Goal: Task Accomplishment & Management: Complete application form

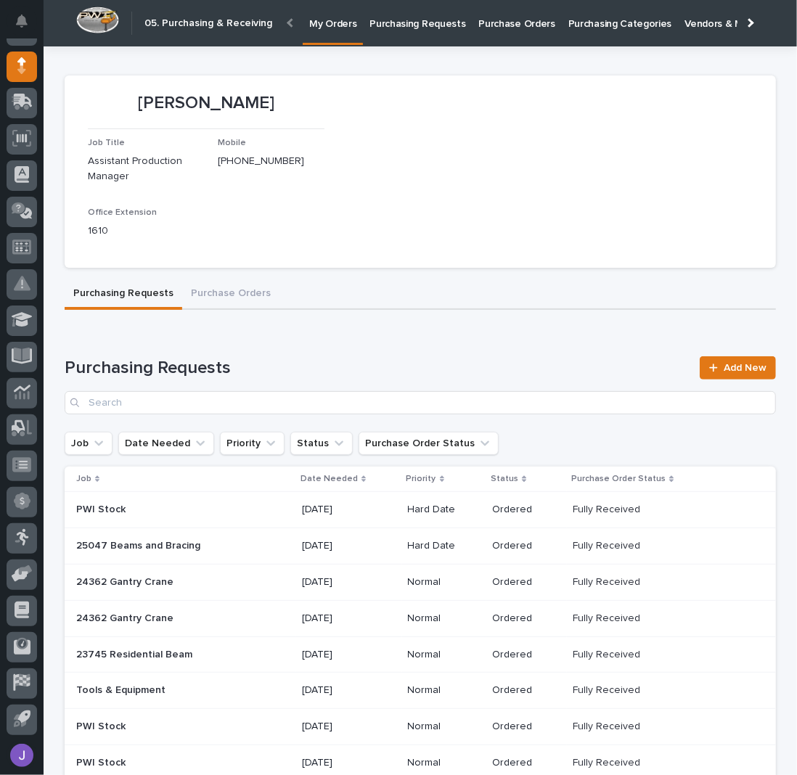
click at [403, 29] on p "Purchasing Requests" at bounding box center [417, 15] width 96 height 30
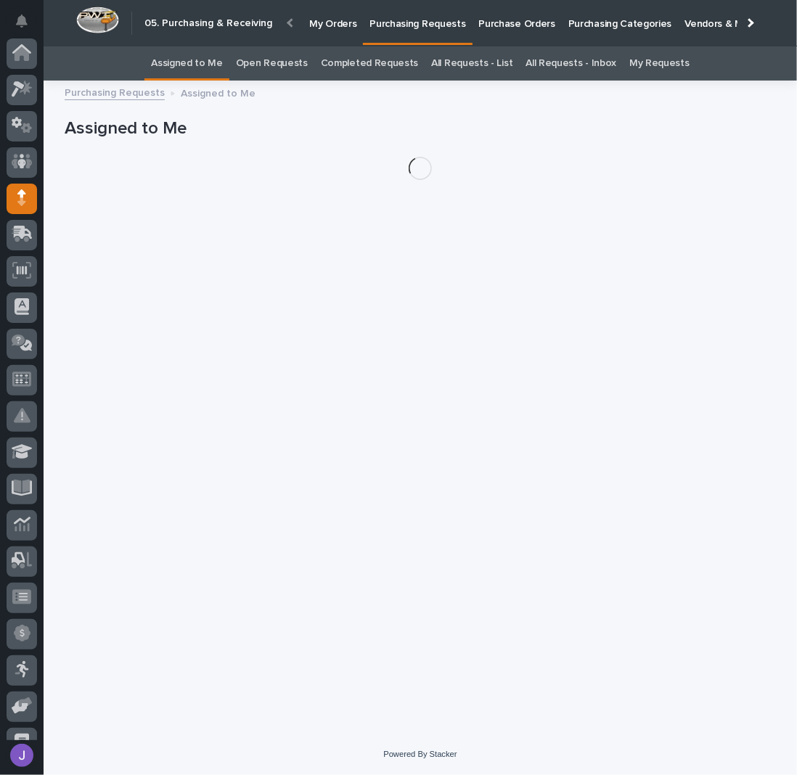
scroll to position [132, 0]
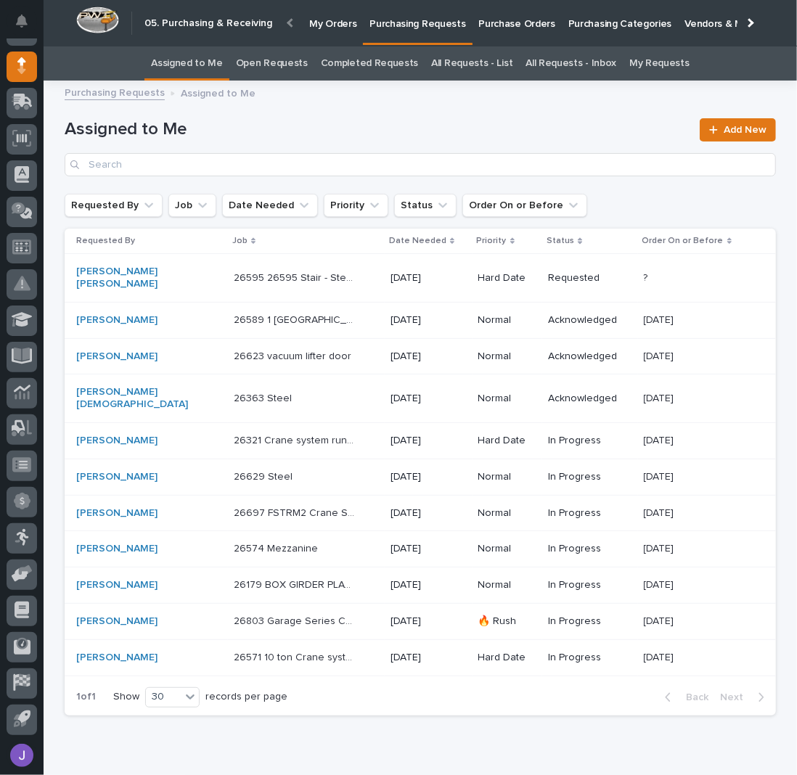
click at [286, 543] on p at bounding box center [294, 549] width 121 height 12
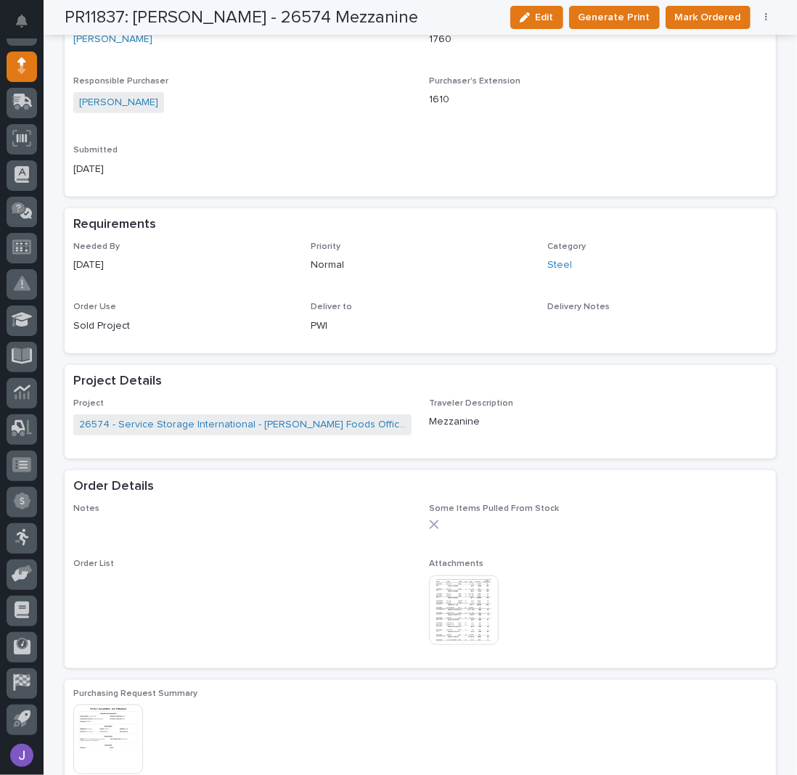
scroll to position [567, 0]
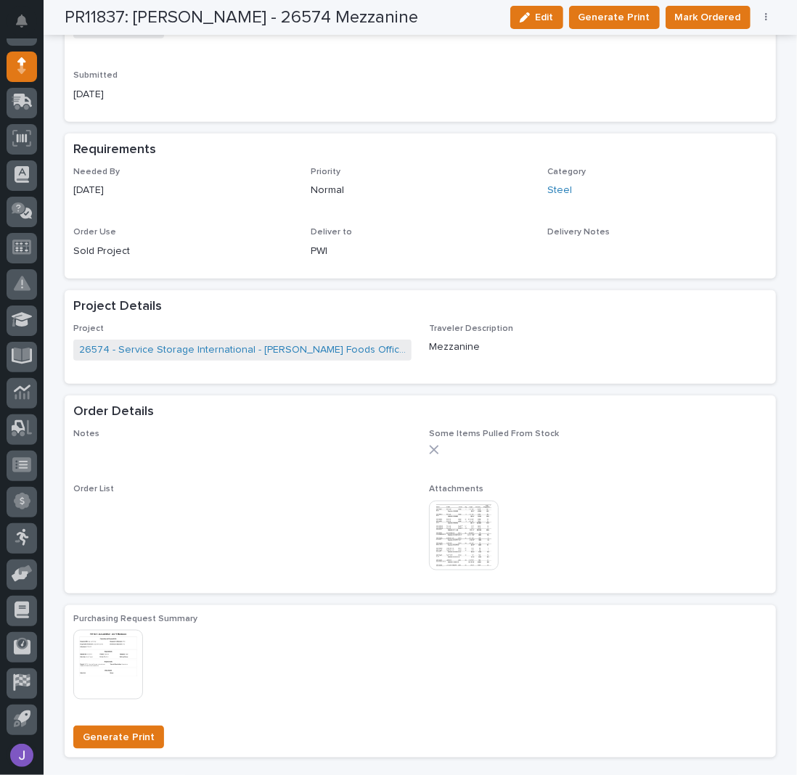
click at [466, 535] on img at bounding box center [464, 536] width 70 height 70
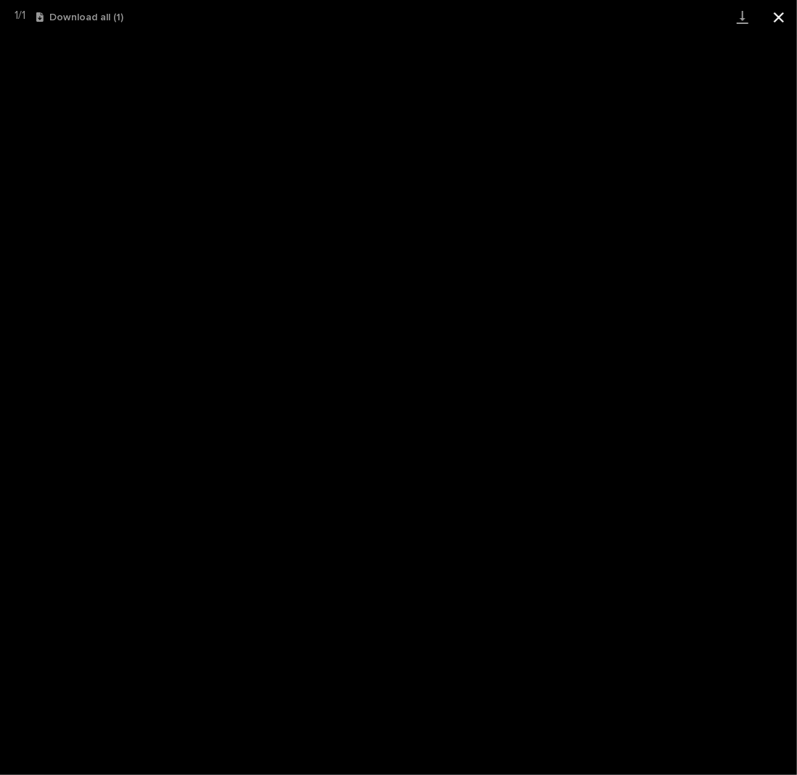
click at [776, 12] on button "Close gallery" at bounding box center [778, 17] width 36 height 34
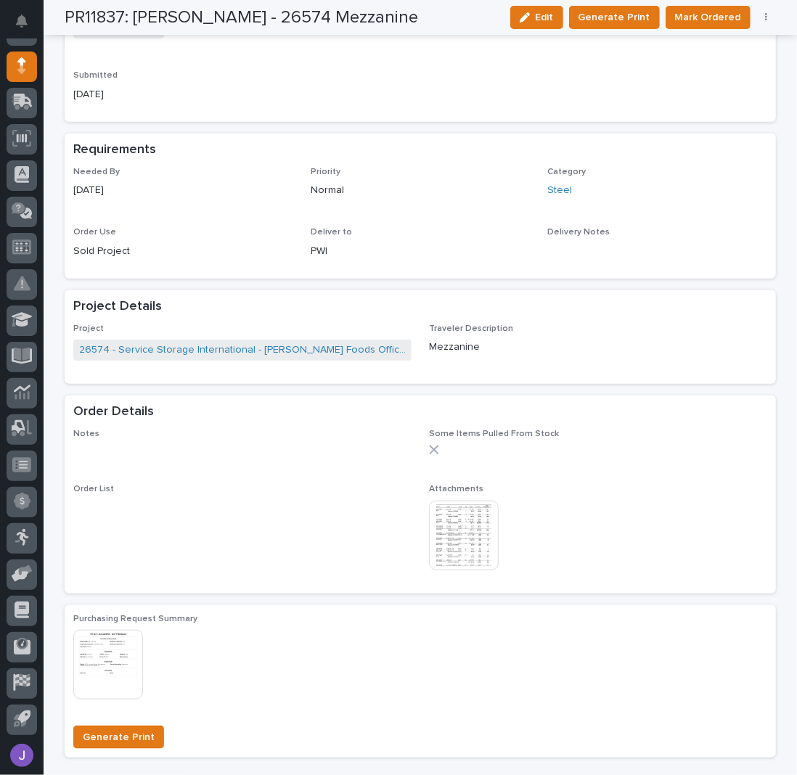
scroll to position [0, 0]
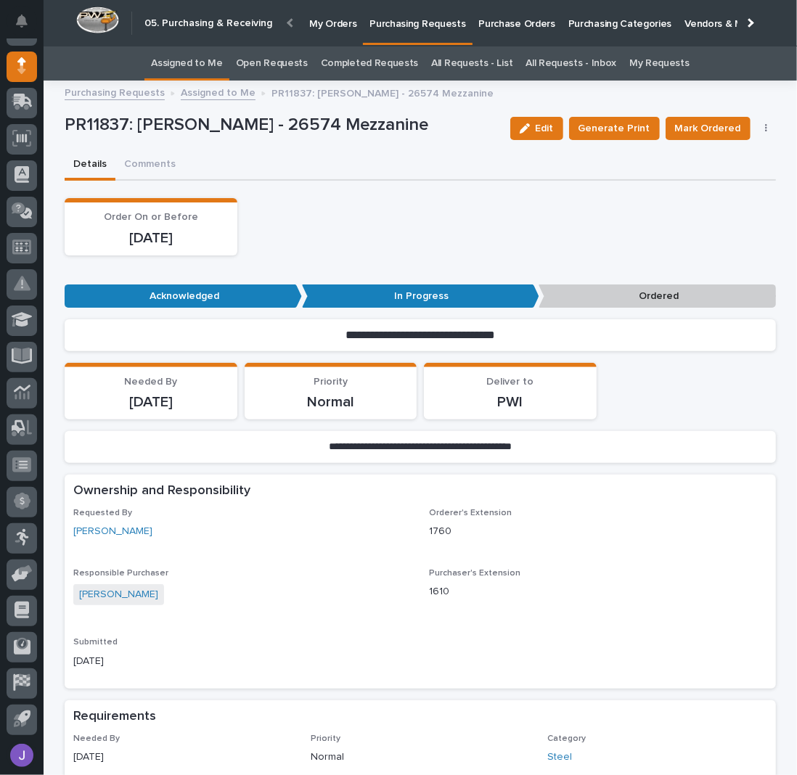
click at [486, 28] on p "Purchase Orders" at bounding box center [517, 15] width 76 height 30
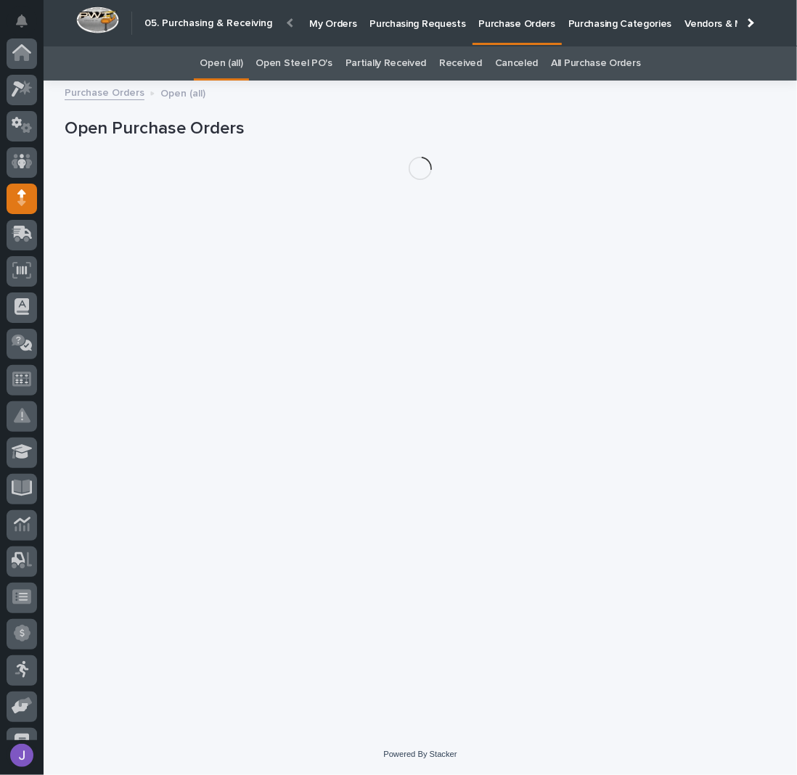
scroll to position [132, 0]
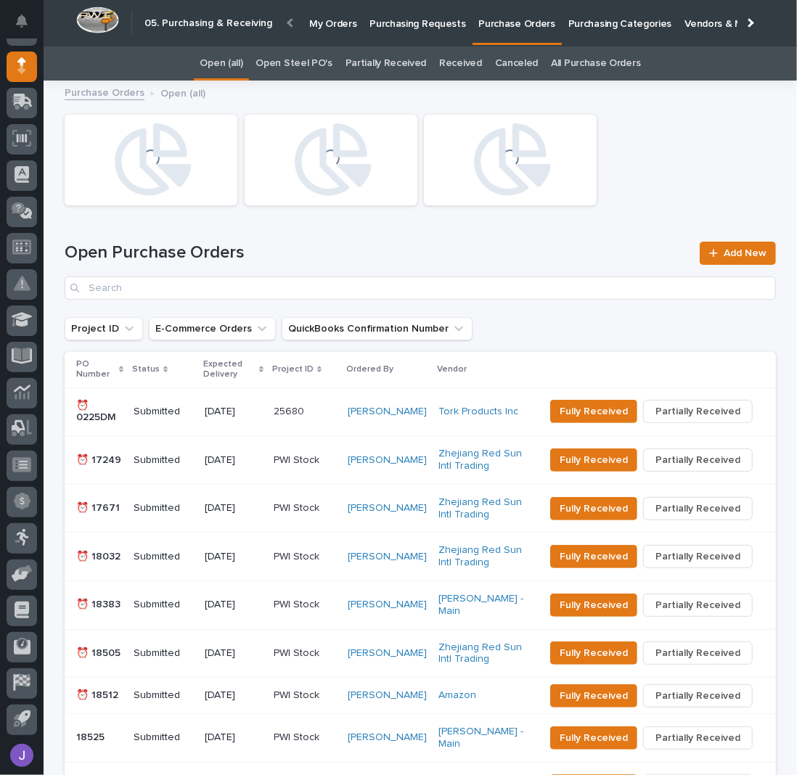
click at [316, 70] on link "Open Steel PO's" at bounding box center [293, 63] width 76 height 34
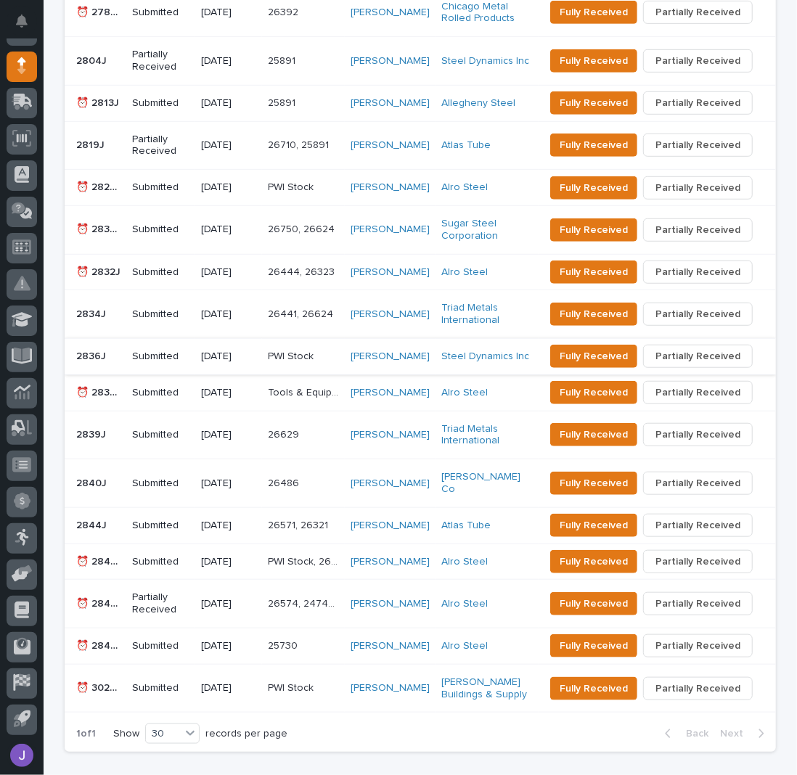
scroll to position [109, 0]
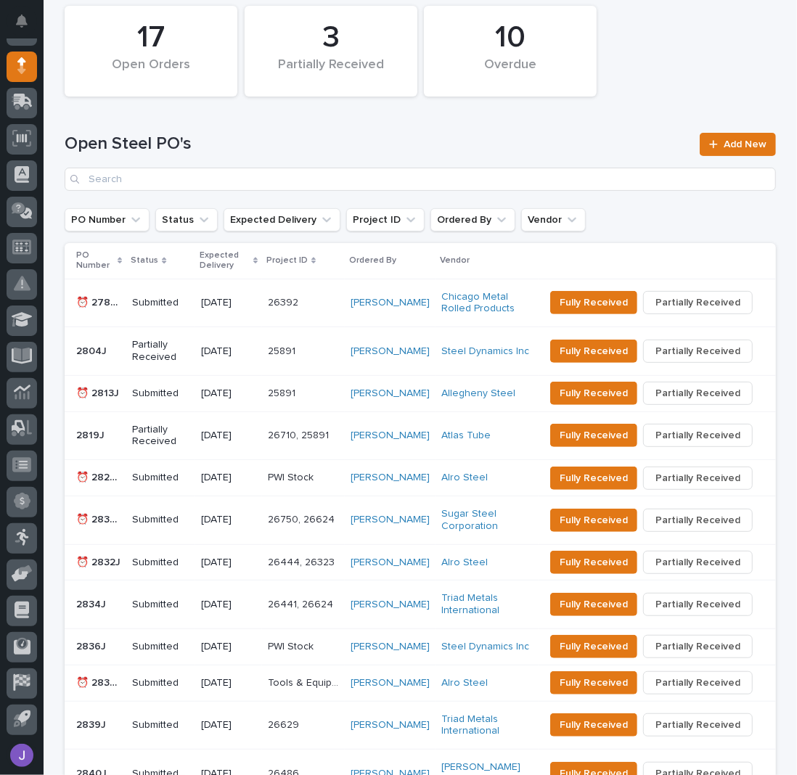
click at [93, 297] on p "⏰ 2788J" at bounding box center [99, 301] width 47 height 15
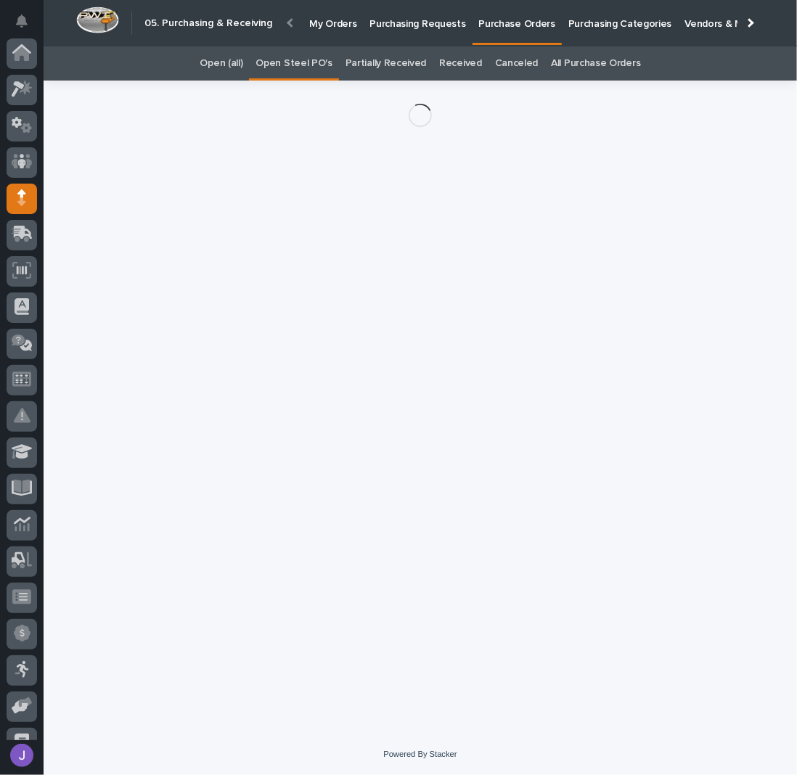
scroll to position [132, 0]
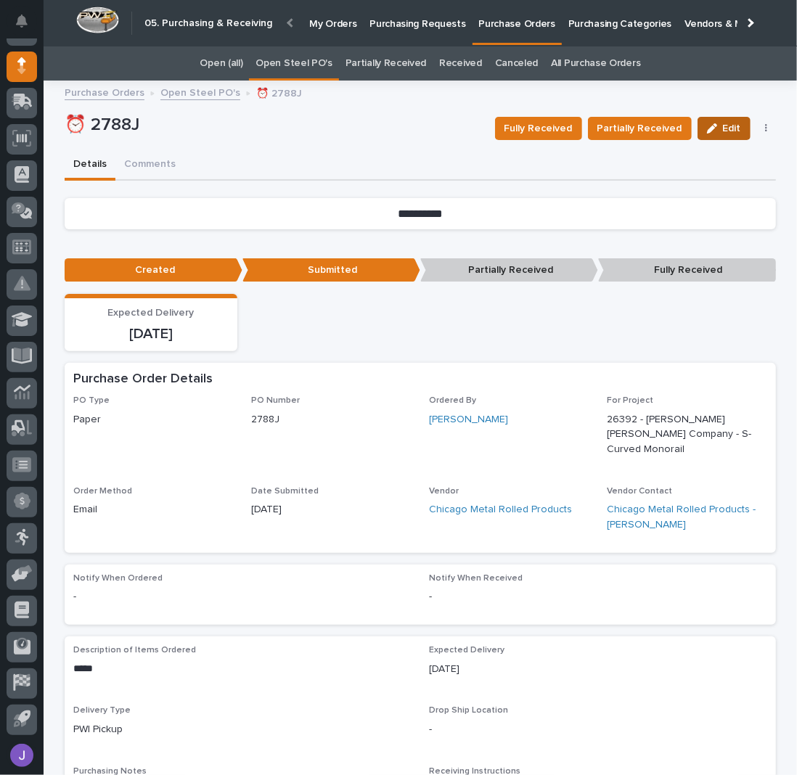
click at [736, 123] on button "Edit" at bounding box center [723, 128] width 53 height 23
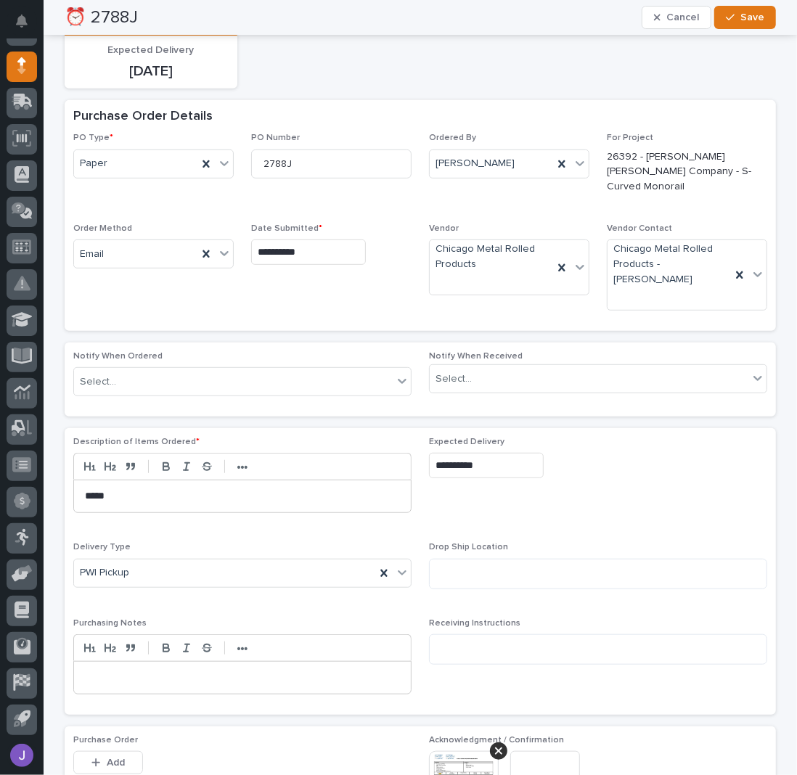
scroll to position [255, 0]
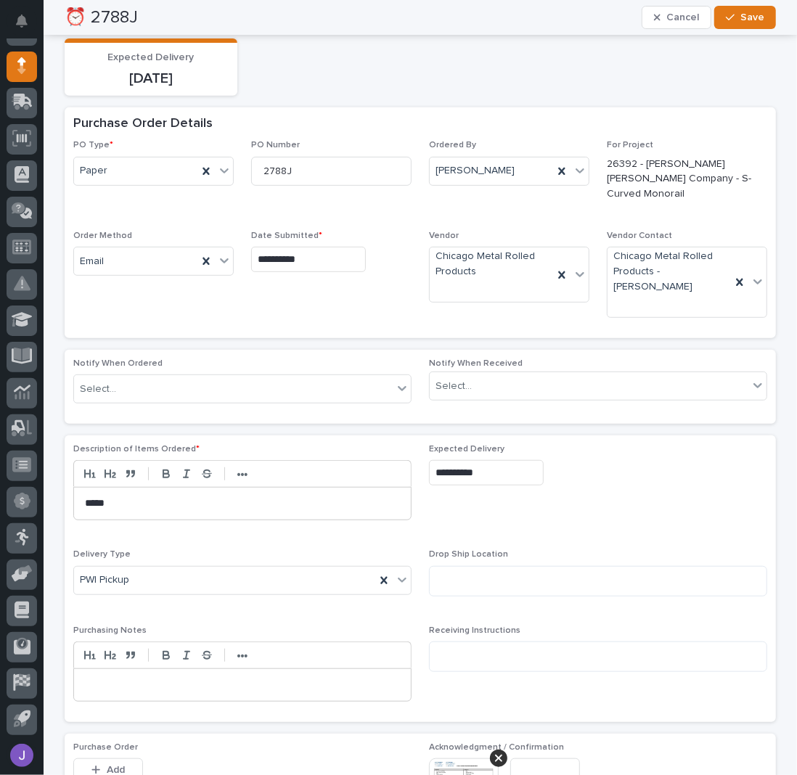
click at [485, 460] on input "**********" at bounding box center [486, 472] width 115 height 25
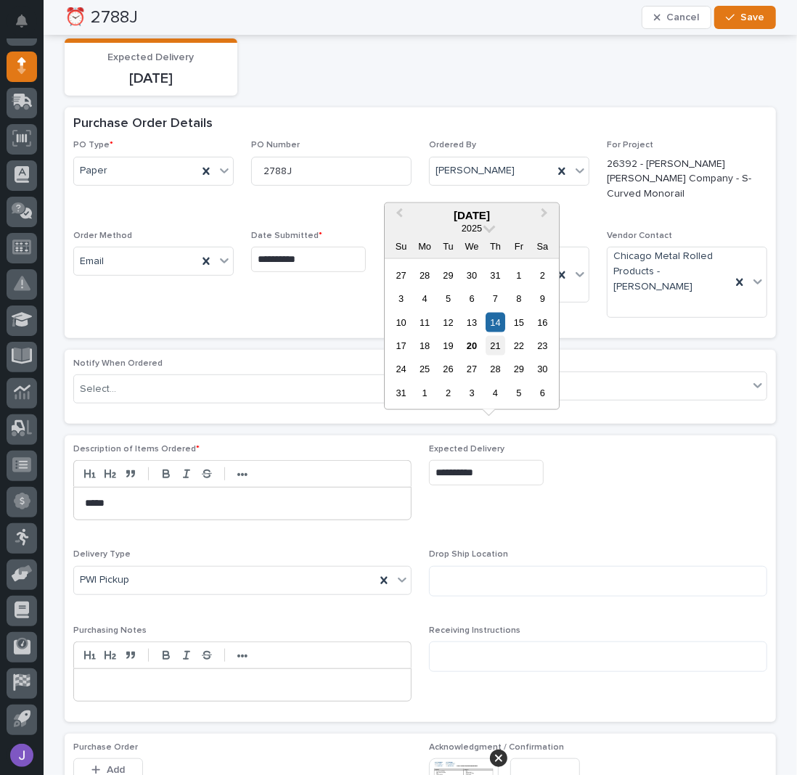
click at [502, 343] on div "21" at bounding box center [495, 346] width 20 height 20
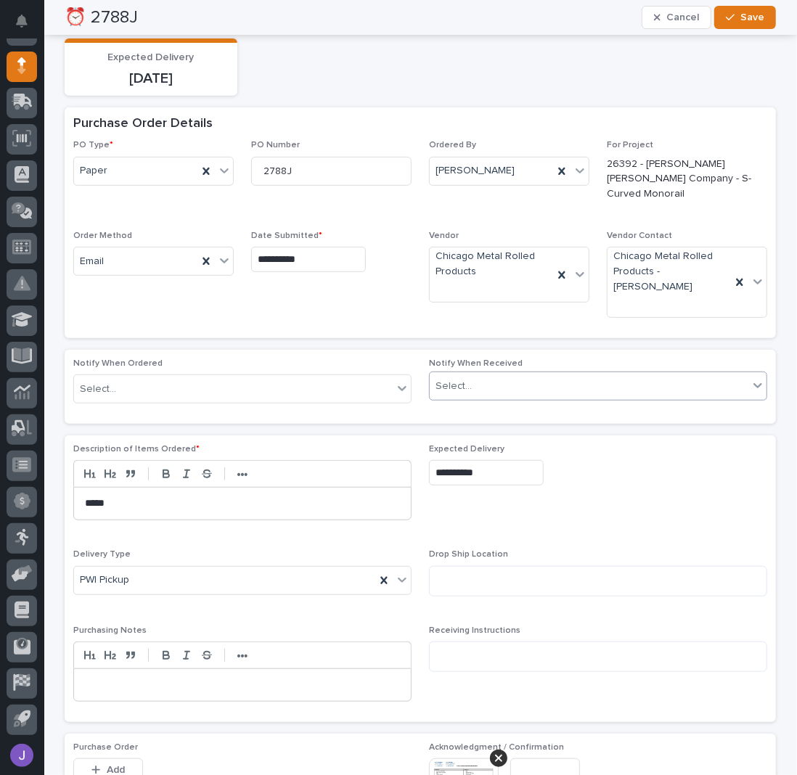
type input "**********"
click at [747, 20] on span "Save" at bounding box center [752, 17] width 24 height 10
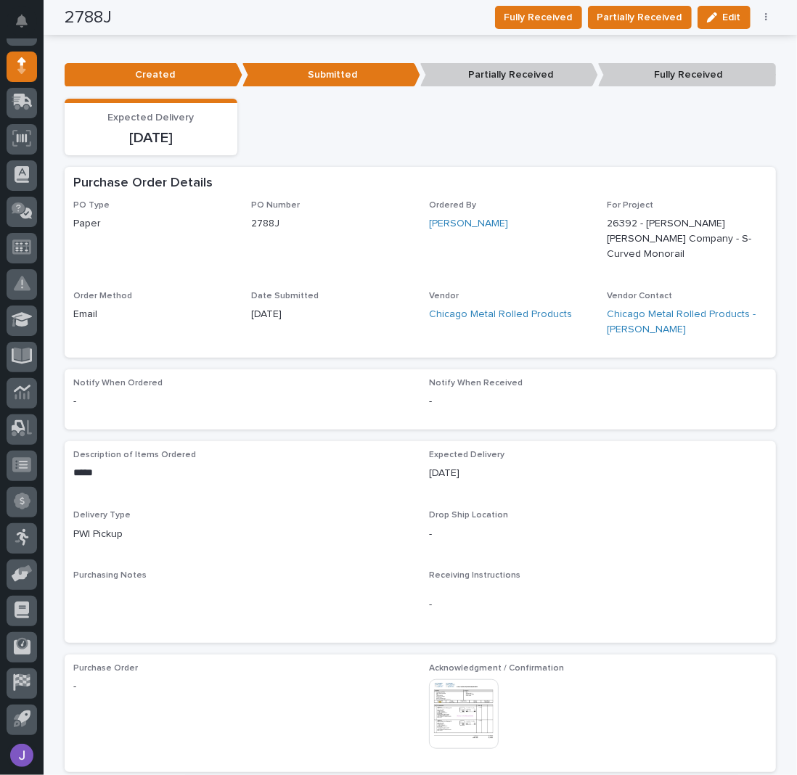
scroll to position [0, 0]
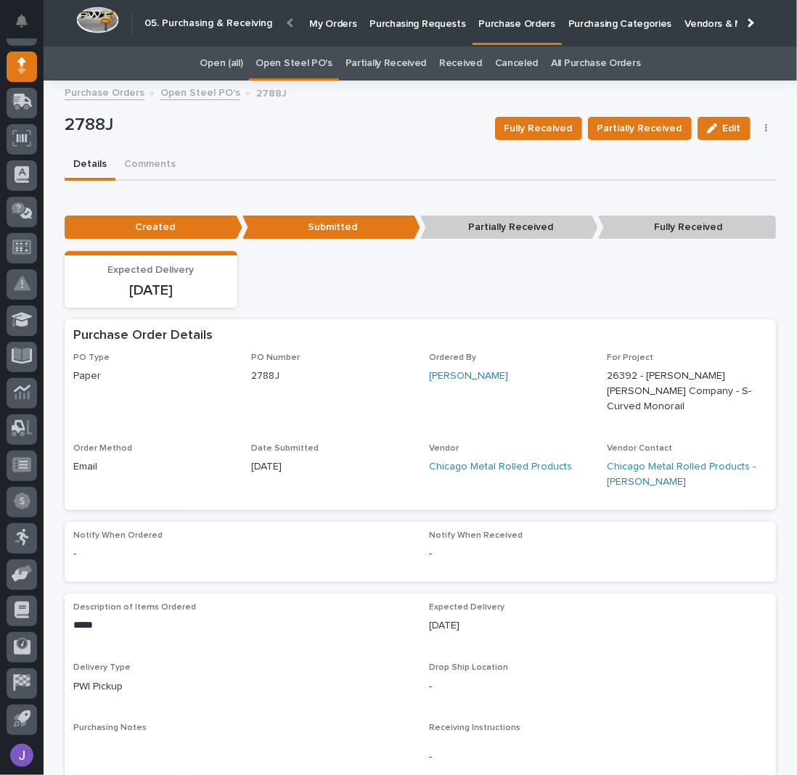
click at [305, 50] on link "Open Steel PO's" at bounding box center [293, 63] width 76 height 34
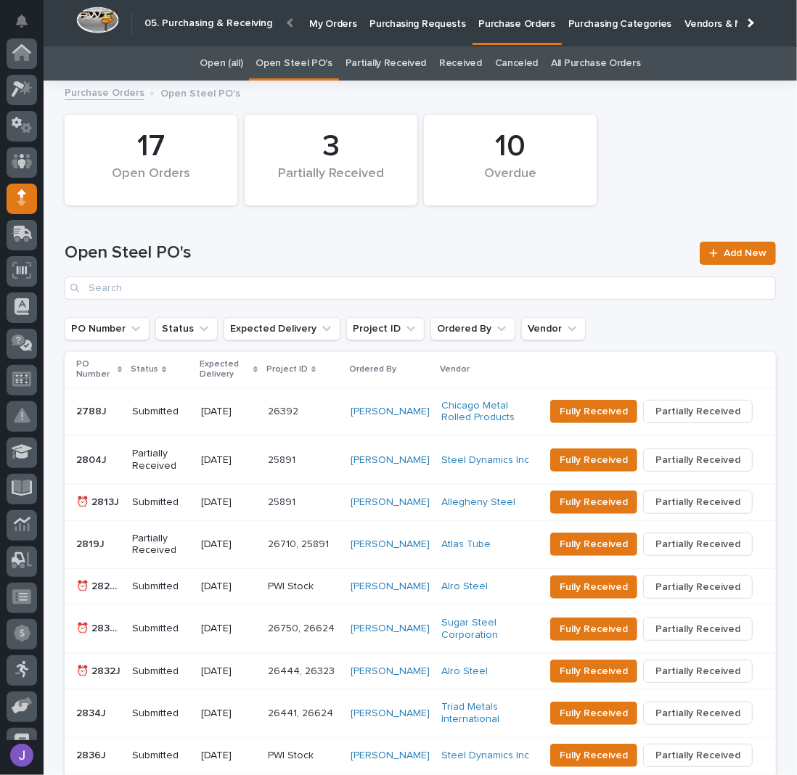
scroll to position [132, 0]
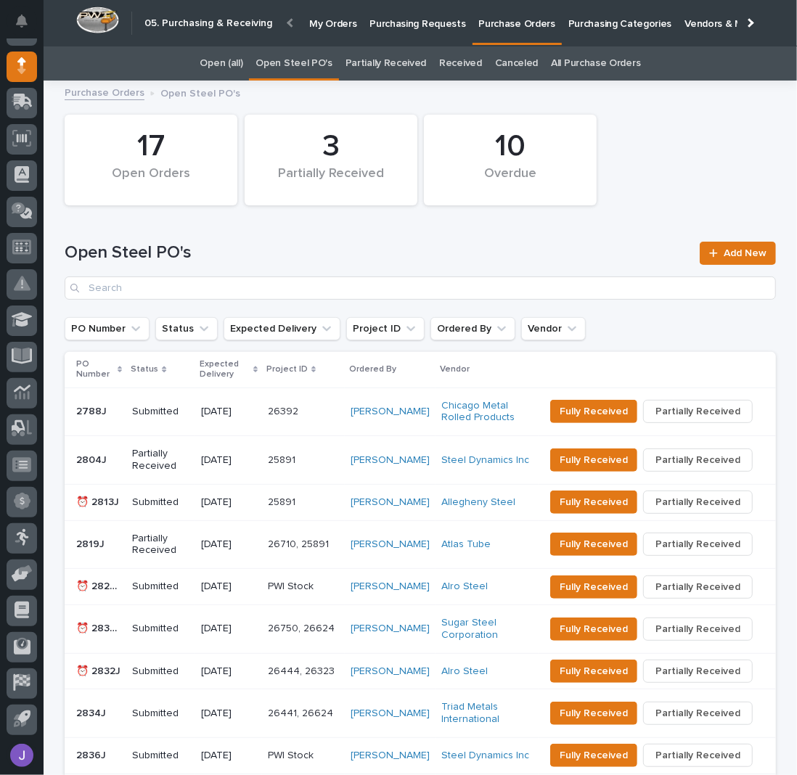
click at [178, 514] on div "Submitted" at bounding box center [160, 502] width 57 height 24
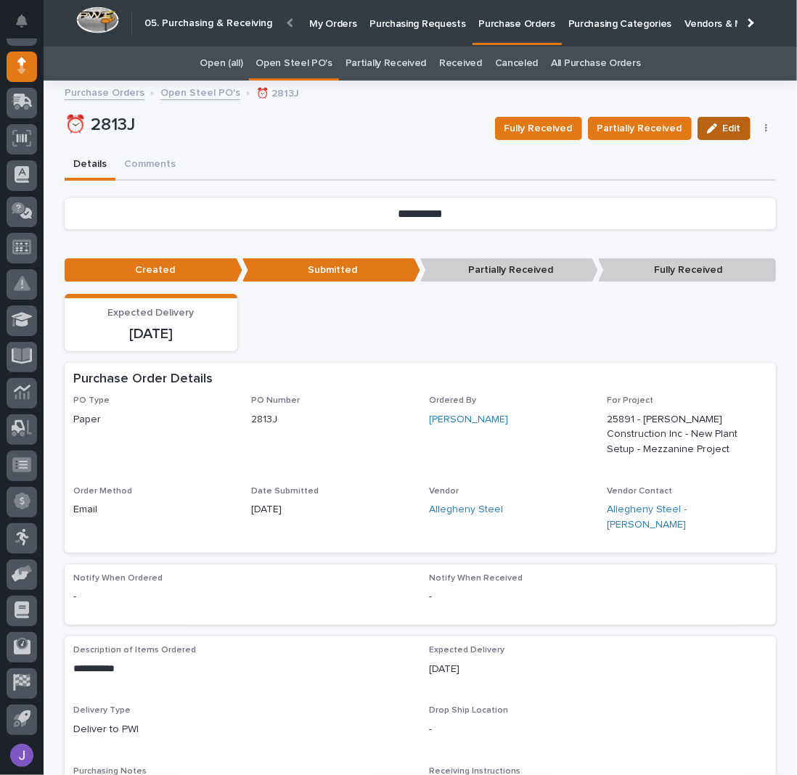
click at [714, 126] on div "button" at bounding box center [715, 128] width 16 height 10
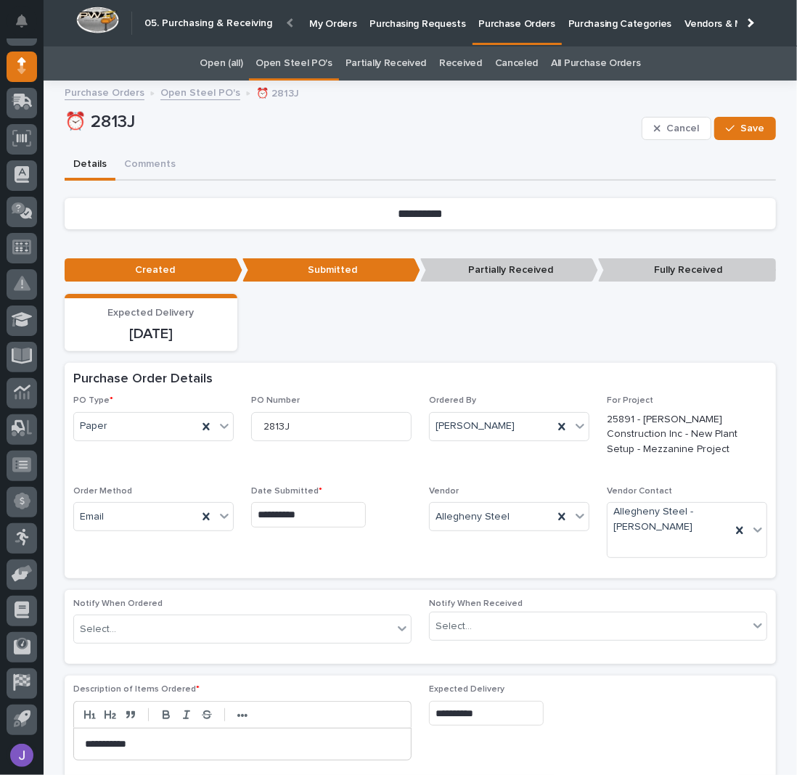
click at [471, 715] on input "**********" at bounding box center [486, 713] width 115 height 25
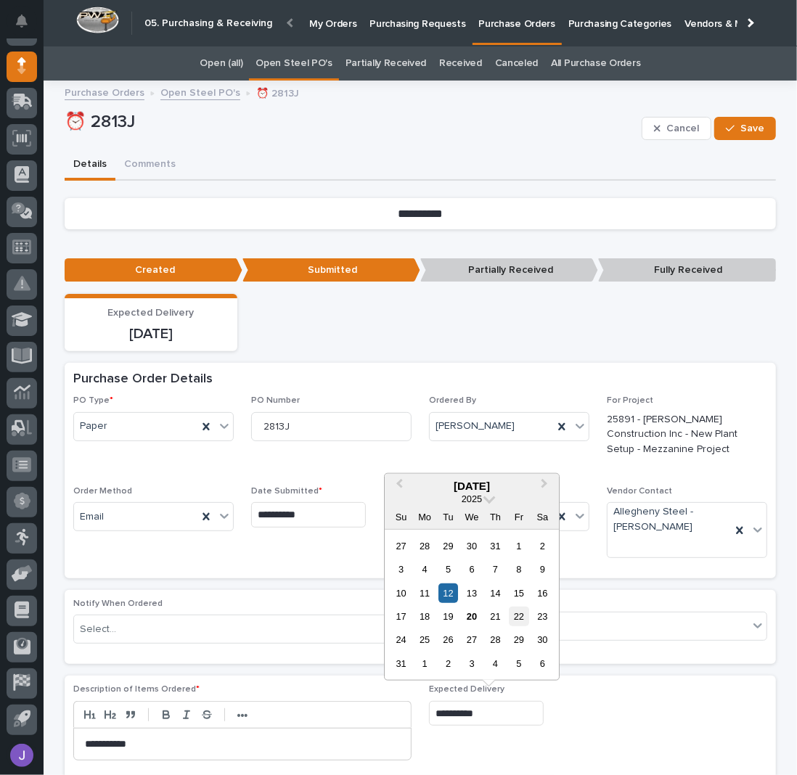
click at [524, 612] on div "22" at bounding box center [519, 617] width 20 height 20
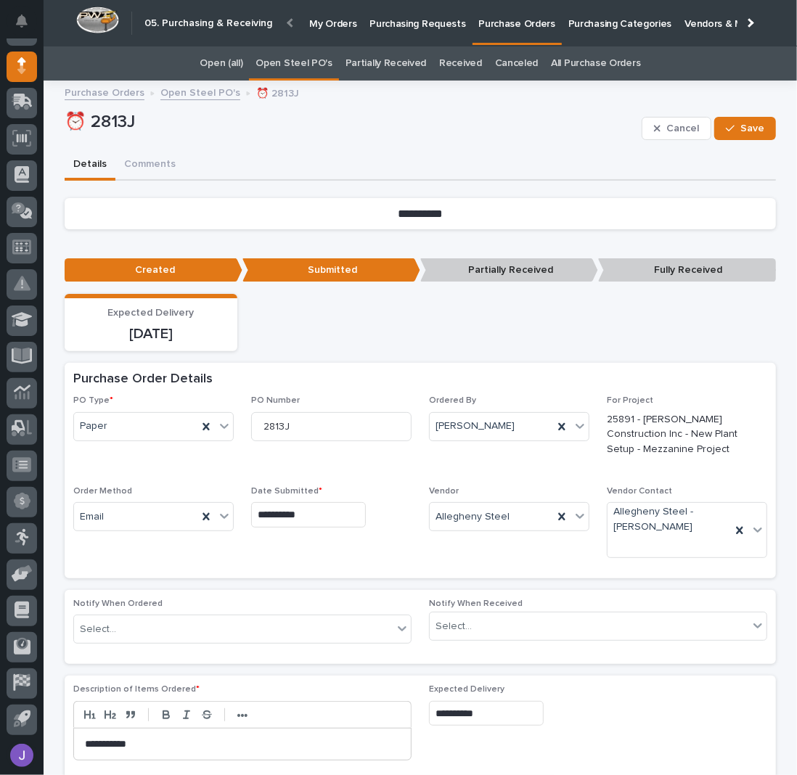
type input "**********"
click at [747, 122] on button "Save" at bounding box center [745, 128] width 62 height 23
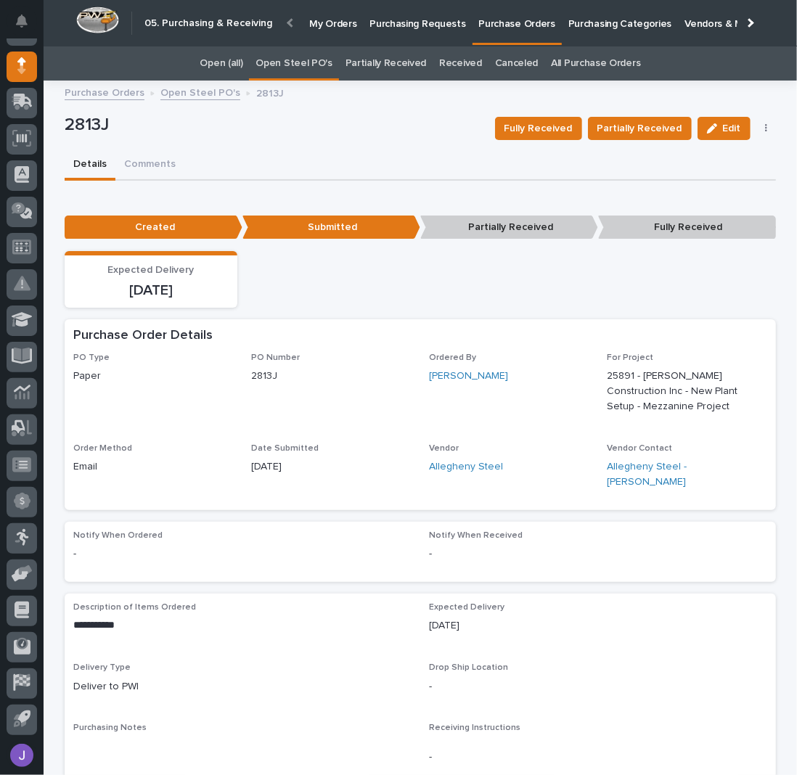
click at [297, 60] on link "Open Steel PO's" at bounding box center [293, 63] width 76 height 34
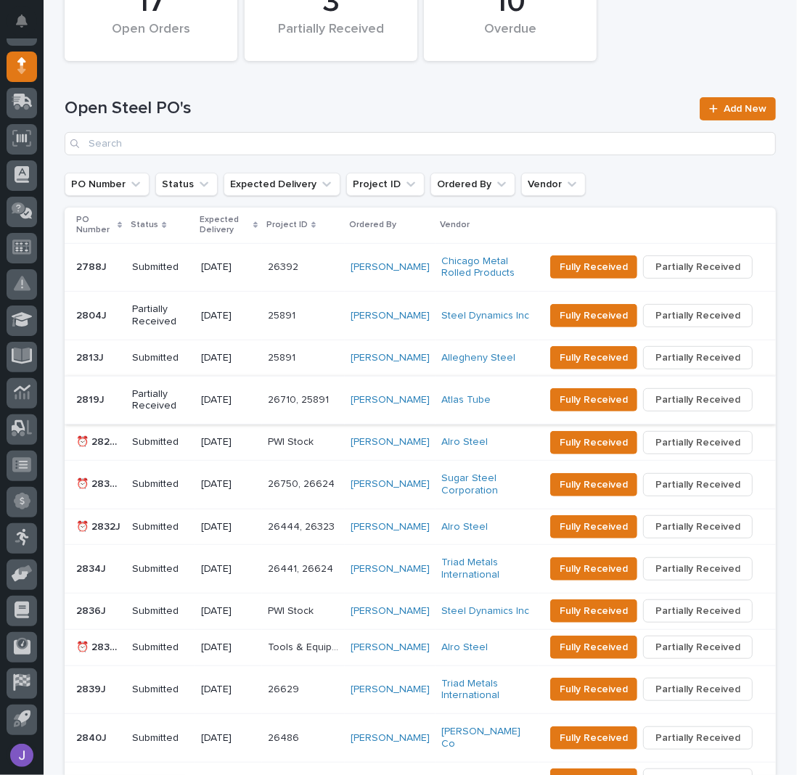
scroll to position [290, 0]
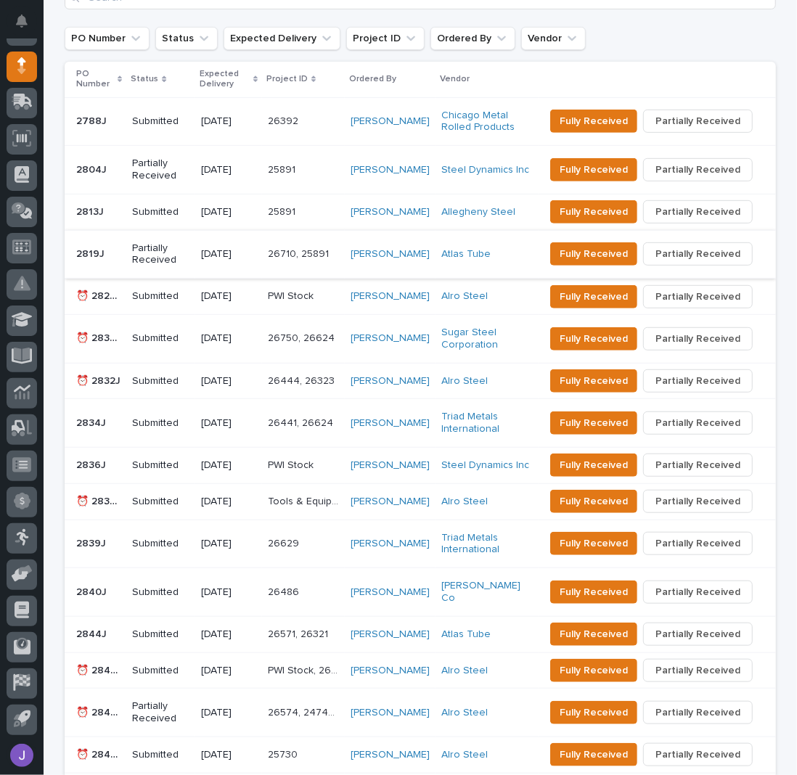
click at [290, 303] on p "PWI Stock" at bounding box center [292, 294] width 49 height 15
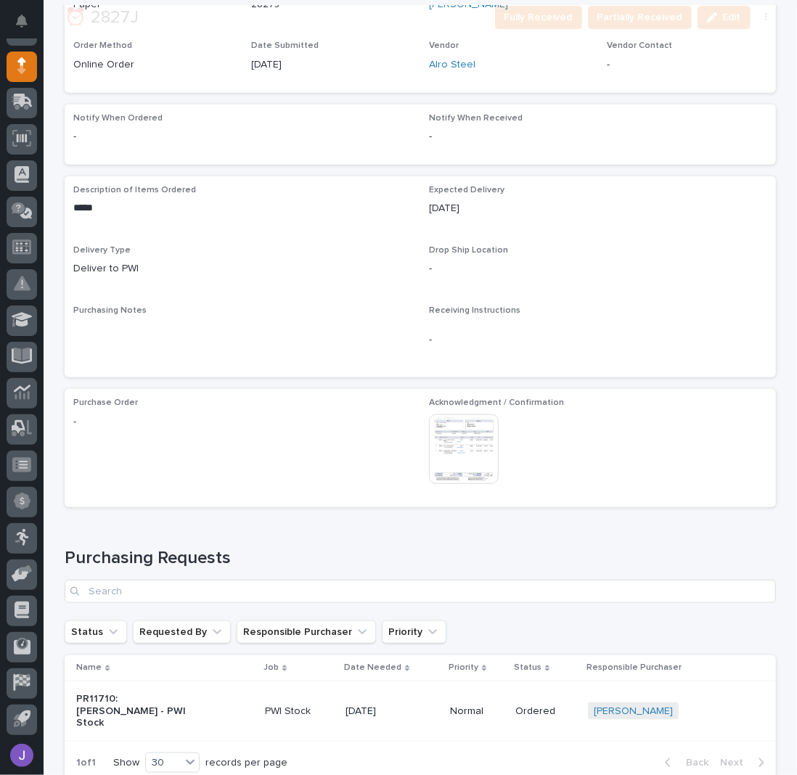
scroll to position [453, 0]
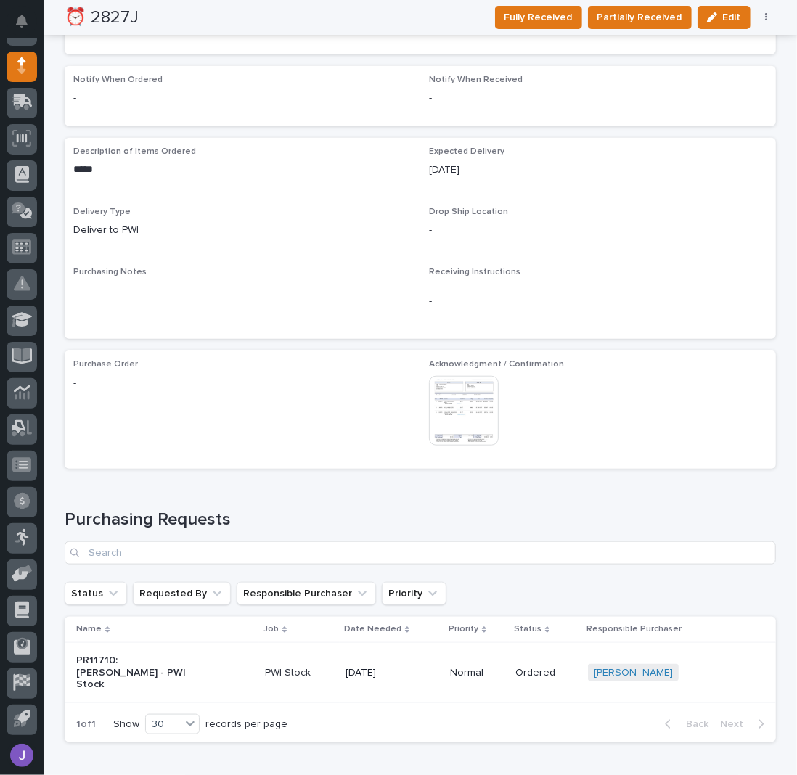
click at [476, 435] on img at bounding box center [464, 411] width 70 height 70
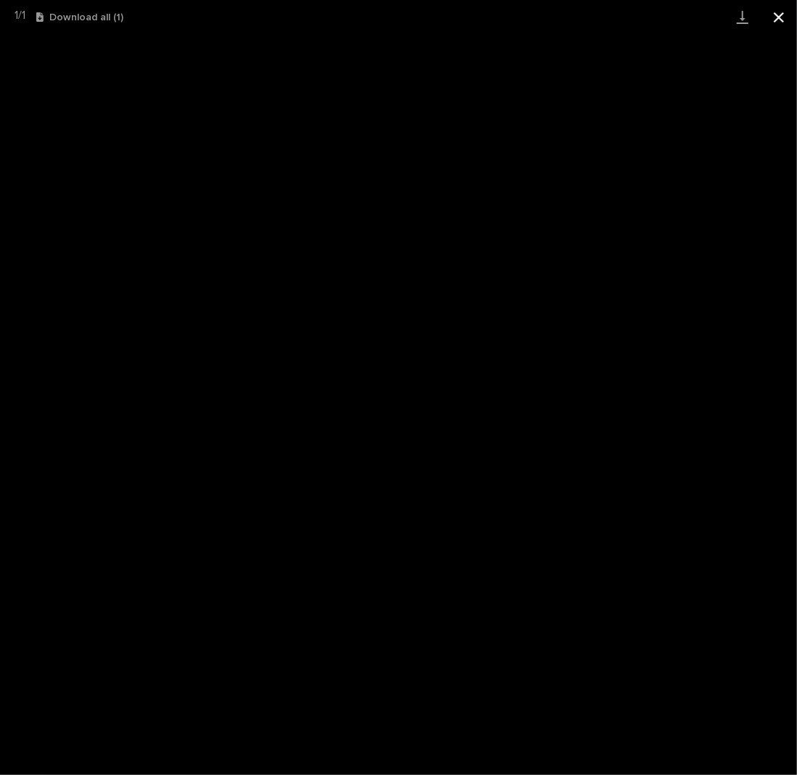
click at [783, 15] on button "Close gallery" at bounding box center [778, 17] width 36 height 34
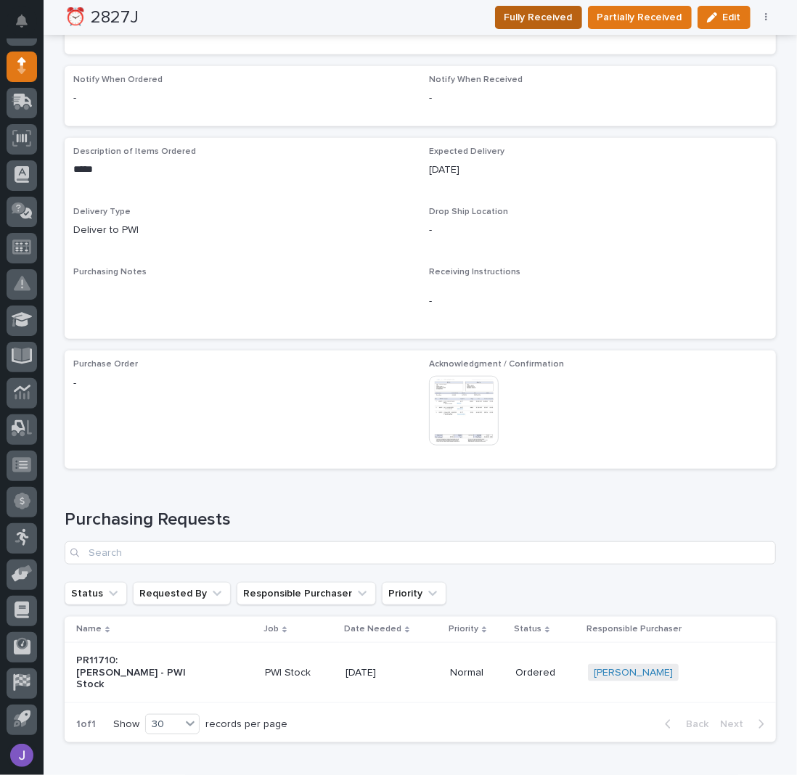
click at [558, 17] on span "Fully Received" at bounding box center [538, 17] width 68 height 15
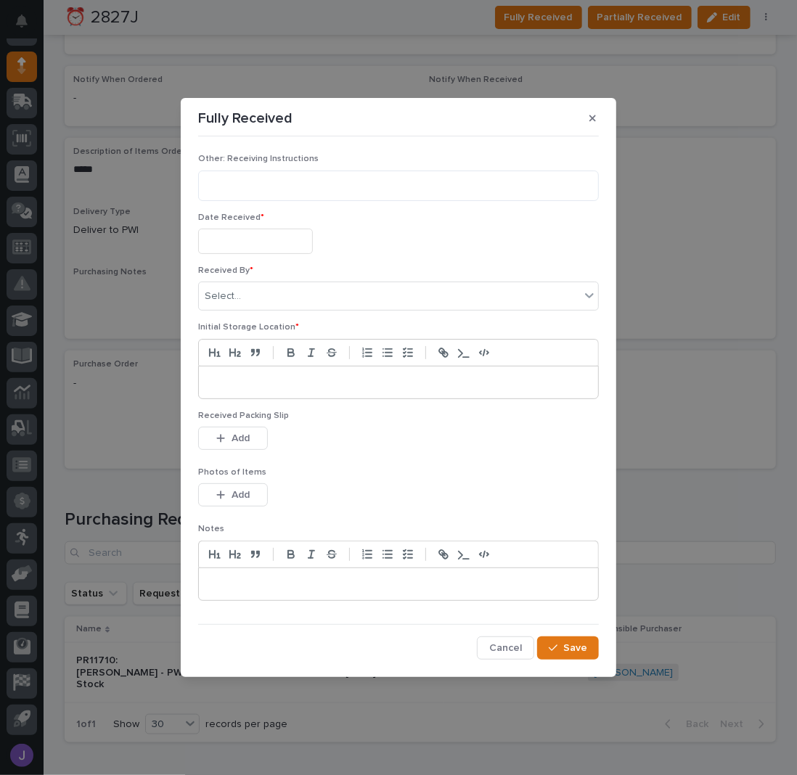
click at [264, 376] on p at bounding box center [398, 382] width 377 height 15
click at [264, 297] on div "Select..." at bounding box center [389, 296] width 381 height 24
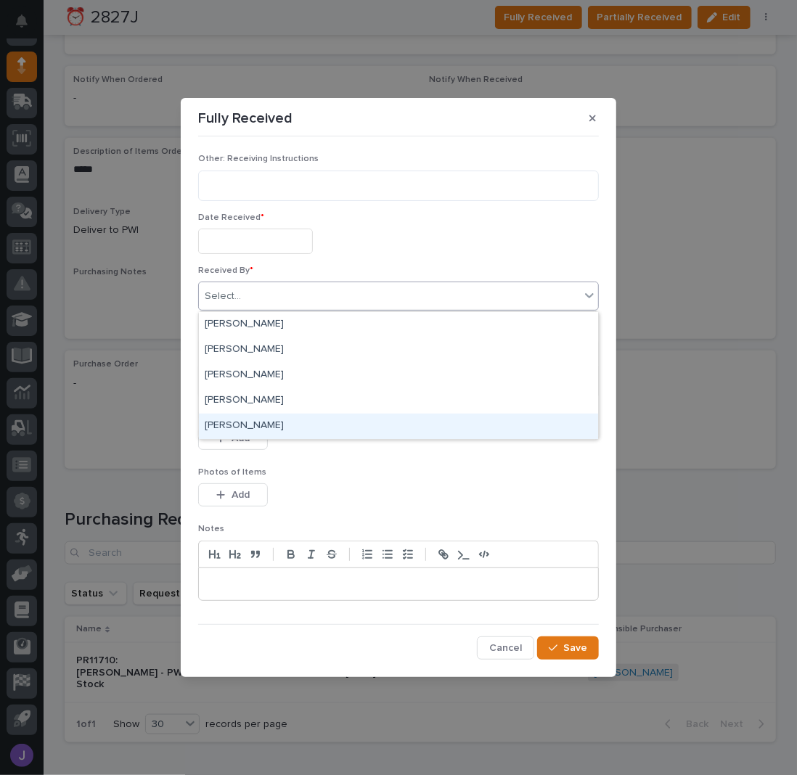
click at [251, 435] on div "[PERSON_NAME]" at bounding box center [398, 426] width 399 height 25
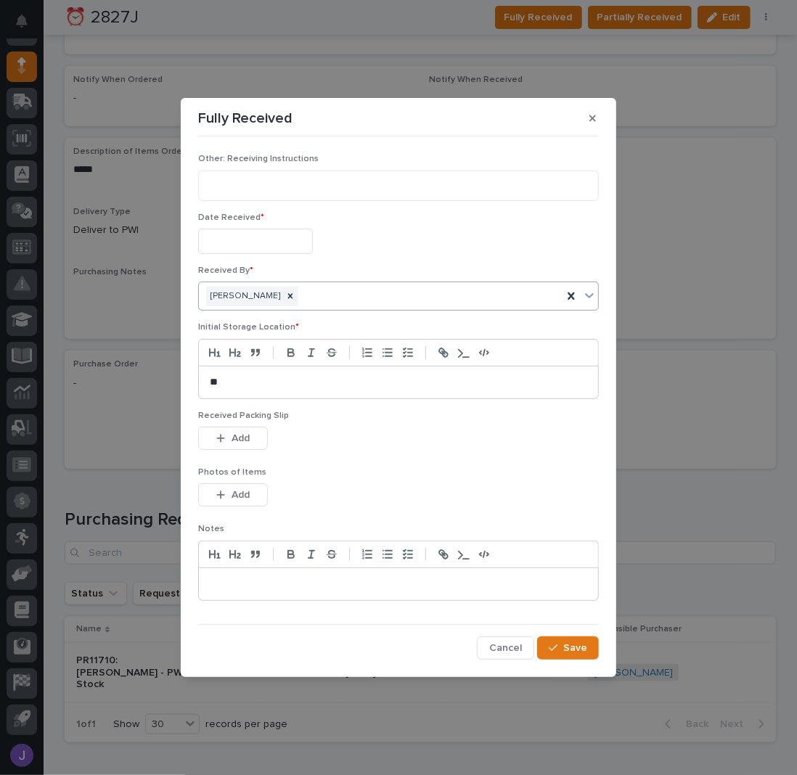
click at [268, 249] on input "text" at bounding box center [255, 241] width 115 height 25
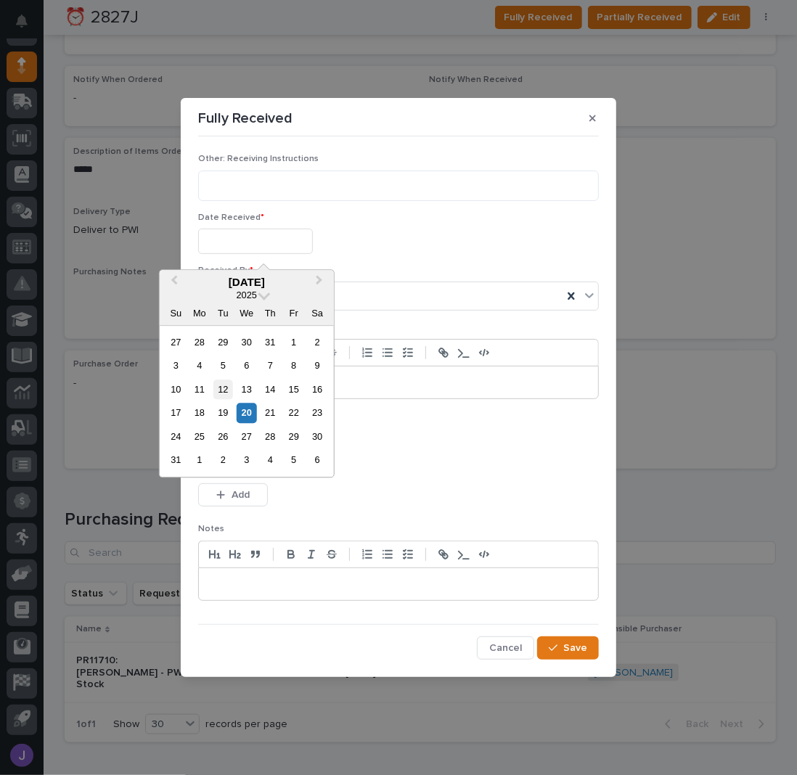
click at [226, 391] on div "12" at bounding box center [223, 389] width 20 height 20
type input "**********"
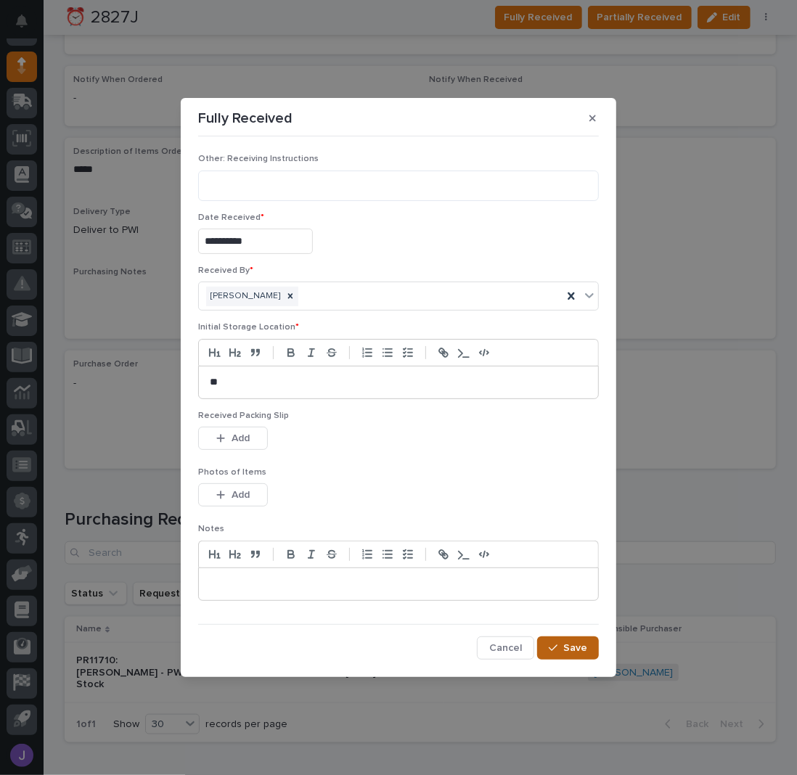
click at [585, 650] on span "Save" at bounding box center [575, 648] width 24 height 10
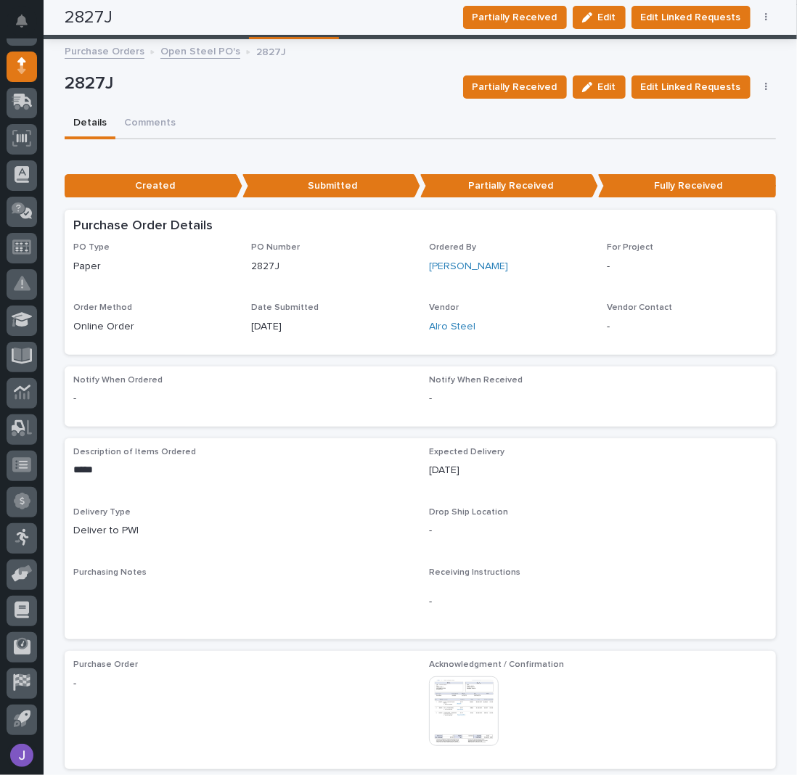
scroll to position [0, 0]
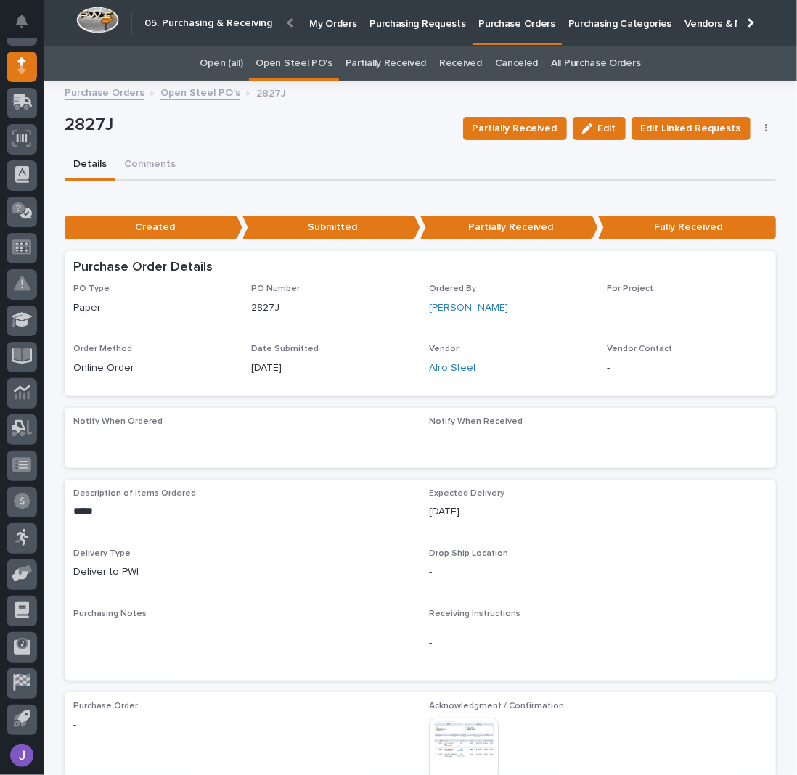
click at [314, 65] on link "Open Steel PO's" at bounding box center [293, 63] width 76 height 34
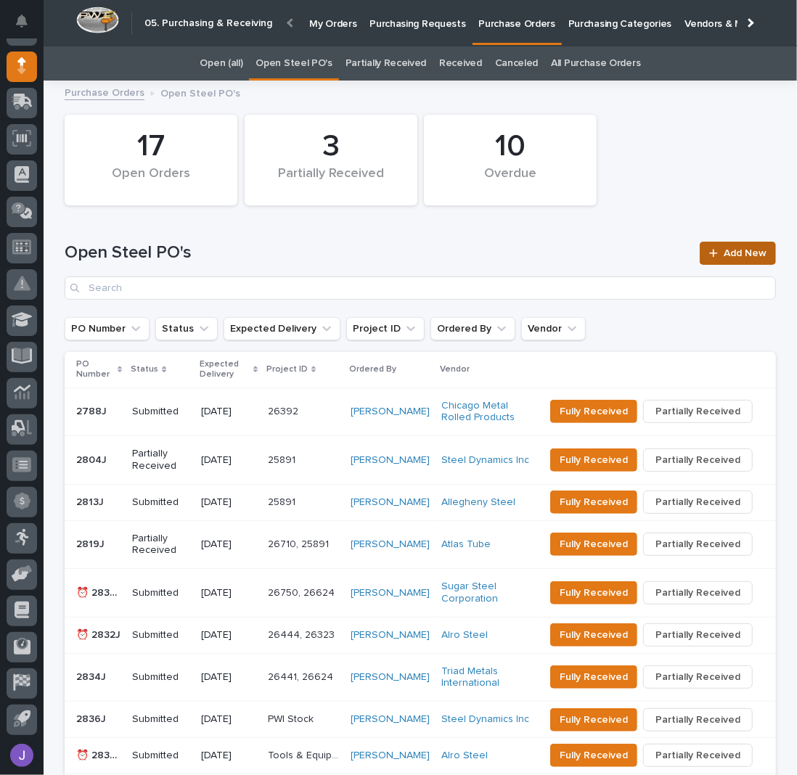
click at [723, 255] on span "Add New" at bounding box center [744, 253] width 43 height 10
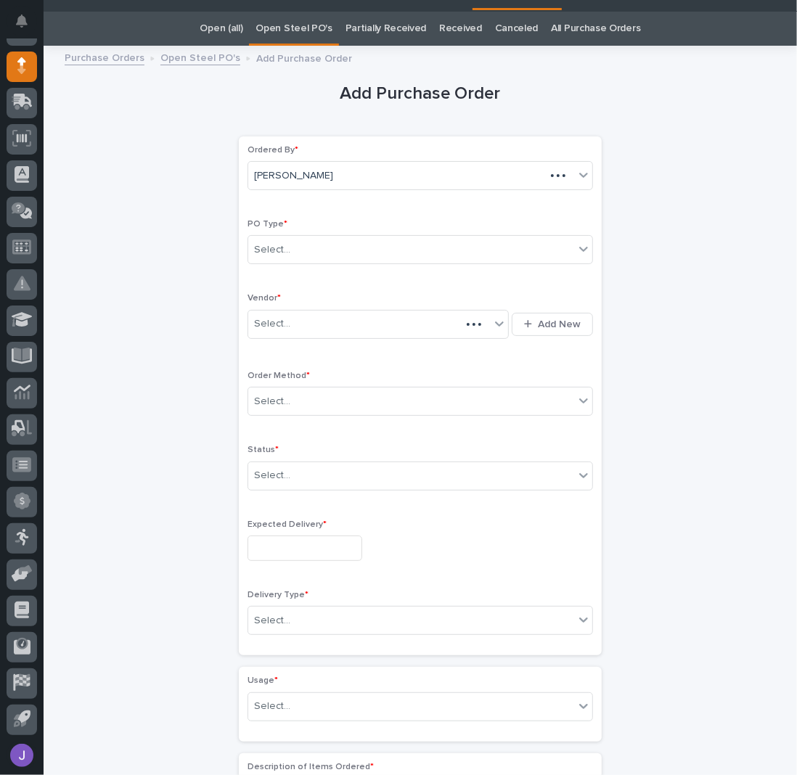
scroll to position [46, 0]
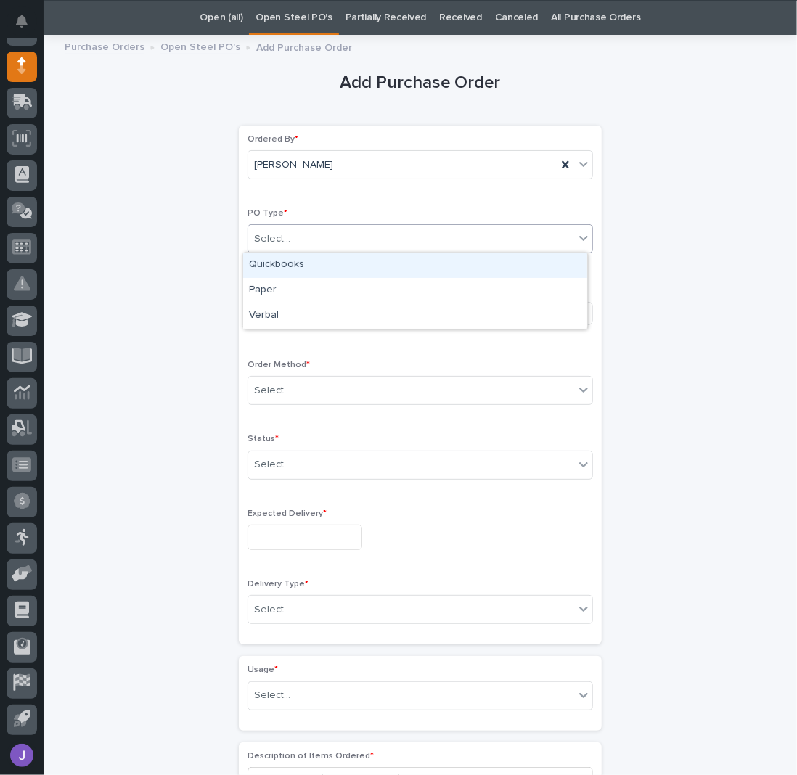
click at [259, 237] on div "Select..." at bounding box center [272, 238] width 36 height 15
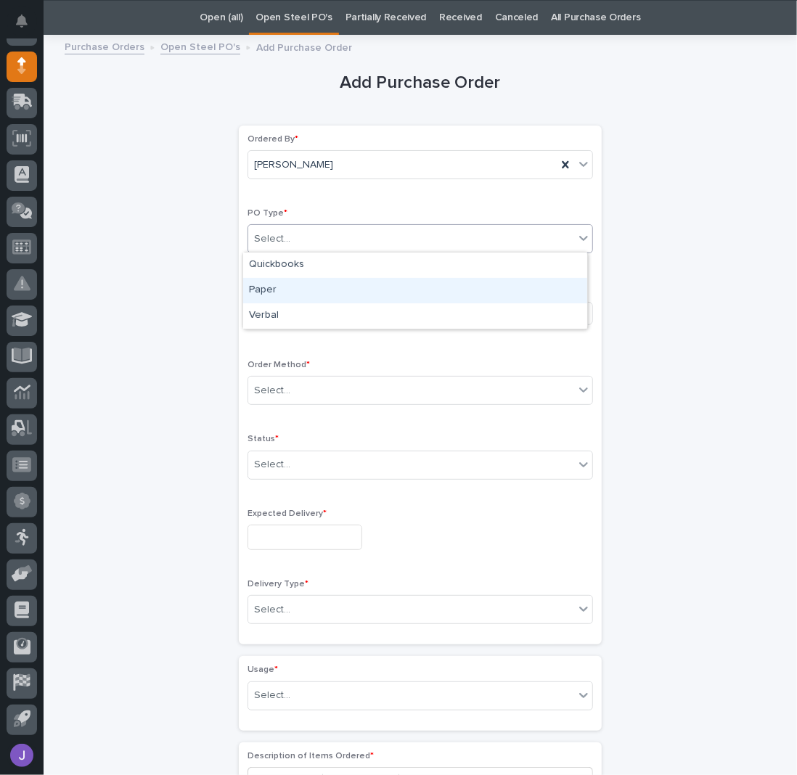
click at [271, 295] on div "Paper" at bounding box center [415, 290] width 344 height 25
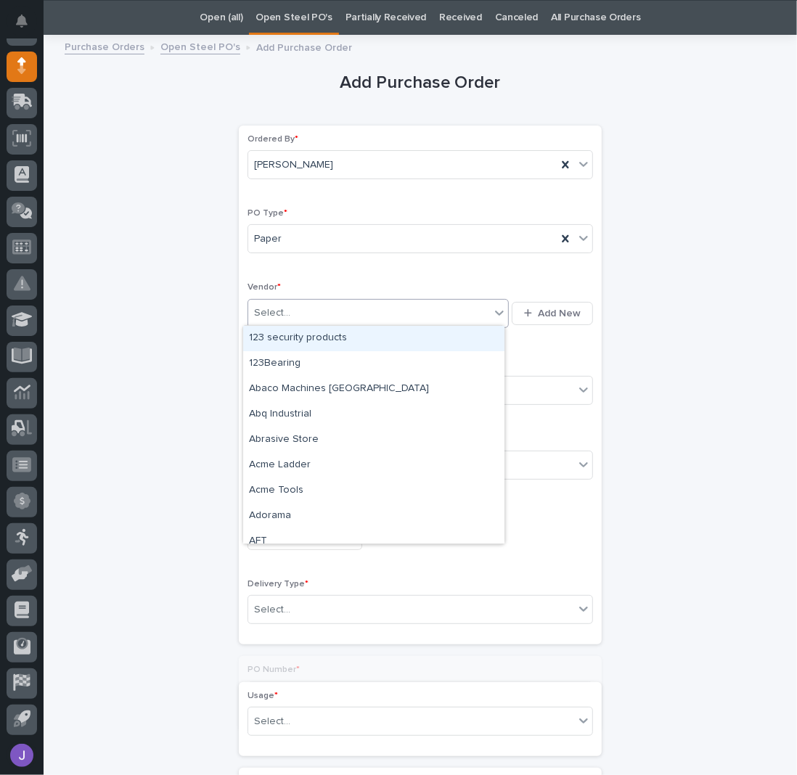
click at [282, 311] on div "Select..." at bounding box center [272, 312] width 36 height 15
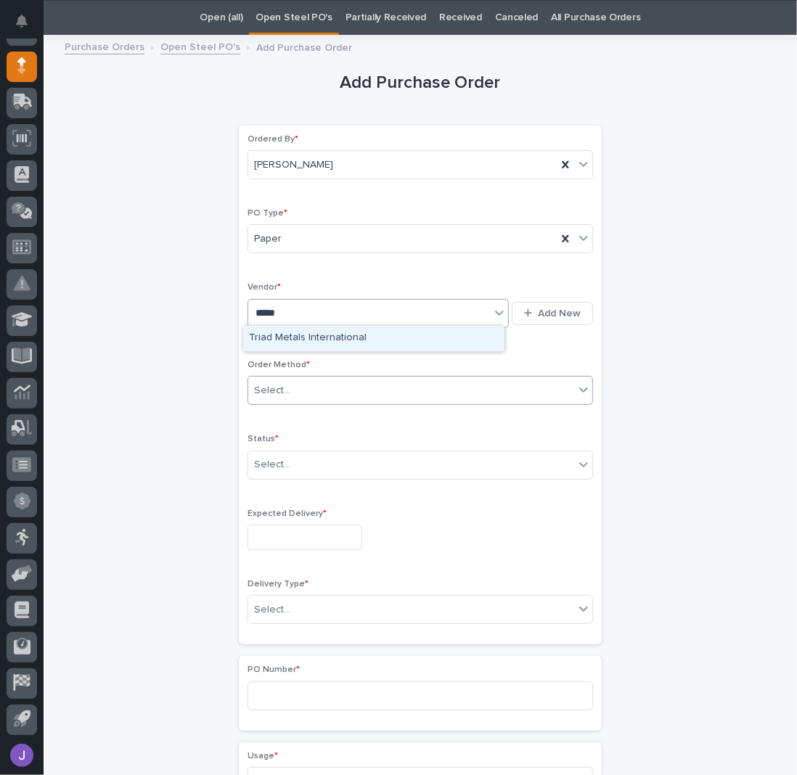
type input "*****"
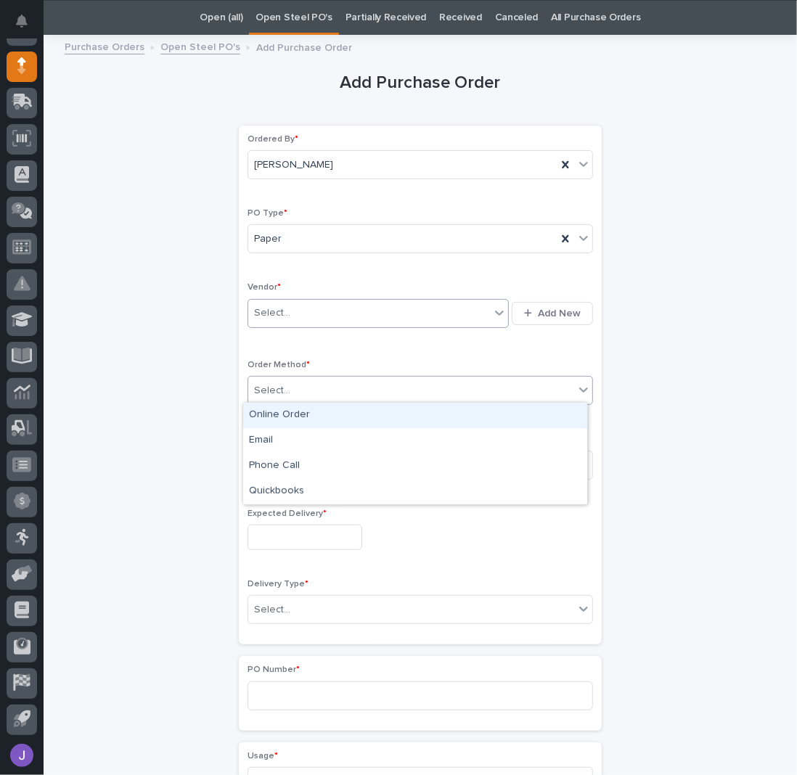
click at [280, 384] on div "Select..." at bounding box center [272, 390] width 36 height 15
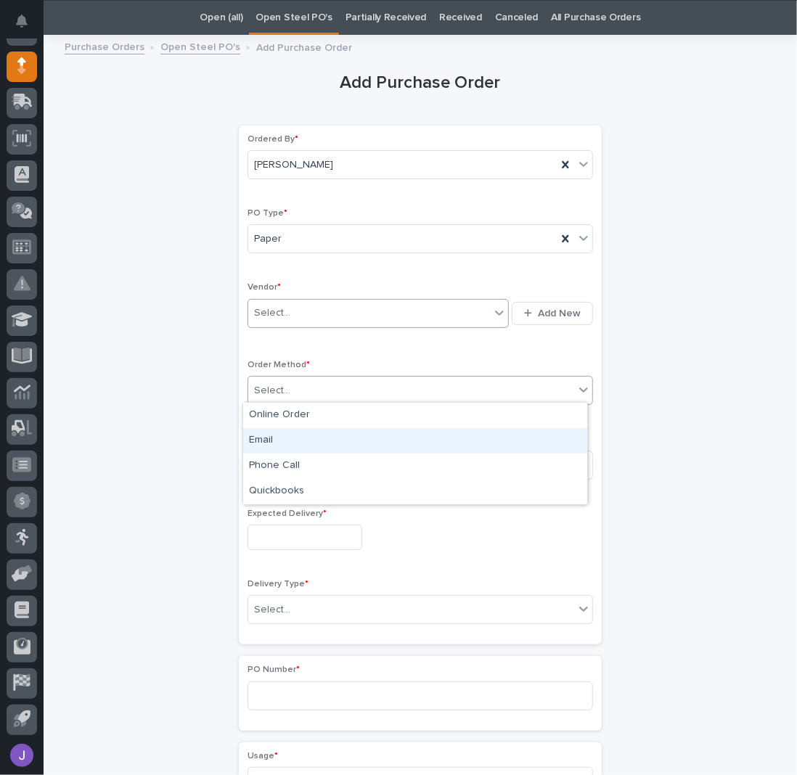
click at [268, 434] on div "Email" at bounding box center [415, 440] width 344 height 25
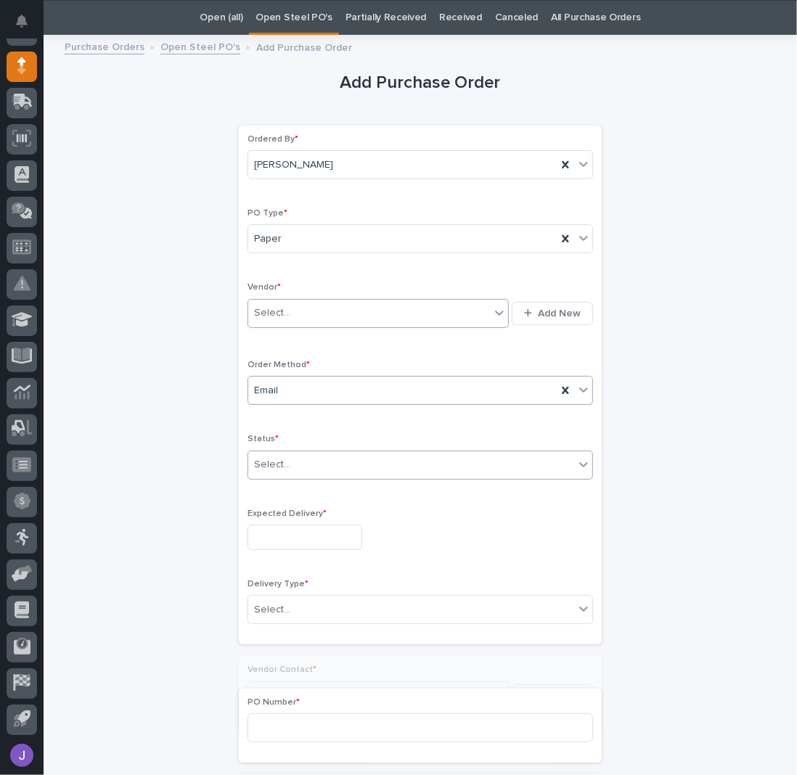
click at [282, 466] on div "Select..." at bounding box center [272, 464] width 36 height 15
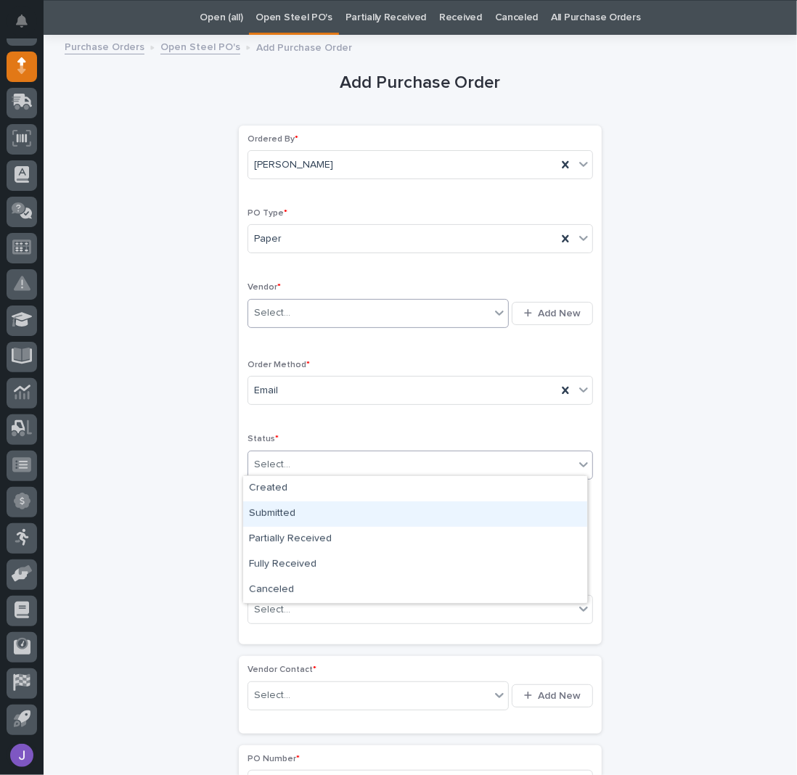
click at [286, 510] on div "Submitted" at bounding box center [415, 513] width 344 height 25
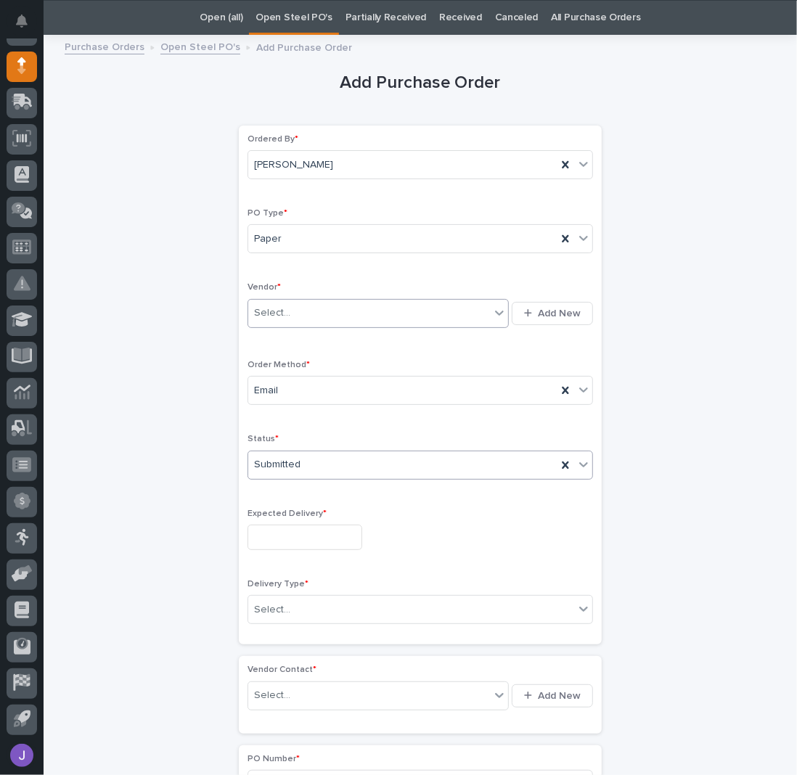
click at [297, 535] on input "text" at bounding box center [304, 537] width 115 height 25
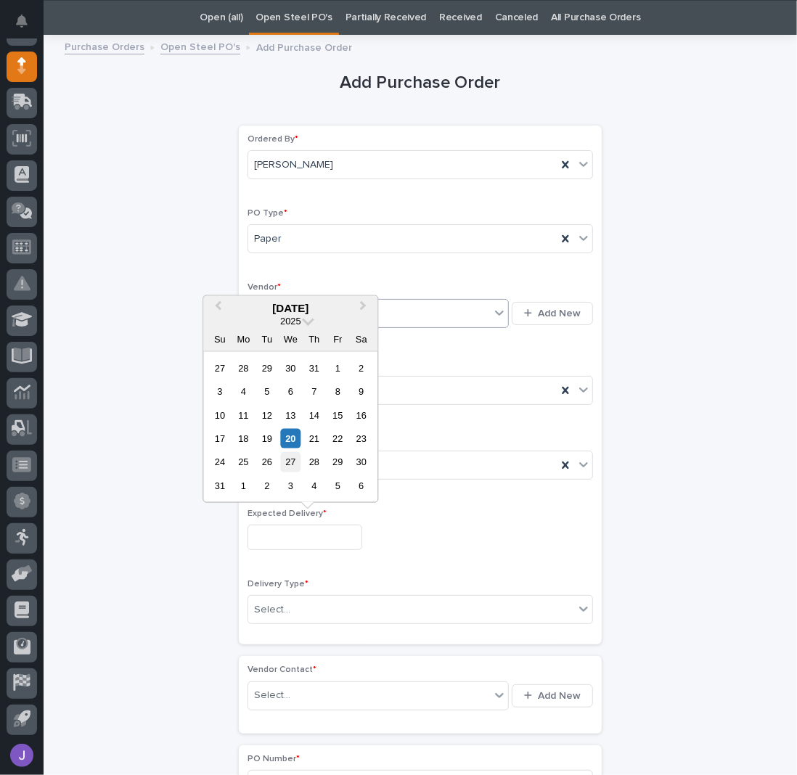
click at [288, 464] on div "27" at bounding box center [291, 462] width 20 height 20
type input "**********"
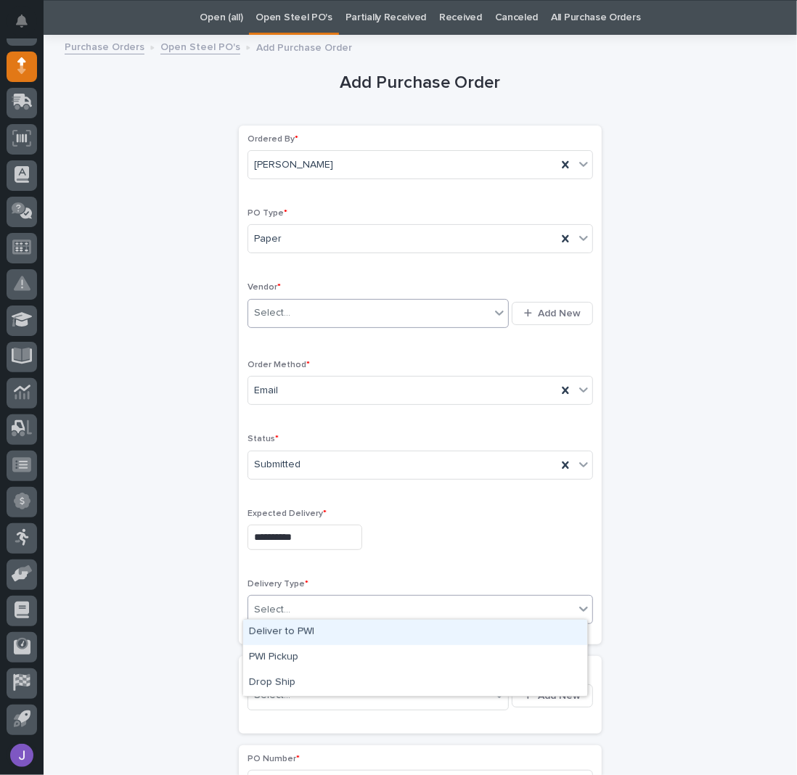
click at [275, 604] on div "Select..." at bounding box center [272, 609] width 36 height 15
click at [280, 625] on div "Deliver to PWI" at bounding box center [415, 632] width 344 height 25
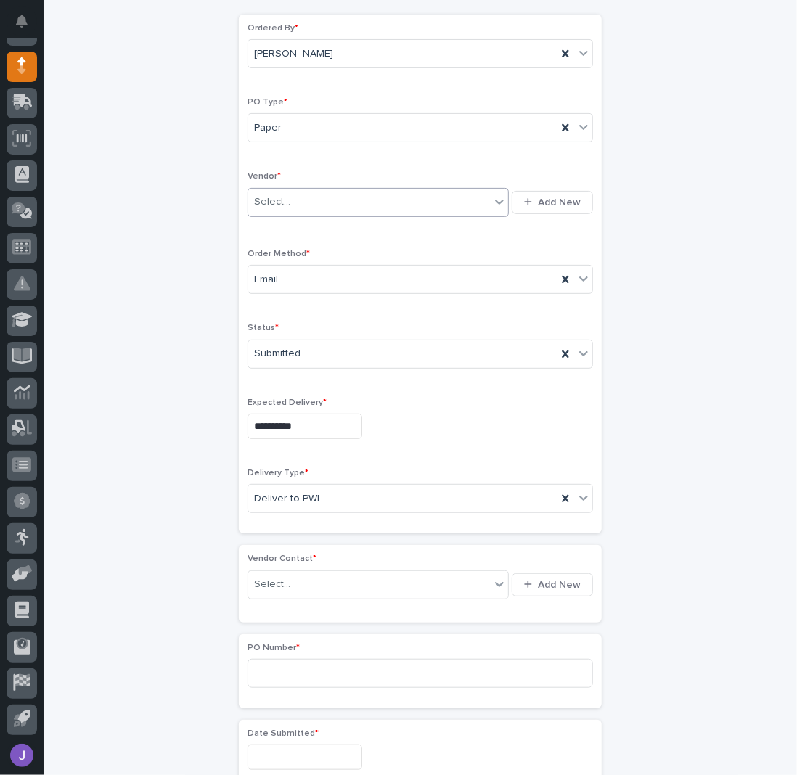
scroll to position [239, 0]
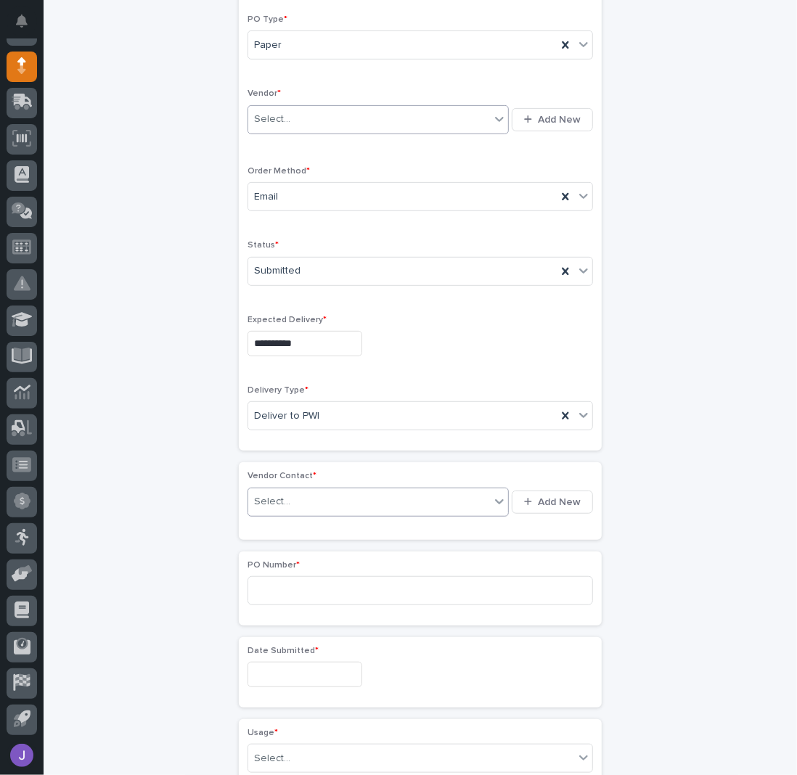
click at [297, 503] on div "Select..." at bounding box center [369, 502] width 242 height 24
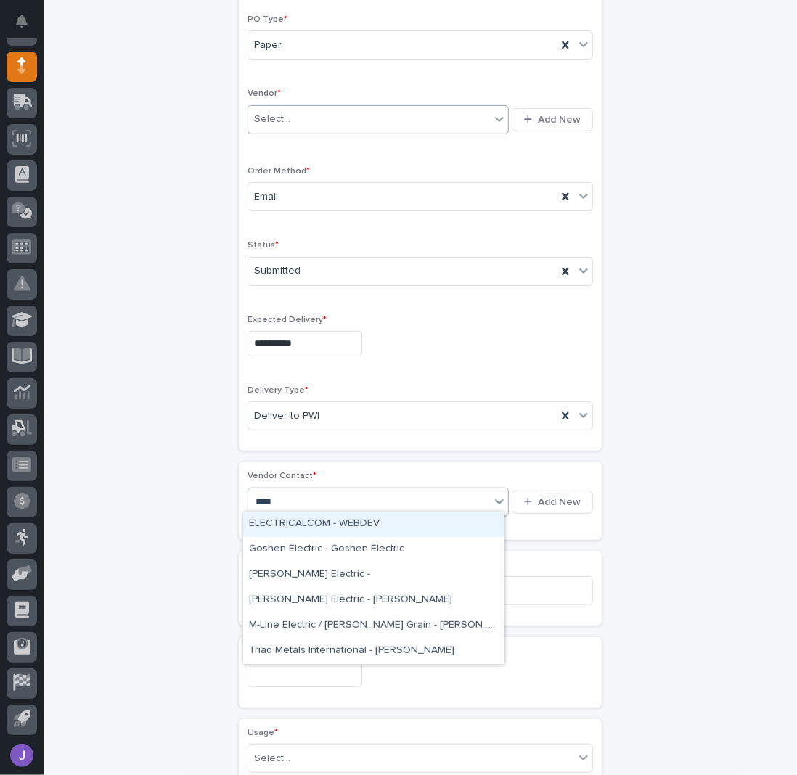
type input "*****"
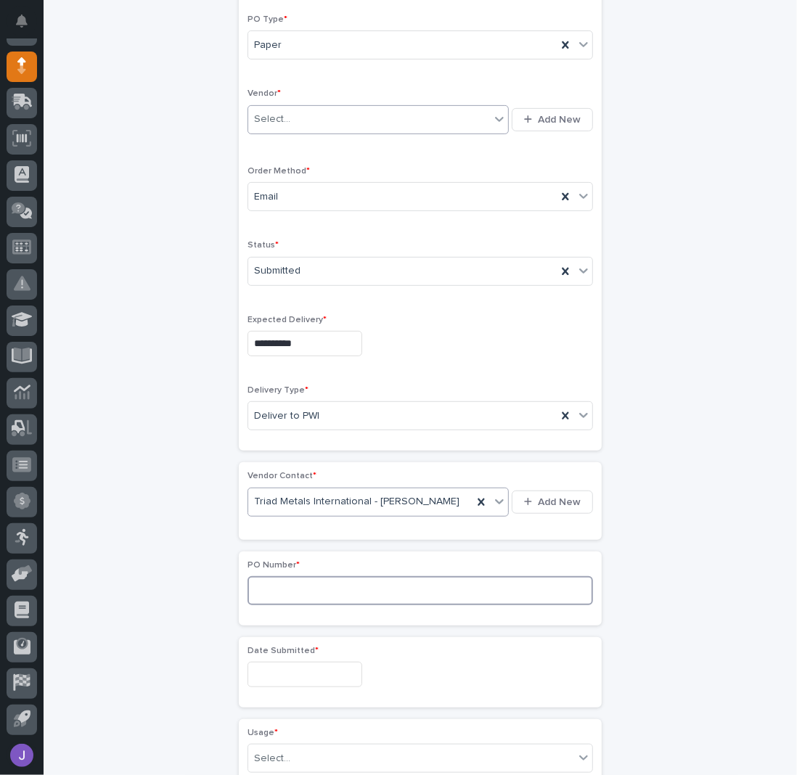
click at [280, 589] on input at bounding box center [419, 590] width 345 height 29
type input "2848J"
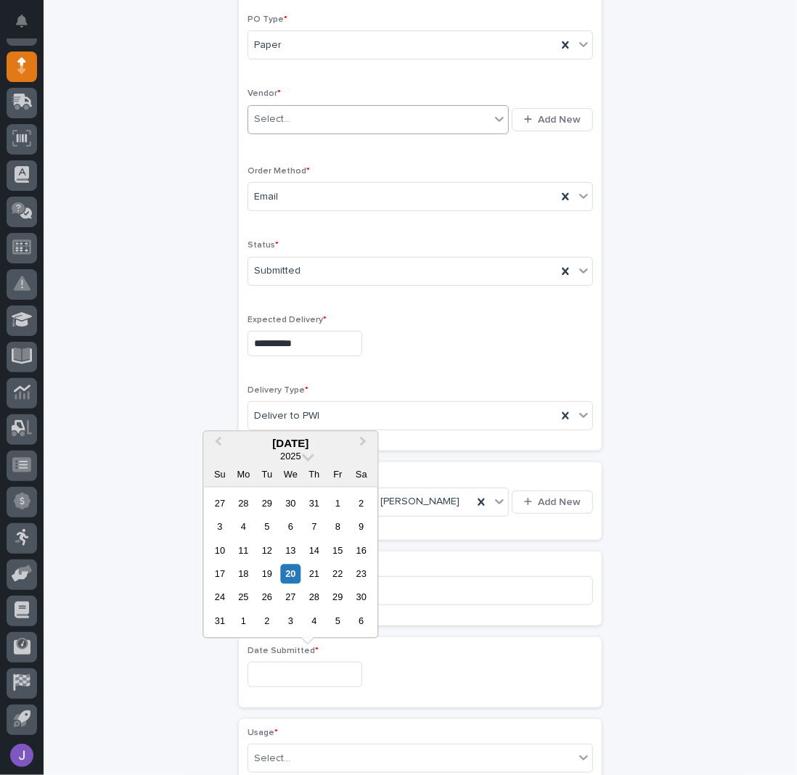
click at [288, 667] on input "text" at bounding box center [304, 674] width 115 height 25
click at [248, 575] on div "18" at bounding box center [244, 574] width 20 height 20
type input "**********"
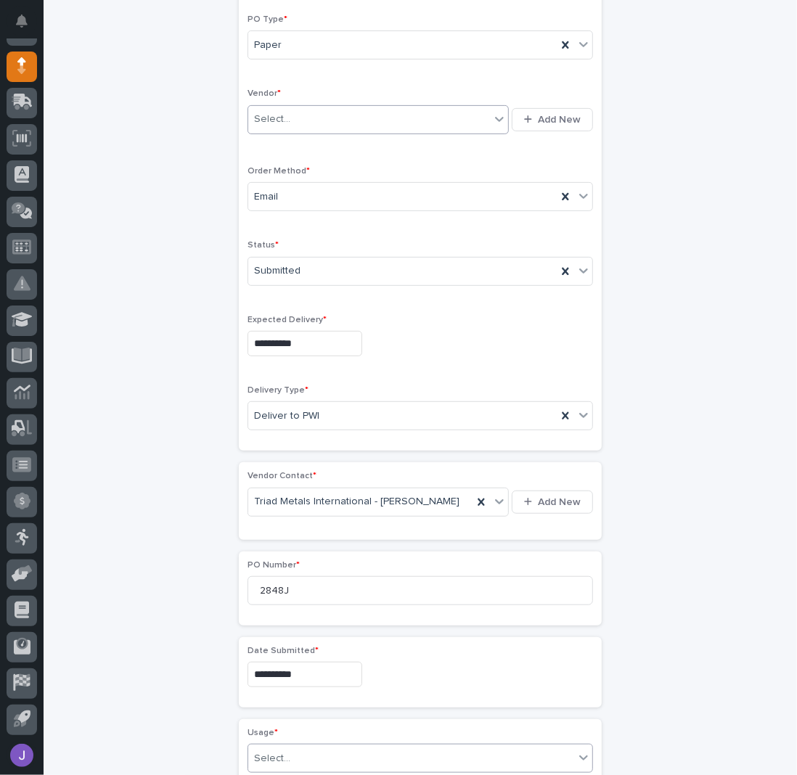
click at [276, 751] on div "Select..." at bounding box center [272, 758] width 36 height 15
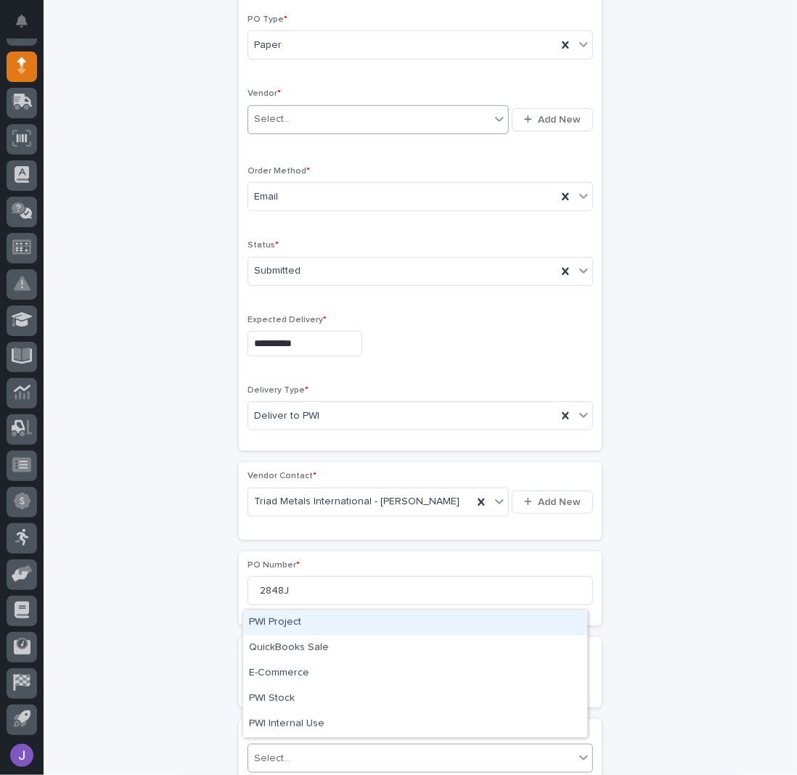
click at [291, 621] on div "PWI Project" at bounding box center [415, 622] width 344 height 25
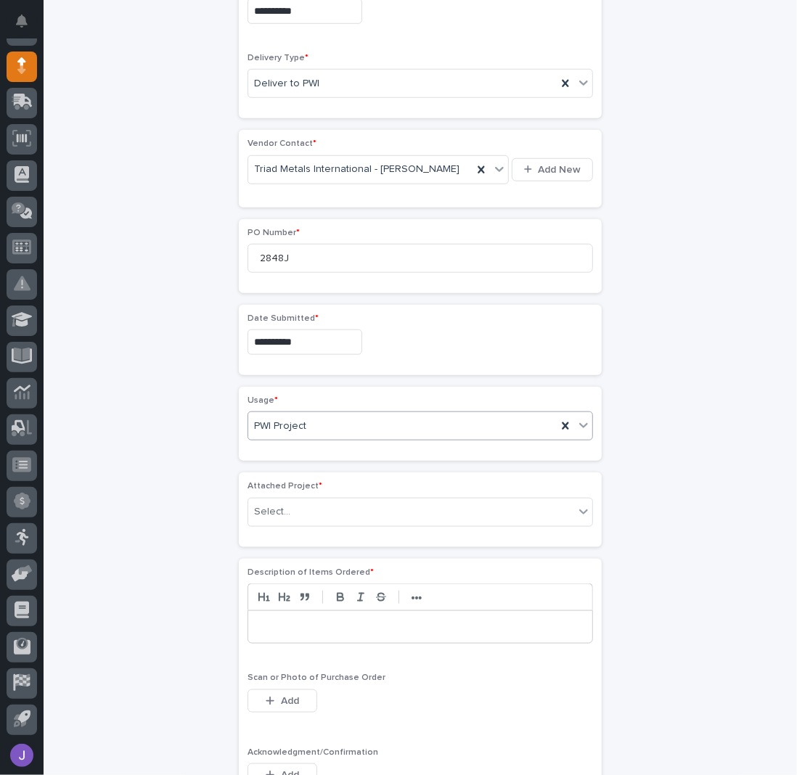
scroll to position [572, 0]
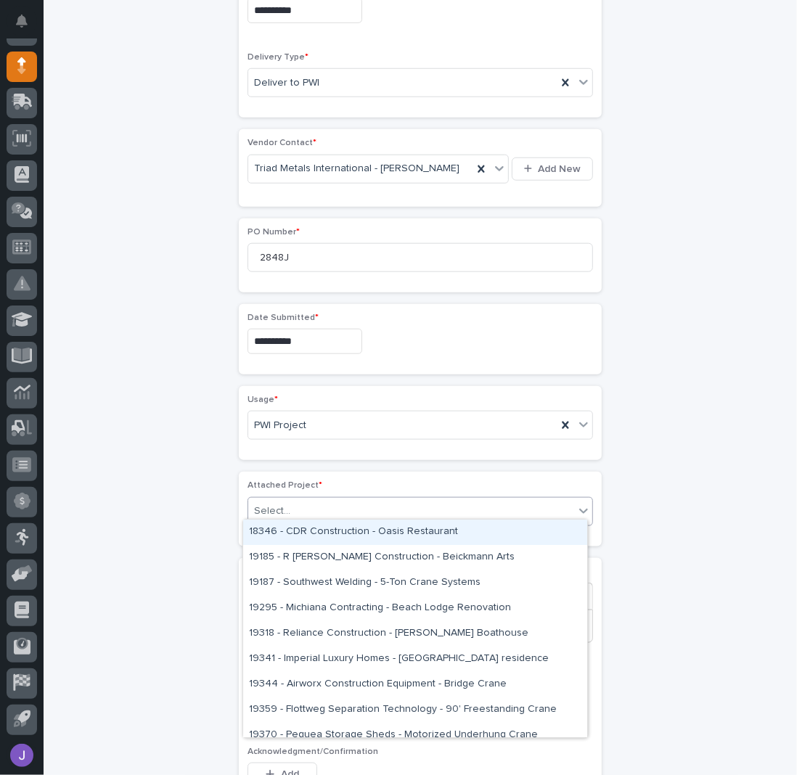
click at [292, 511] on div at bounding box center [292, 511] width 1 height 15
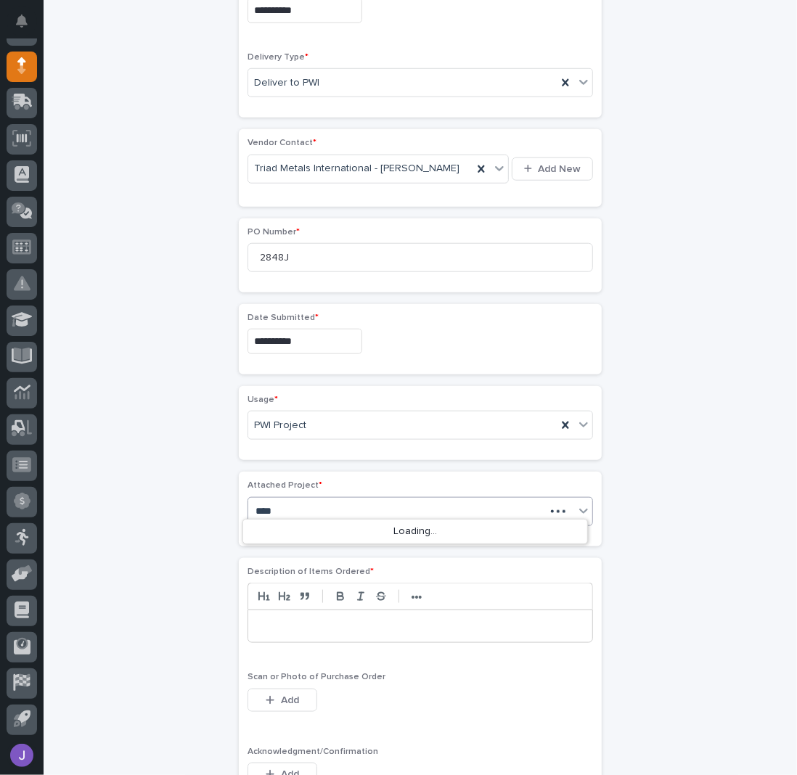
type input "*****"
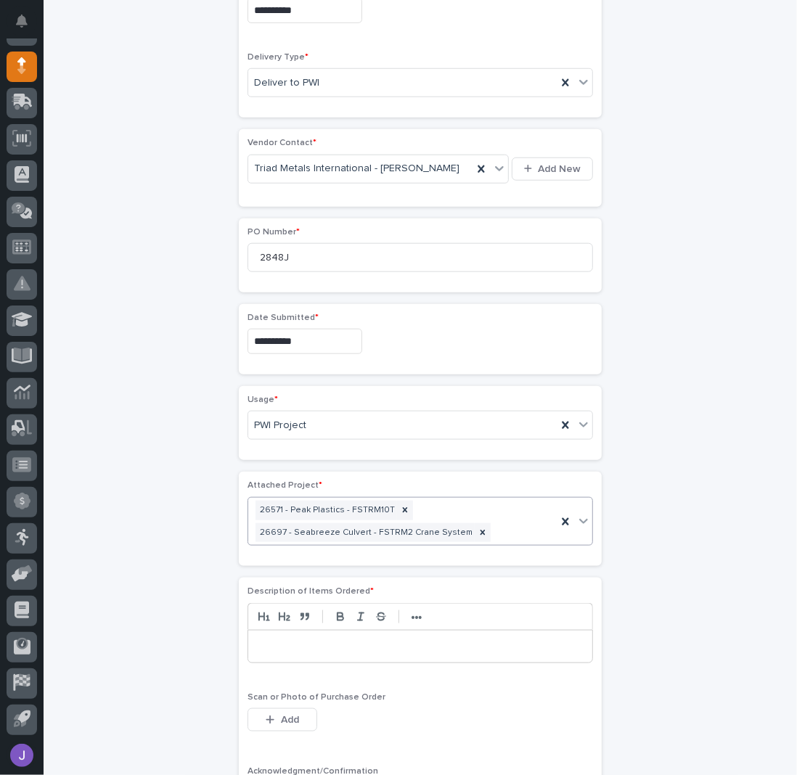
scroll to position [582, 0]
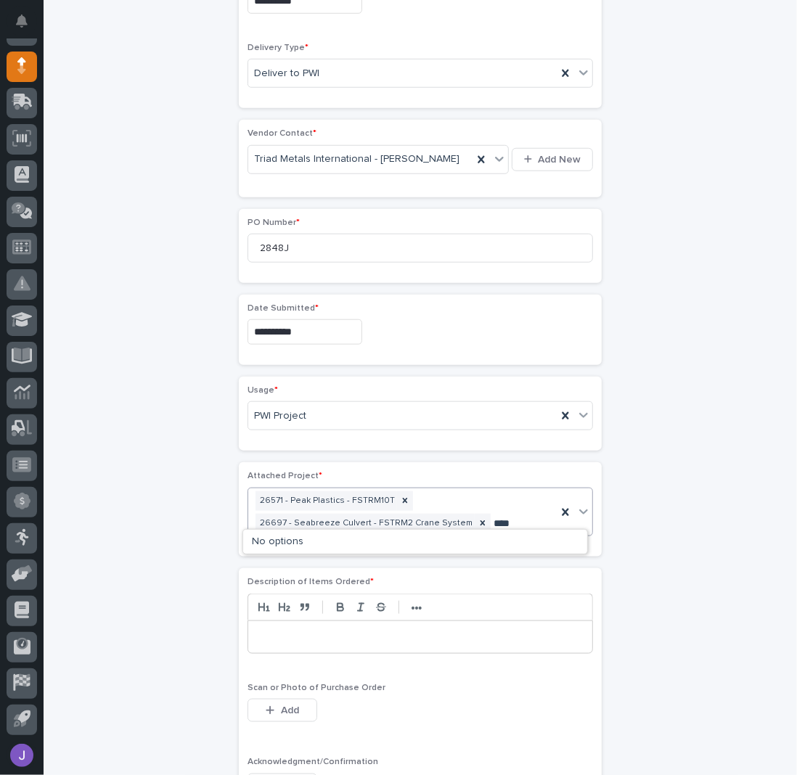
type input "*****"
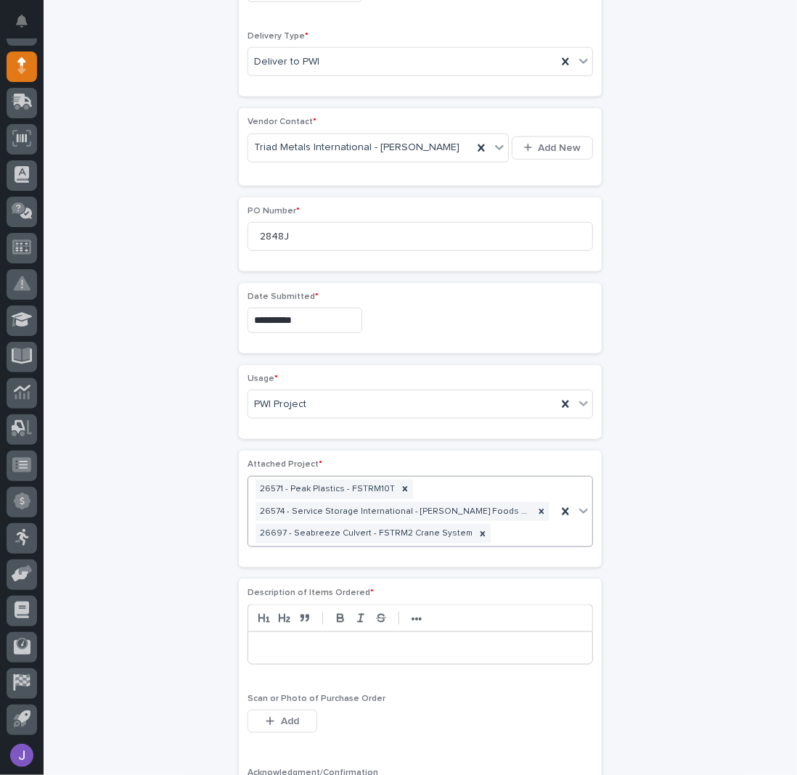
click at [266, 641] on p at bounding box center [420, 648] width 322 height 15
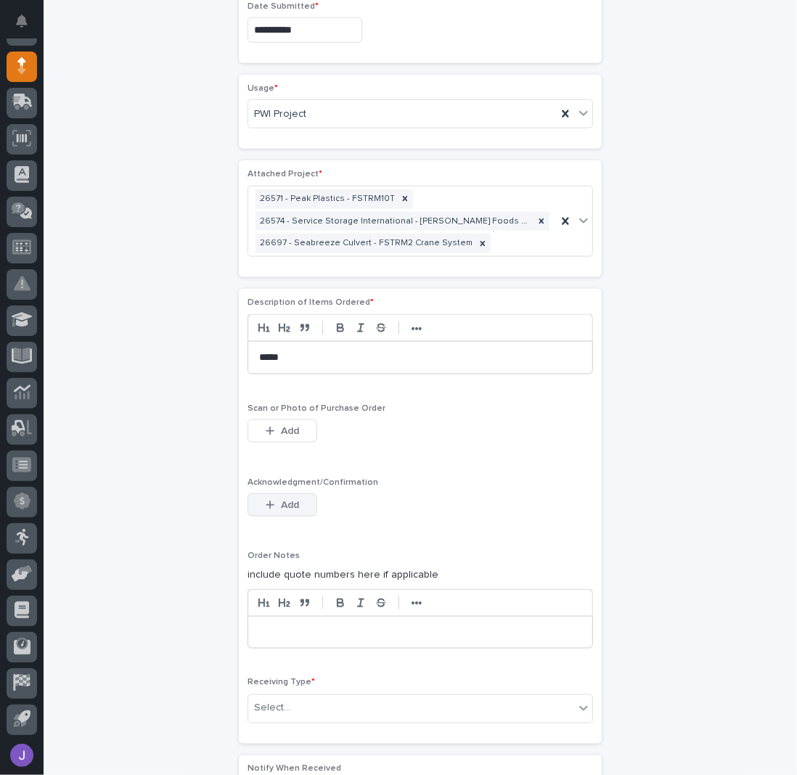
click at [281, 500] on span "Add" at bounding box center [290, 505] width 18 height 10
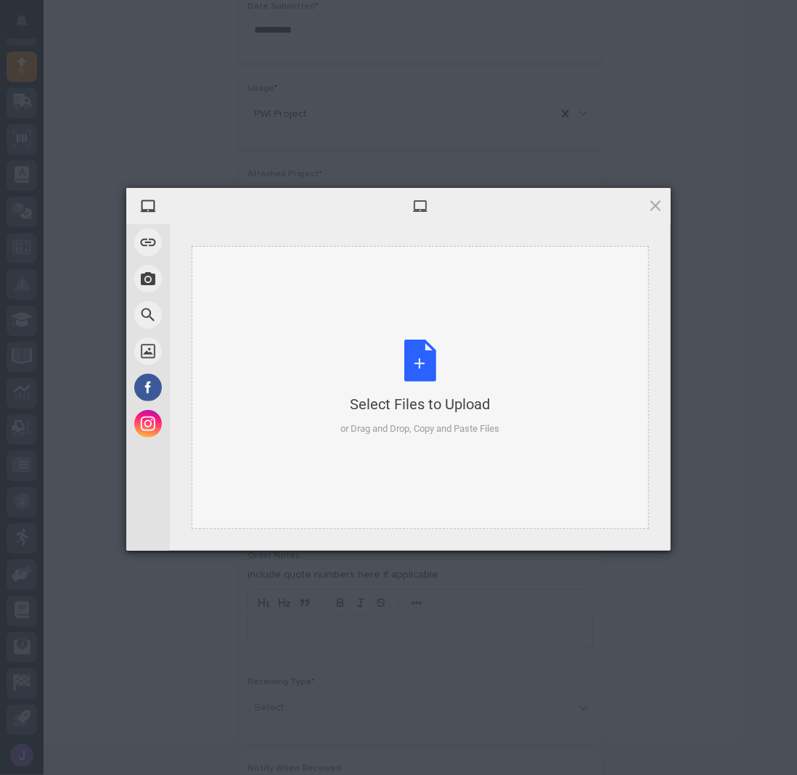
click at [429, 369] on div "Select Files to Upload or Drag and Drop, Copy and Paste Files" at bounding box center [420, 388] width 159 height 96
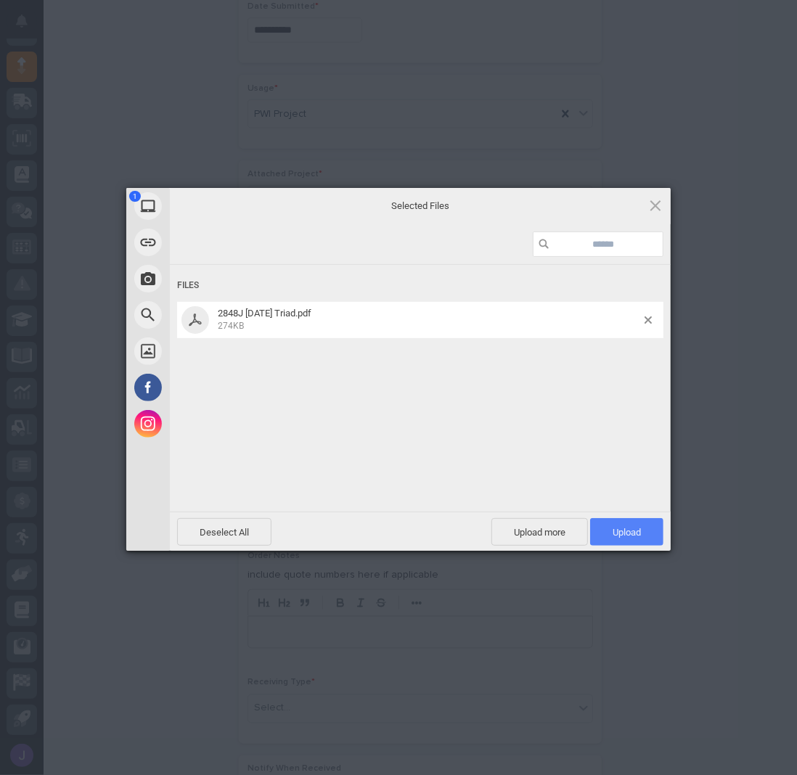
click at [618, 535] on span "Upload 1" at bounding box center [626, 532] width 28 height 11
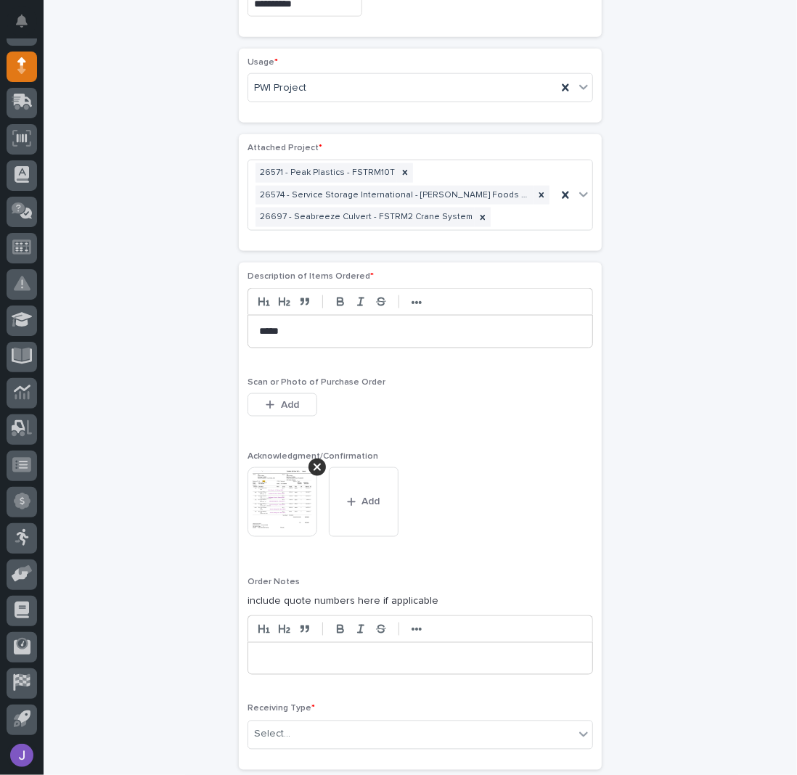
scroll to position [1129, 0]
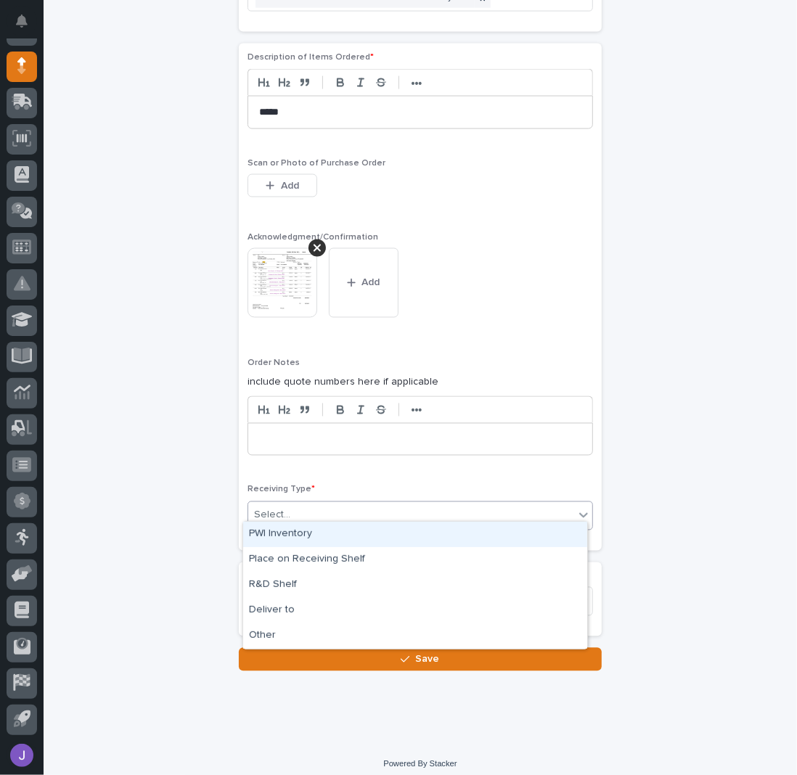
click at [293, 513] on div "Select..." at bounding box center [411, 516] width 326 height 24
click at [280, 536] on div "PWI Inventory" at bounding box center [415, 534] width 344 height 25
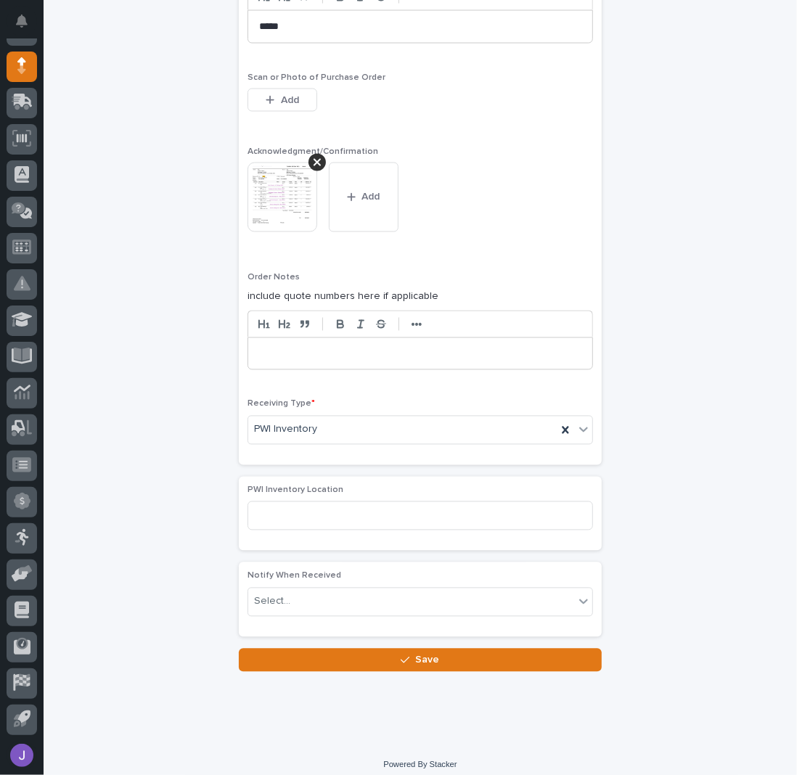
click at [342, 649] on button "Save" at bounding box center [420, 660] width 363 height 23
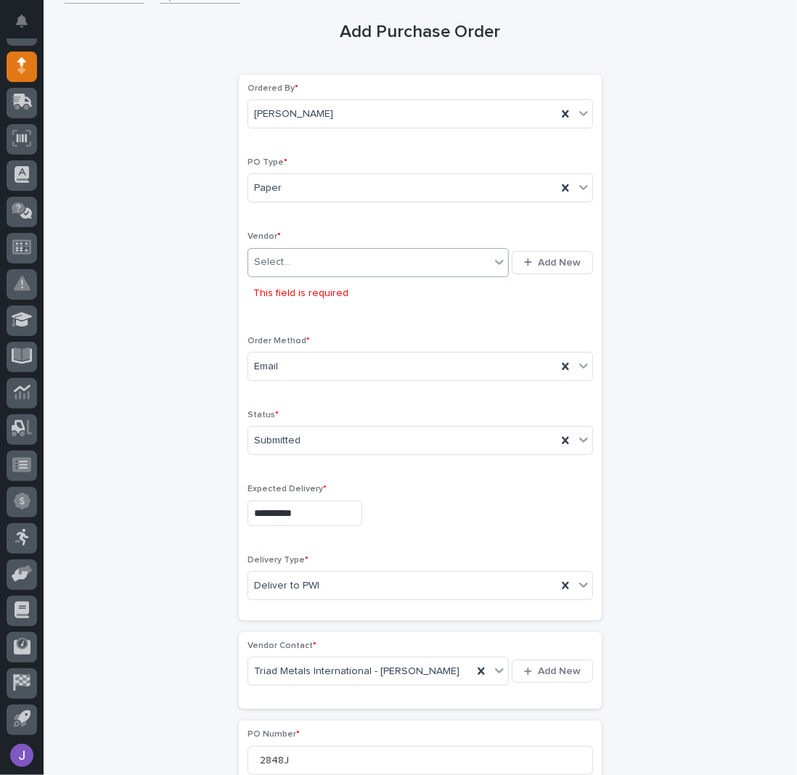
scroll to position [0, 0]
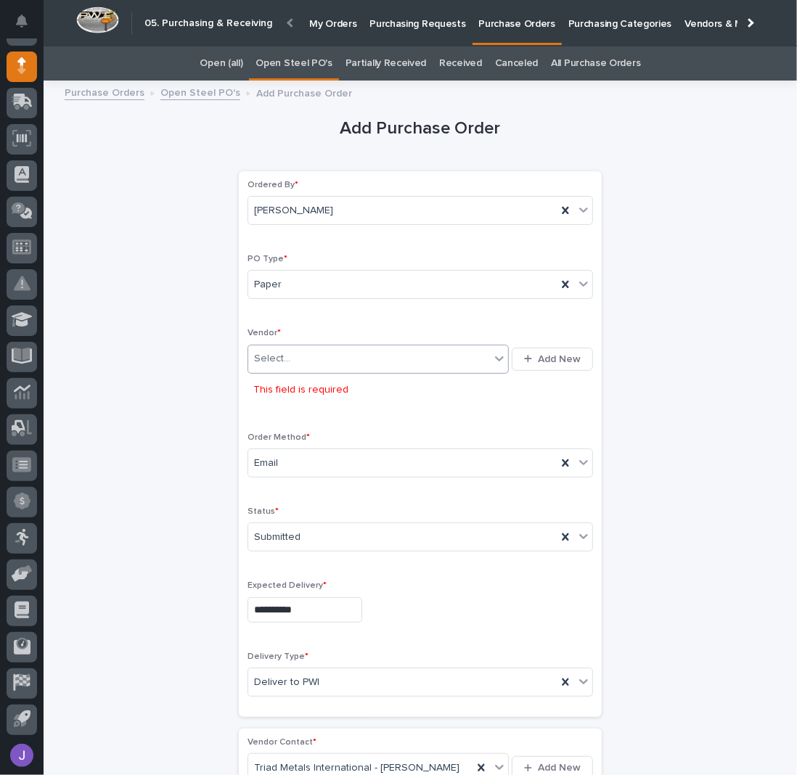
click at [299, 353] on div "Select..." at bounding box center [369, 359] width 242 height 24
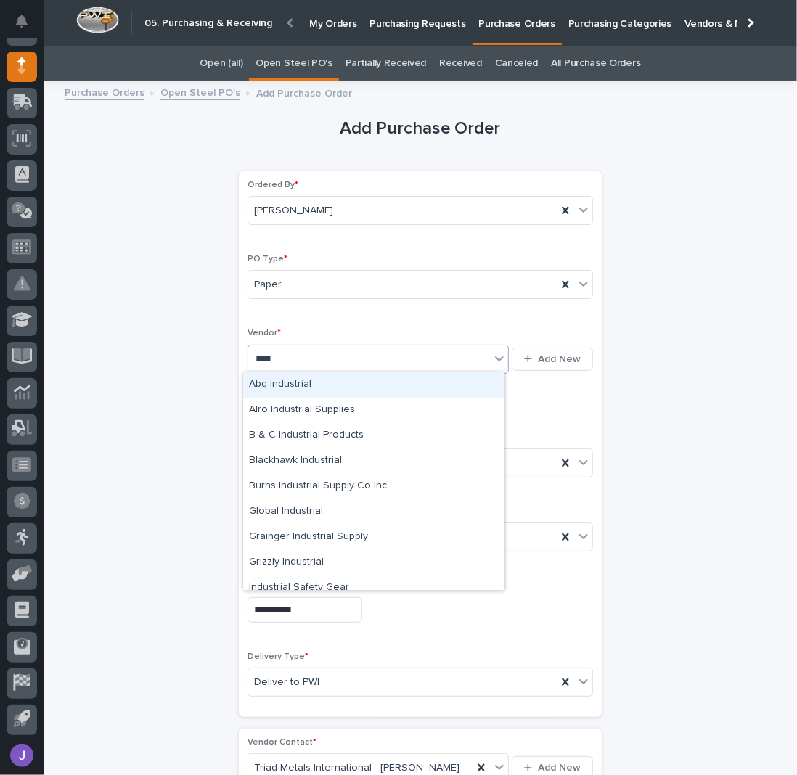
type input "*****"
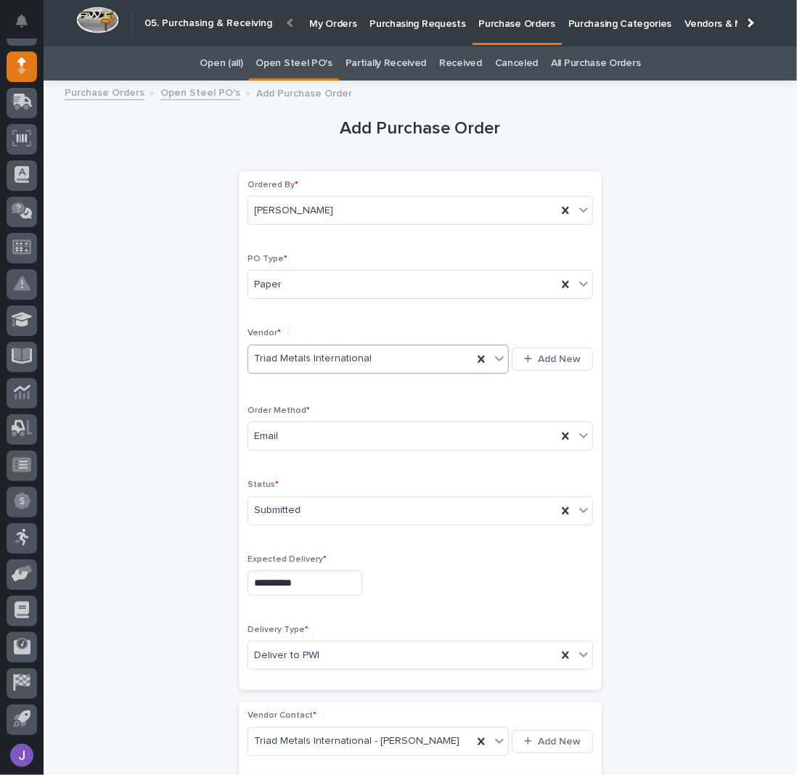
scroll to position [1215, 0]
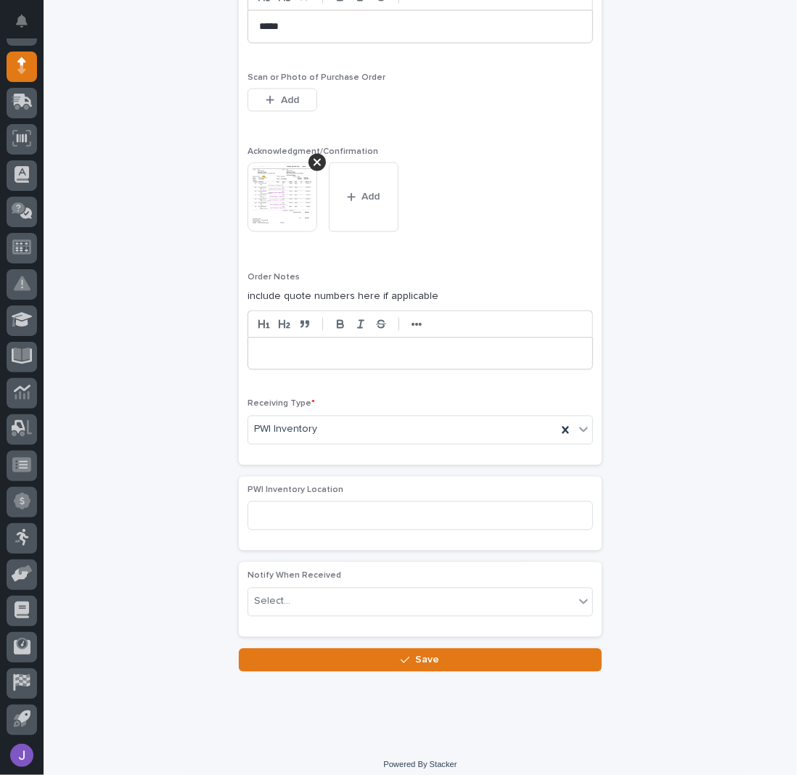
click at [343, 652] on button "Save" at bounding box center [420, 660] width 363 height 23
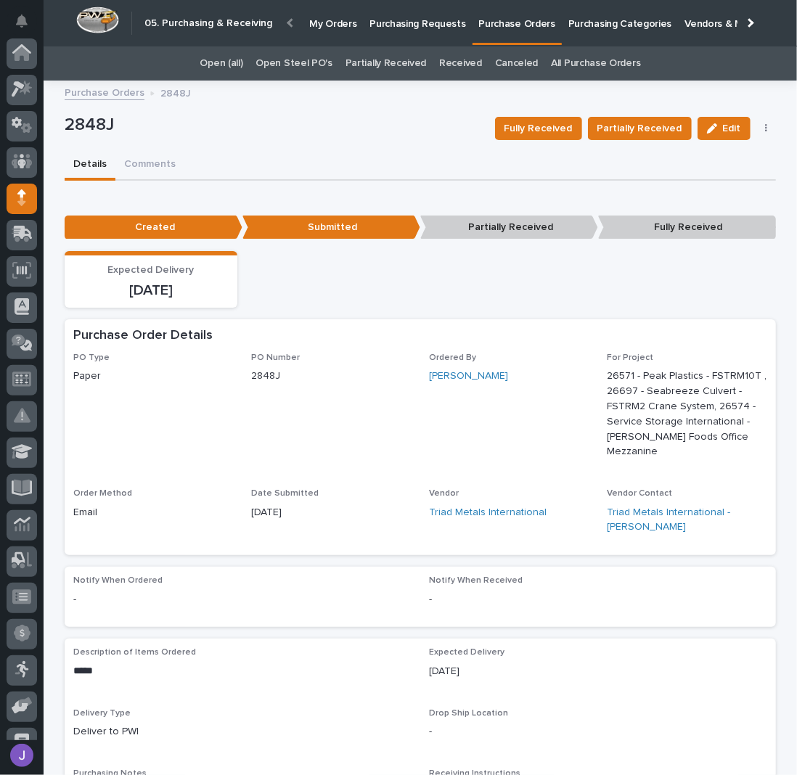
scroll to position [132, 0]
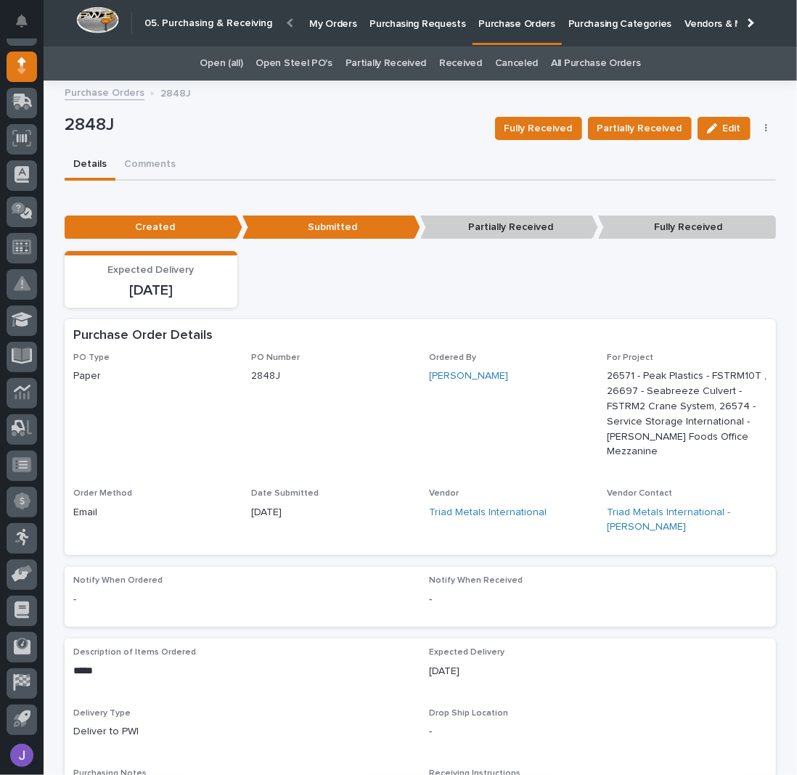
click at [322, 59] on link "Open Steel PO's" at bounding box center [293, 63] width 76 height 34
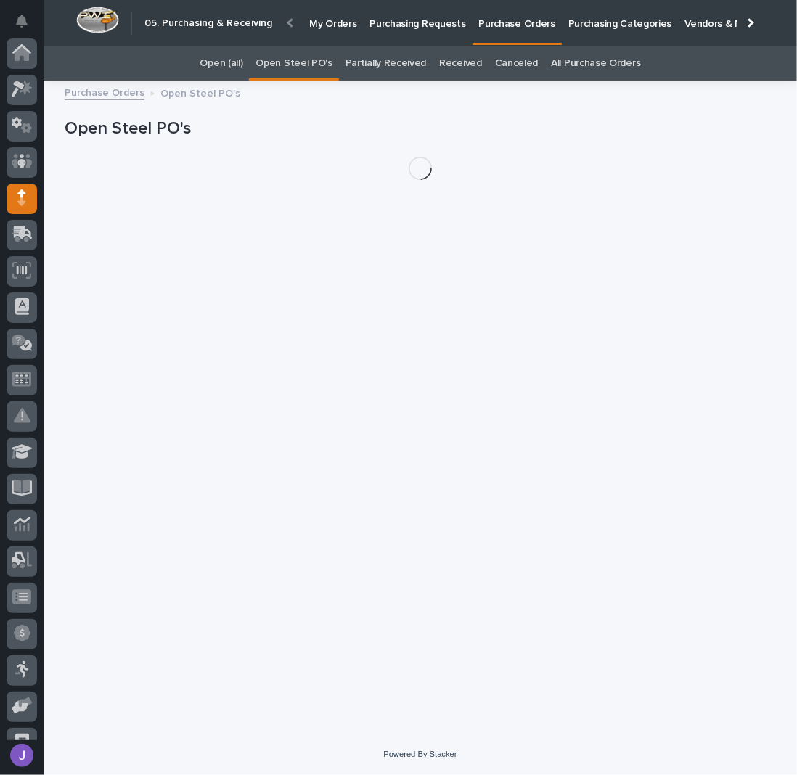
scroll to position [132, 0]
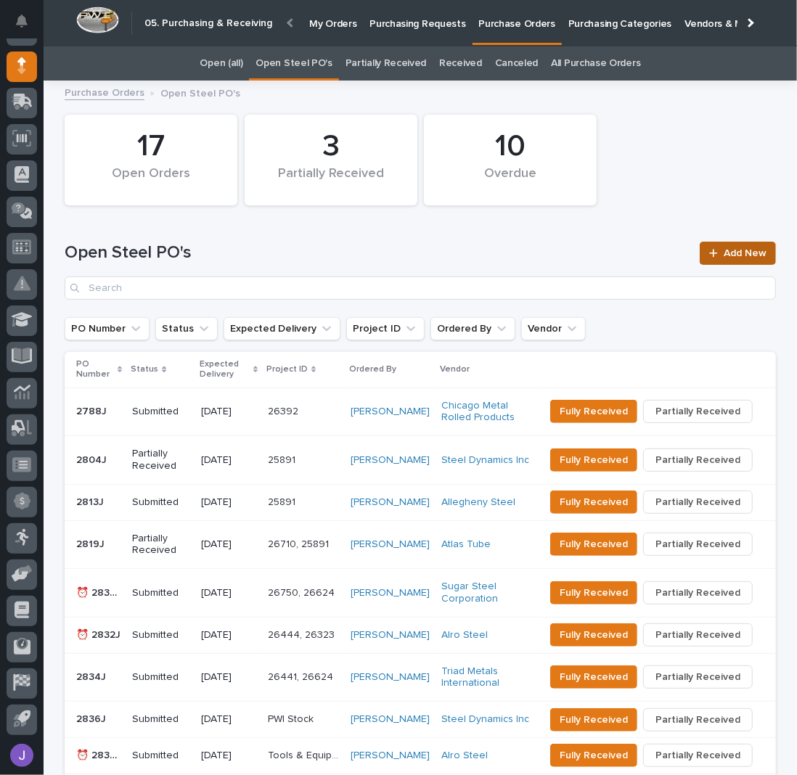
click at [738, 250] on span "Add New" at bounding box center [744, 253] width 43 height 10
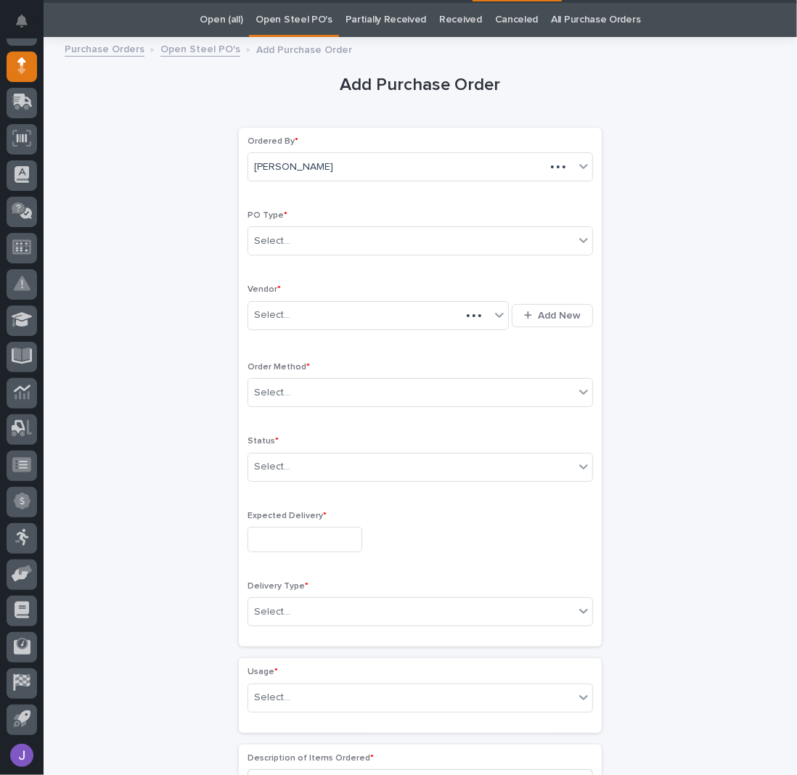
scroll to position [46, 0]
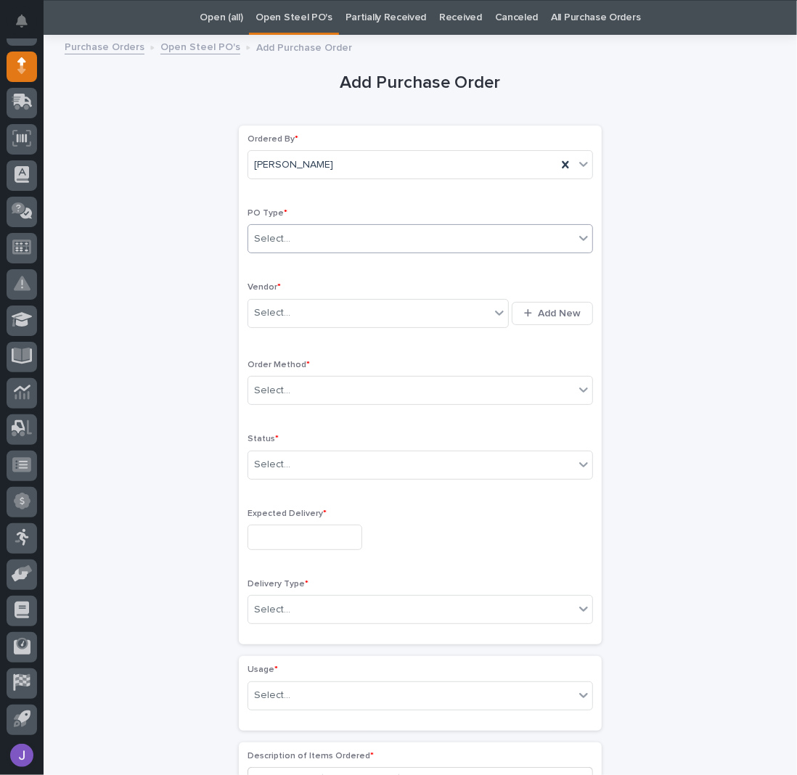
click at [286, 227] on div "Select..." at bounding box center [411, 239] width 326 height 24
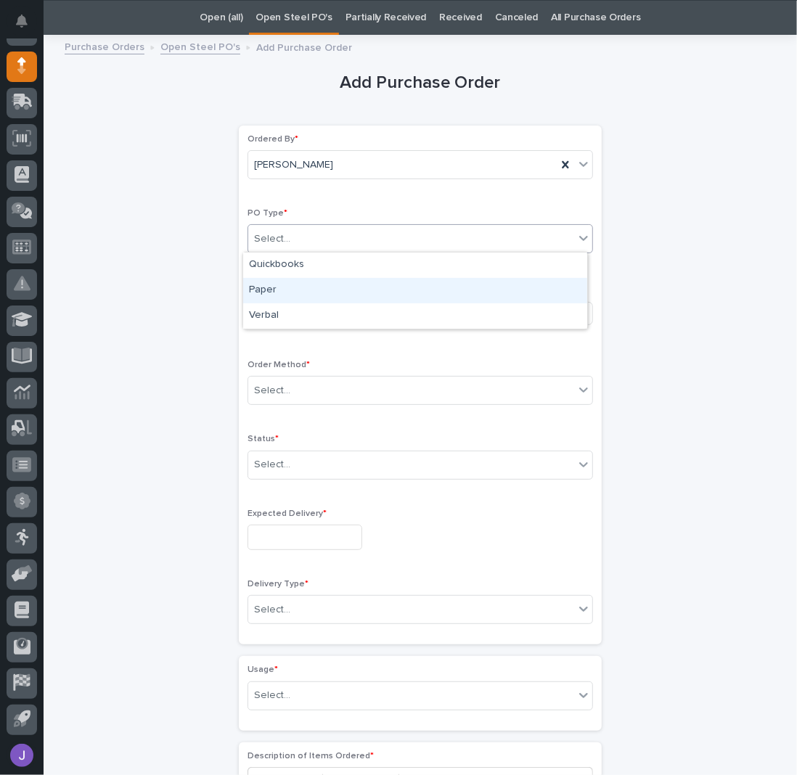
click at [284, 289] on div "Paper" at bounding box center [415, 290] width 344 height 25
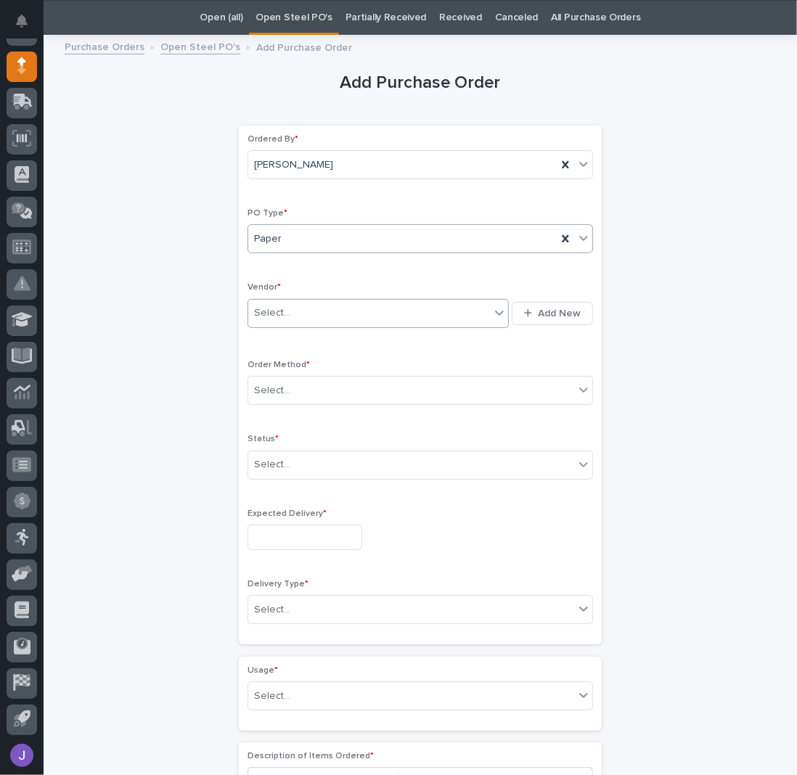
click at [297, 307] on div "Select..." at bounding box center [369, 313] width 242 height 24
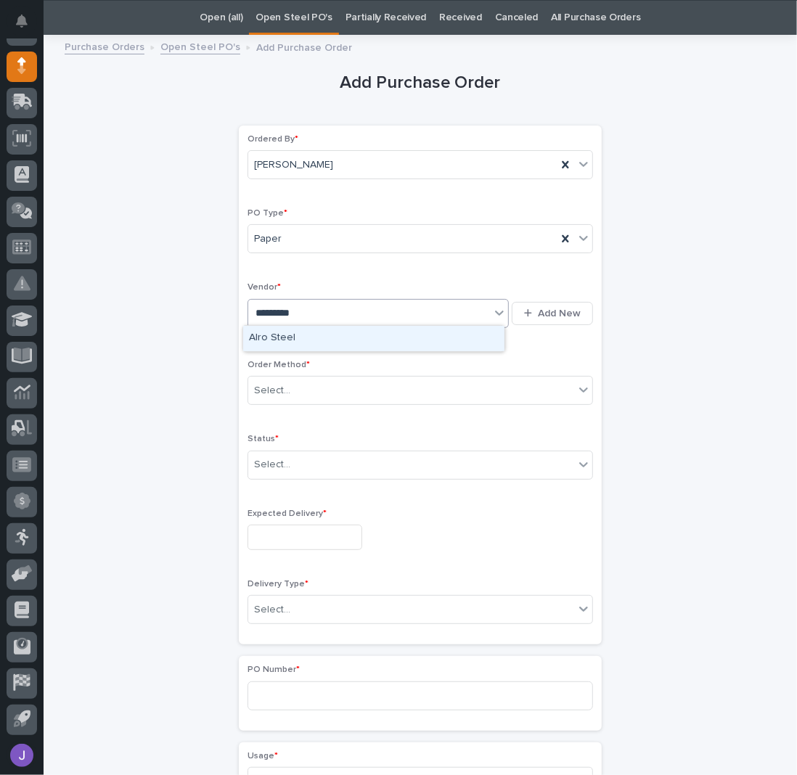
type input "**********"
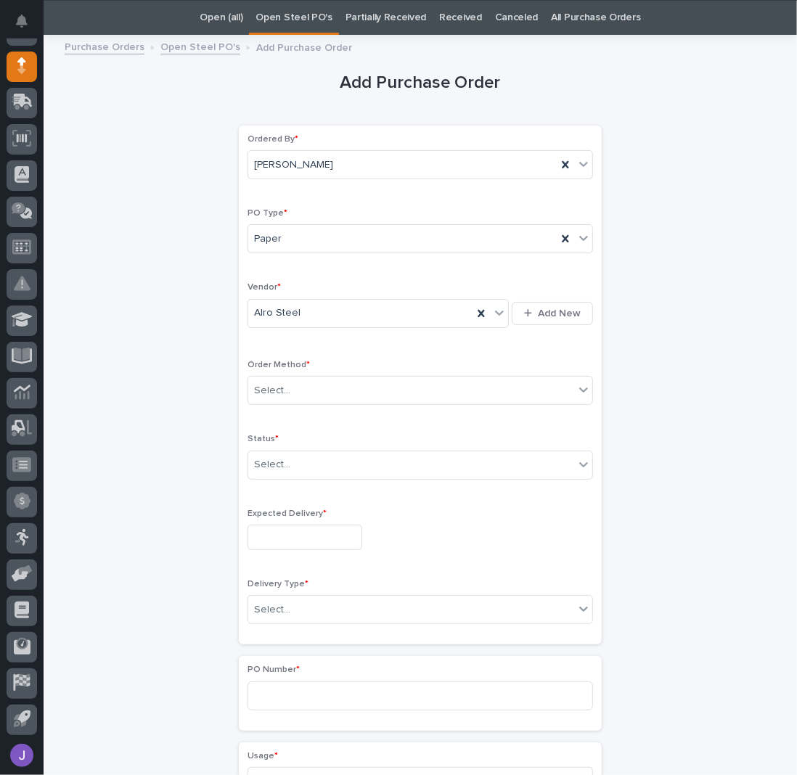
click at [279, 404] on div "Order Method * Select..." at bounding box center [419, 388] width 345 height 57
click at [274, 398] on div "Select..." at bounding box center [411, 391] width 326 height 24
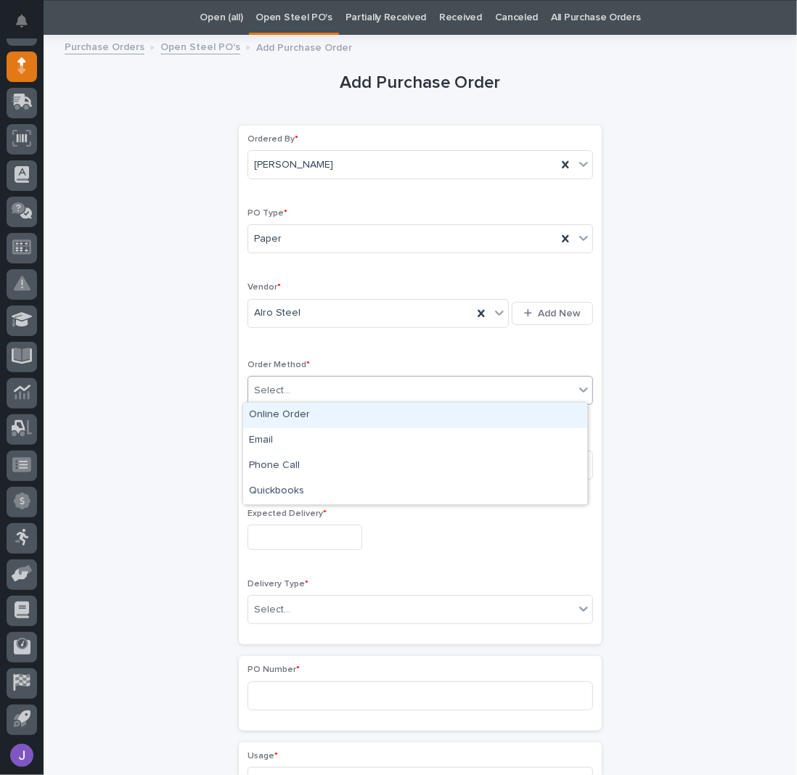
click at [271, 416] on div "Online Order" at bounding box center [415, 415] width 344 height 25
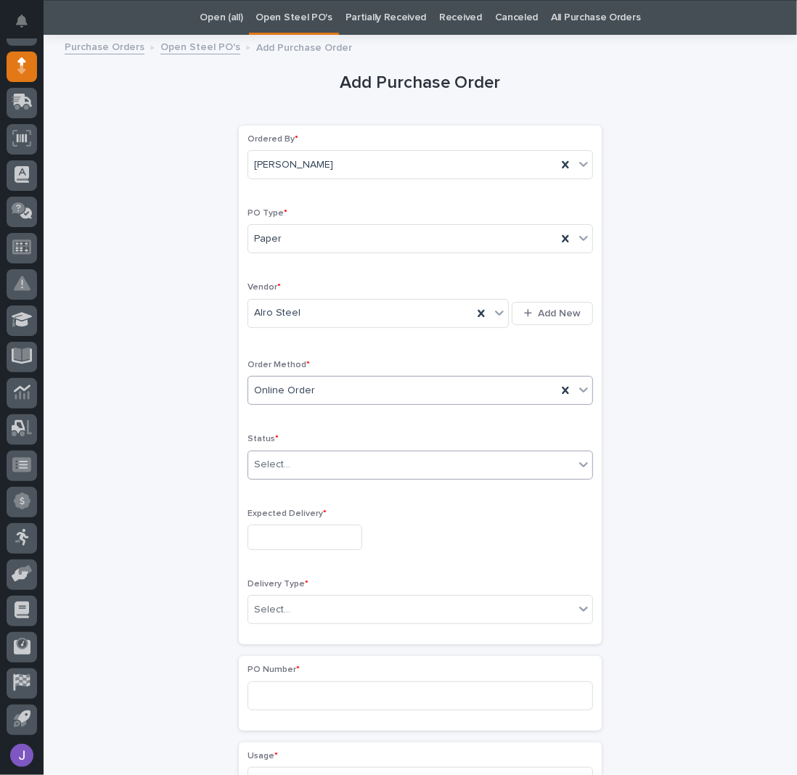
click at [278, 463] on div "Select..." at bounding box center [272, 464] width 36 height 15
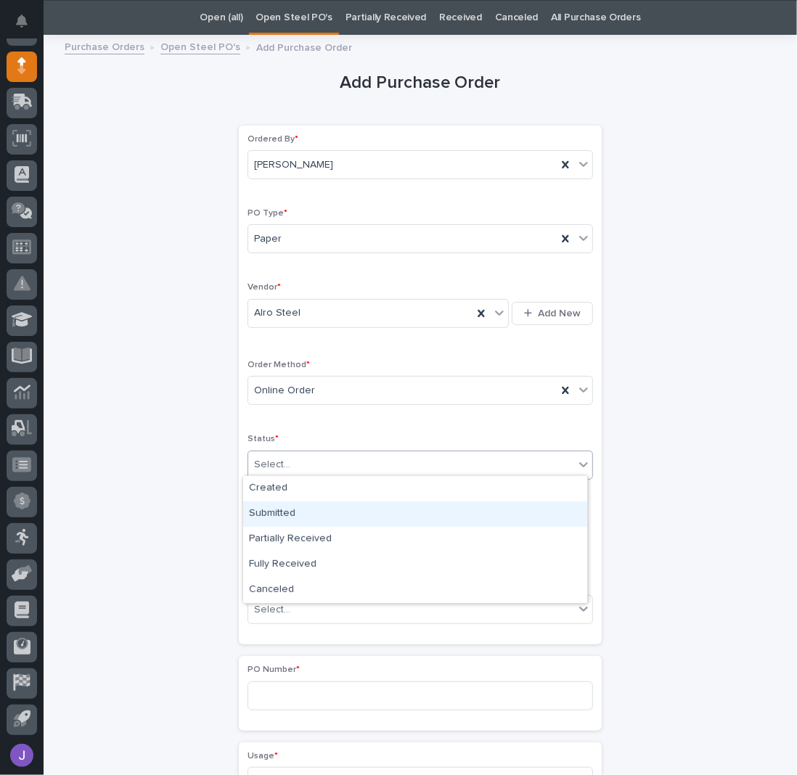
click at [268, 519] on div "Submitted" at bounding box center [415, 513] width 344 height 25
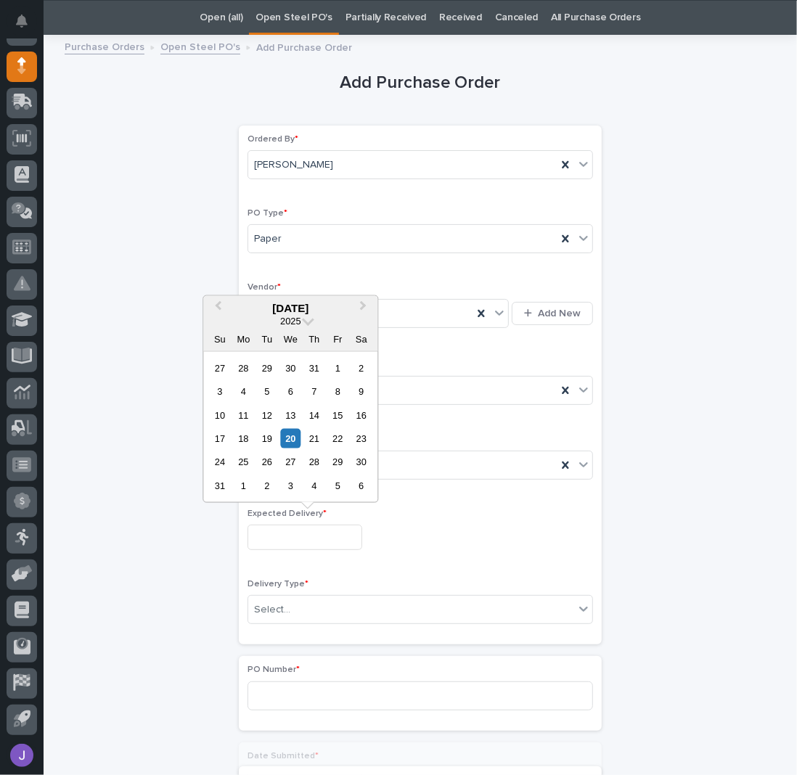
click at [271, 532] on input "text" at bounding box center [304, 537] width 115 height 25
click at [314, 439] on div "21" at bounding box center [314, 439] width 20 height 20
type input "**********"
click at [187, 434] on div "**********" at bounding box center [420, 765] width 711 height 1442
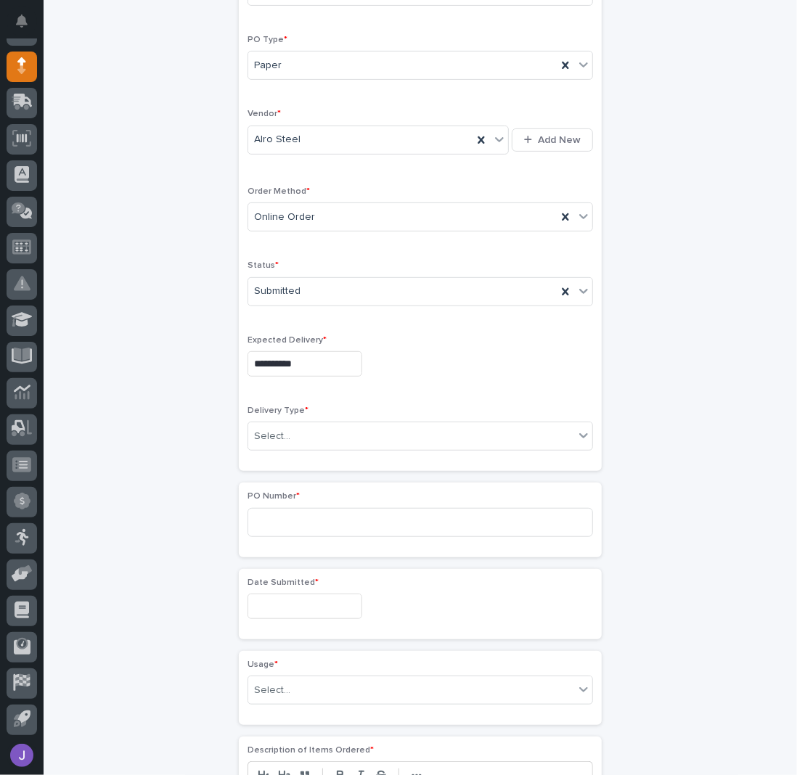
scroll to position [336, 0]
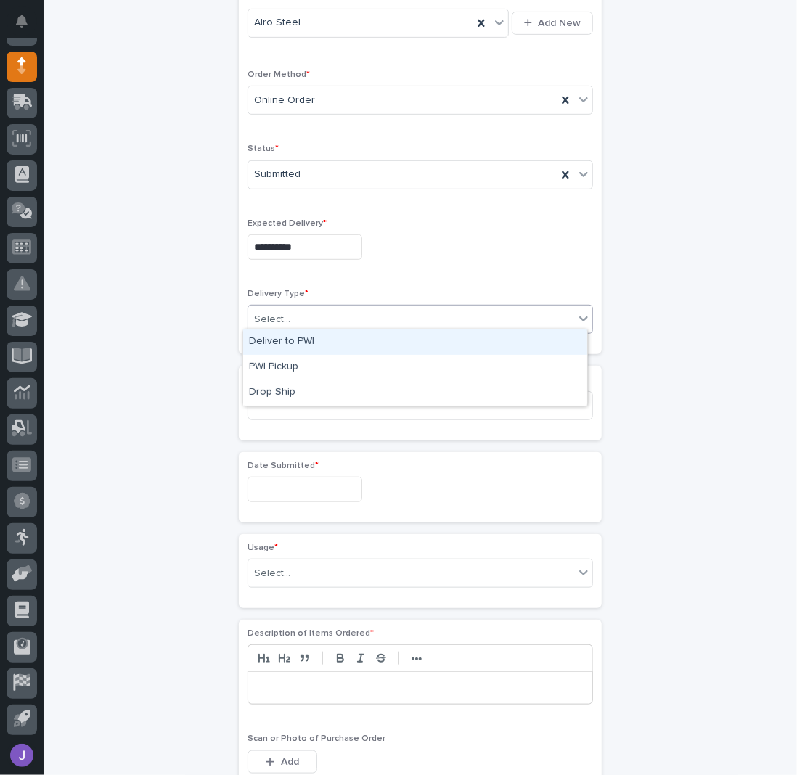
click at [276, 316] on div "Select..." at bounding box center [272, 319] width 36 height 15
click at [276, 346] on div "Deliver to PWI" at bounding box center [415, 341] width 344 height 25
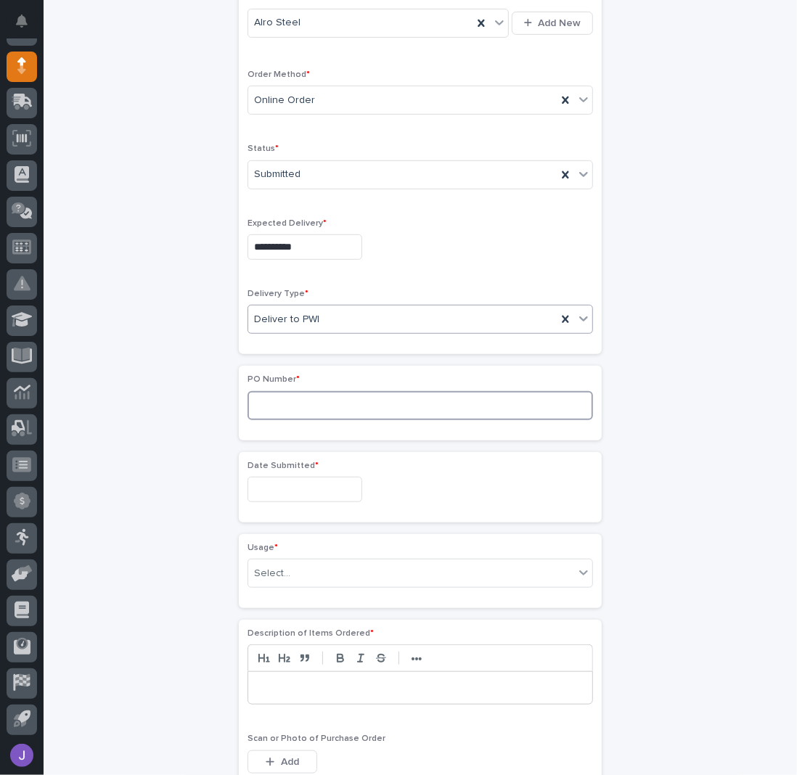
click at [289, 395] on input at bounding box center [419, 405] width 345 height 29
type input "2851J"
click at [268, 485] on input "text" at bounding box center [304, 489] width 115 height 25
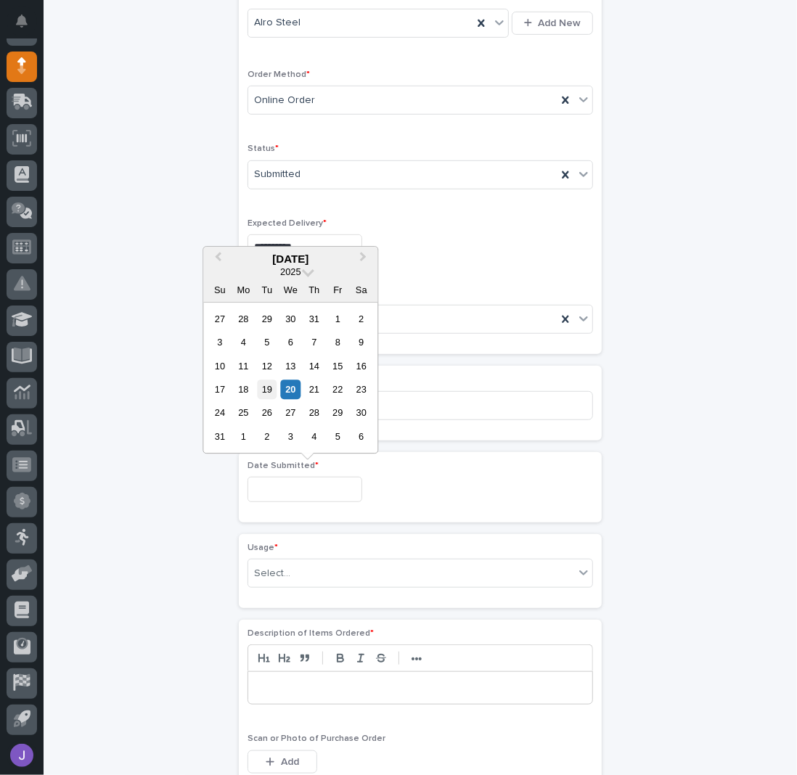
click at [274, 390] on div "19" at bounding box center [267, 389] width 20 height 20
type input "**********"
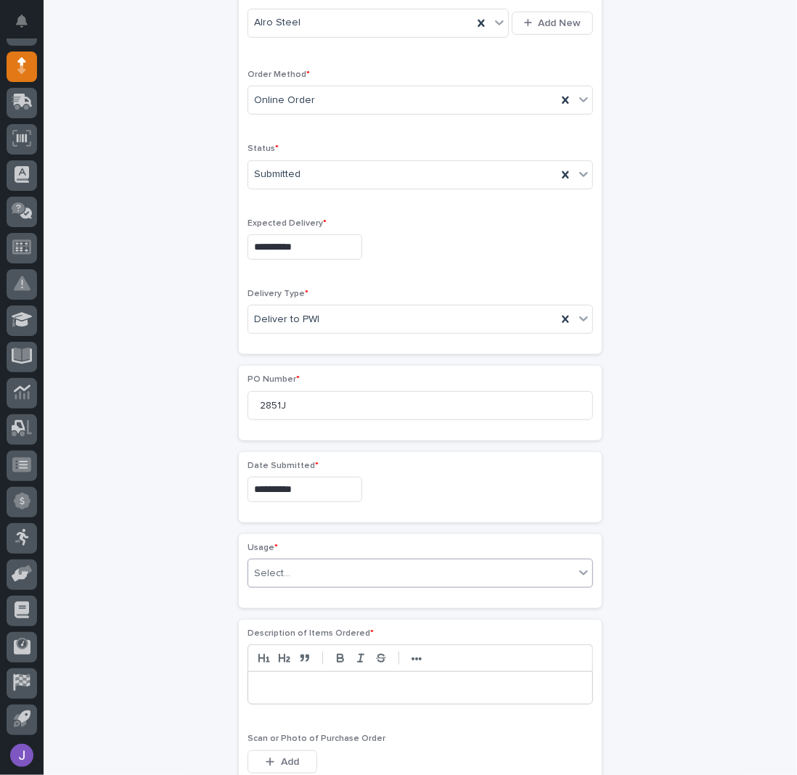
click at [289, 564] on div "Select..." at bounding box center [411, 574] width 326 height 24
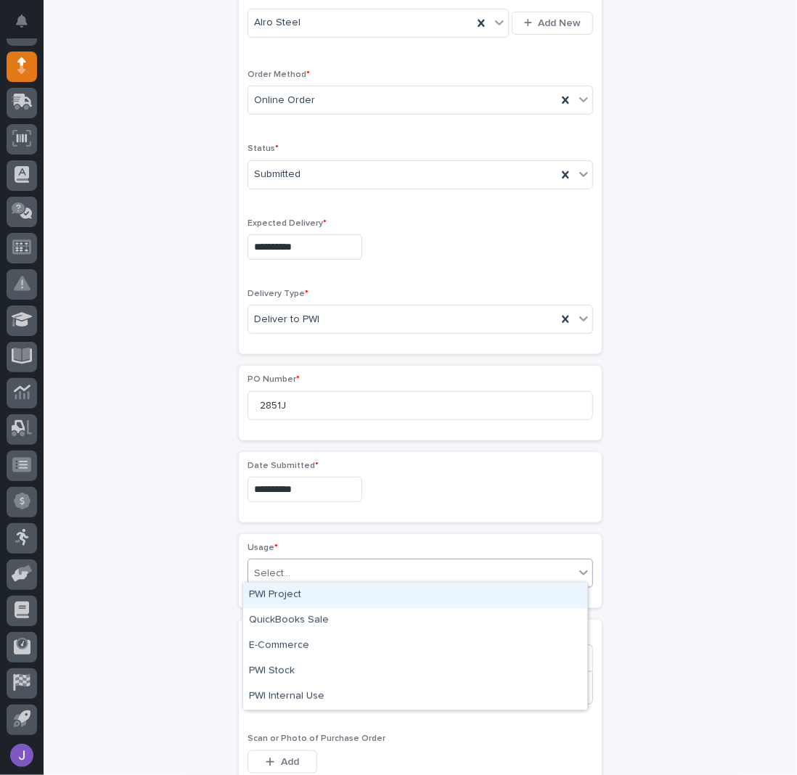
click at [288, 593] on div "PWI Project" at bounding box center [415, 595] width 344 height 25
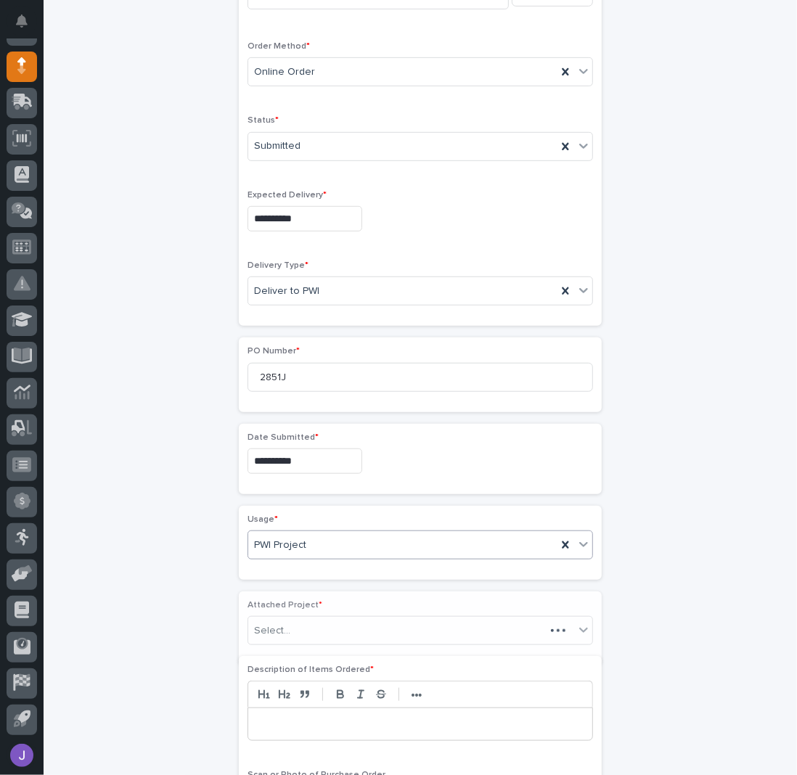
scroll to position [379, 0]
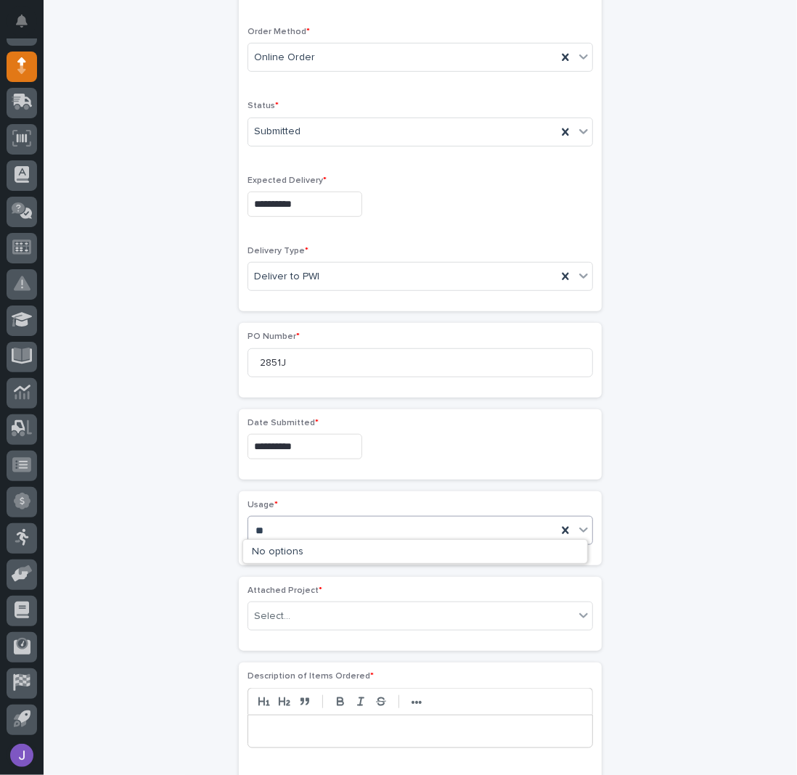
type input "*"
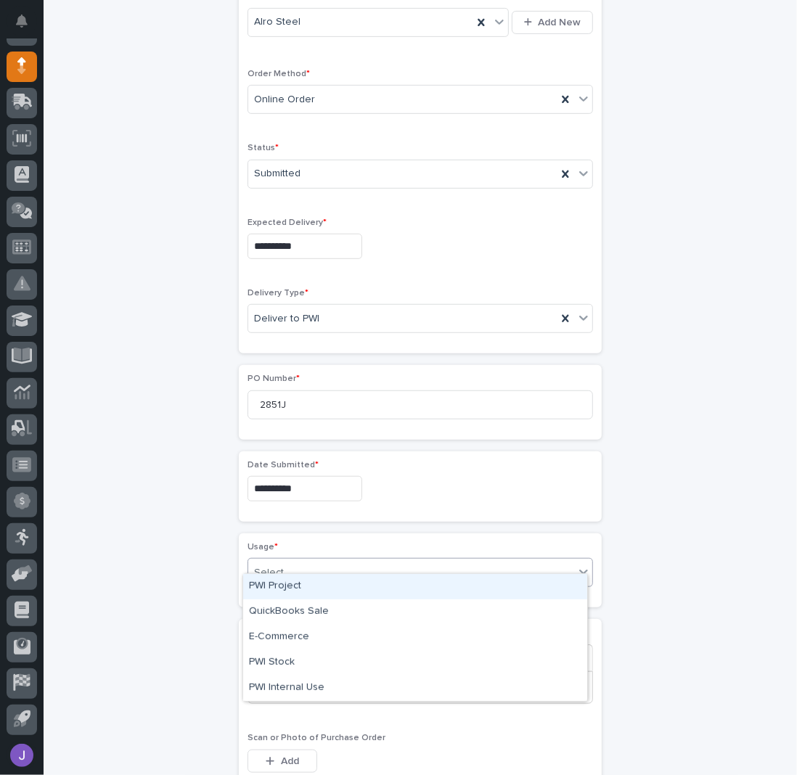
scroll to position [336, 0]
click at [301, 589] on div "PWI Project" at bounding box center [415, 586] width 344 height 25
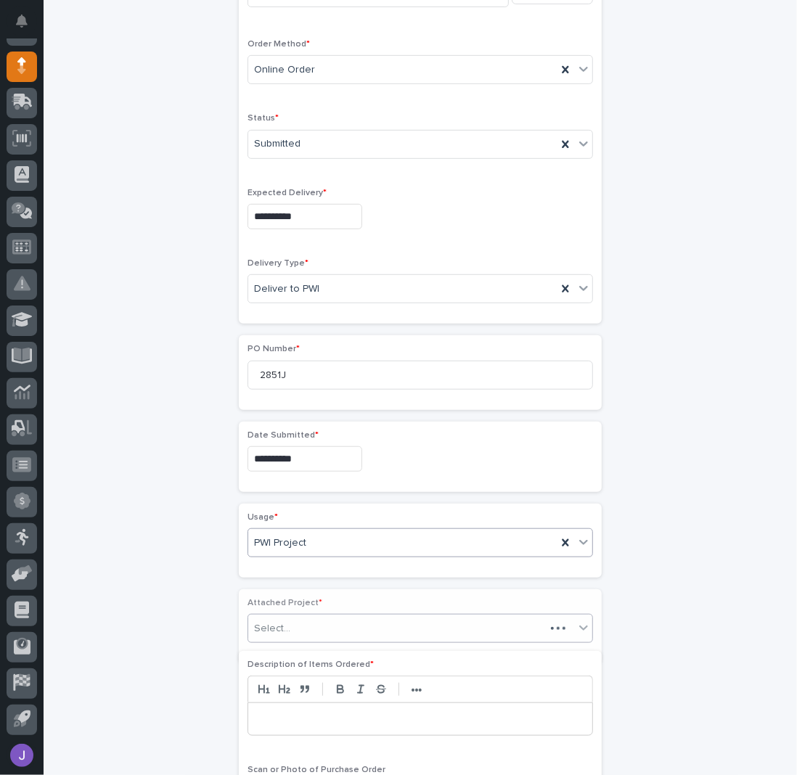
scroll to position [379, 0]
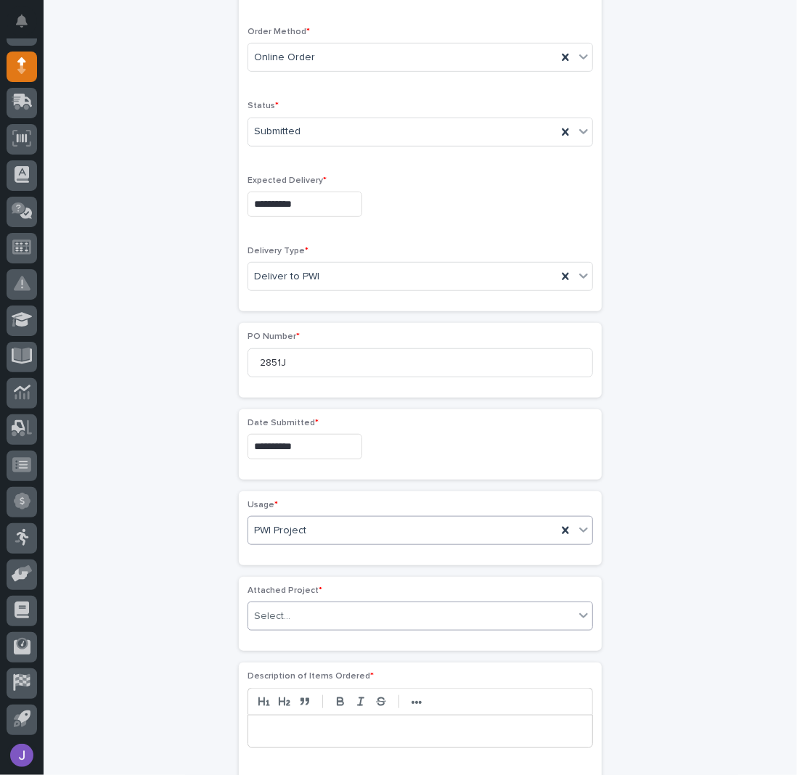
click at [287, 615] on div "Select..." at bounding box center [411, 616] width 326 height 24
type input "*****"
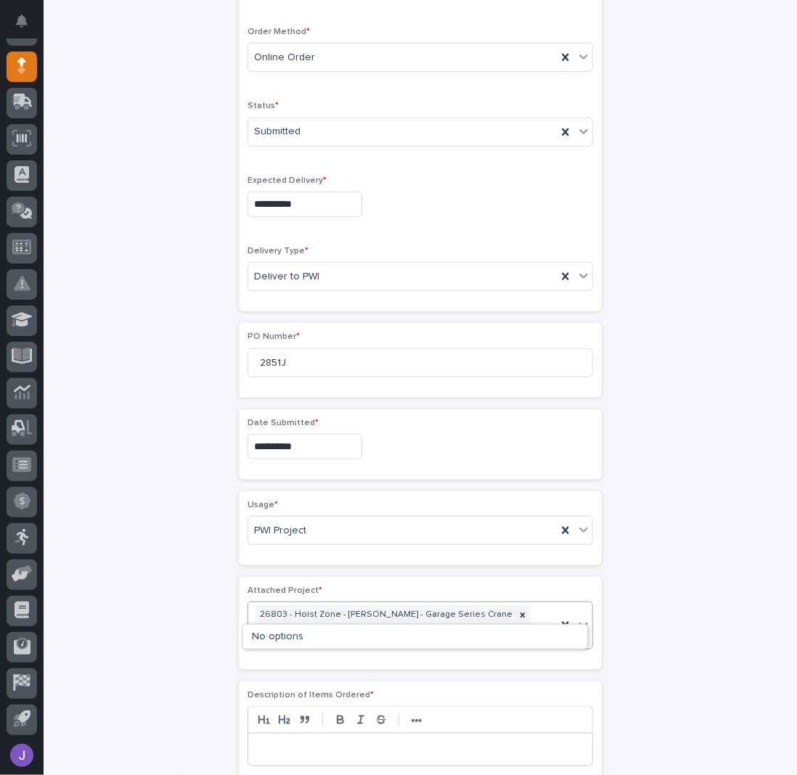
type input "*****"
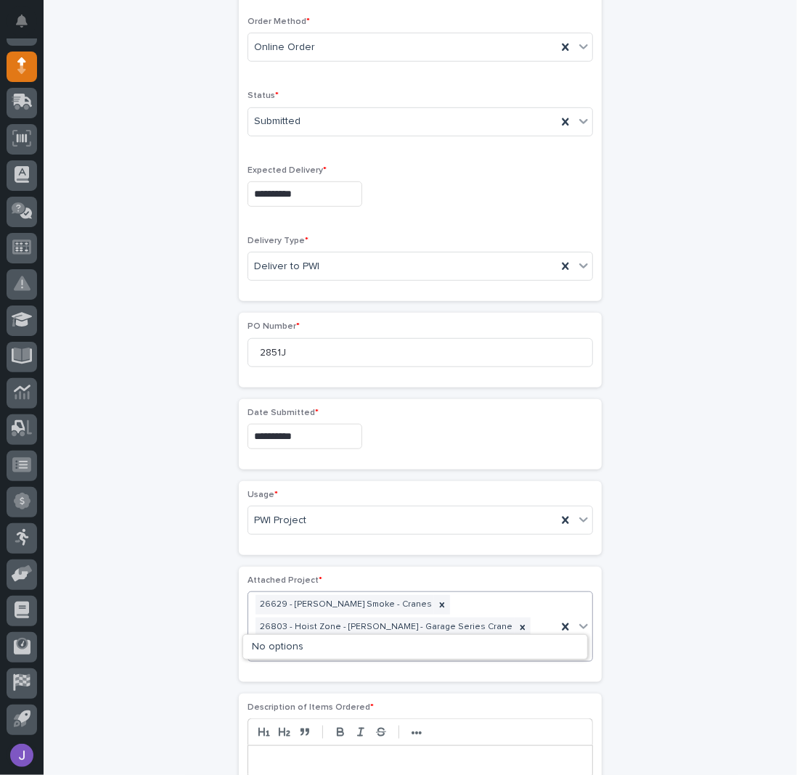
type input "*****"
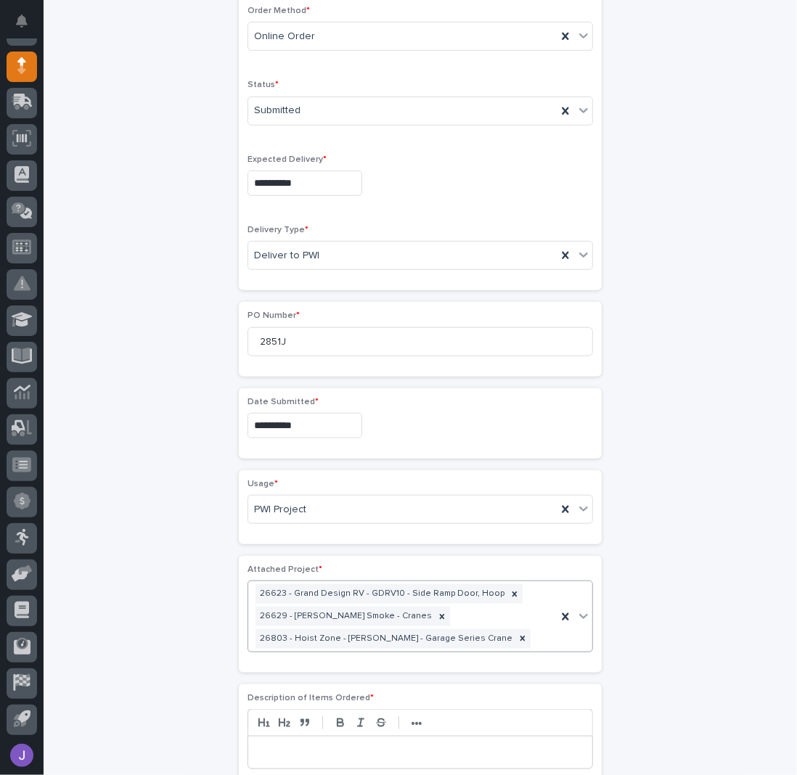
click at [176, 626] on div "**********" at bounding box center [420, 474] width 711 height 1570
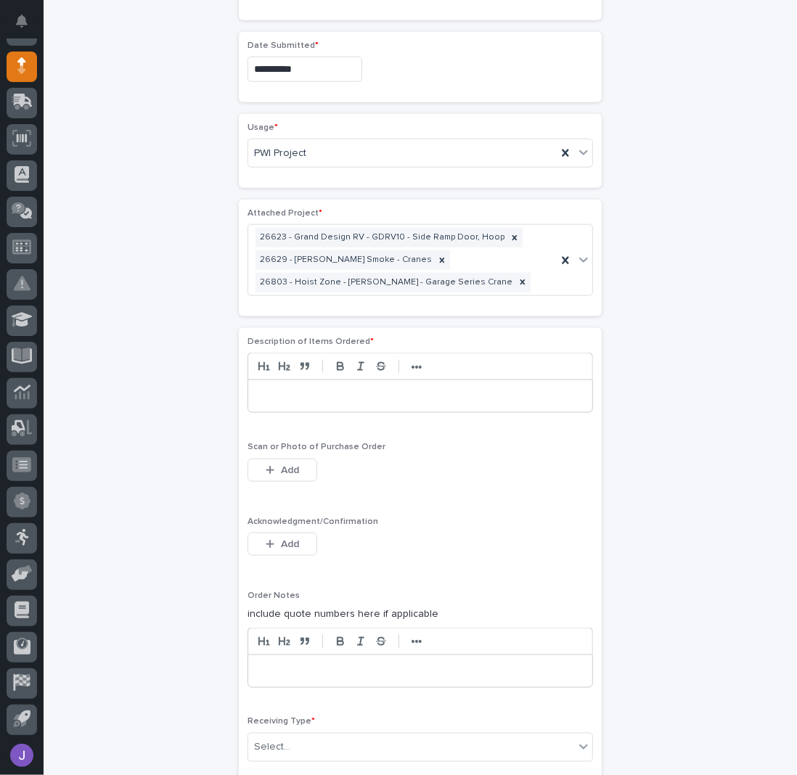
scroll to position [786, 0]
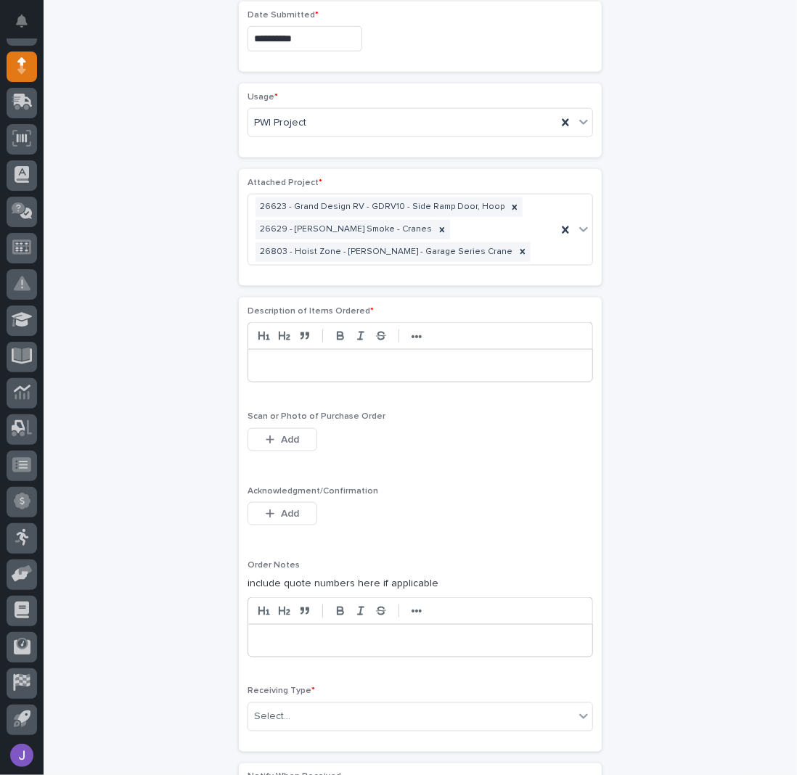
click at [272, 361] on p at bounding box center [420, 365] width 322 height 15
click at [289, 509] on span "Add" at bounding box center [290, 514] width 18 height 10
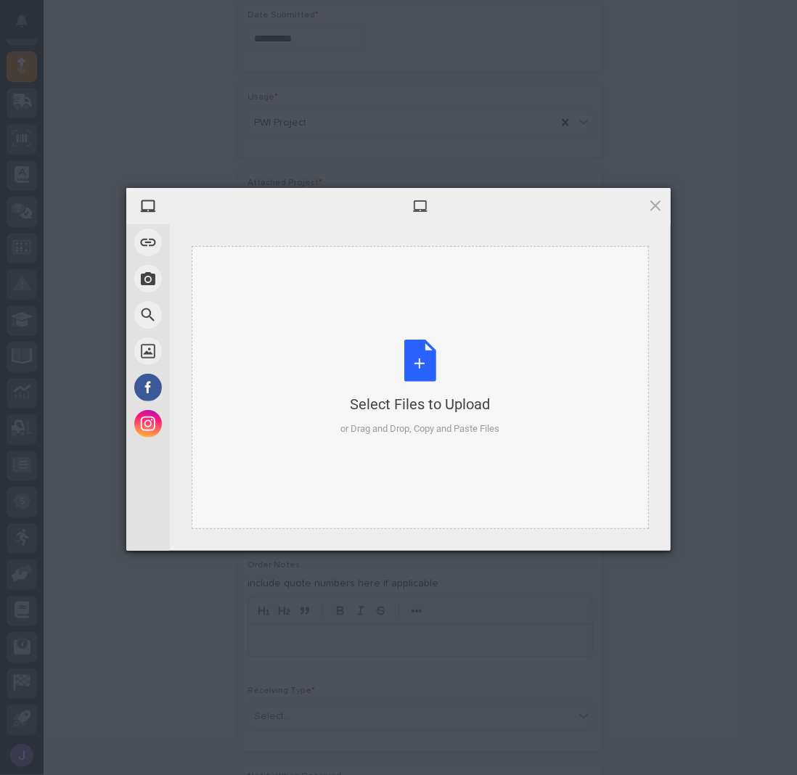
click at [406, 367] on div "Select Files to Upload or Drag and Drop, Copy and Paste Files" at bounding box center [420, 388] width 159 height 96
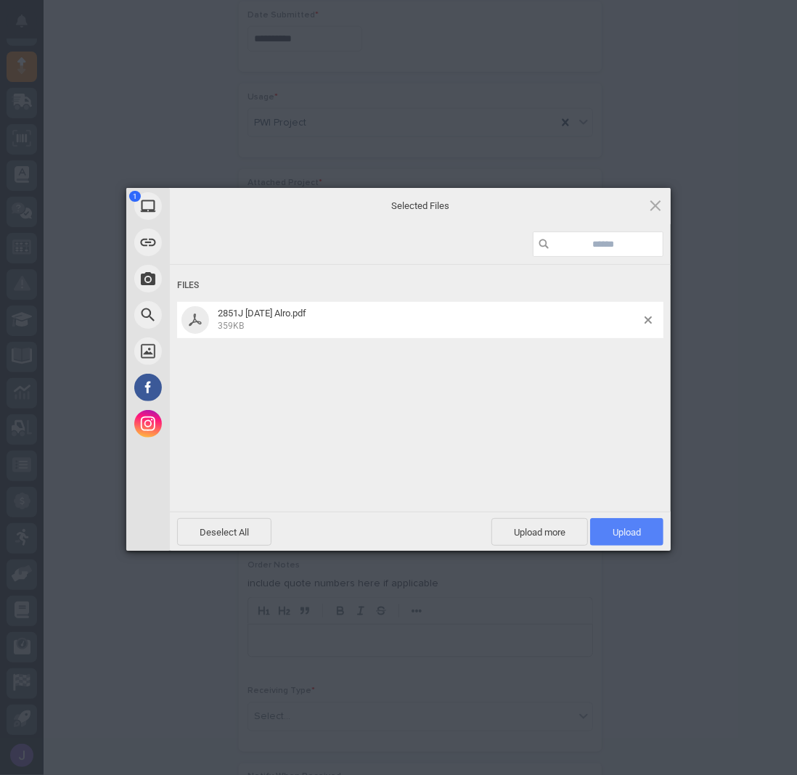
click at [620, 527] on span "Upload 1" at bounding box center [626, 532] width 28 height 11
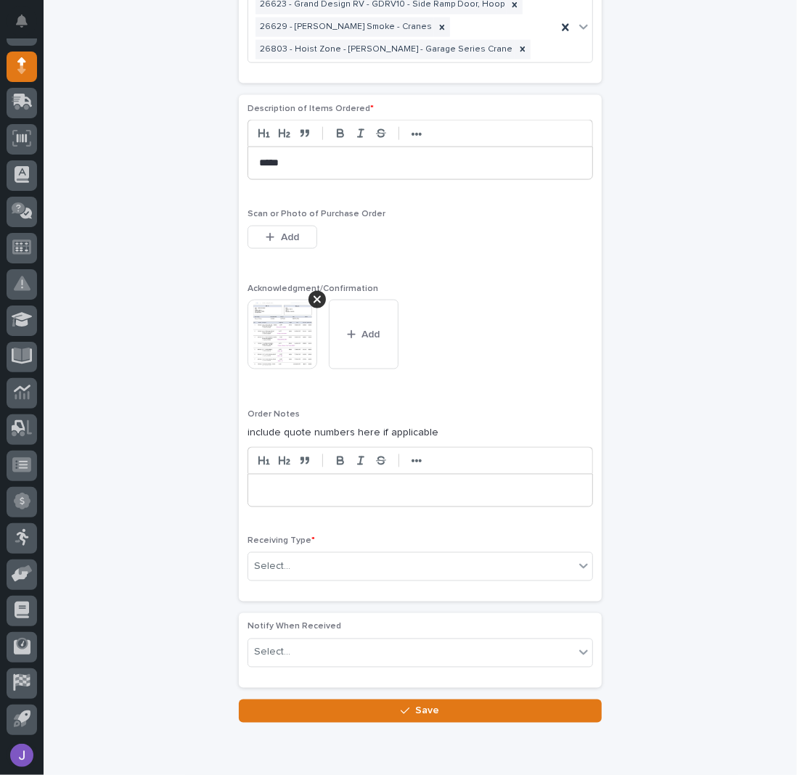
scroll to position [1040, 0]
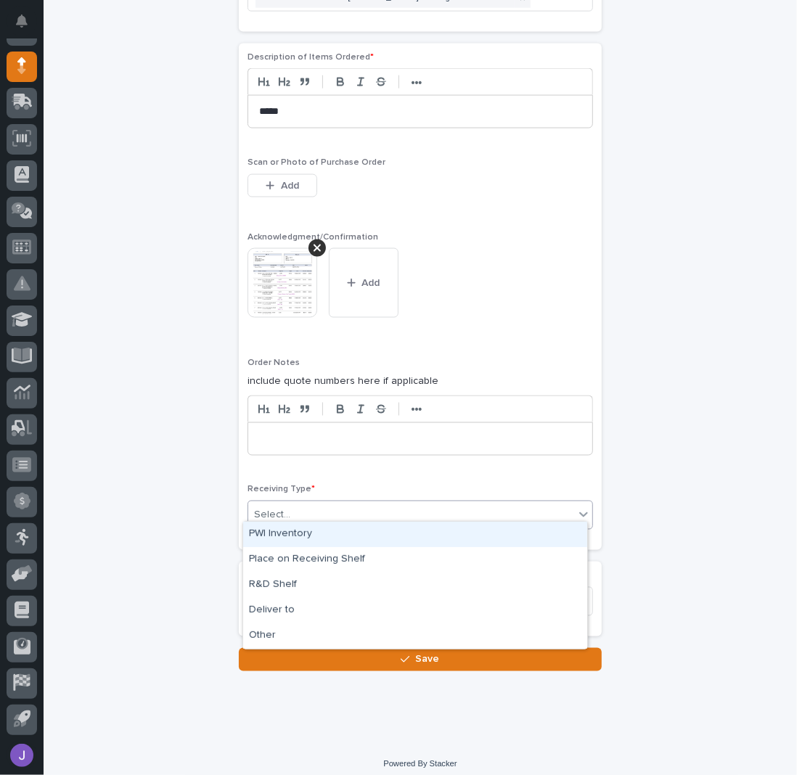
click at [295, 506] on div "Select..." at bounding box center [411, 516] width 326 height 24
click at [297, 528] on div "PWI Inventory" at bounding box center [415, 534] width 344 height 25
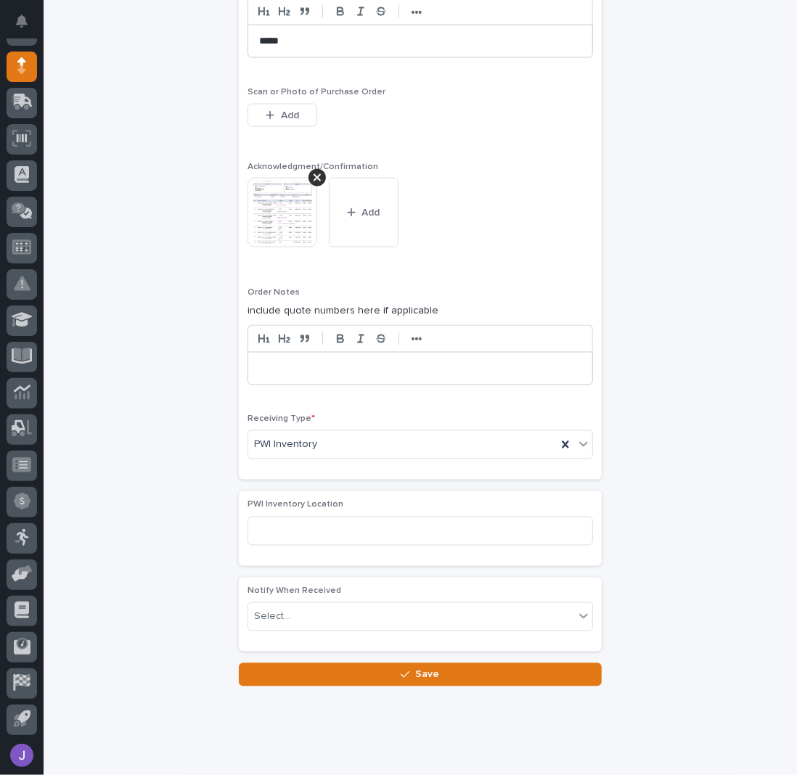
scroll to position [1126, 0]
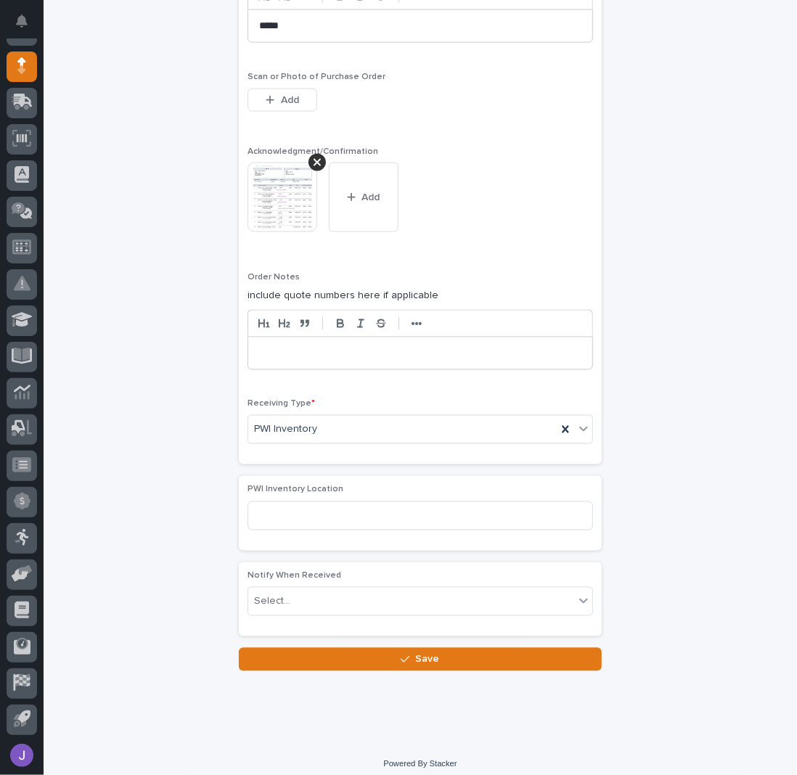
click at [355, 648] on button "Save" at bounding box center [420, 659] width 363 height 23
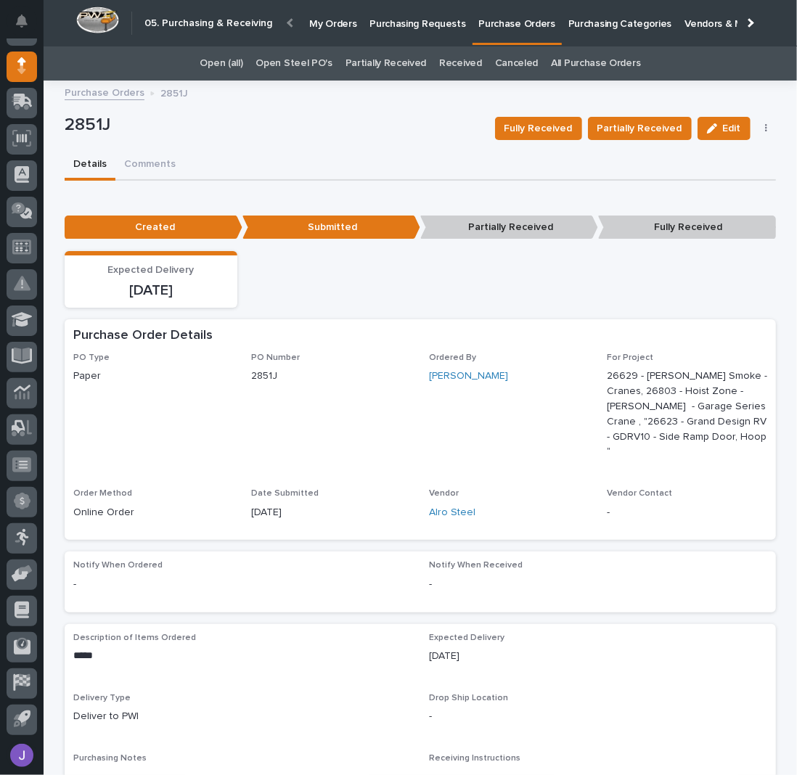
click at [422, 27] on p "Purchasing Requests" at bounding box center [417, 15] width 96 height 30
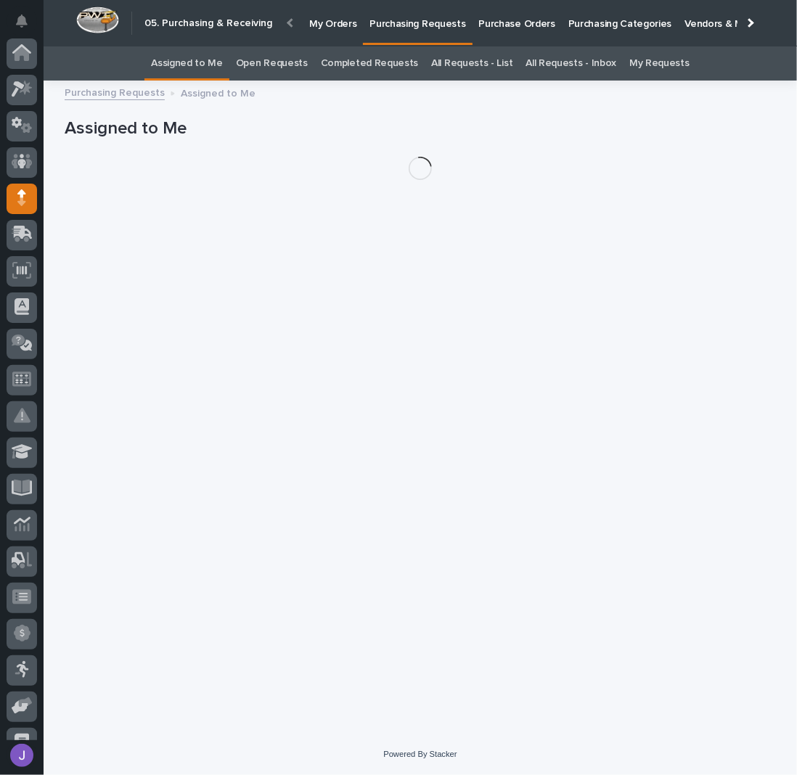
scroll to position [132, 0]
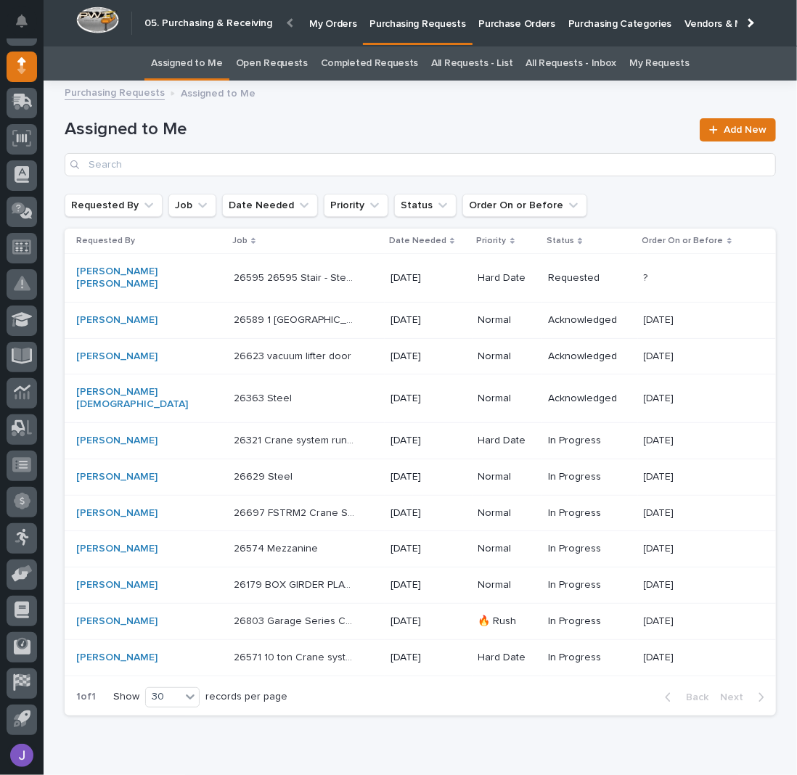
click at [292, 543] on p at bounding box center [294, 549] width 121 height 12
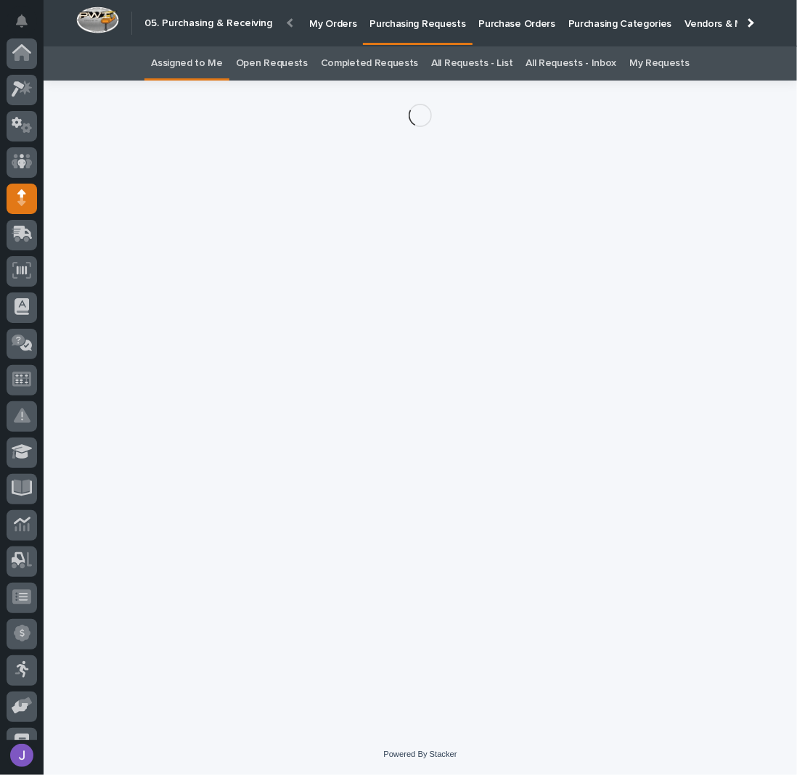
scroll to position [132, 0]
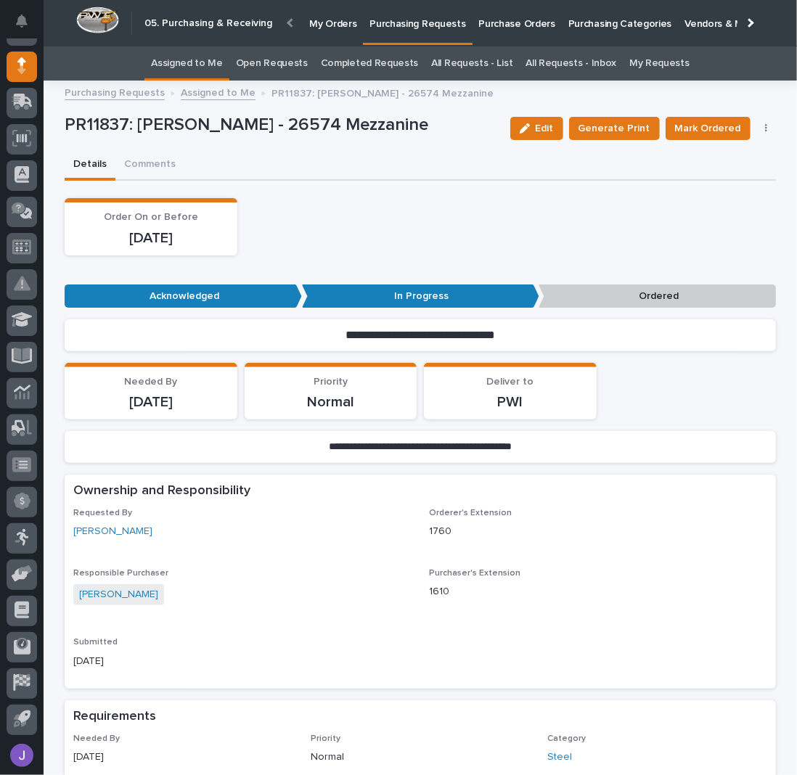
click at [761, 123] on button "button" at bounding box center [766, 128] width 20 height 10
click at [730, 187] on button "Edit Linked PO's" at bounding box center [721, 180] width 96 height 23
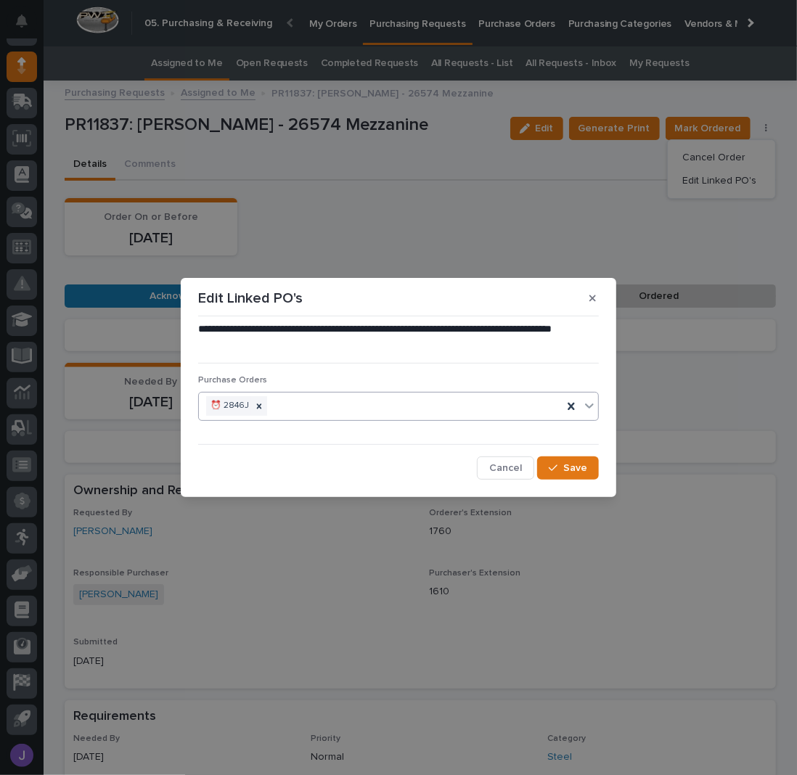
click at [293, 407] on div "⏰ 2846J" at bounding box center [380, 405] width 363 height 25
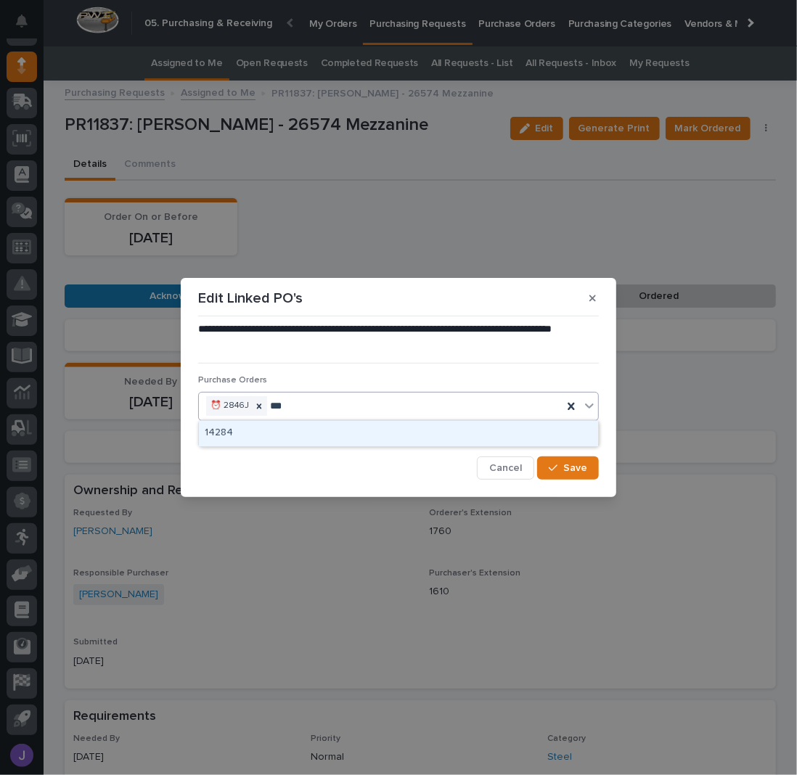
type input "****"
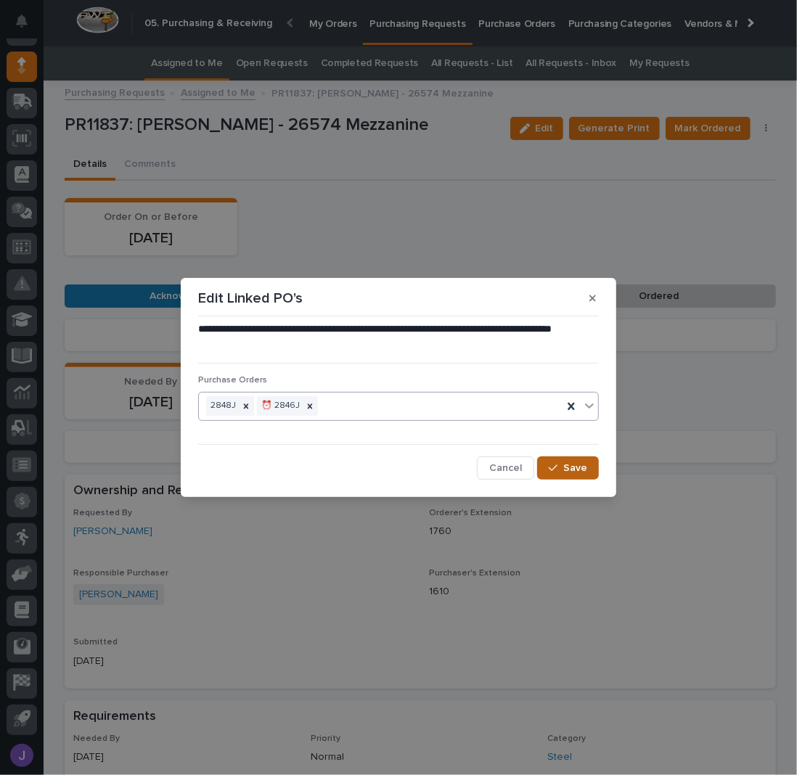
click at [578, 473] on button "Save" at bounding box center [568, 467] width 62 height 23
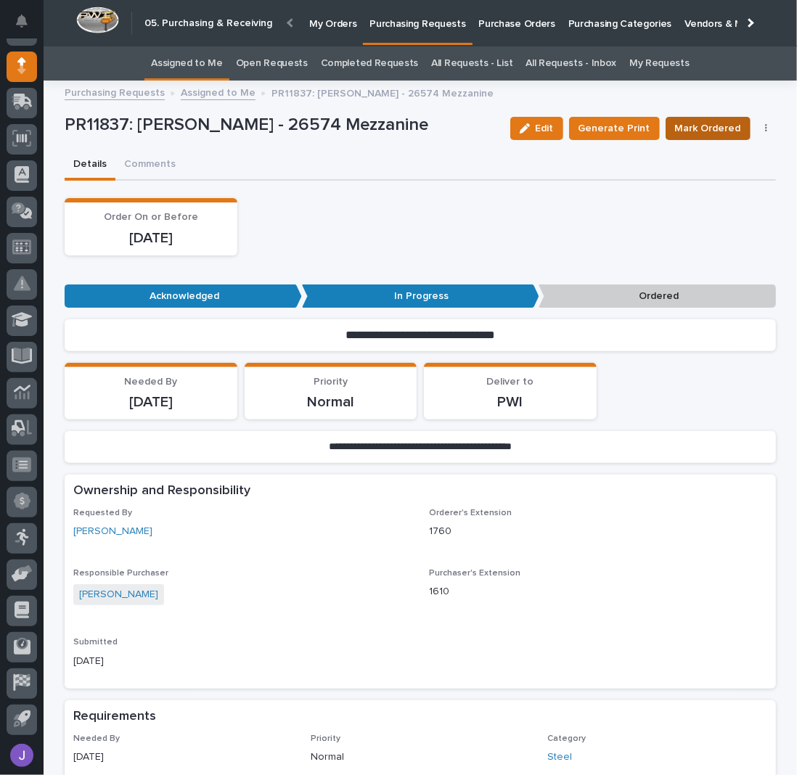
click at [712, 131] on span "Mark Ordered" at bounding box center [708, 128] width 66 height 15
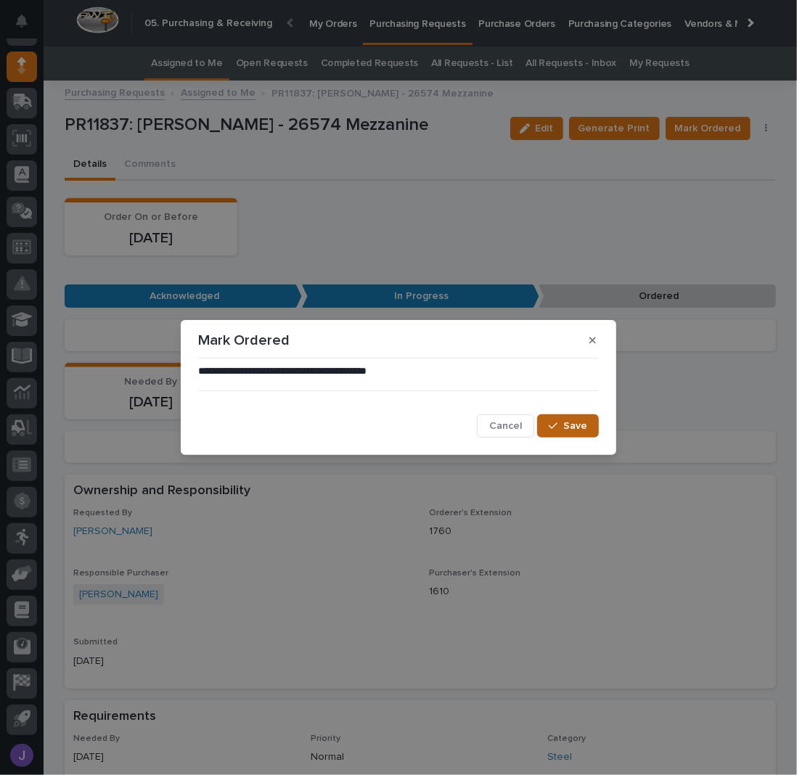
click at [572, 430] on span "Save" at bounding box center [575, 426] width 24 height 10
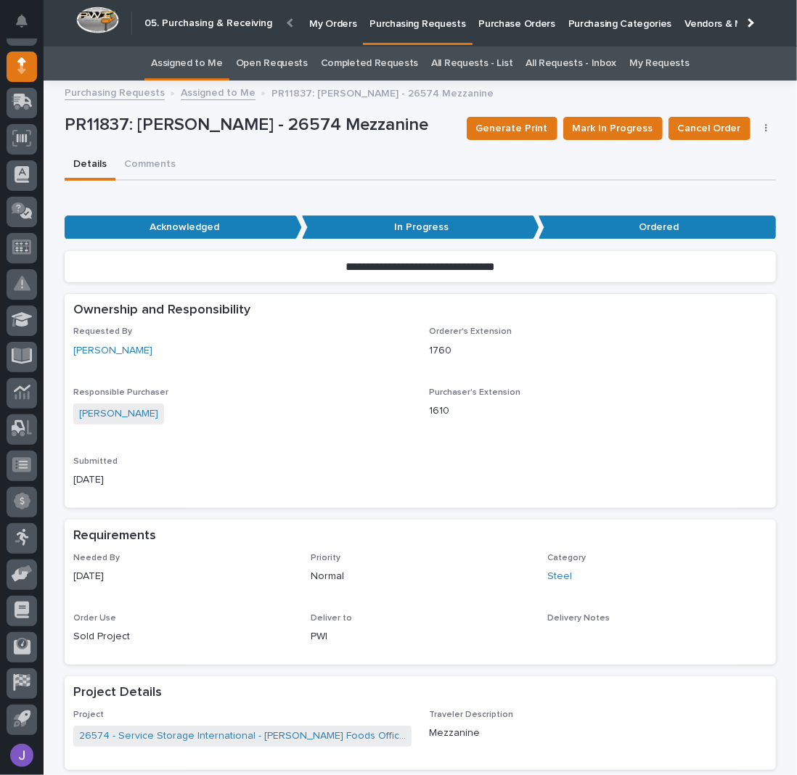
click at [194, 59] on link "Assigned to Me" at bounding box center [187, 63] width 72 height 34
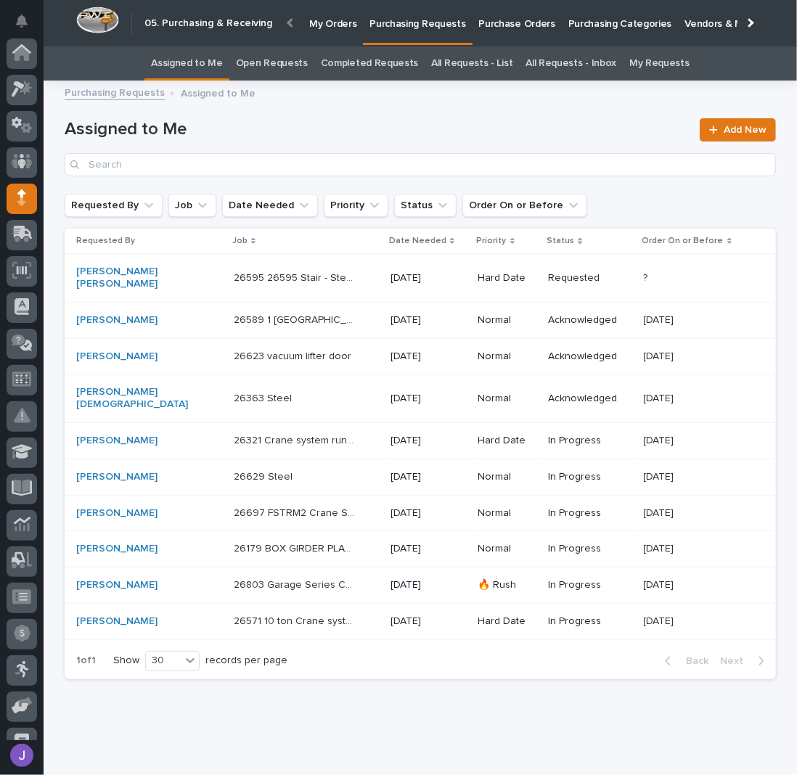
scroll to position [132, 0]
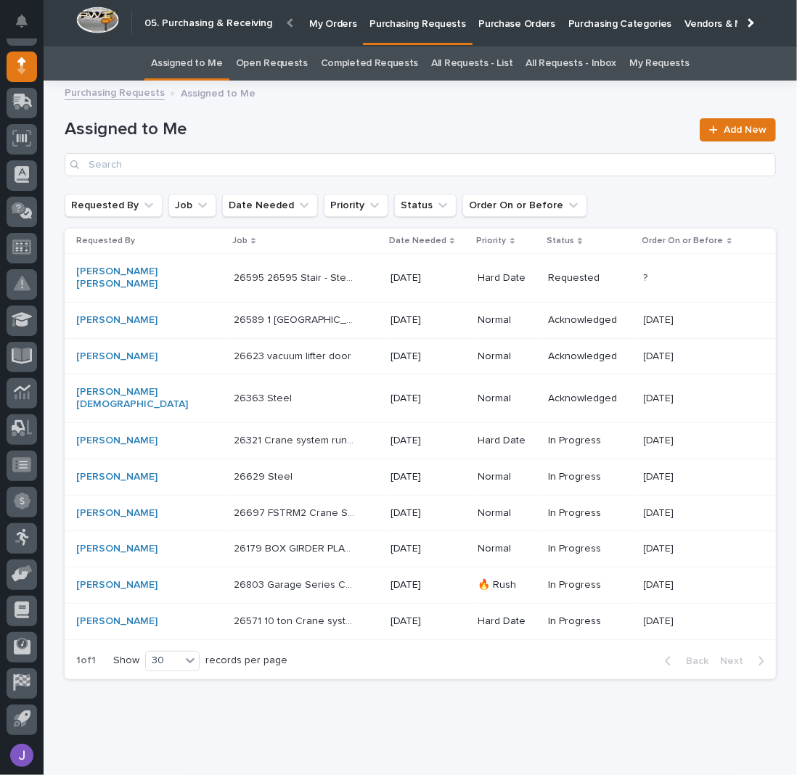
click at [333, 573] on div "26803 Garage Series Crane 26803 Garage Series Crane" at bounding box center [306, 585] width 145 height 24
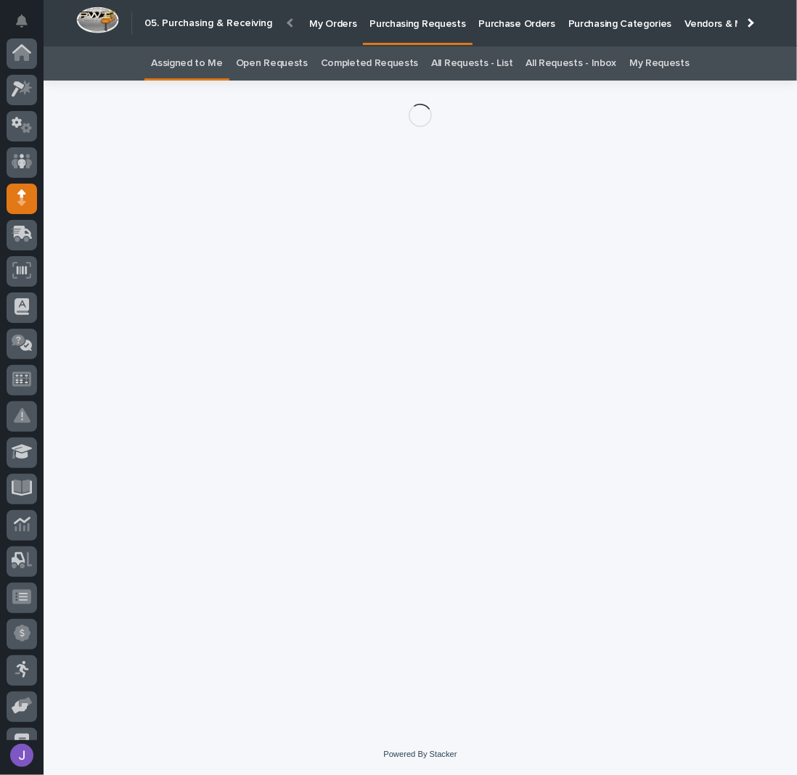
scroll to position [132, 0]
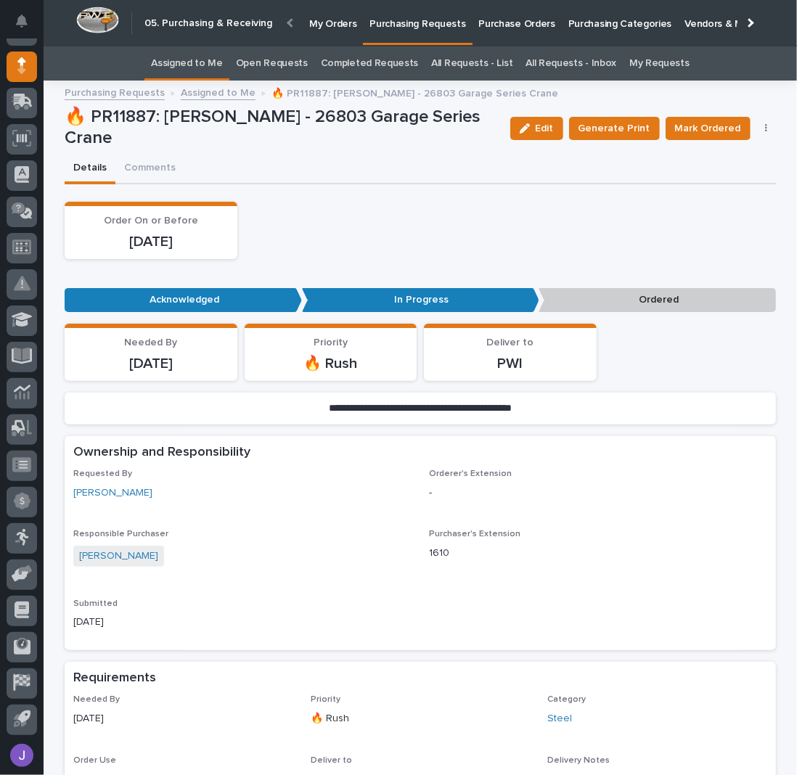
click at [761, 133] on button "button" at bounding box center [766, 128] width 20 height 10
click at [726, 180] on span "Edit Linked PO's" at bounding box center [719, 180] width 74 height 15
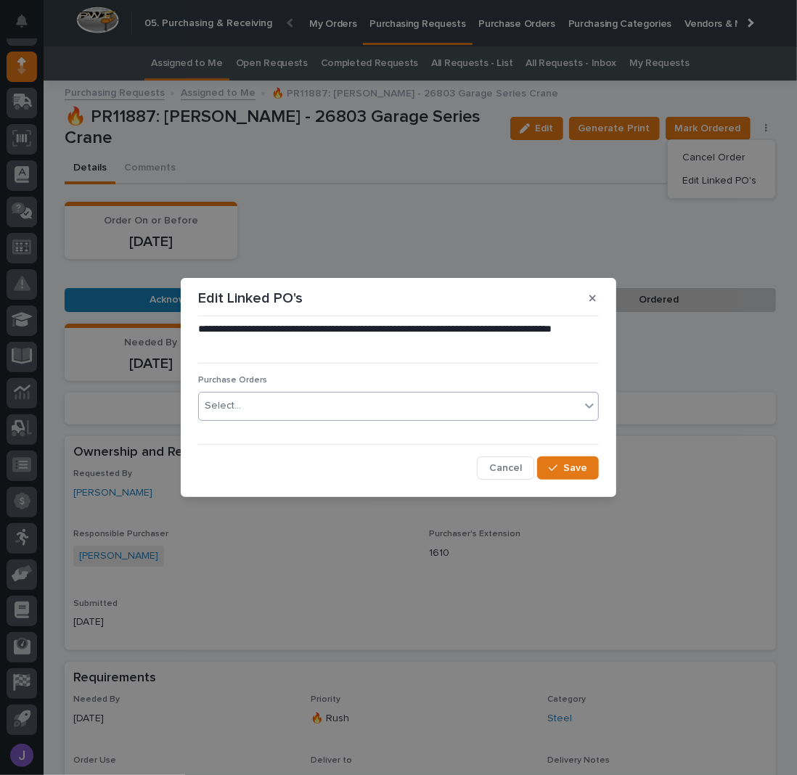
click at [341, 407] on div "Select..." at bounding box center [389, 406] width 381 height 24
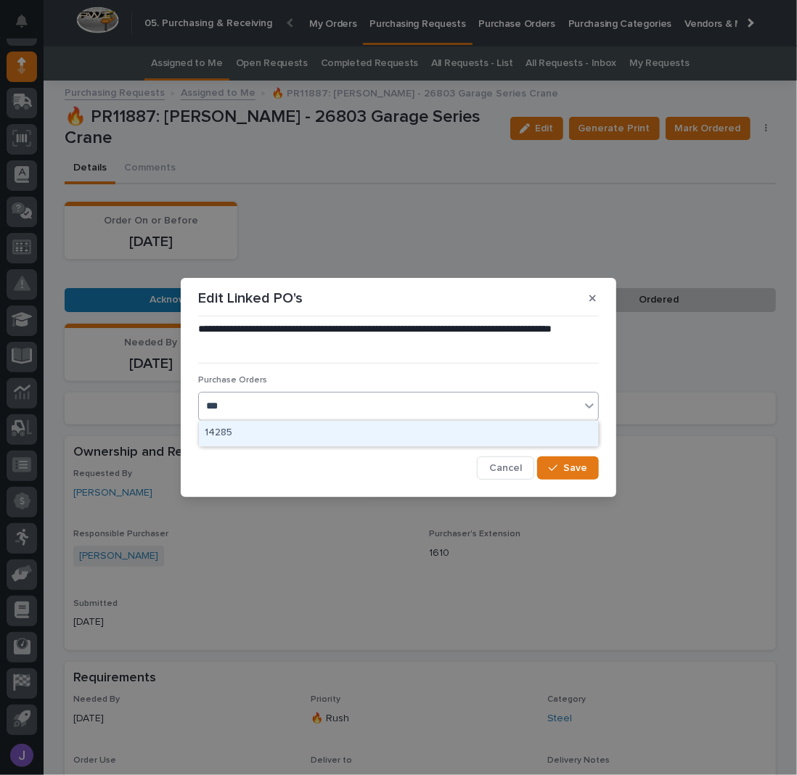
type input "****"
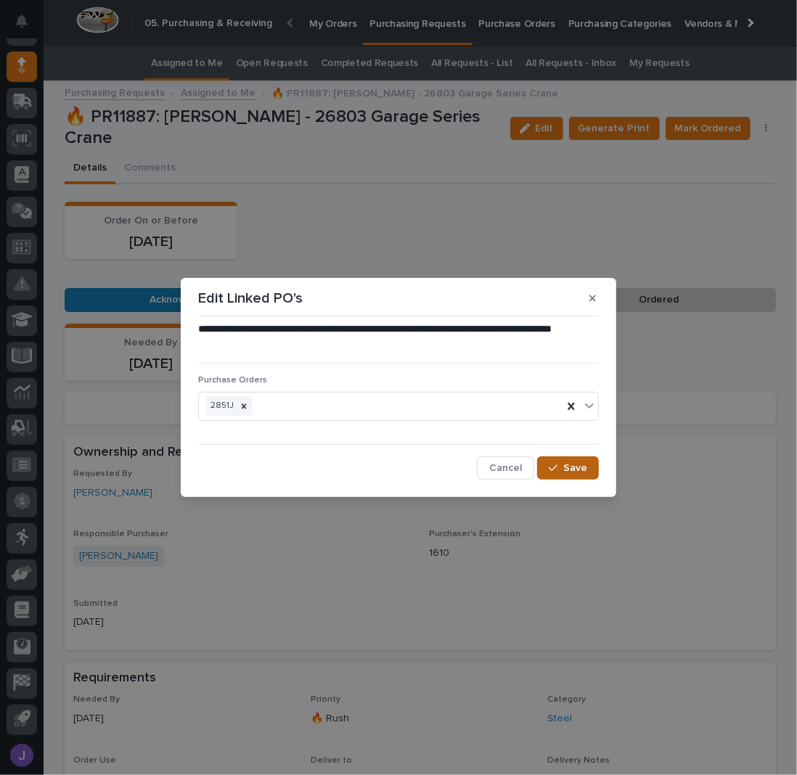
click at [562, 461] on button "Save" at bounding box center [568, 467] width 62 height 23
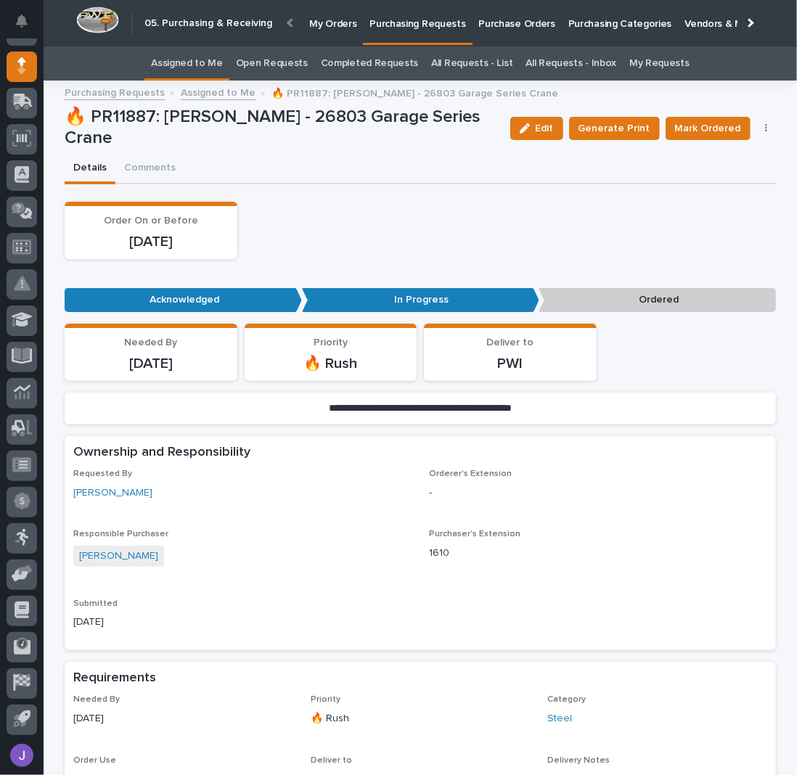
click at [727, 131] on span "Mark Ordered" at bounding box center [708, 128] width 66 height 15
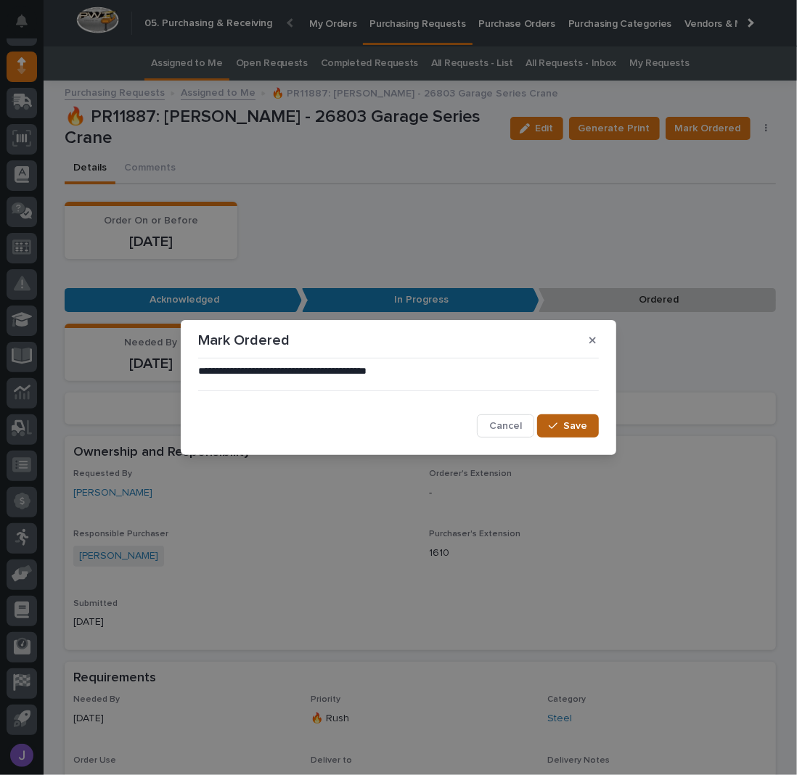
click at [561, 425] on div "button" at bounding box center [556, 426] width 15 height 10
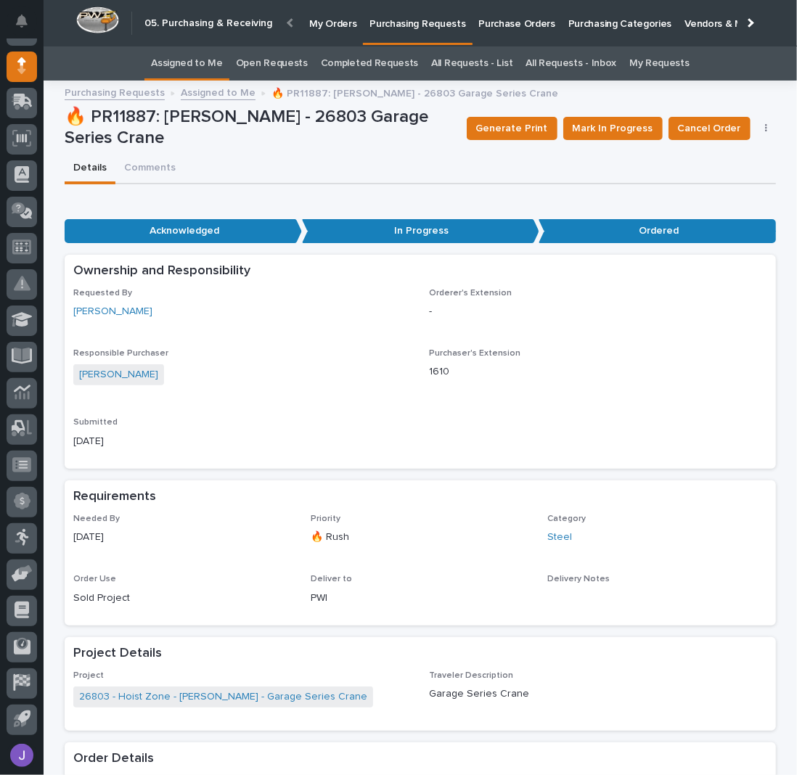
click at [375, 170] on div "Details Comments" at bounding box center [420, 169] width 711 height 30
click at [210, 66] on link "Assigned to Me" at bounding box center [187, 63] width 72 height 34
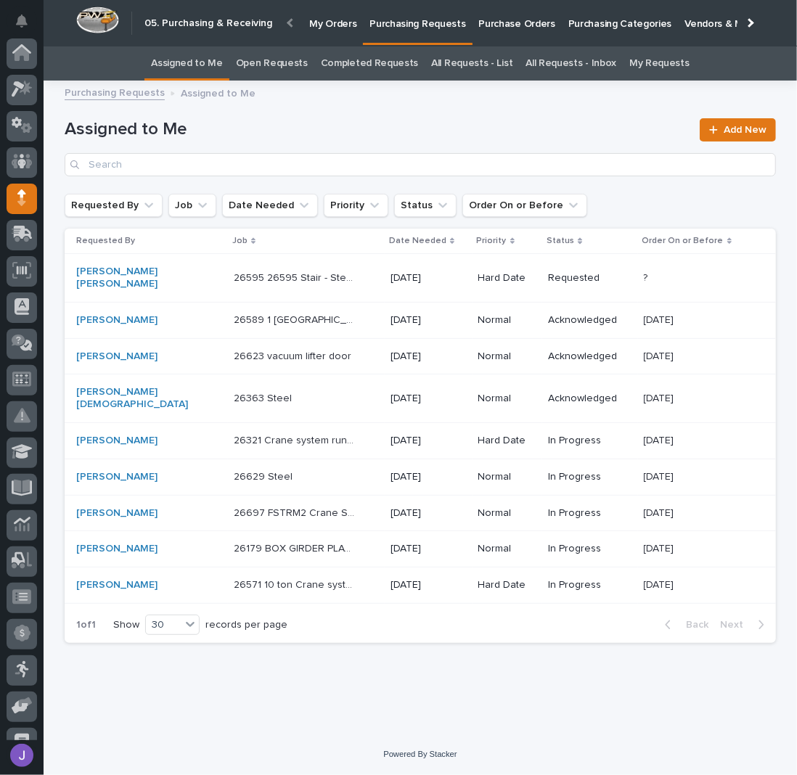
scroll to position [132, 0]
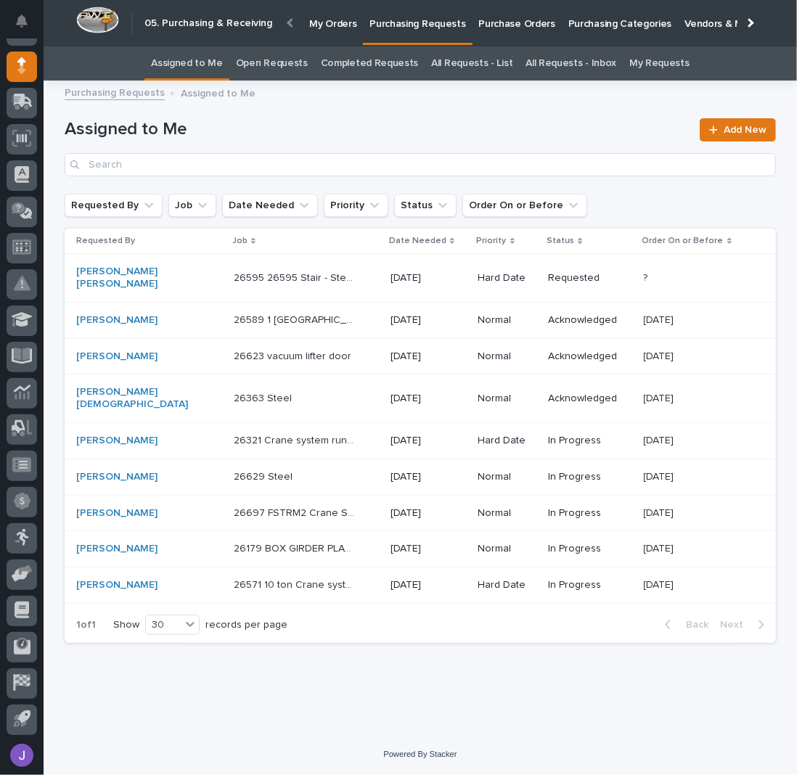
click at [333, 573] on div "26571 10 ton Crane system 26571 10 ton Crane system" at bounding box center [306, 585] width 145 height 24
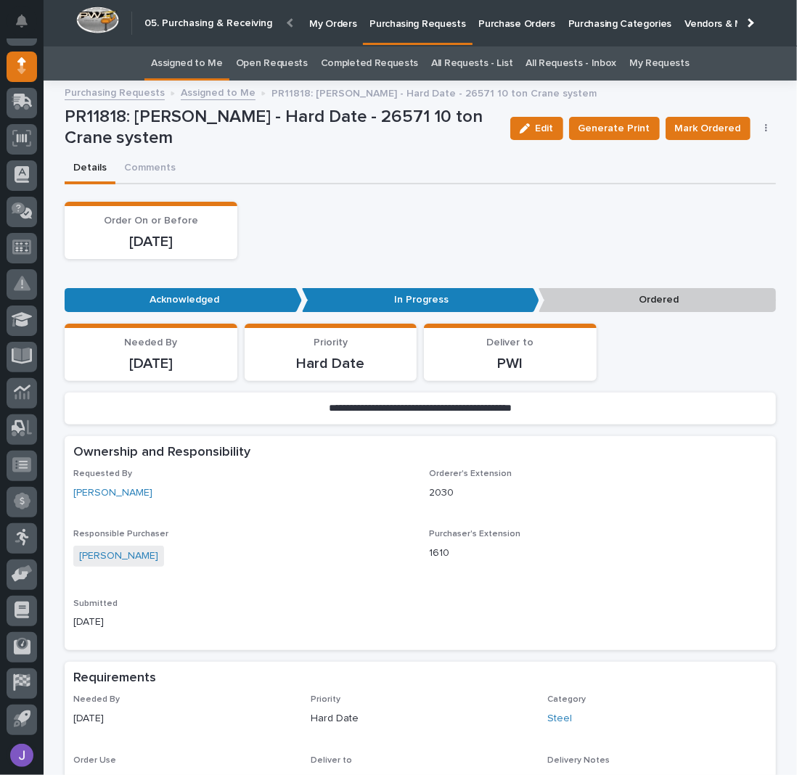
click at [763, 127] on button "button" at bounding box center [766, 128] width 20 height 10
click at [721, 181] on span "Edit Linked PO's" at bounding box center [719, 180] width 74 height 15
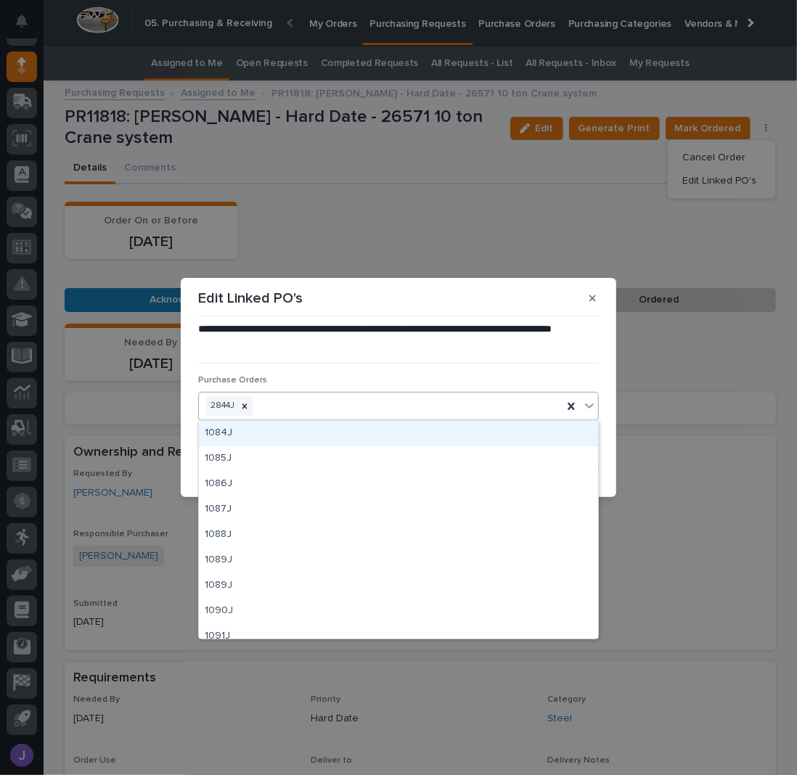
click at [350, 412] on div "2844J" at bounding box center [380, 405] width 363 height 25
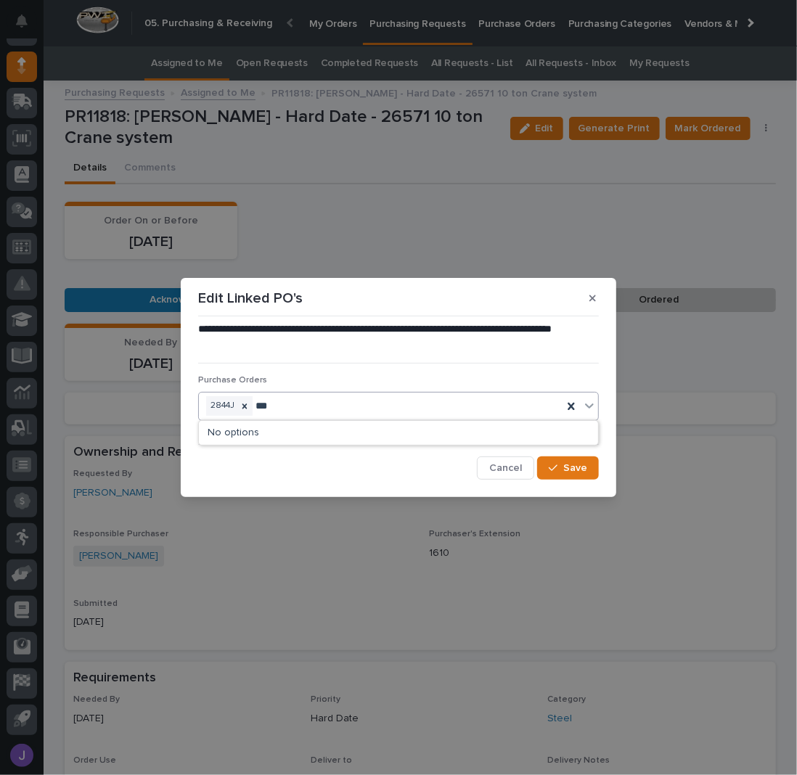
type input "****"
click at [564, 459] on button "Save" at bounding box center [568, 467] width 62 height 23
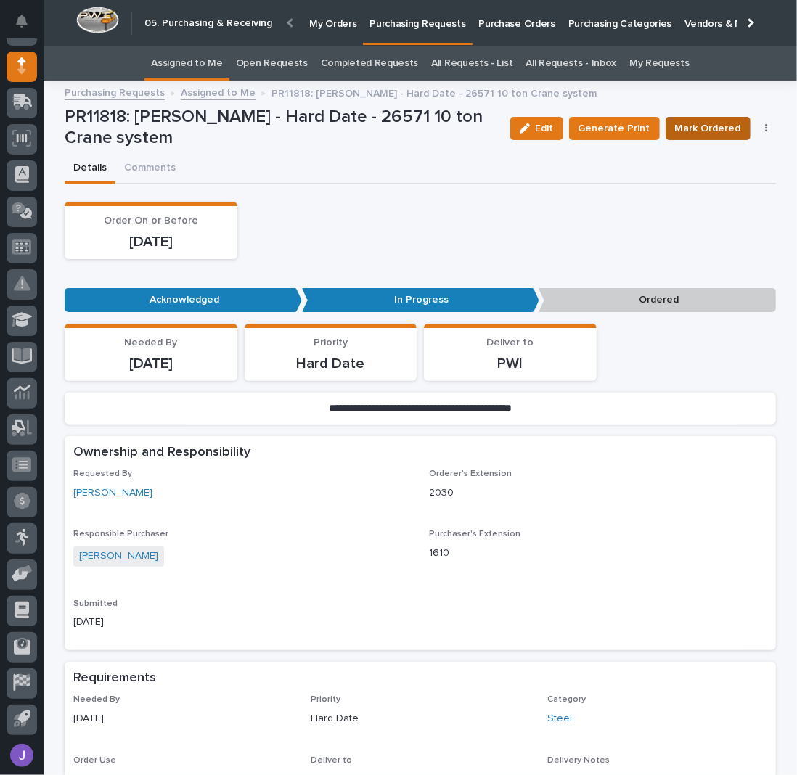
click at [702, 132] on span "Mark Ordered" at bounding box center [708, 128] width 66 height 15
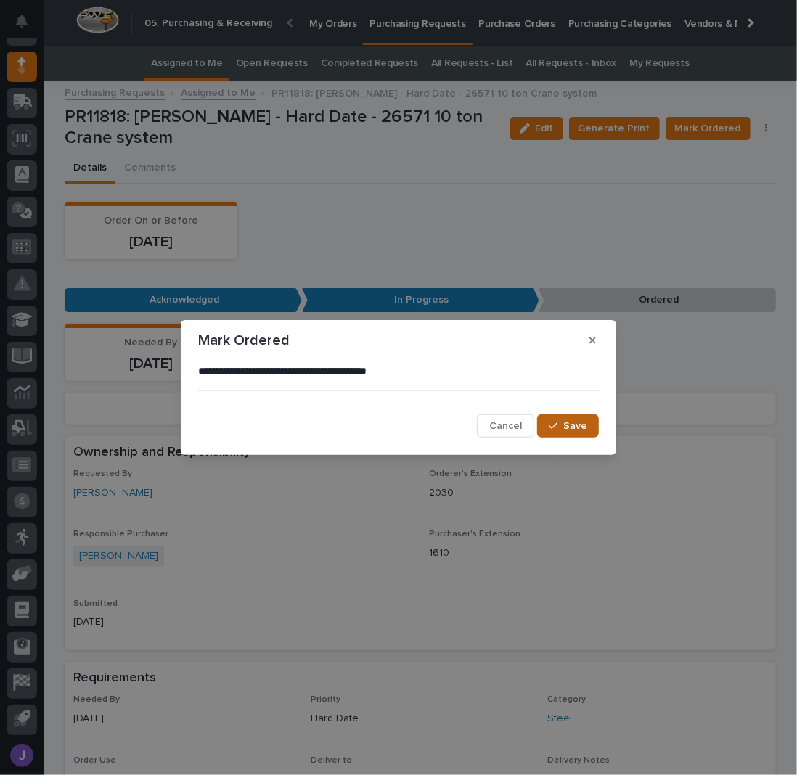
click at [591, 427] on button "Save" at bounding box center [568, 425] width 62 height 23
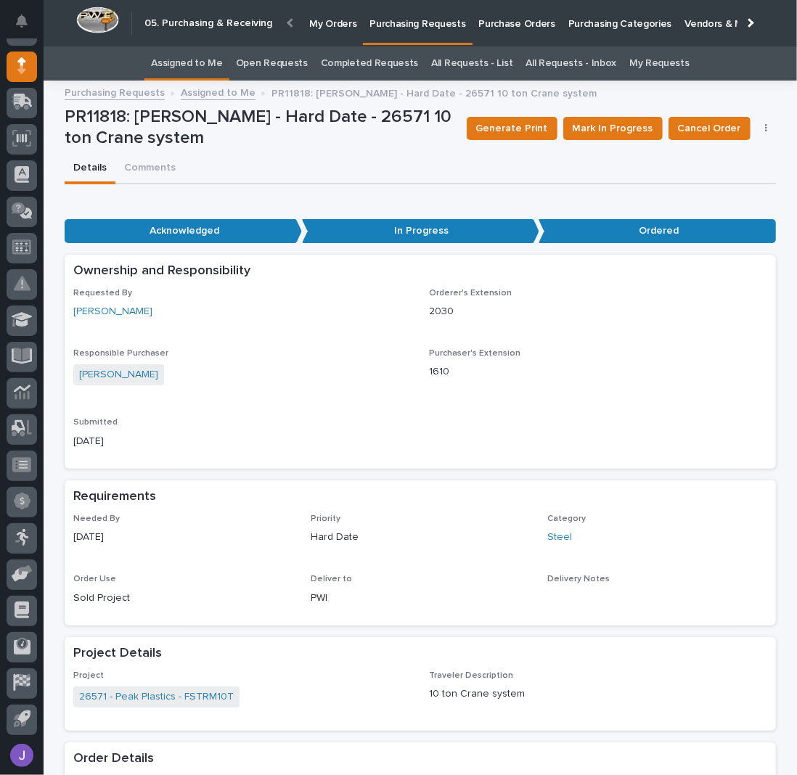
click at [207, 65] on link "Assigned to Me" at bounding box center [187, 63] width 72 height 34
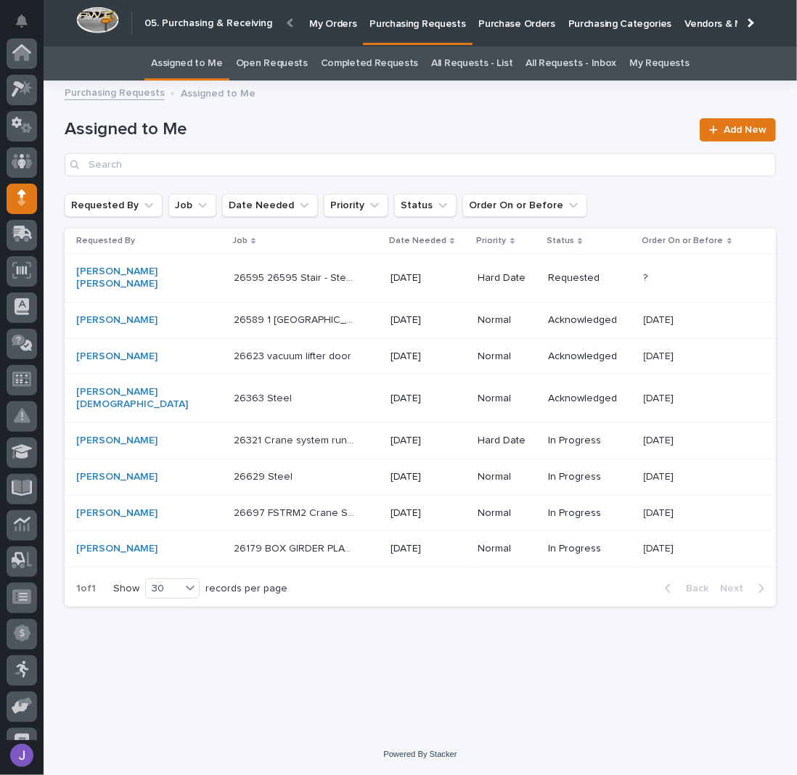
scroll to position [132, 0]
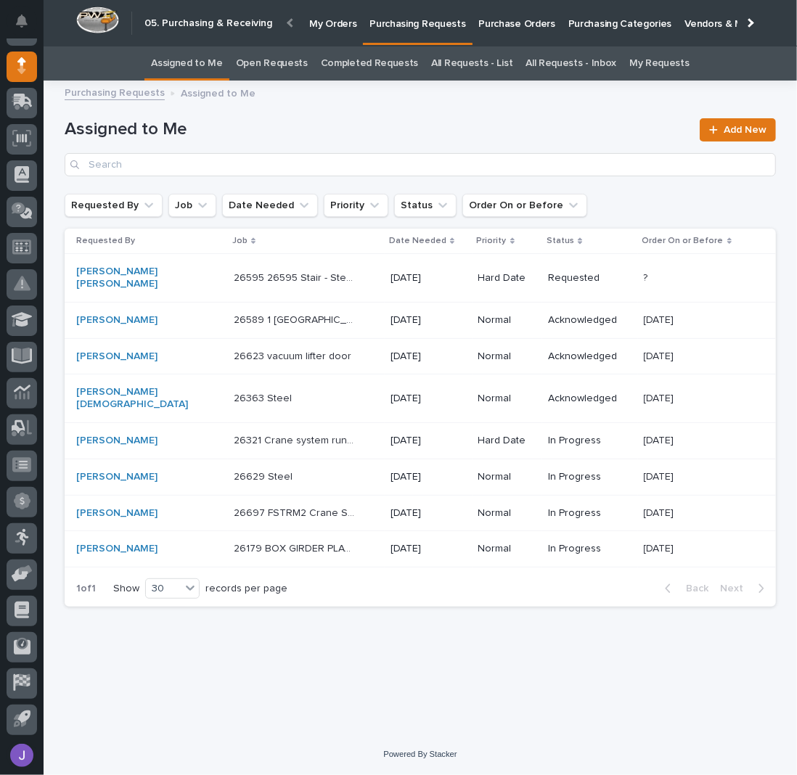
click at [274, 465] on div "26629 Steel 26629 Steel" at bounding box center [306, 477] width 145 height 24
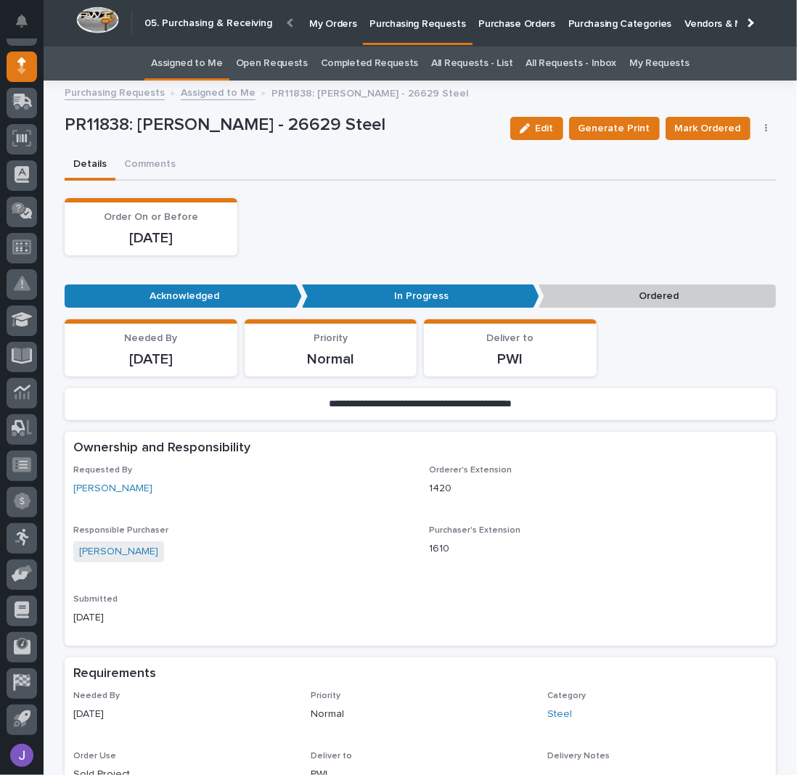
click at [762, 123] on button "button" at bounding box center [766, 128] width 20 height 10
click at [720, 177] on span "Edit Linked PO's" at bounding box center [719, 180] width 74 height 15
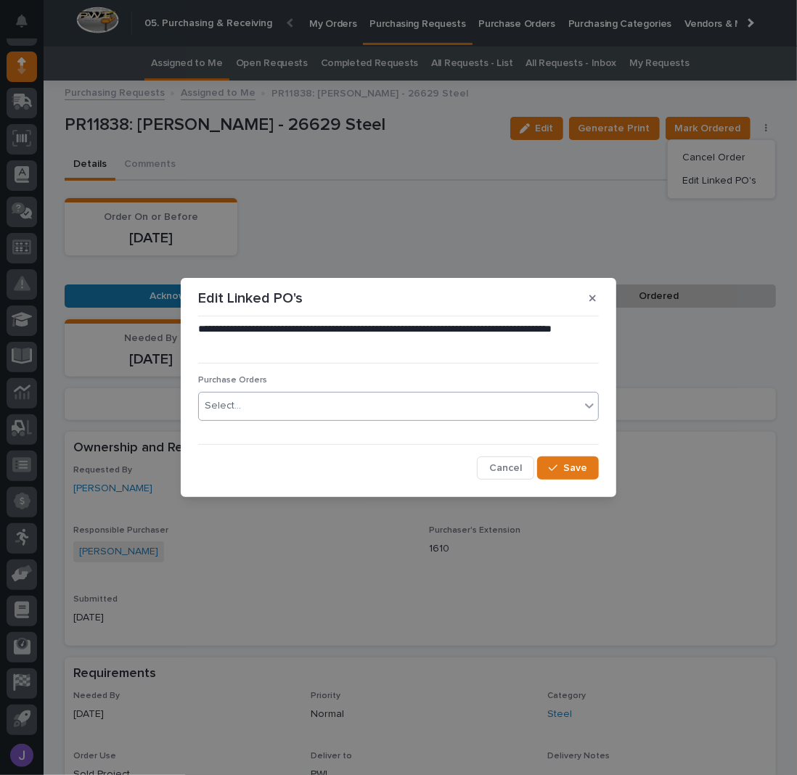
click at [352, 414] on div "Select..." at bounding box center [389, 406] width 381 height 24
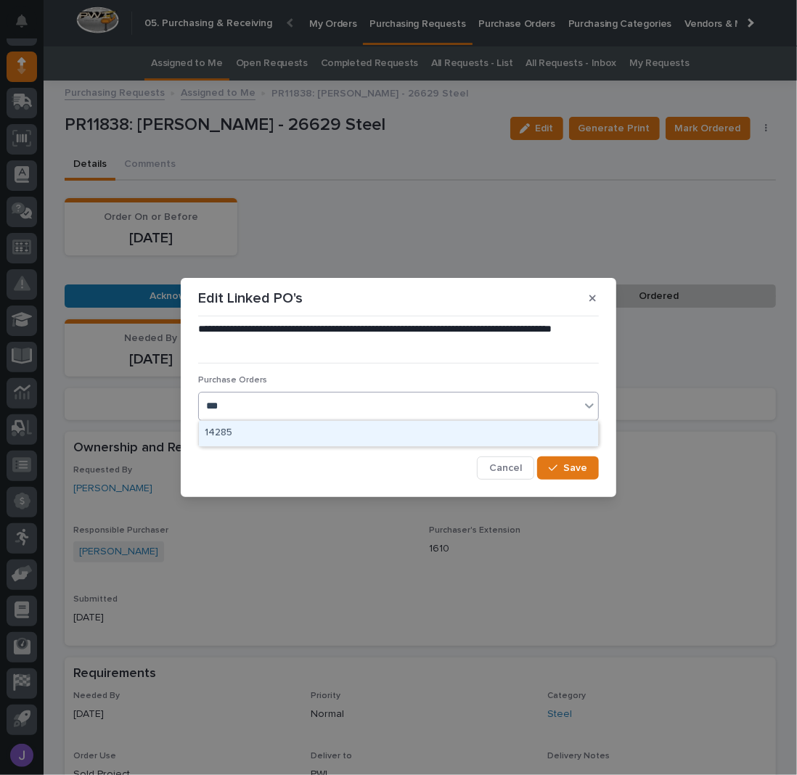
type input "****"
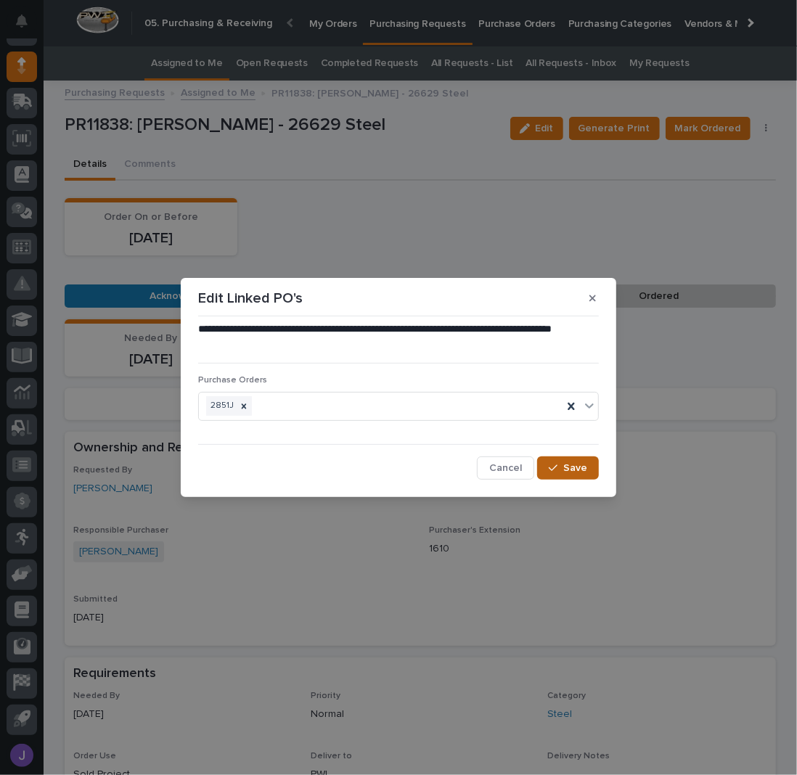
click at [579, 469] on span "Save" at bounding box center [575, 468] width 24 height 10
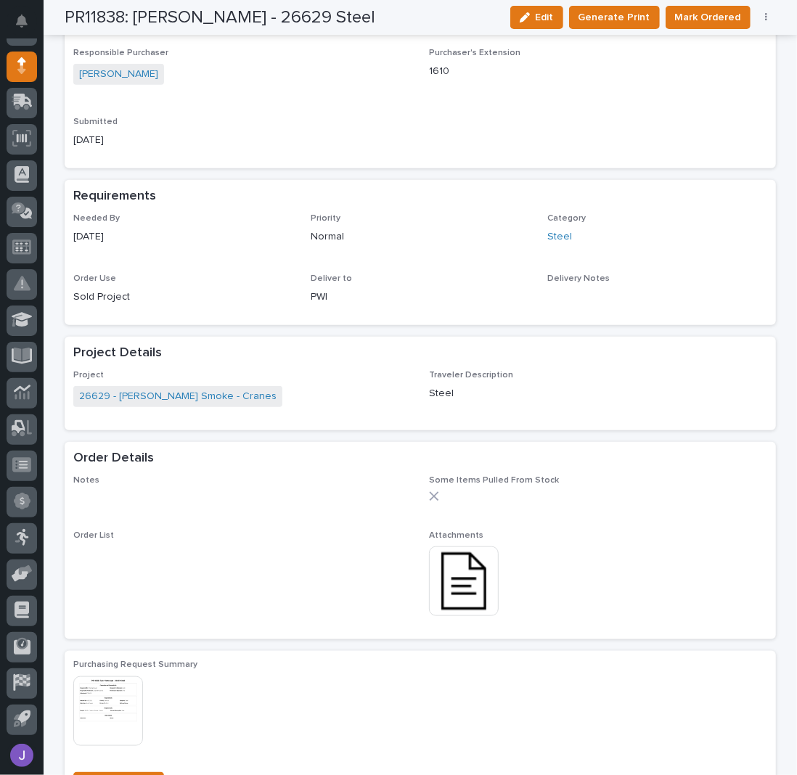
scroll to position [483, 0]
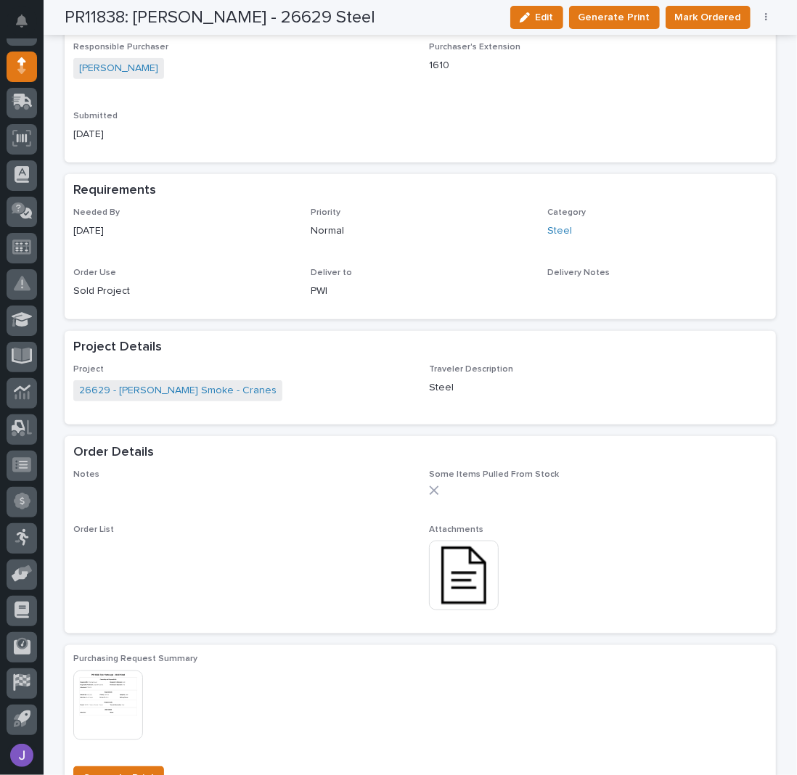
click at [471, 575] on img at bounding box center [464, 576] width 70 height 70
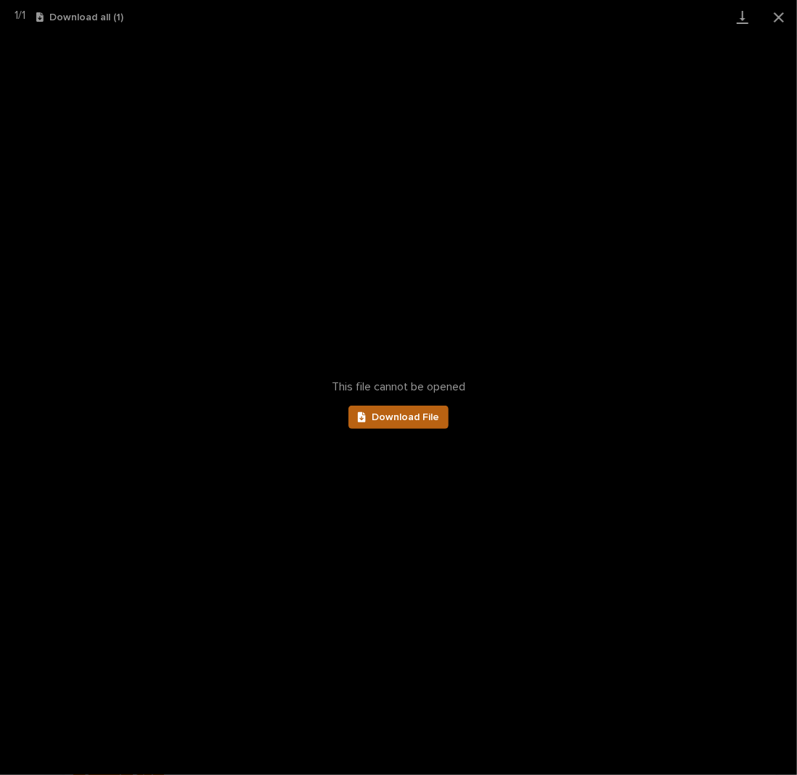
click at [427, 416] on span "Download File" at bounding box center [404, 417] width 67 height 10
click at [778, 17] on button "Close gallery" at bounding box center [778, 17] width 36 height 34
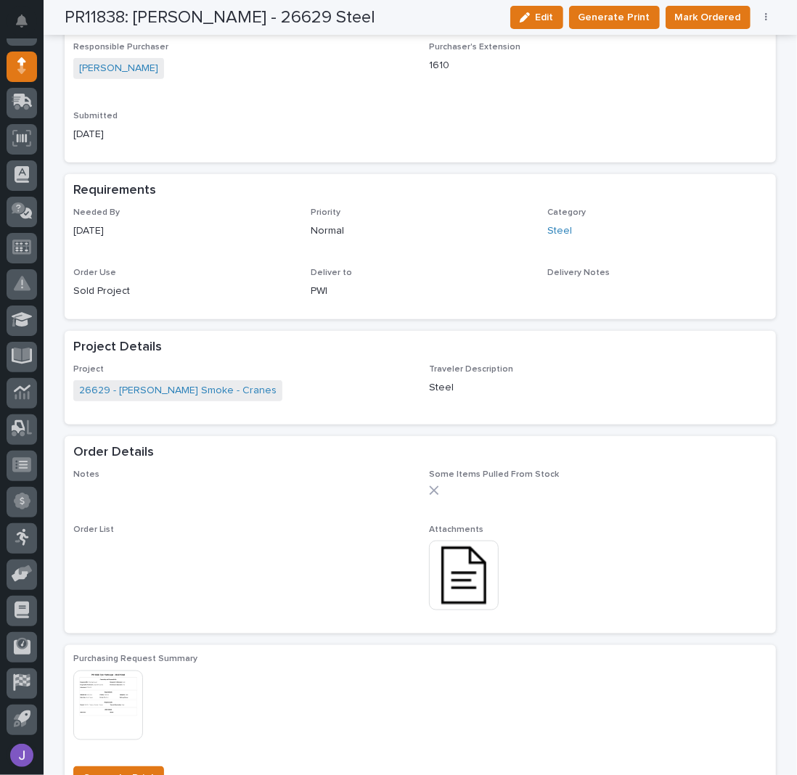
click at [758, 11] on div "Edit Generate Print Mark Ordered Cancel Order Edit Linked PO's" at bounding box center [640, 17] width 272 height 23
click at [758, 16] on button "button" at bounding box center [766, 17] width 20 height 10
click at [734, 62] on span "Edit Linked PO's" at bounding box center [719, 69] width 74 height 15
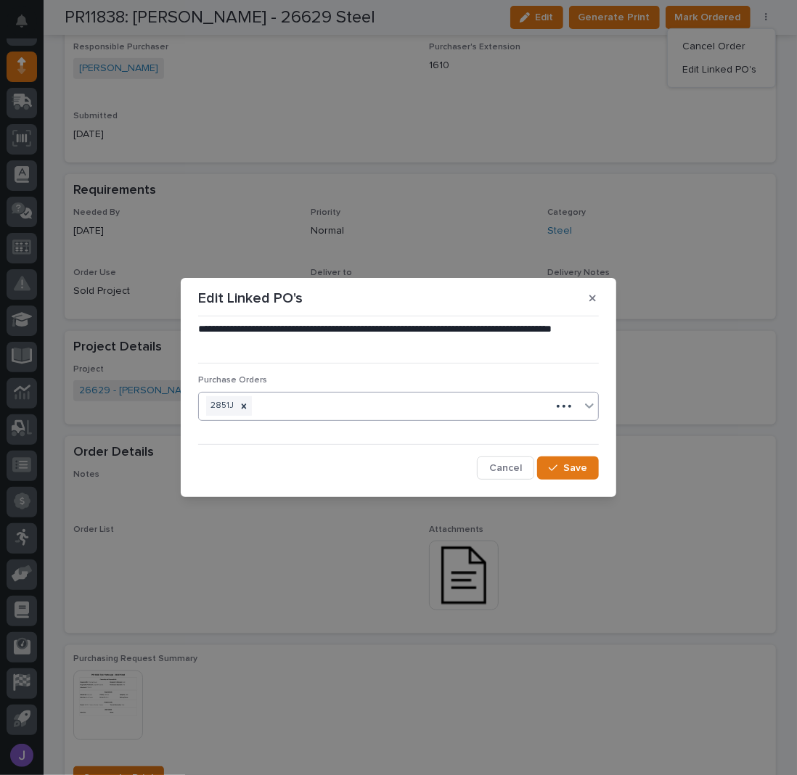
click at [250, 403] on div "2851J" at bounding box center [375, 405] width 352 height 25
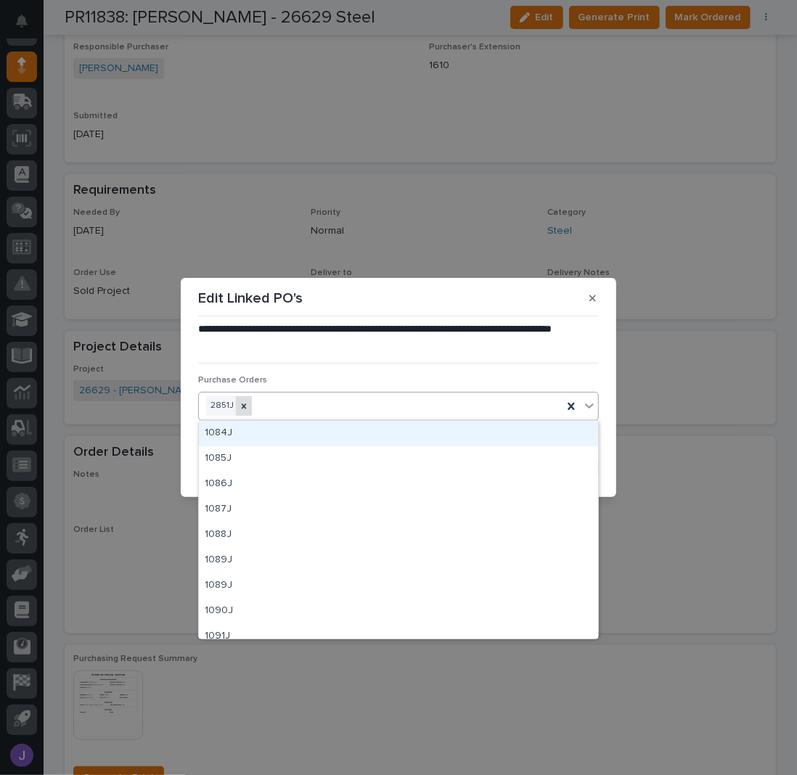
click at [246, 405] on icon at bounding box center [244, 406] width 10 height 10
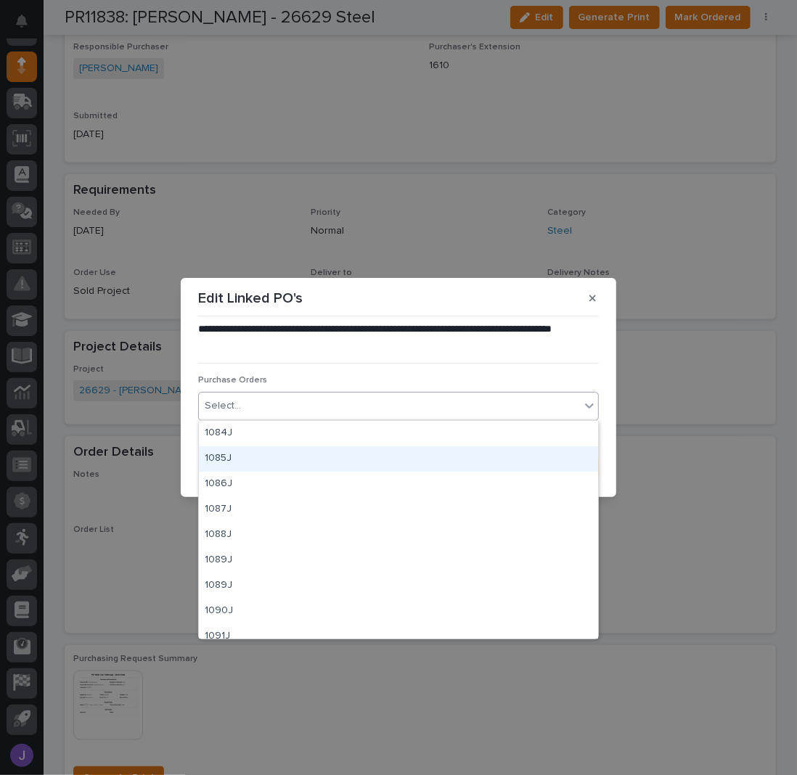
click at [528, 395] on div "Select..." at bounding box center [389, 406] width 381 height 24
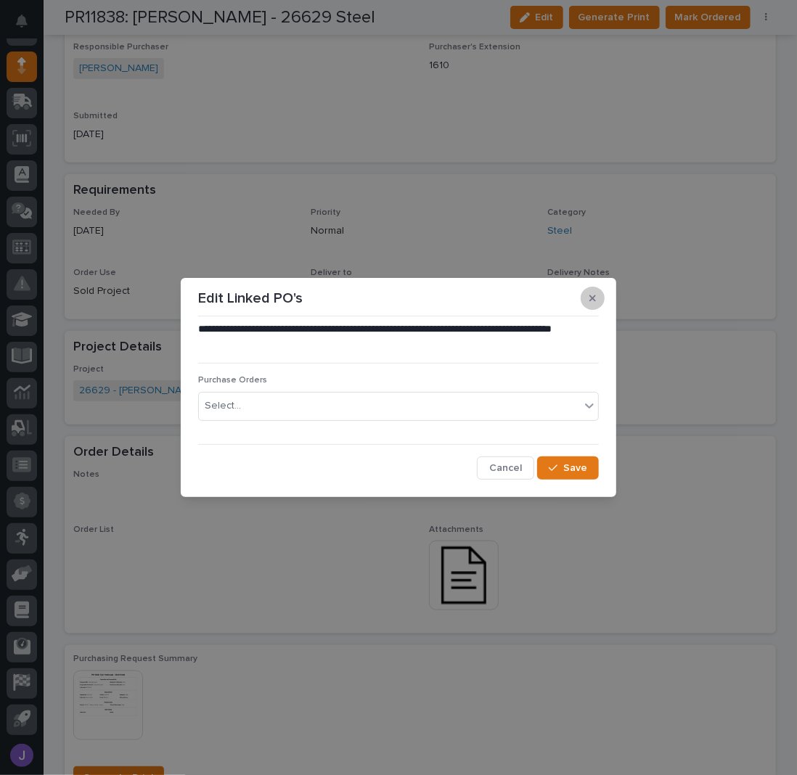
click at [592, 294] on icon "button" at bounding box center [592, 298] width 7 height 10
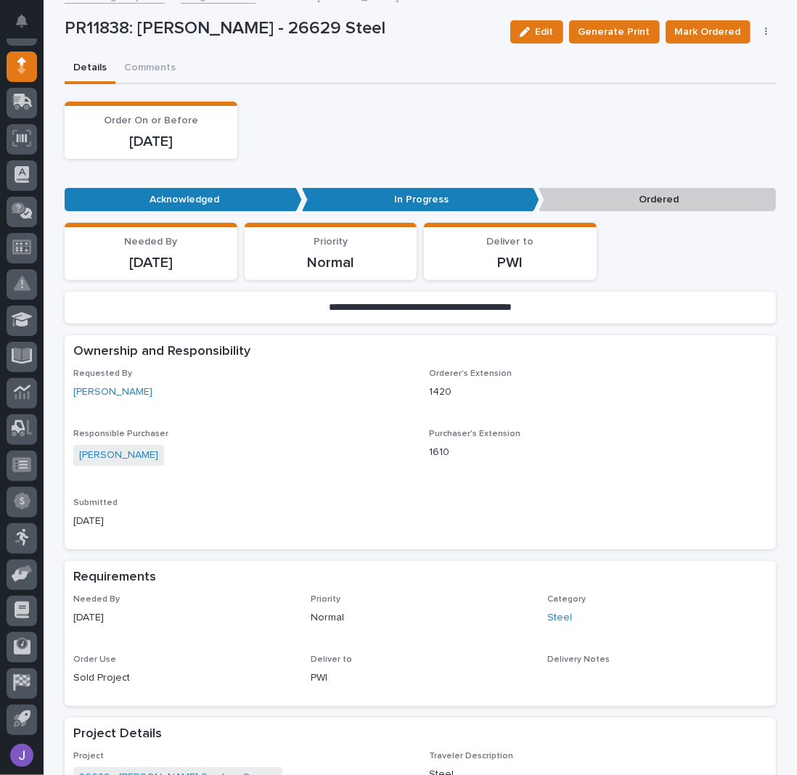
scroll to position [0, 0]
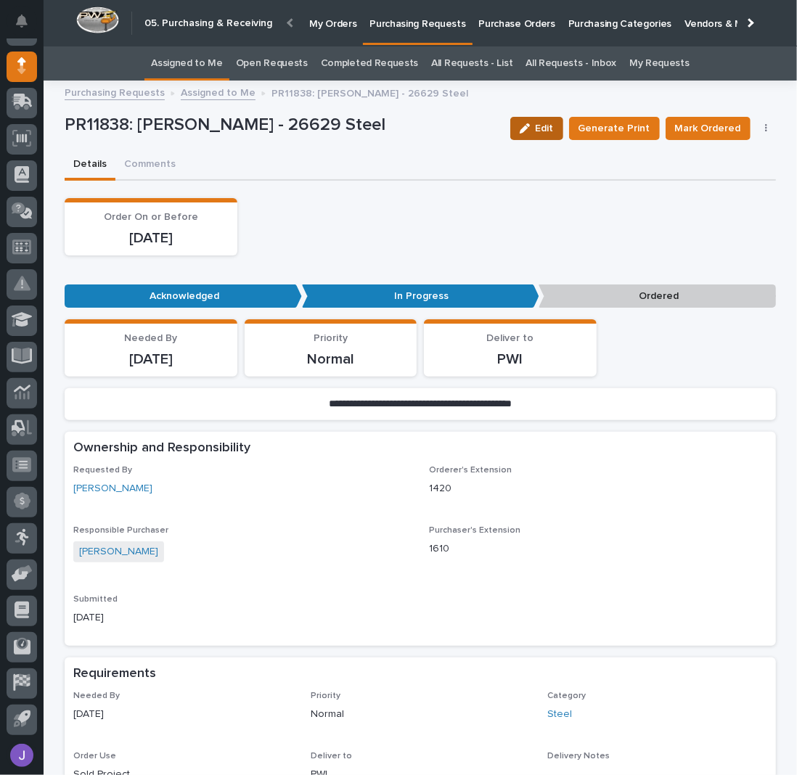
click at [552, 133] on span "Edit" at bounding box center [544, 128] width 18 height 10
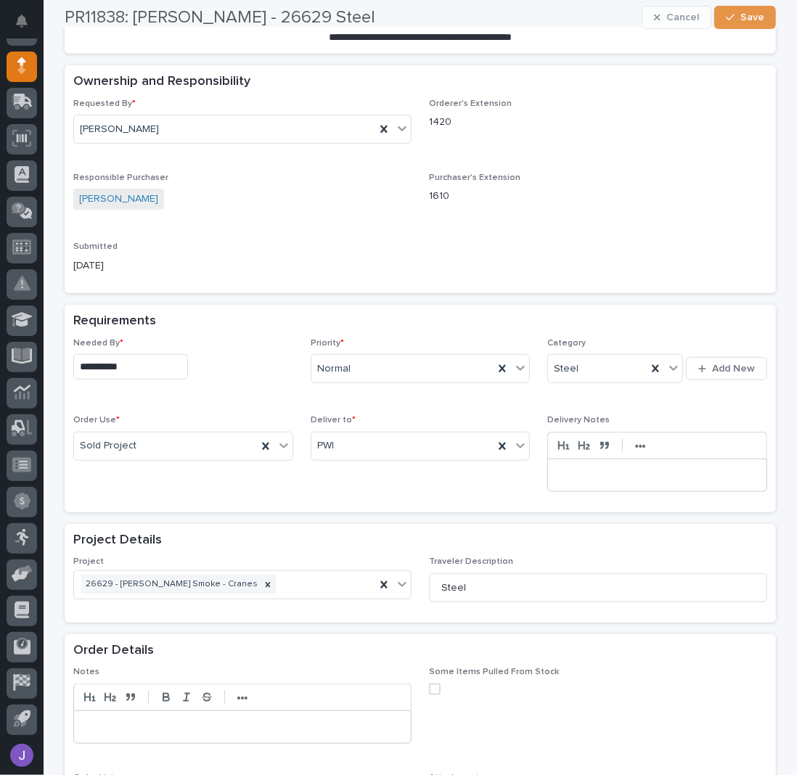
scroll to position [387, 0]
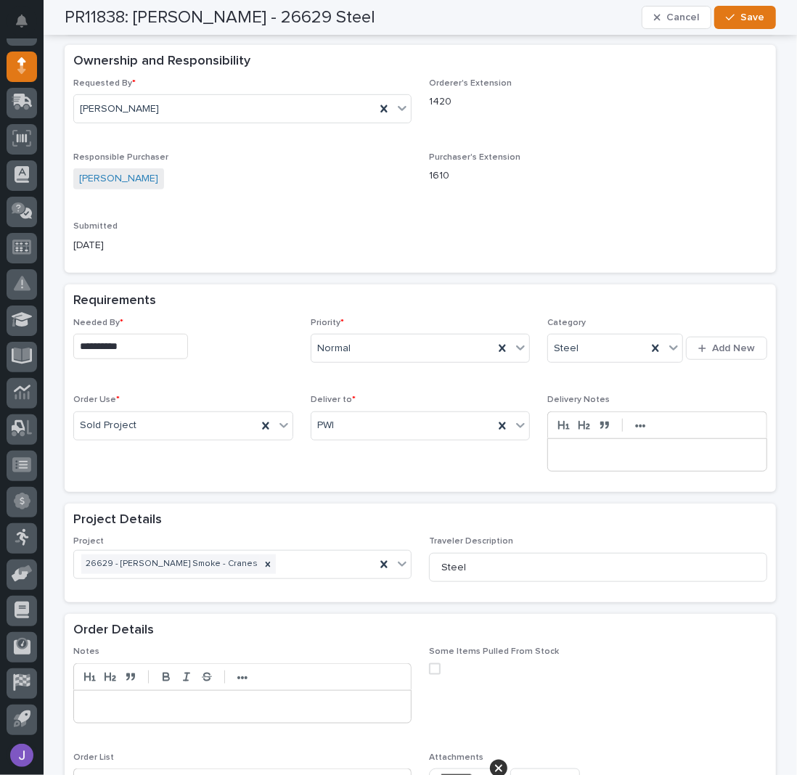
click at [157, 345] on input "**********" at bounding box center [130, 346] width 115 height 25
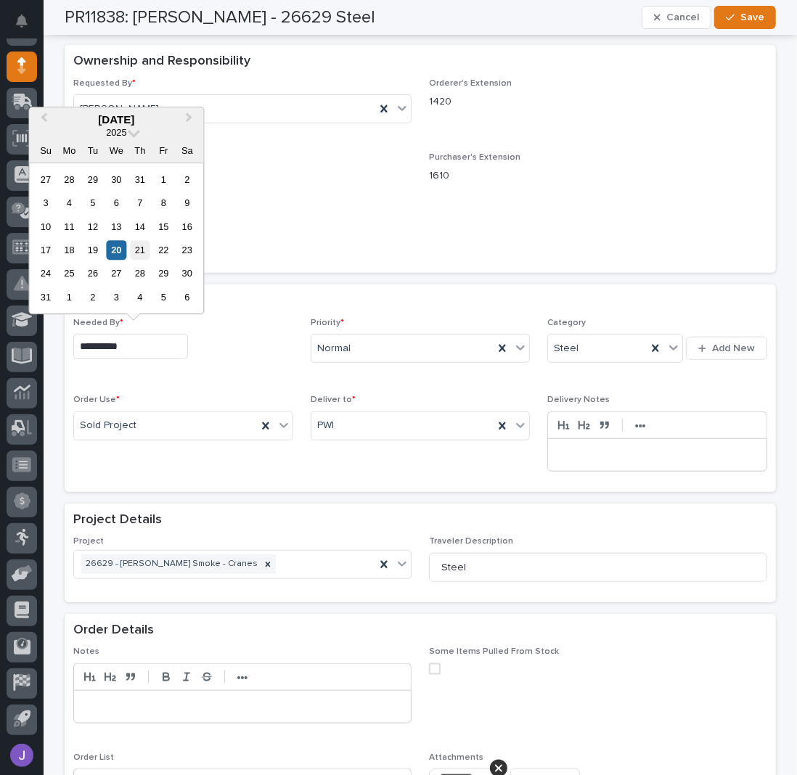
click at [148, 255] on div "21" at bounding box center [140, 250] width 20 height 20
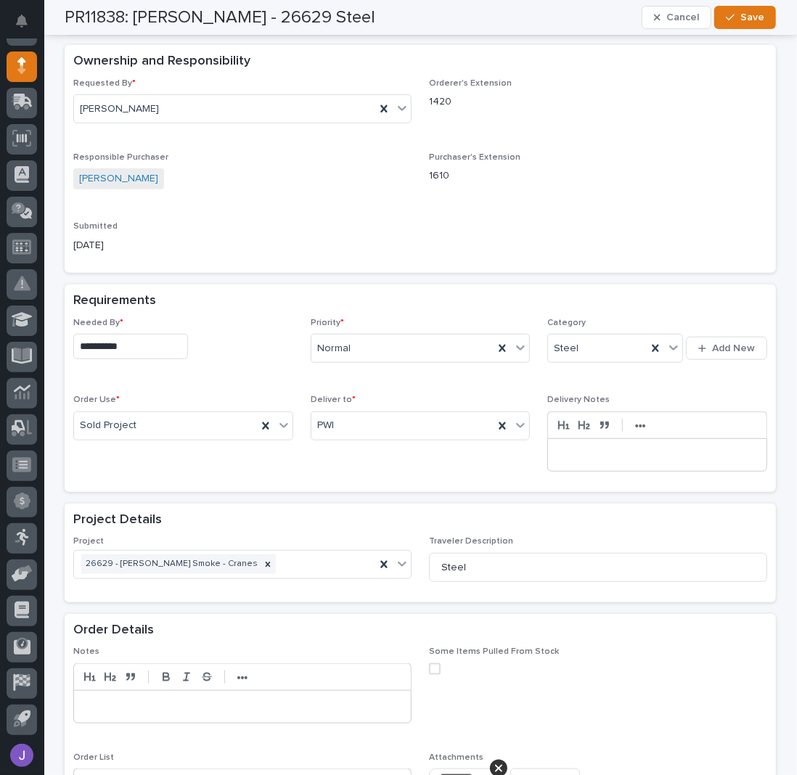
type input "**********"
click at [746, 12] on button "Save" at bounding box center [745, 17] width 62 height 23
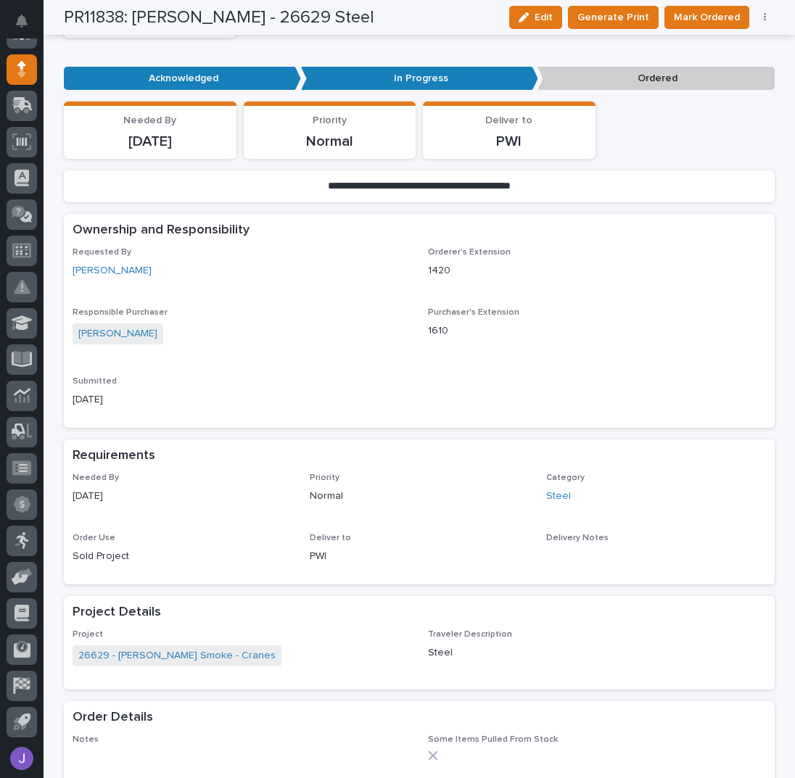
scroll to position [0, 0]
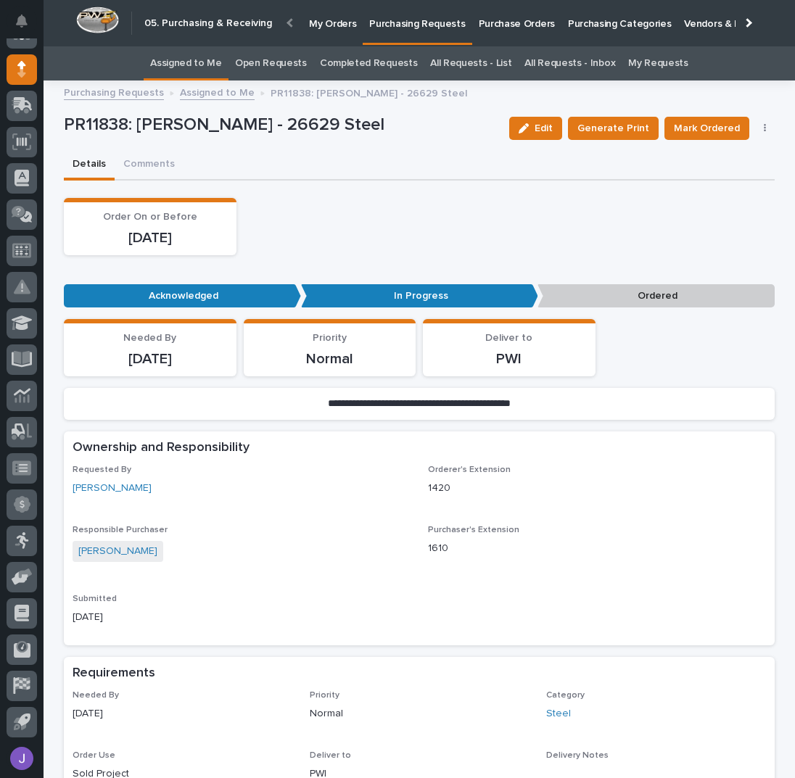
click at [756, 126] on button "button" at bounding box center [765, 128] width 20 height 10
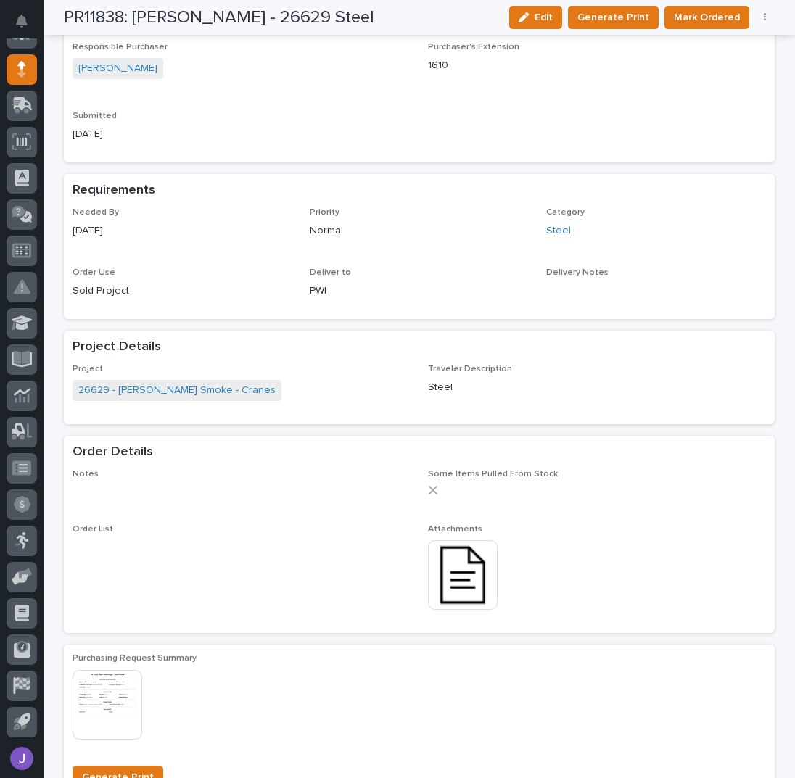
click at [763, 15] on button "button" at bounding box center [765, 17] width 20 height 10
click at [728, 68] on span "Edit Linked PO's" at bounding box center [718, 69] width 74 height 15
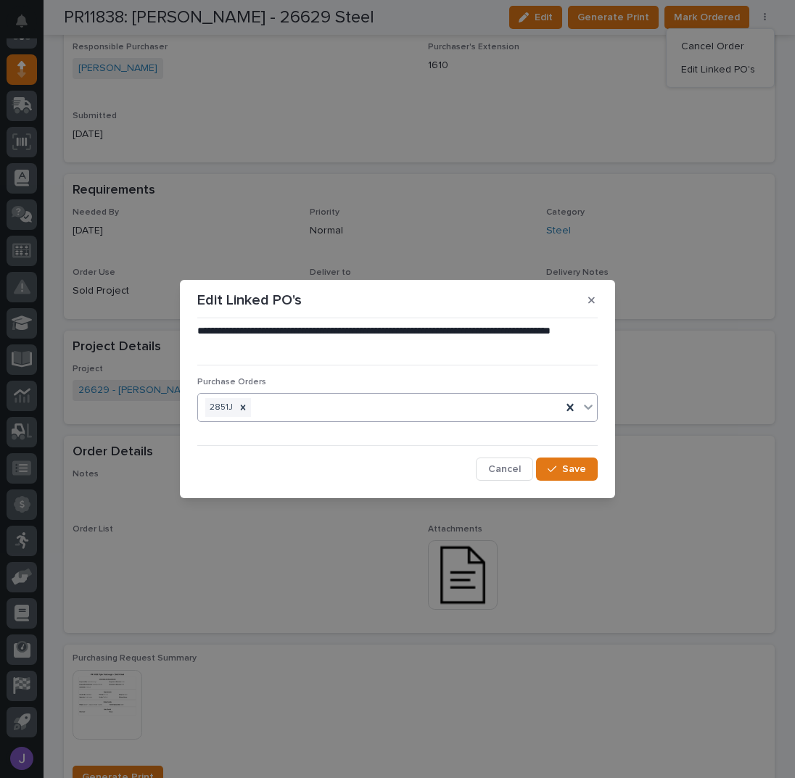
click at [324, 410] on div "2851J" at bounding box center [379, 407] width 363 height 25
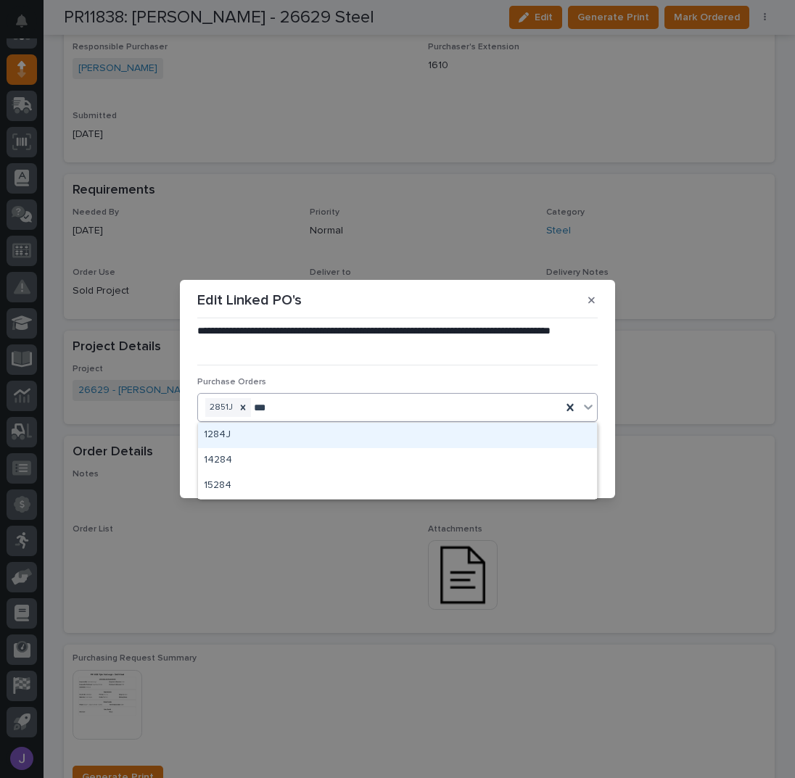
type input "****"
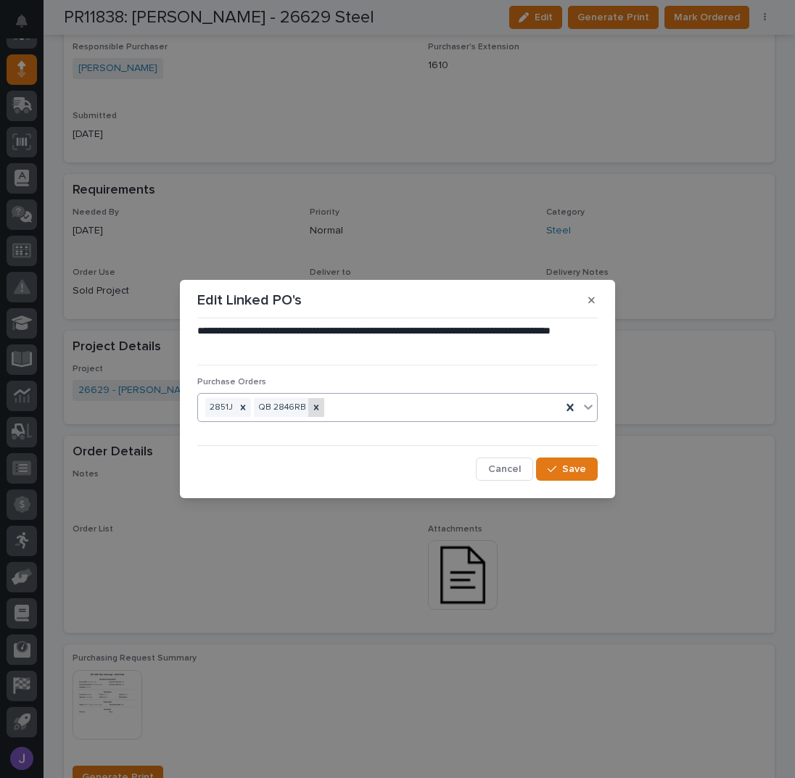
click at [319, 408] on div at bounding box center [316, 408] width 16 height 20
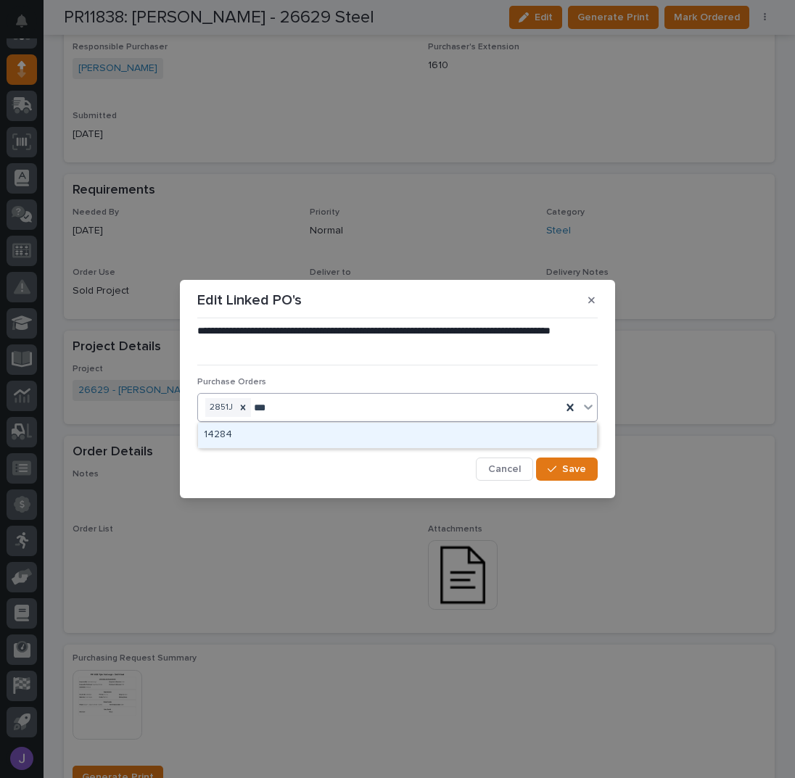
type input "****"
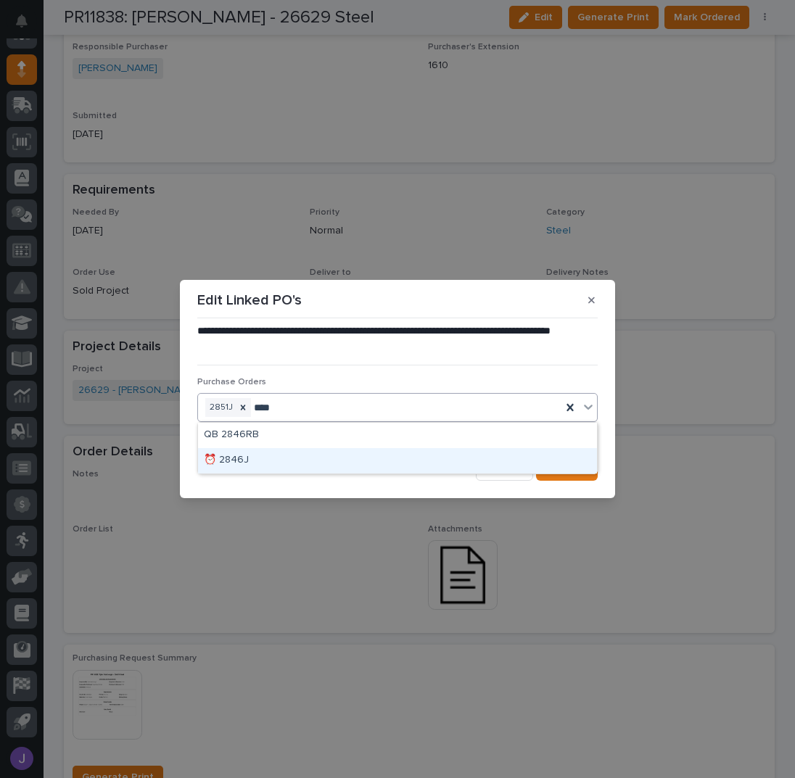
click at [247, 465] on div "⏰ 2846J" at bounding box center [397, 460] width 399 height 25
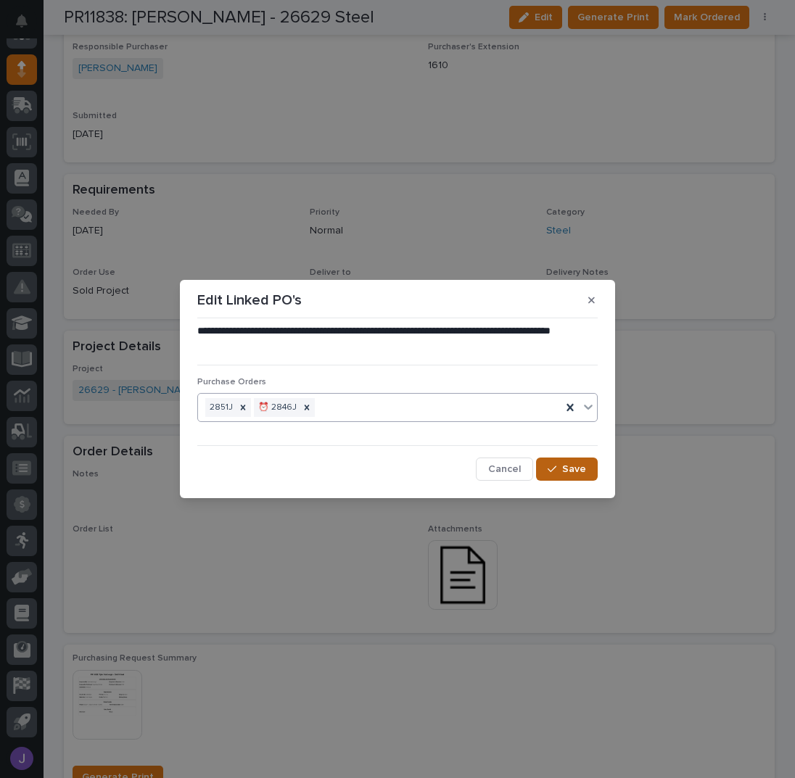
click at [571, 464] on span "Save" at bounding box center [574, 469] width 24 height 10
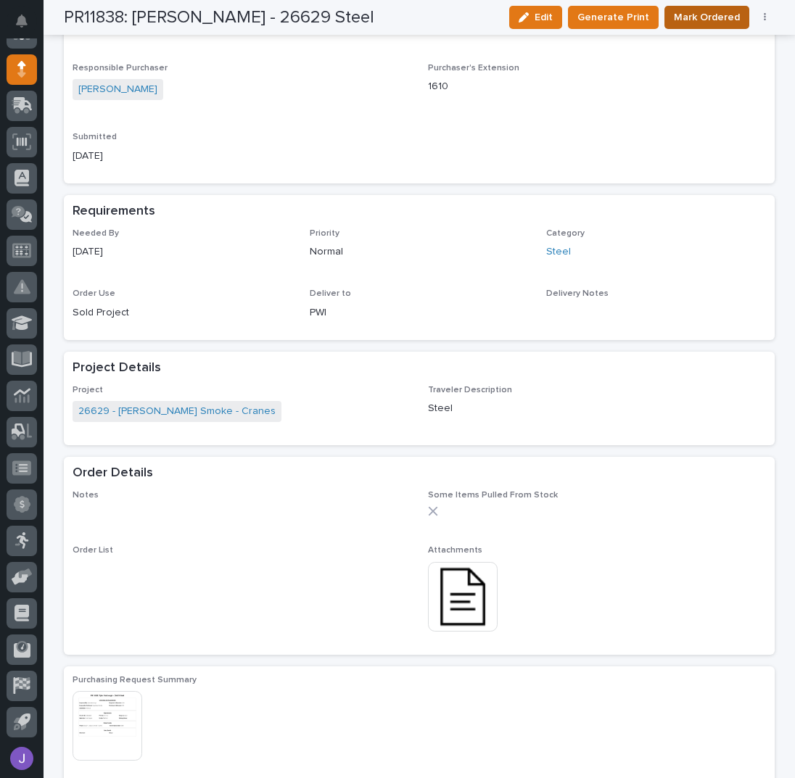
click at [699, 10] on span "Mark Ordered" at bounding box center [707, 17] width 66 height 15
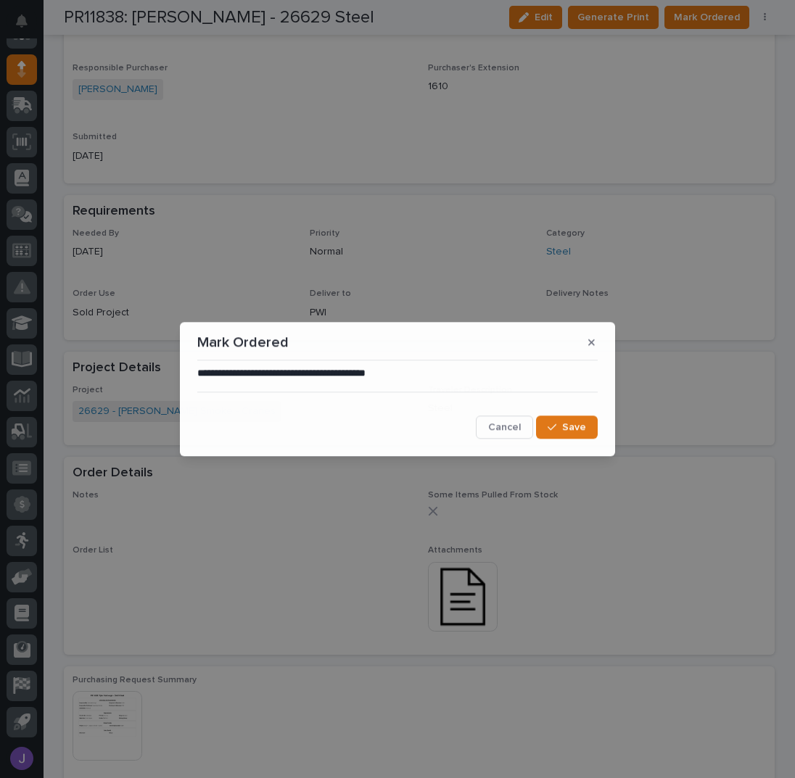
scroll to position [523, 0]
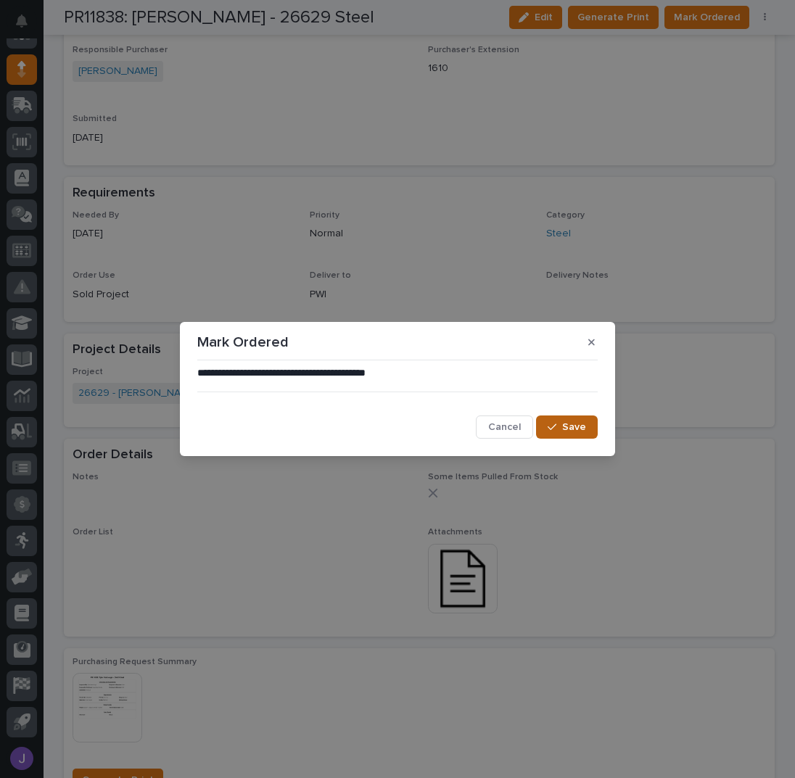
click at [567, 431] on span "Save" at bounding box center [574, 427] width 24 height 10
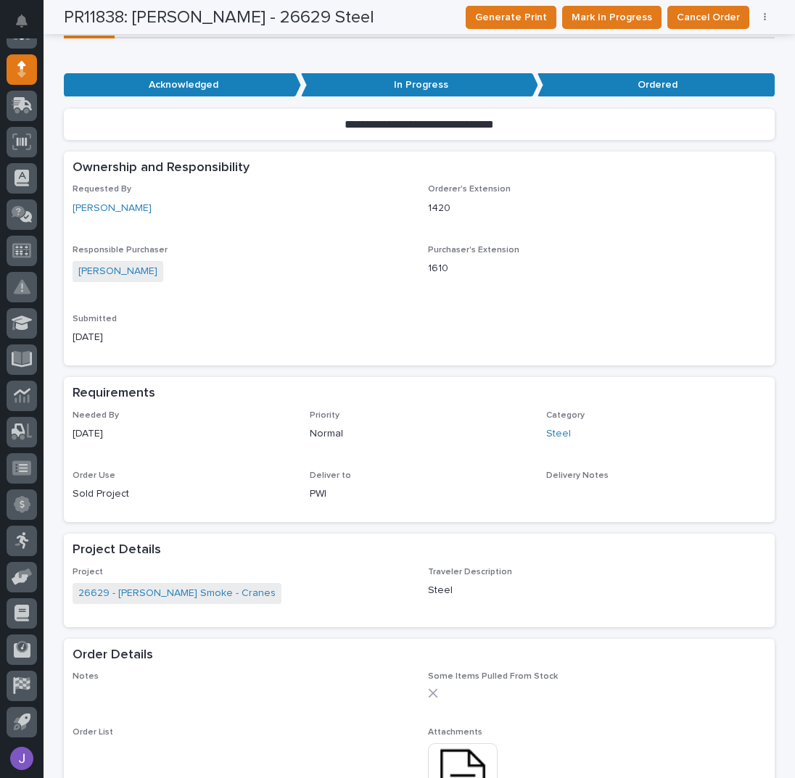
scroll to position [0, 0]
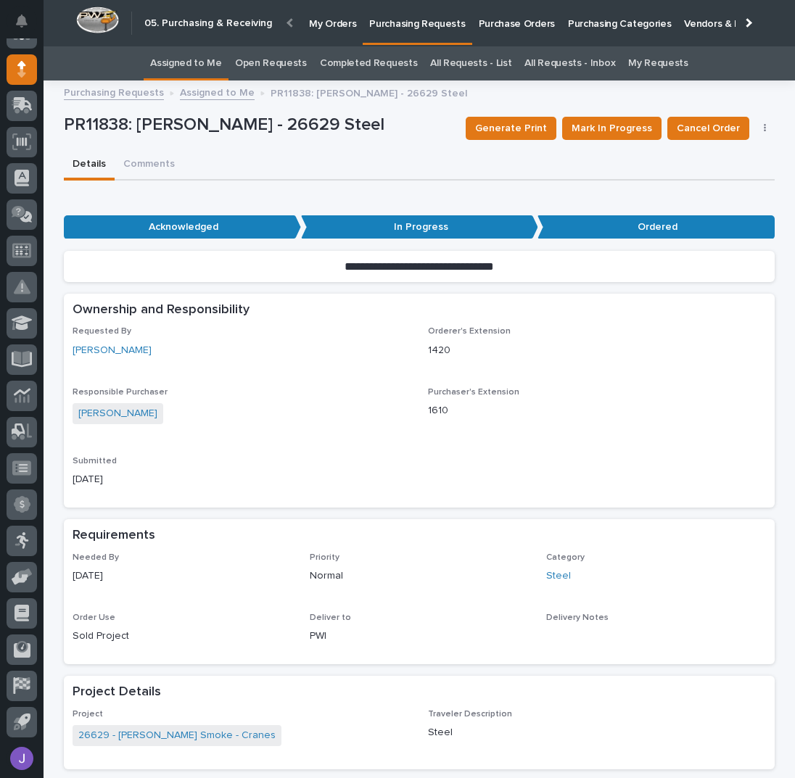
click at [189, 64] on link "Assigned to Me" at bounding box center [186, 63] width 72 height 34
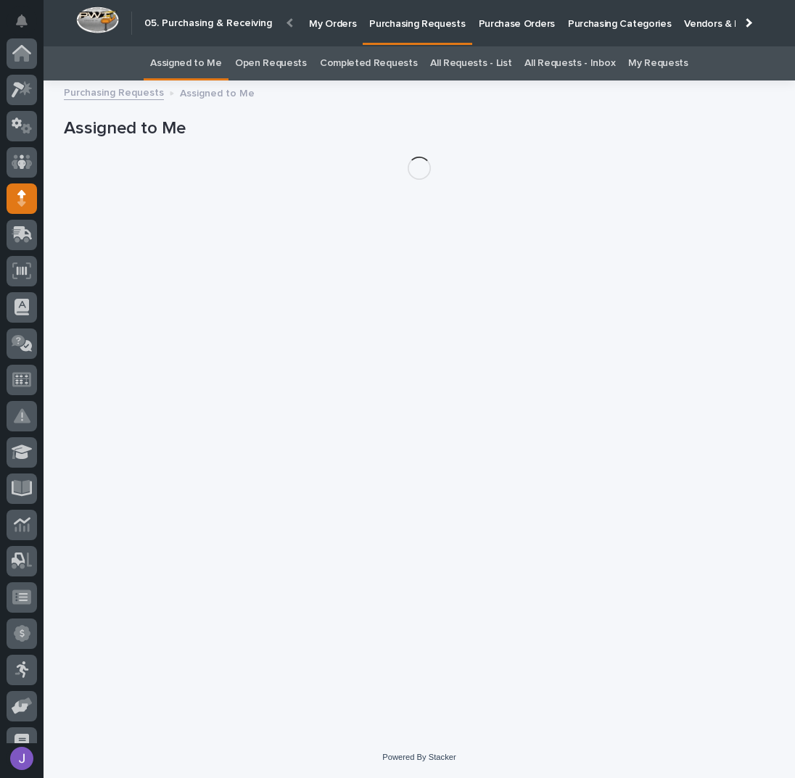
scroll to position [129, 0]
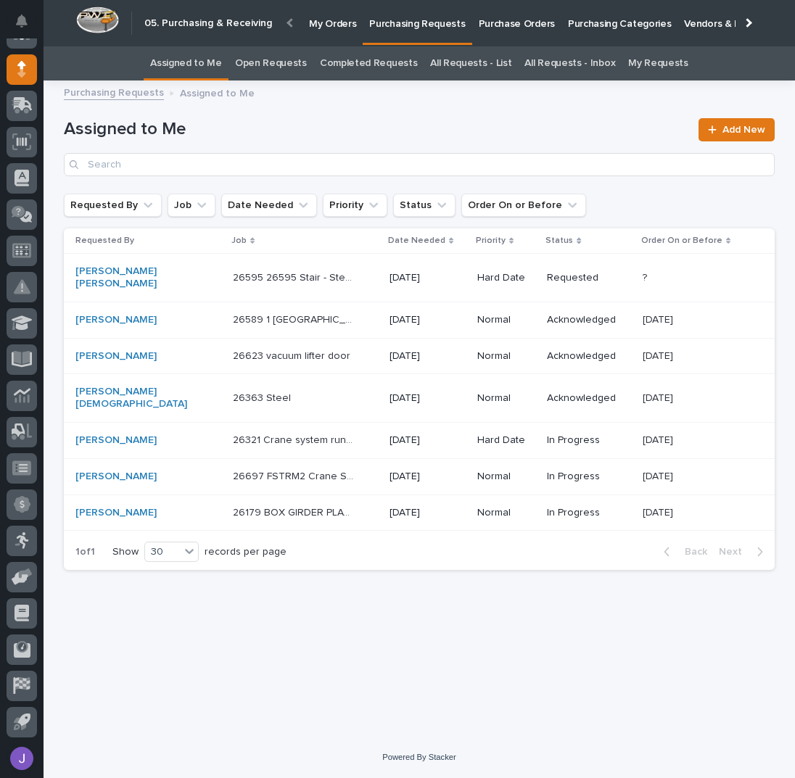
click at [331, 345] on div "26623 vacuum lifter door 26623 vacuum lifter door" at bounding box center [305, 357] width 145 height 24
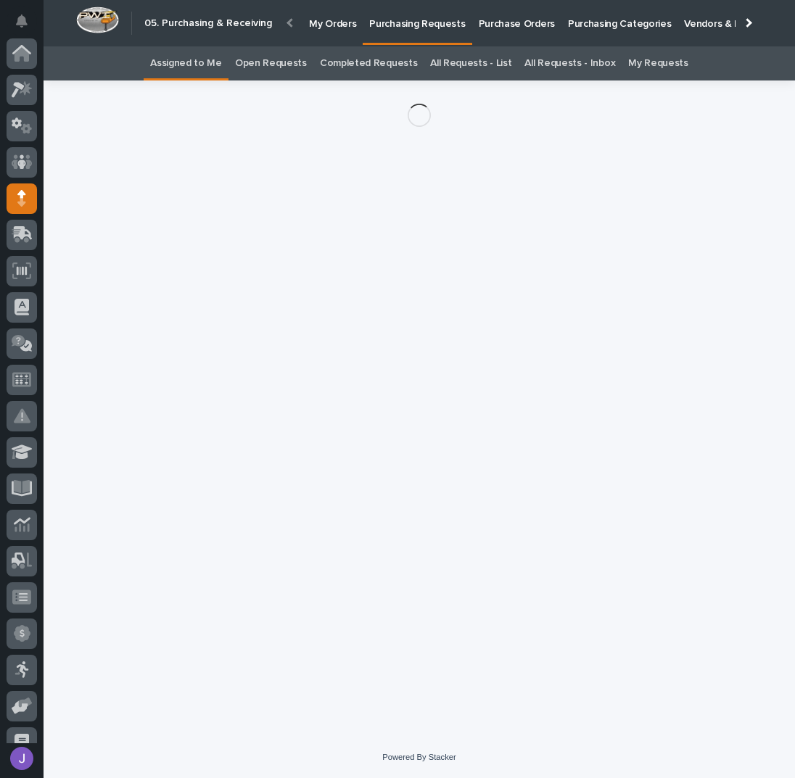
scroll to position [129, 0]
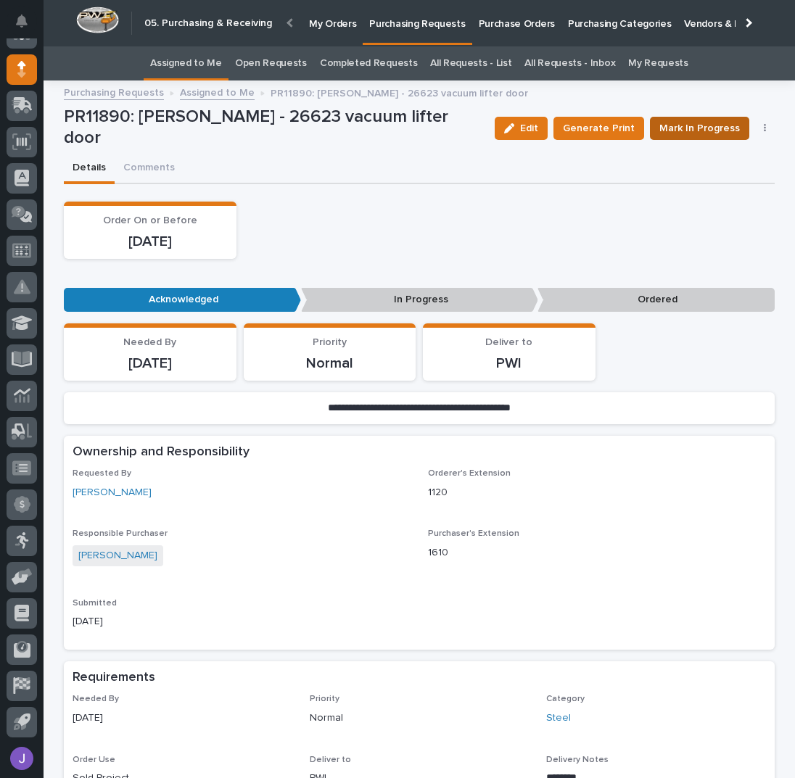
click at [725, 127] on span "Mark In Progress" at bounding box center [700, 128] width 81 height 15
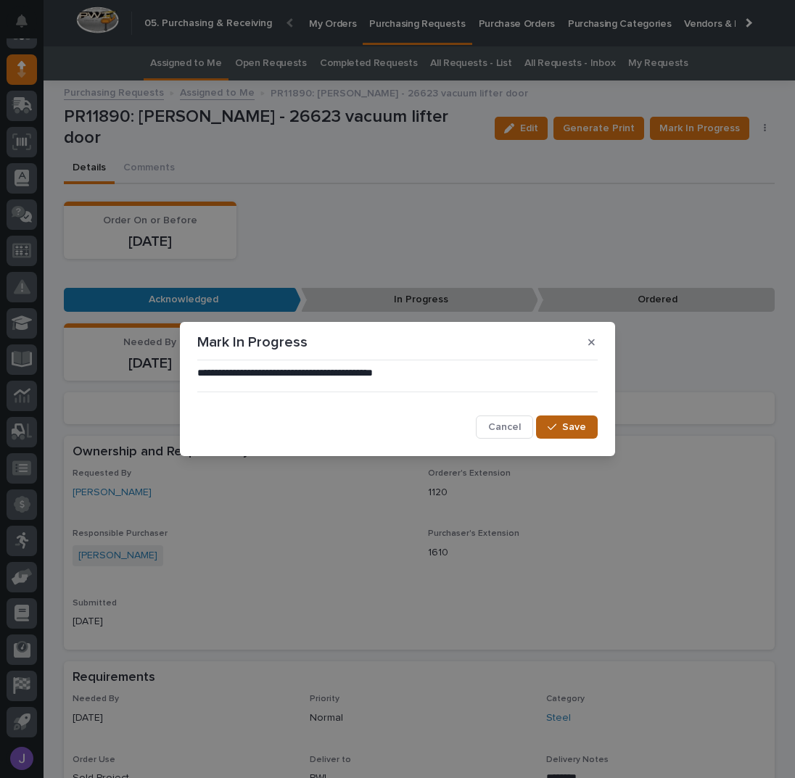
click at [560, 421] on button "Save" at bounding box center [567, 427] width 62 height 23
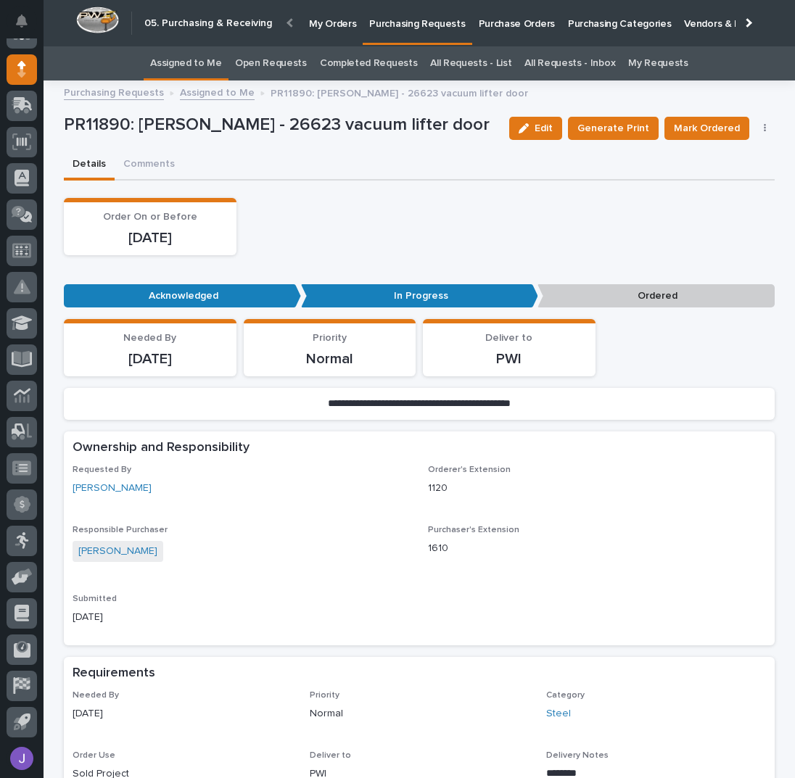
click at [764, 129] on icon "button" at bounding box center [765, 128] width 3 height 10
click at [684, 173] on span "Edit Linked PO's" at bounding box center [718, 180] width 74 height 15
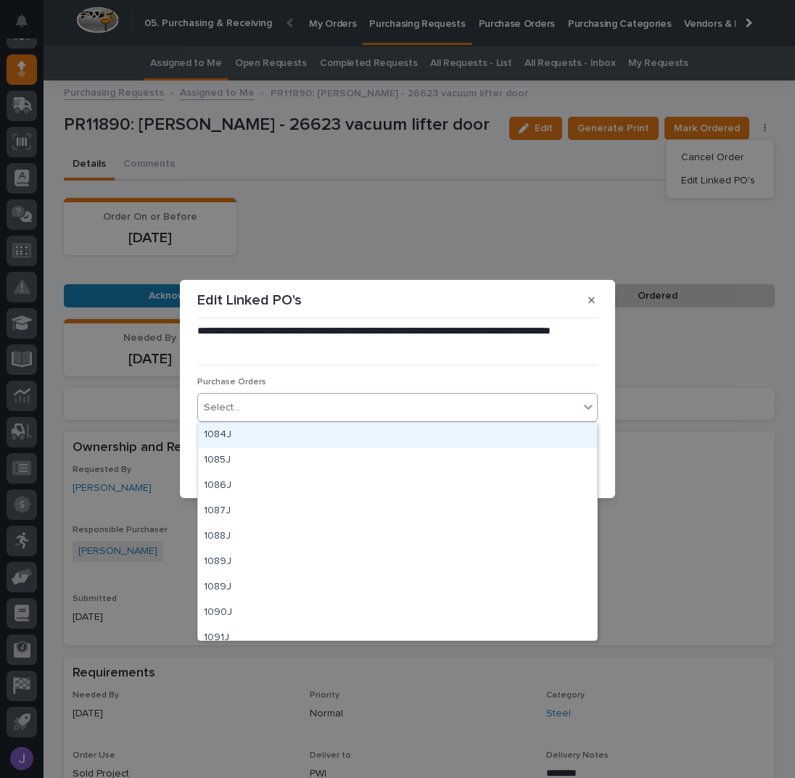
click at [367, 407] on div "Select..." at bounding box center [388, 408] width 381 height 24
type input "****"
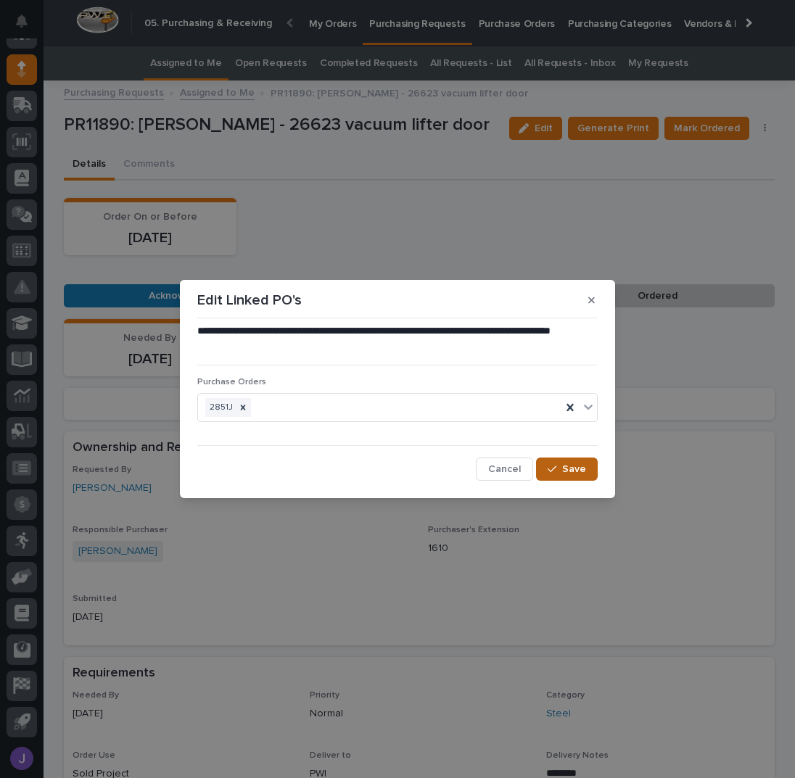
click at [582, 469] on span "Save" at bounding box center [574, 469] width 24 height 10
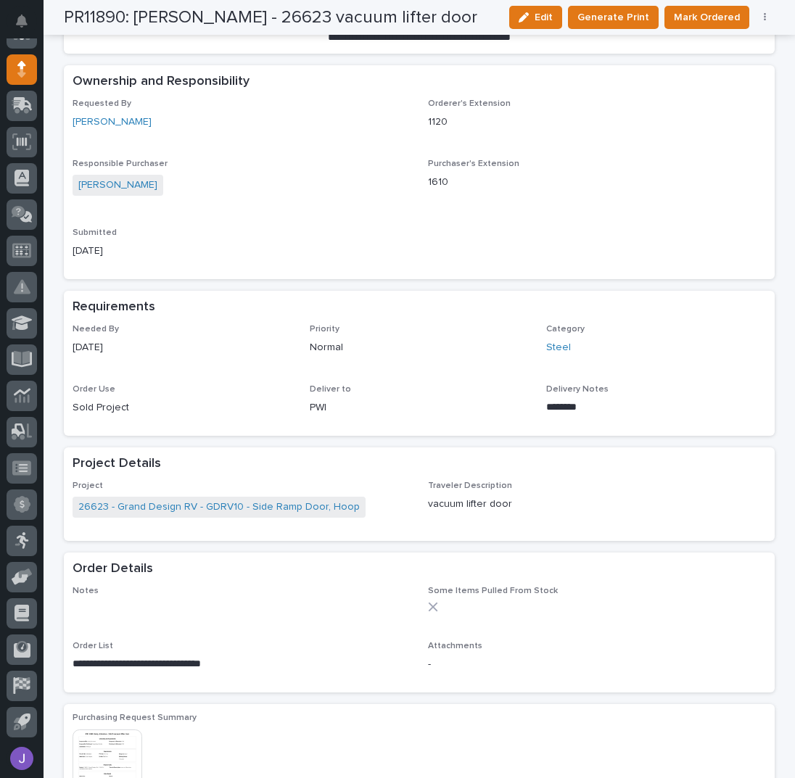
scroll to position [0, 0]
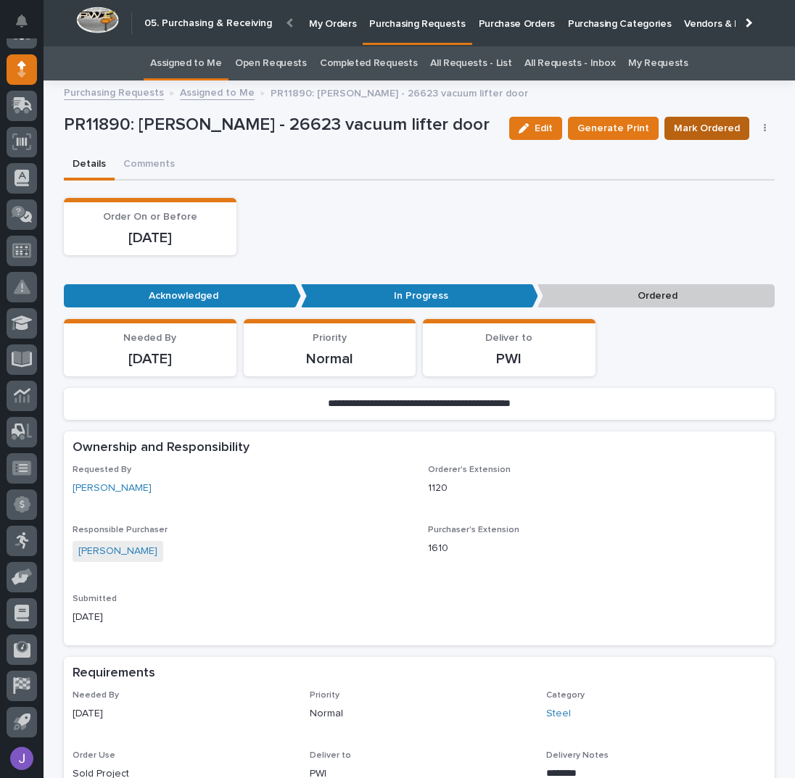
click at [683, 130] on span "Mark Ordered" at bounding box center [707, 128] width 66 height 15
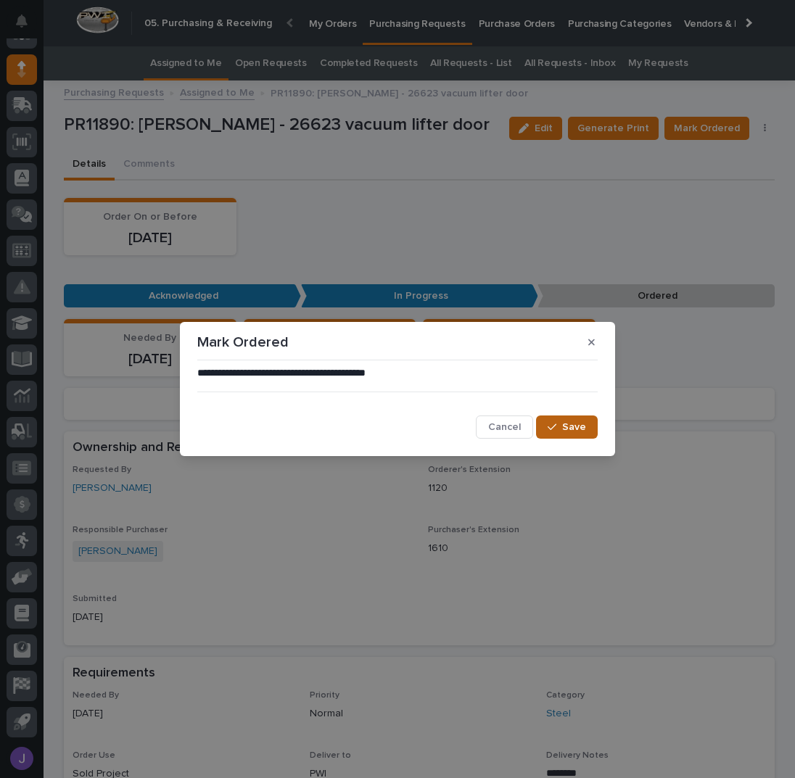
click at [583, 422] on button "Save" at bounding box center [567, 427] width 62 height 23
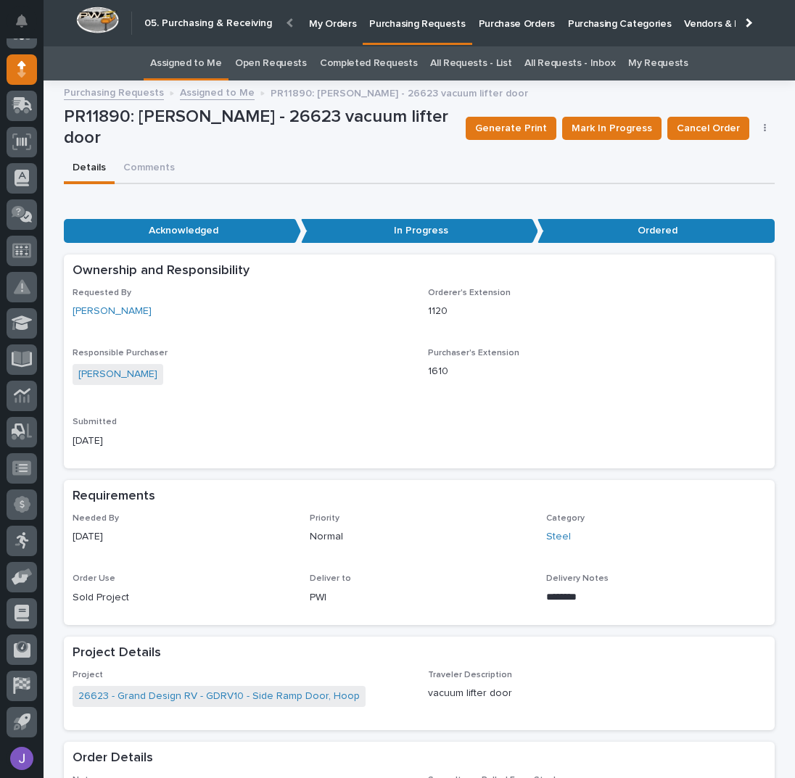
click at [199, 56] on link "Assigned to Me" at bounding box center [186, 63] width 72 height 34
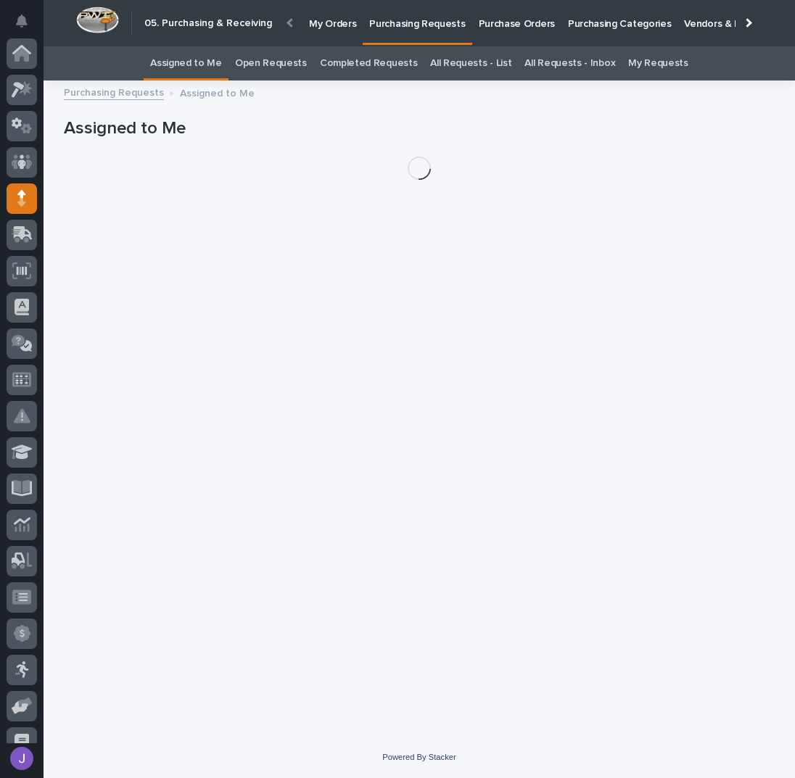
scroll to position [129, 0]
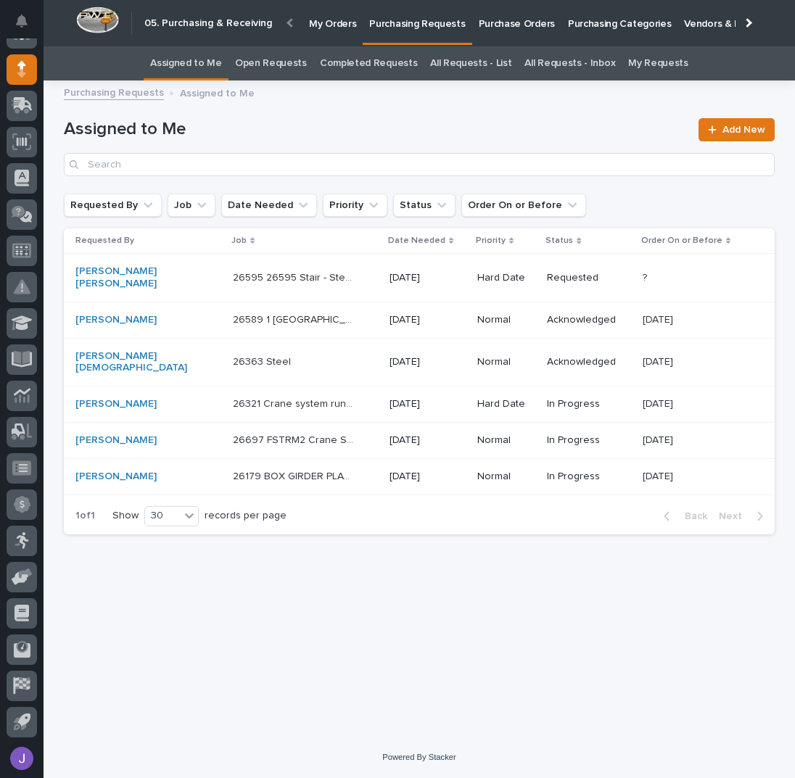
click at [325, 393] on div "26321 Crane system runways 26321 Crane system runways" at bounding box center [305, 405] width 145 height 24
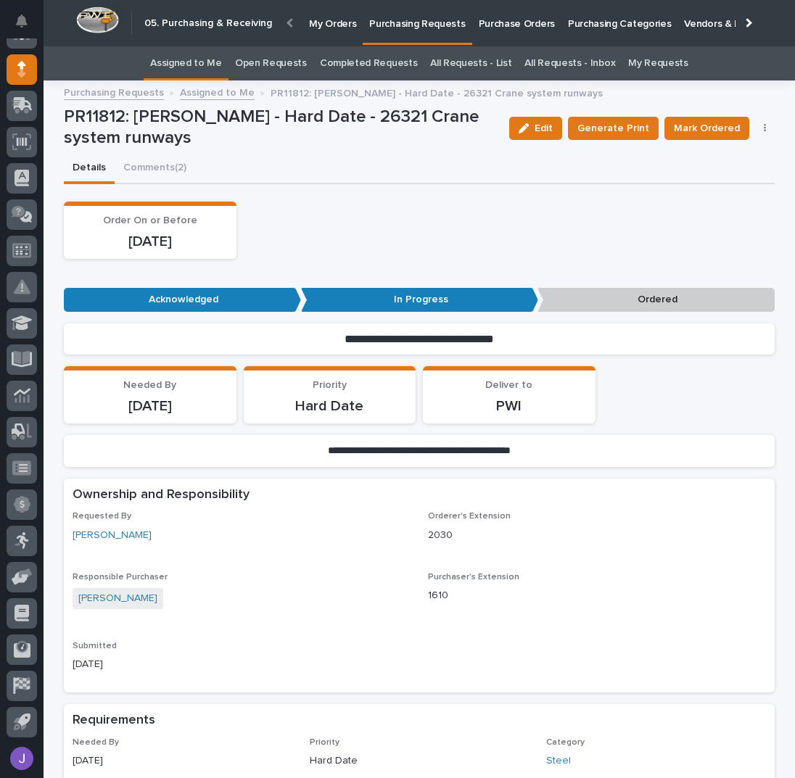
click at [183, 61] on link "Assigned to Me" at bounding box center [186, 63] width 72 height 34
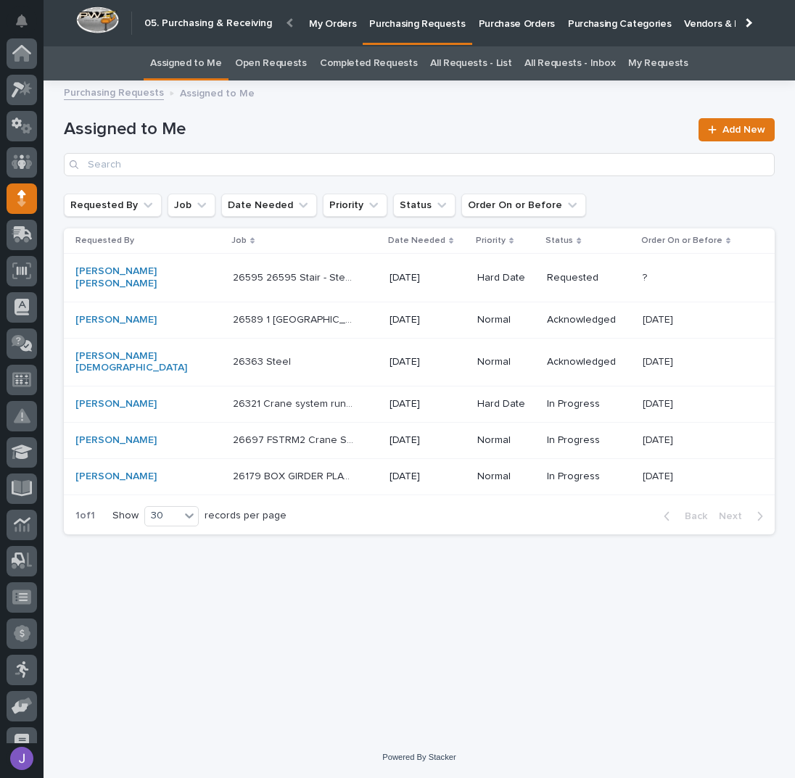
scroll to position [129, 0]
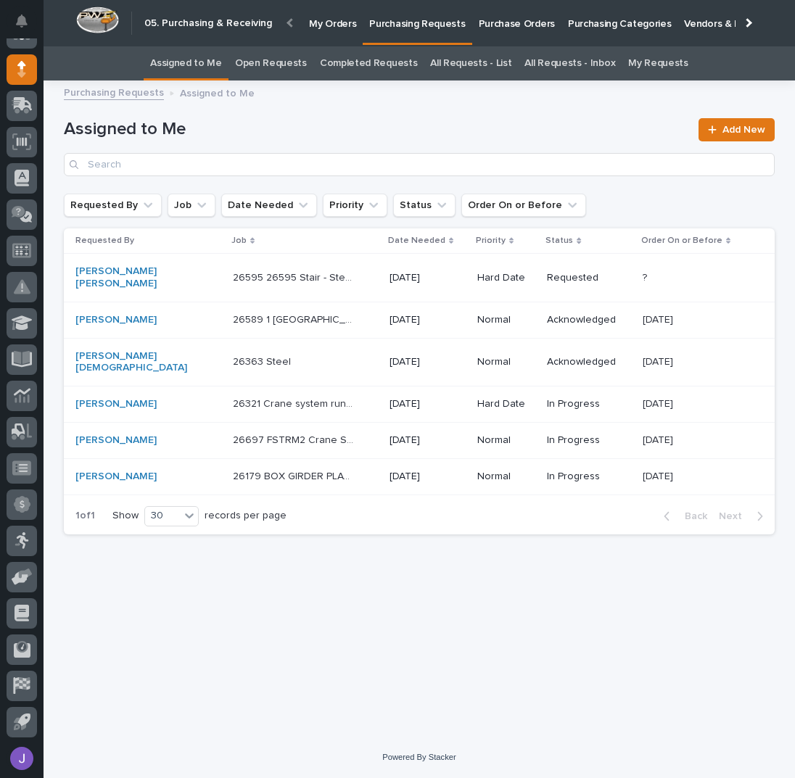
click at [490, 20] on p "Purchase Orders" at bounding box center [517, 15] width 76 height 30
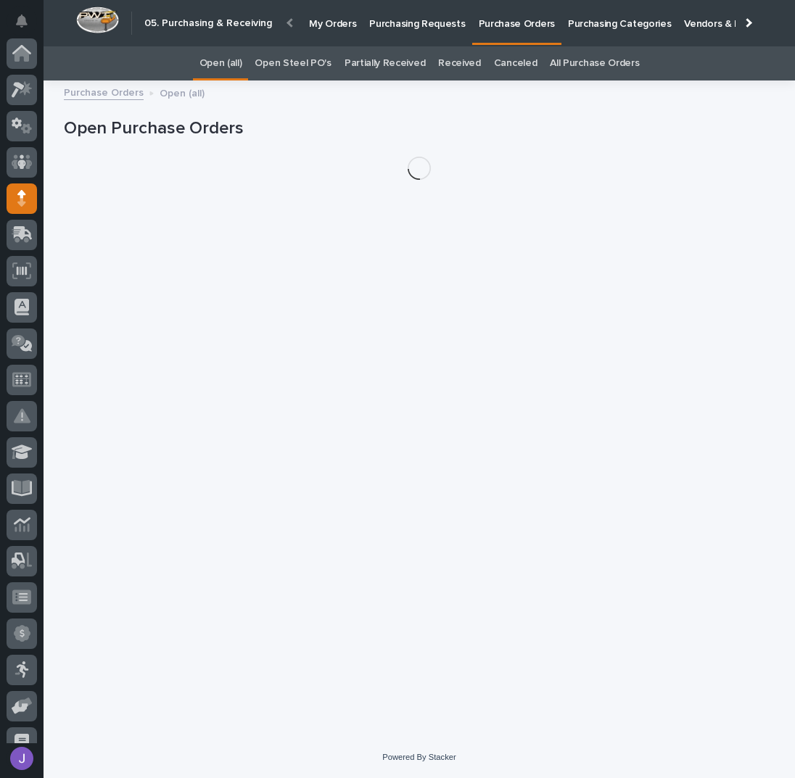
scroll to position [129, 0]
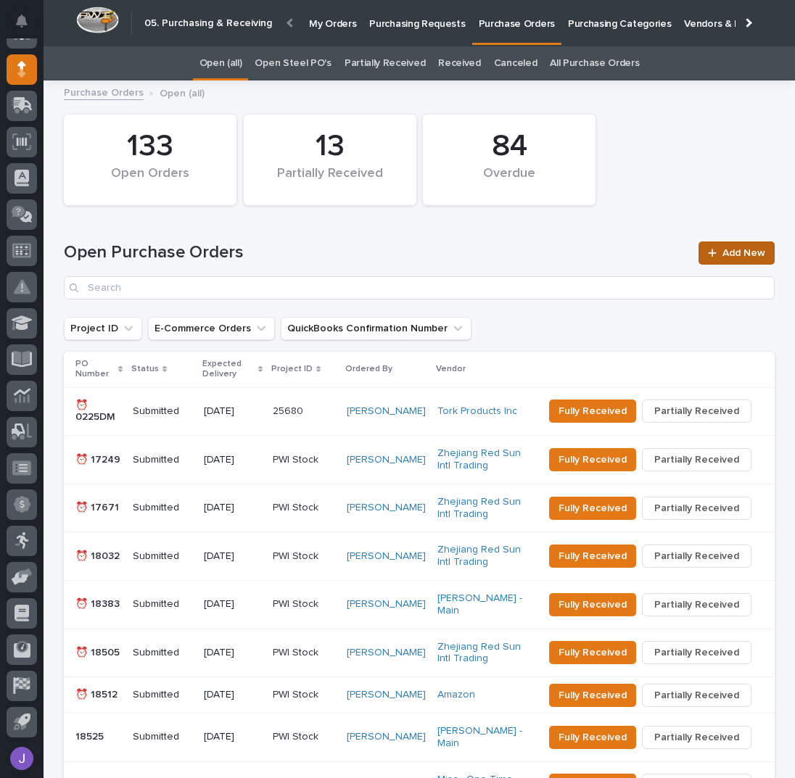
click at [747, 244] on link "Add New" at bounding box center [737, 253] width 76 height 23
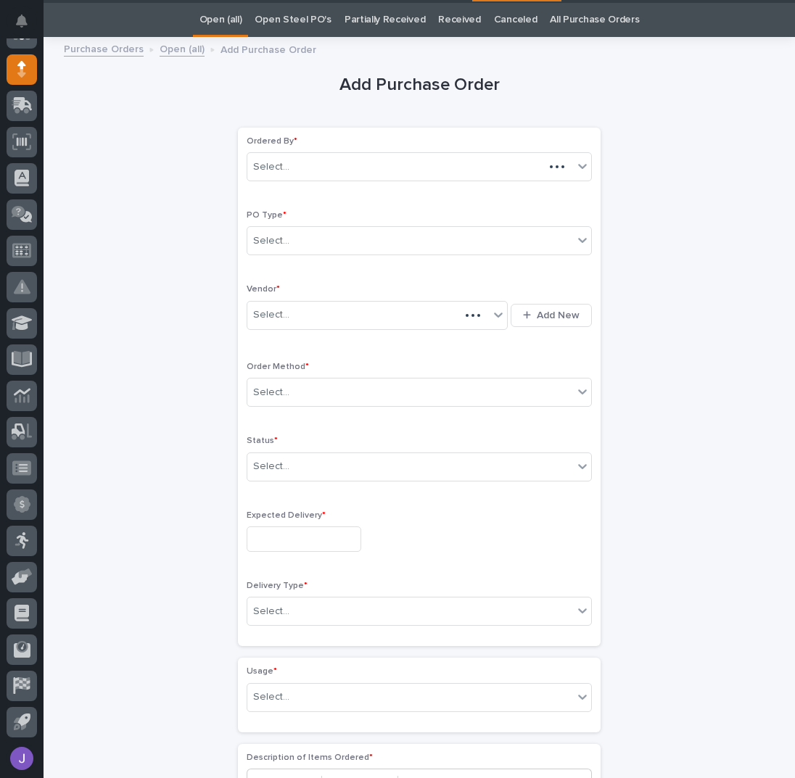
scroll to position [46, 0]
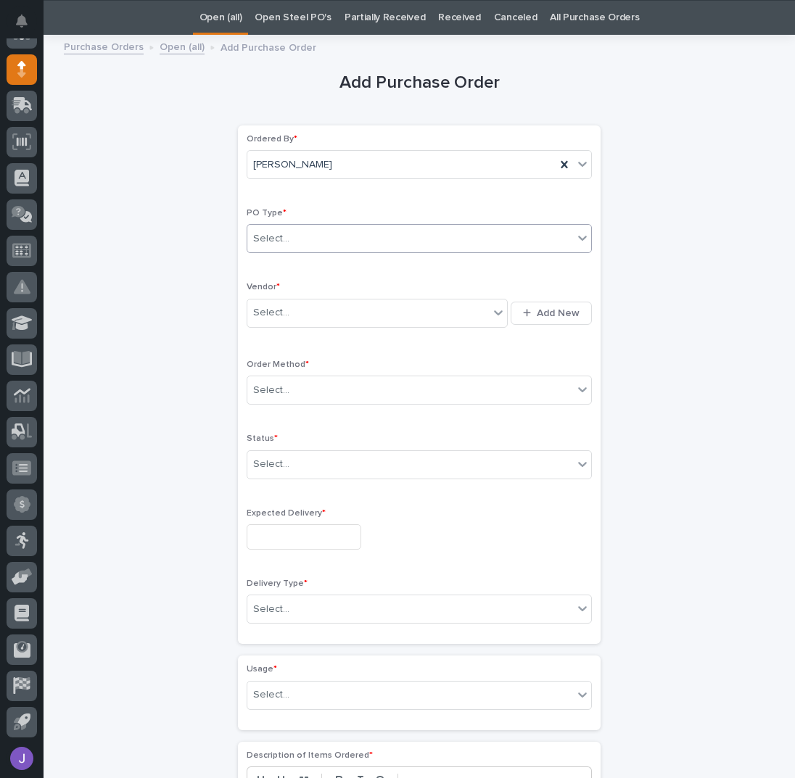
click at [373, 239] on div "Select..." at bounding box center [410, 239] width 326 height 24
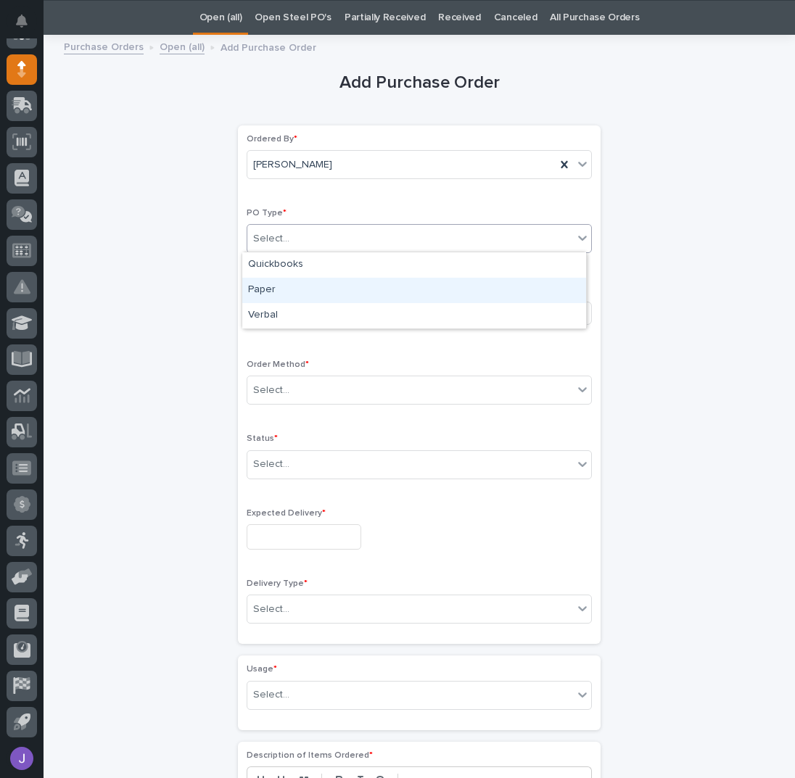
click at [328, 284] on div "Paper" at bounding box center [414, 290] width 344 height 25
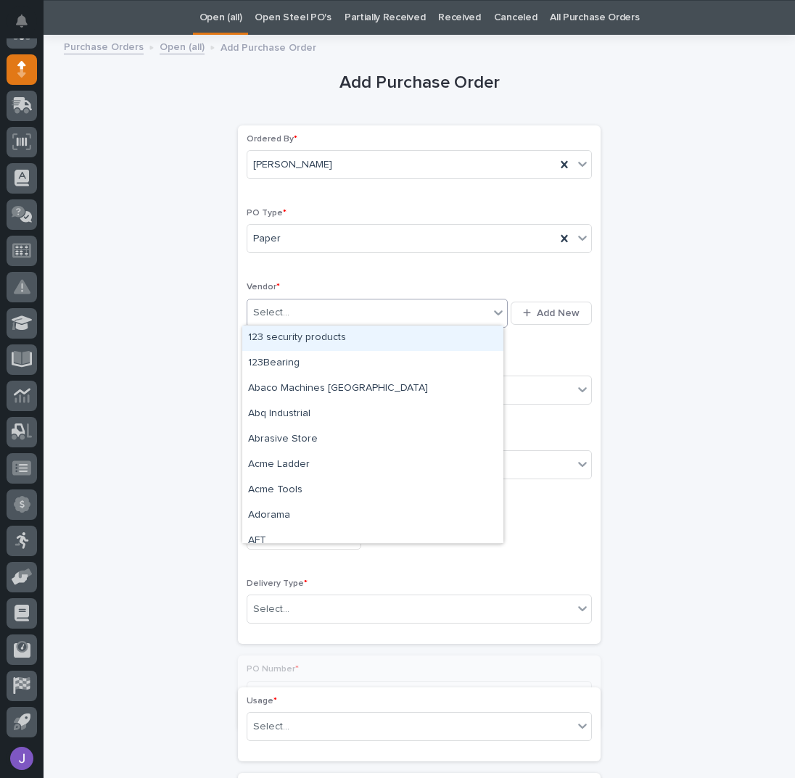
click at [308, 305] on div "Select..." at bounding box center [368, 313] width 242 height 24
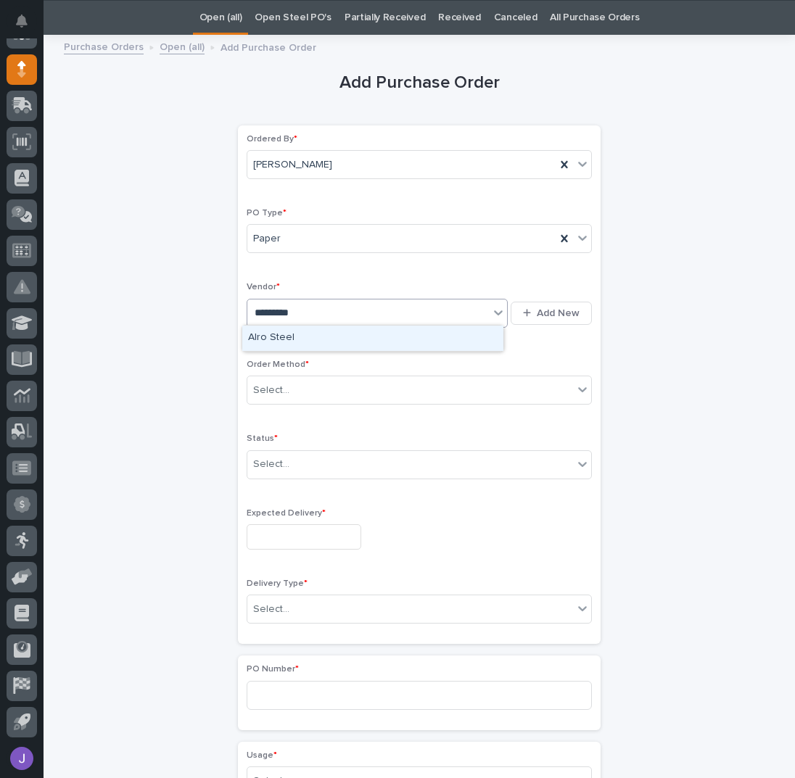
type input "**********"
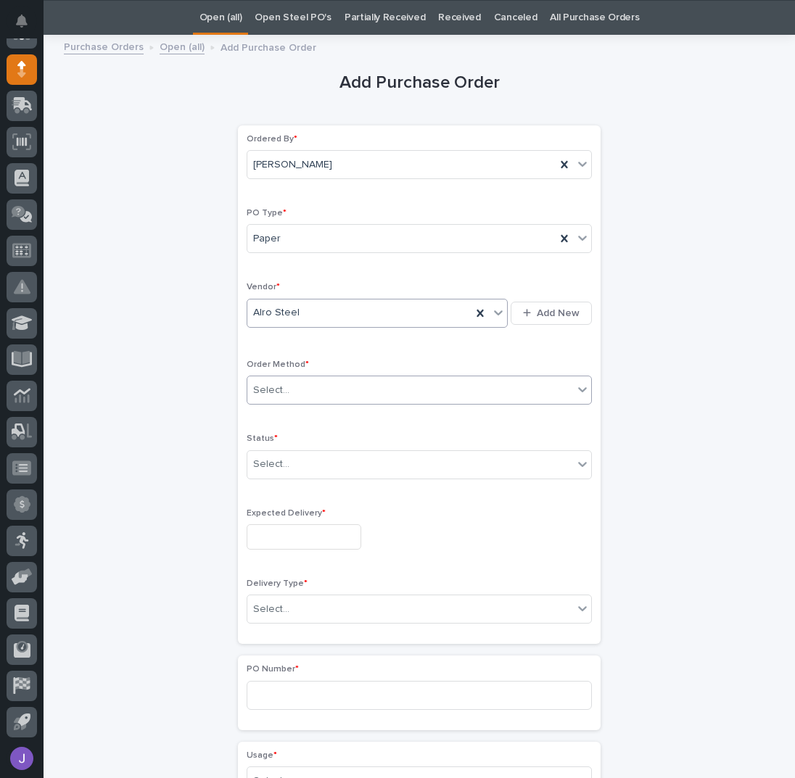
click at [287, 391] on div "Select..." at bounding box center [410, 391] width 326 height 24
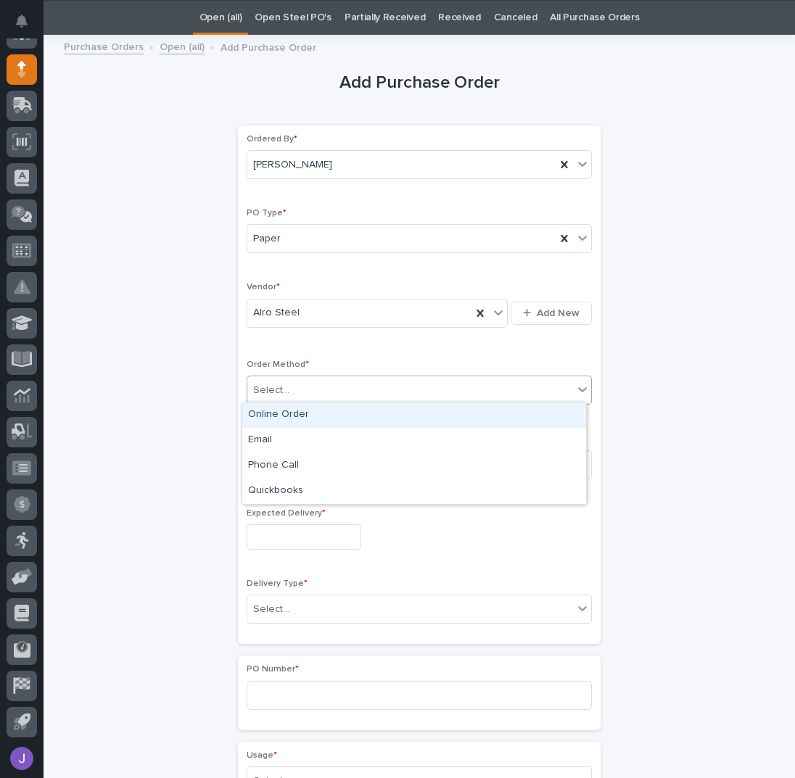
click at [275, 419] on div "Online Order" at bounding box center [414, 415] width 344 height 25
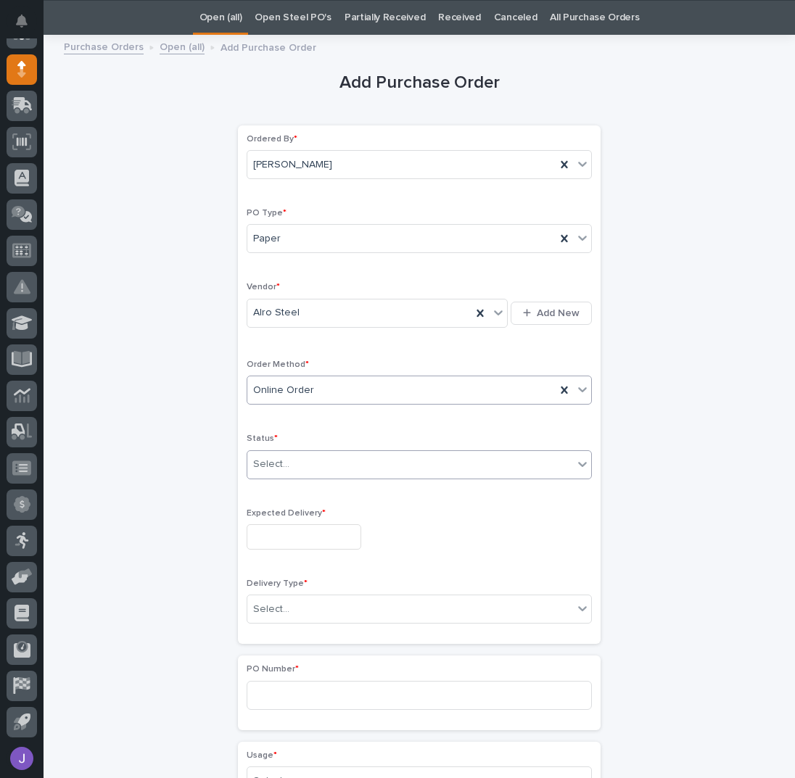
click at [271, 461] on div "Select..." at bounding box center [271, 464] width 36 height 15
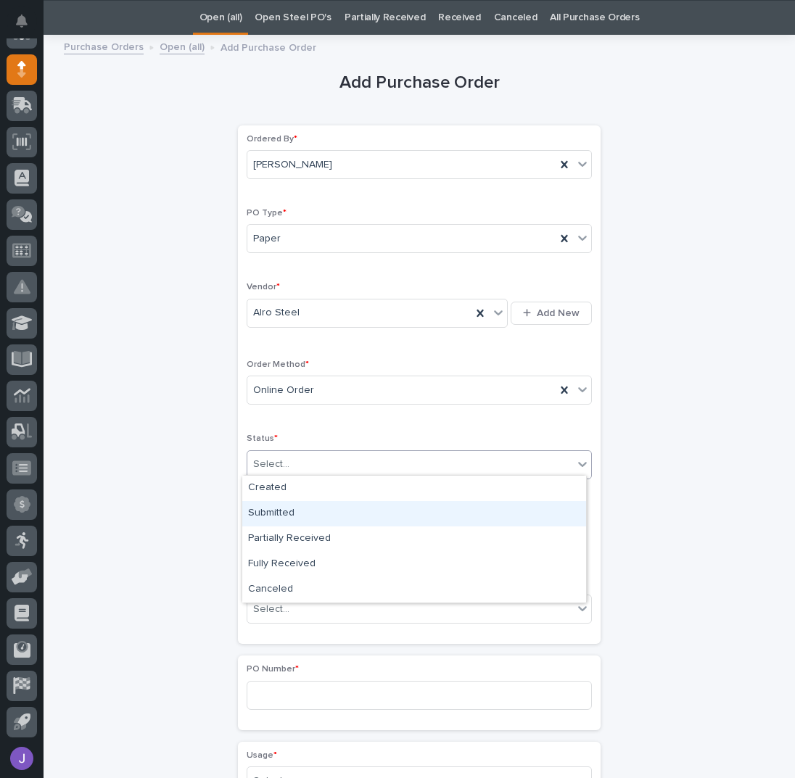
click at [284, 509] on div "Submitted" at bounding box center [414, 513] width 344 height 25
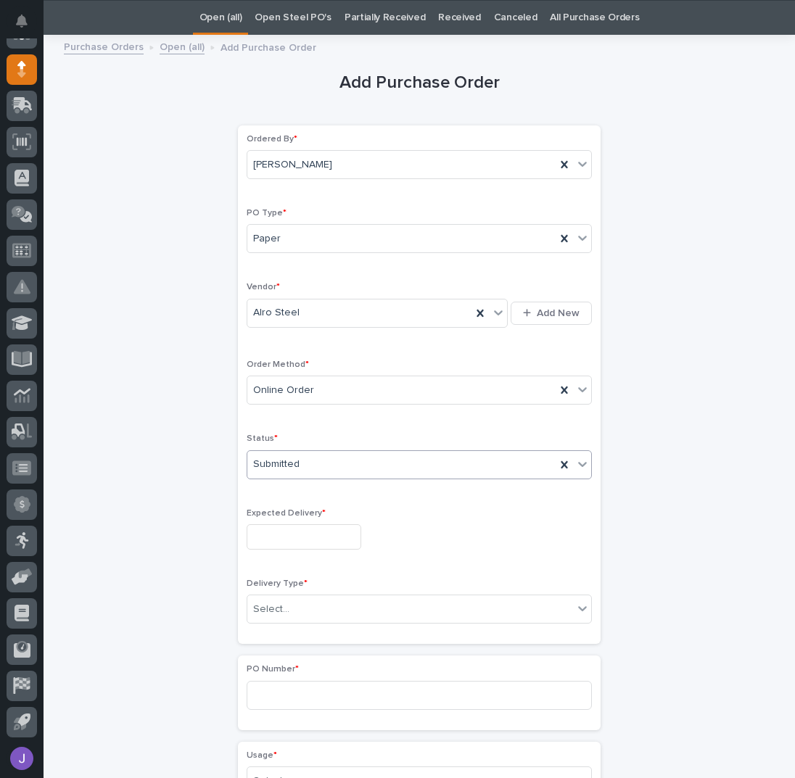
click at [288, 525] on input "text" at bounding box center [304, 537] width 115 height 25
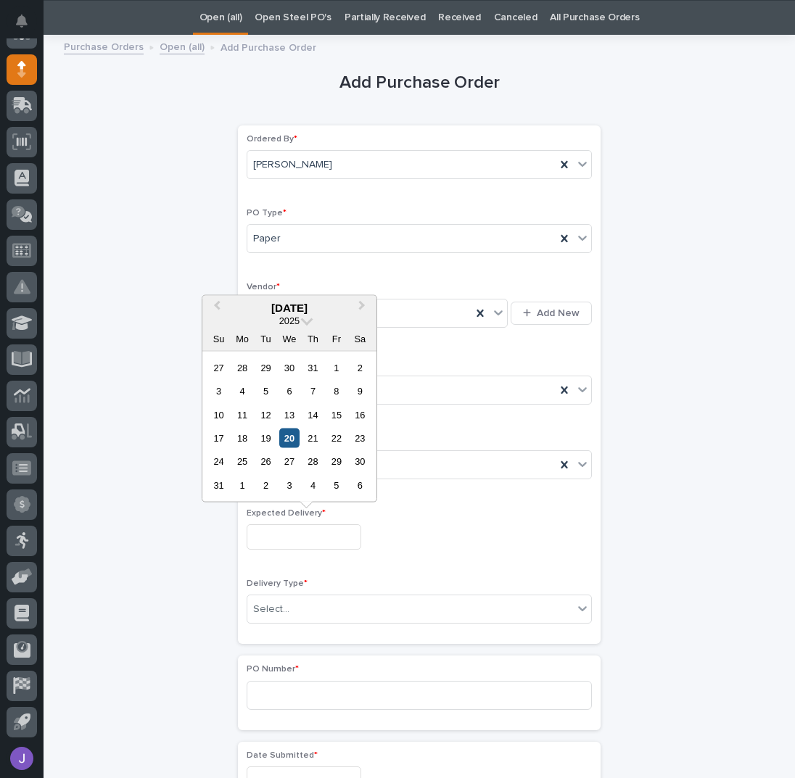
click at [294, 441] on div "20" at bounding box center [289, 439] width 20 height 20
type input "**********"
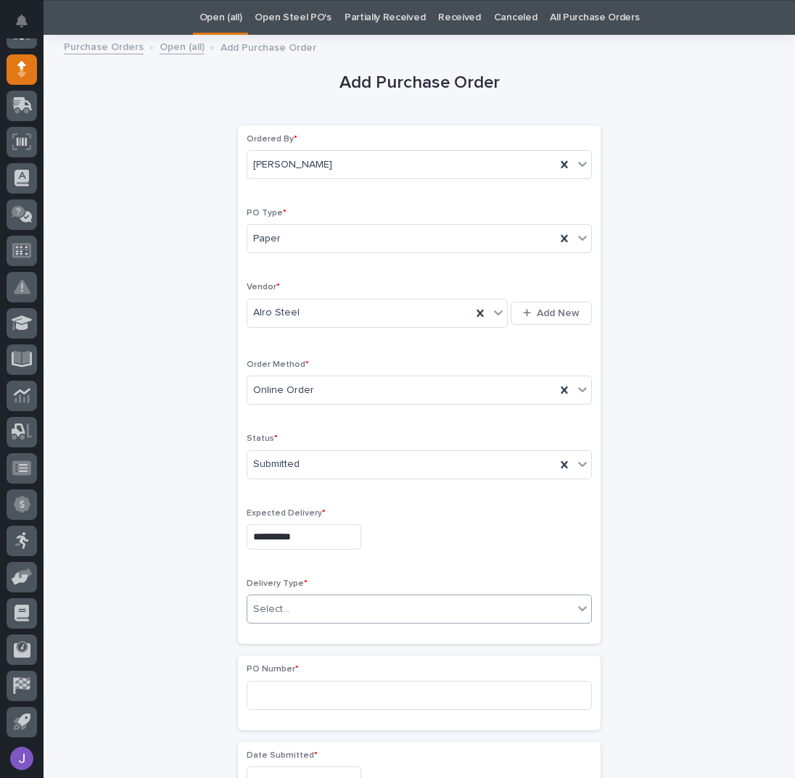
drag, startPoint x: 306, startPoint y: 599, endPoint x: 308, endPoint y: 615, distance: 16.1
click at [307, 599] on div "Select..." at bounding box center [410, 610] width 326 height 24
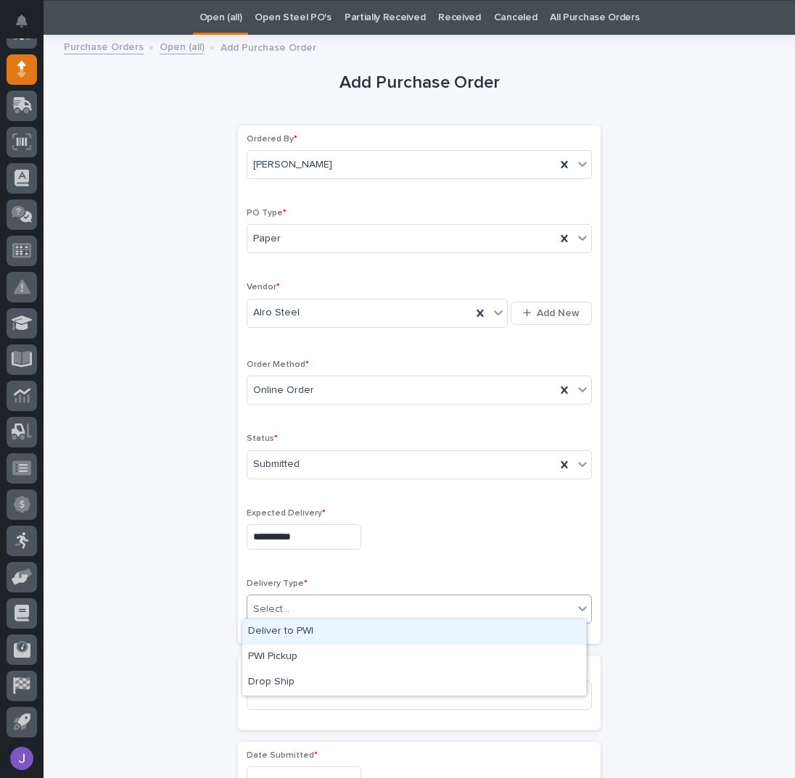
click at [309, 638] on div "Deliver to PWI" at bounding box center [414, 632] width 344 height 25
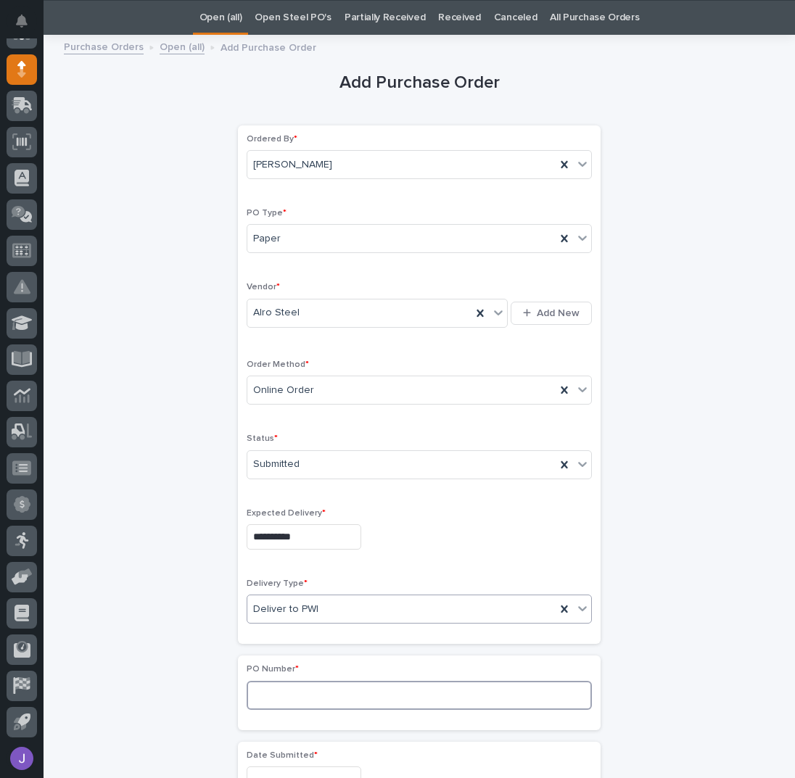
click at [309, 685] on input at bounding box center [419, 695] width 345 height 29
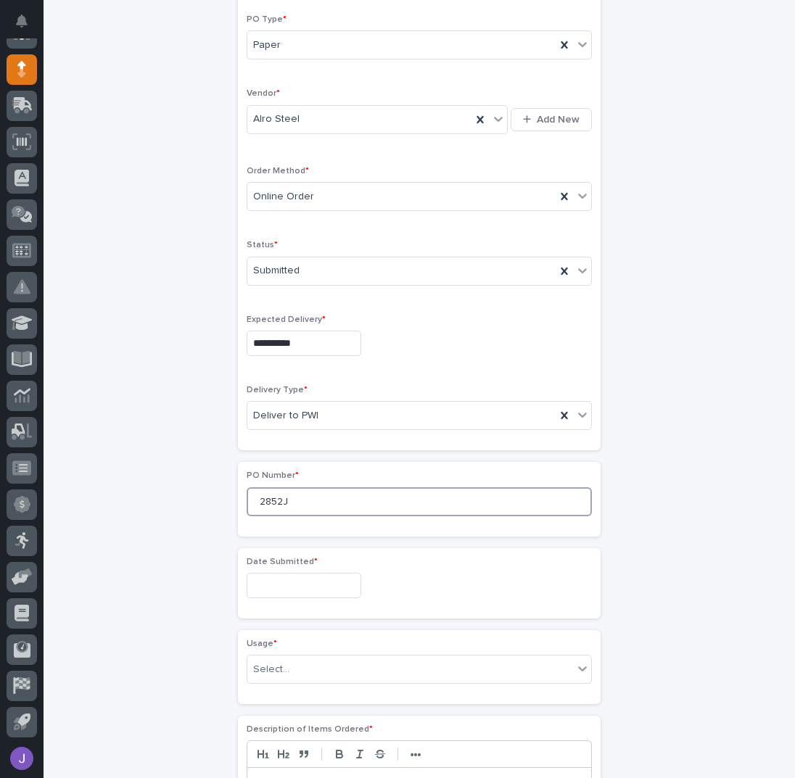
type input "2852J"
click at [286, 573] on input "text" at bounding box center [304, 585] width 115 height 25
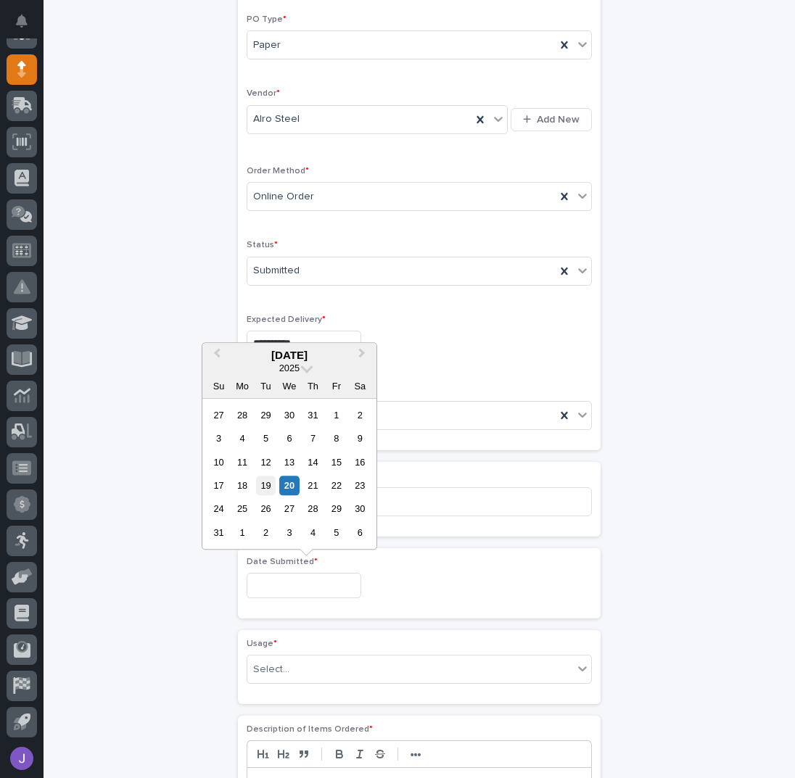
click at [268, 487] on div "19" at bounding box center [266, 486] width 20 height 20
type input "**********"
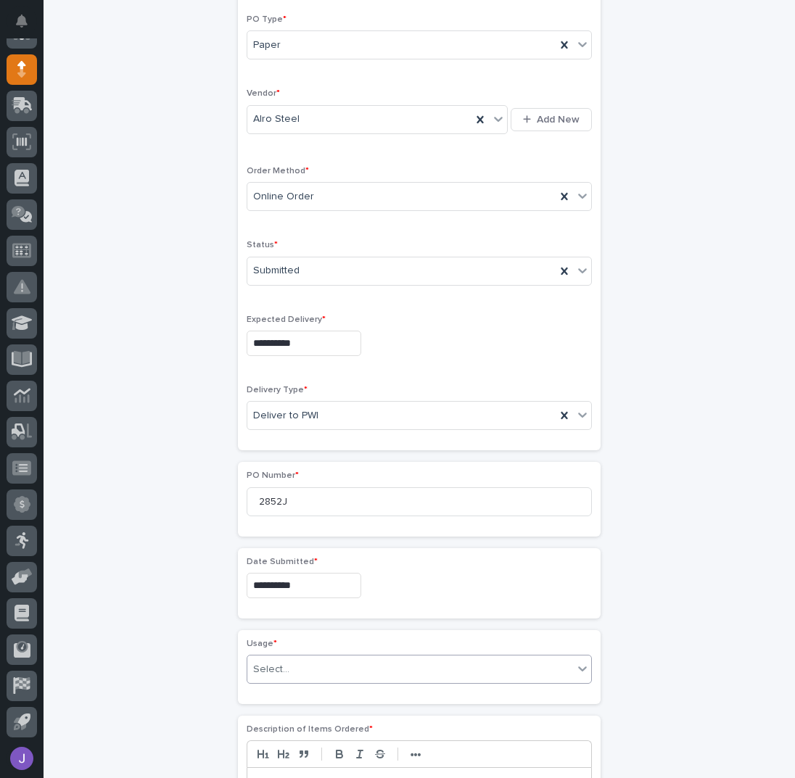
click at [292, 674] on div "Select..." at bounding box center [410, 670] width 326 height 24
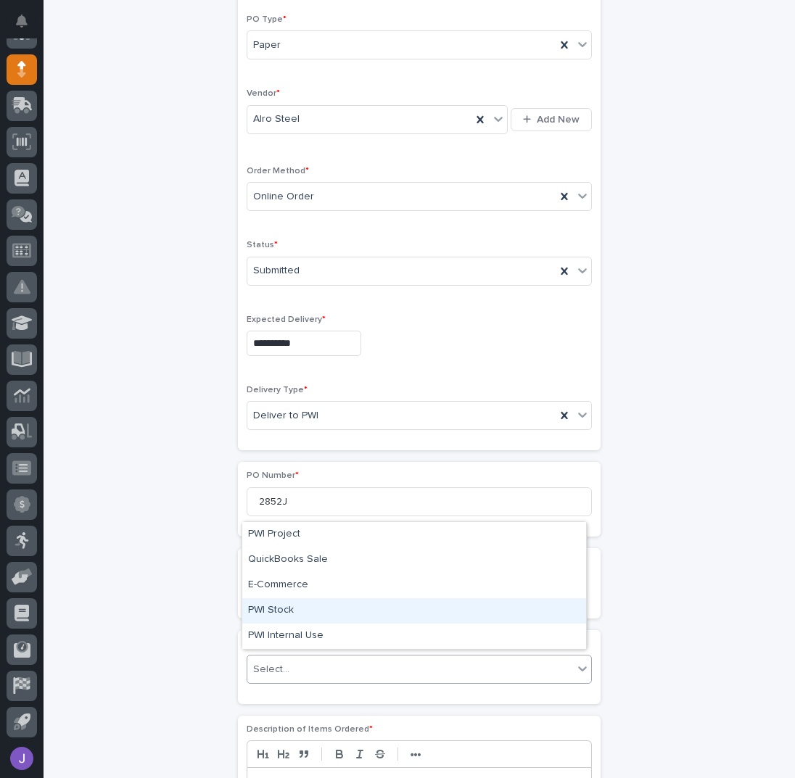
click at [279, 604] on div "PWI Stock" at bounding box center [414, 611] width 344 height 25
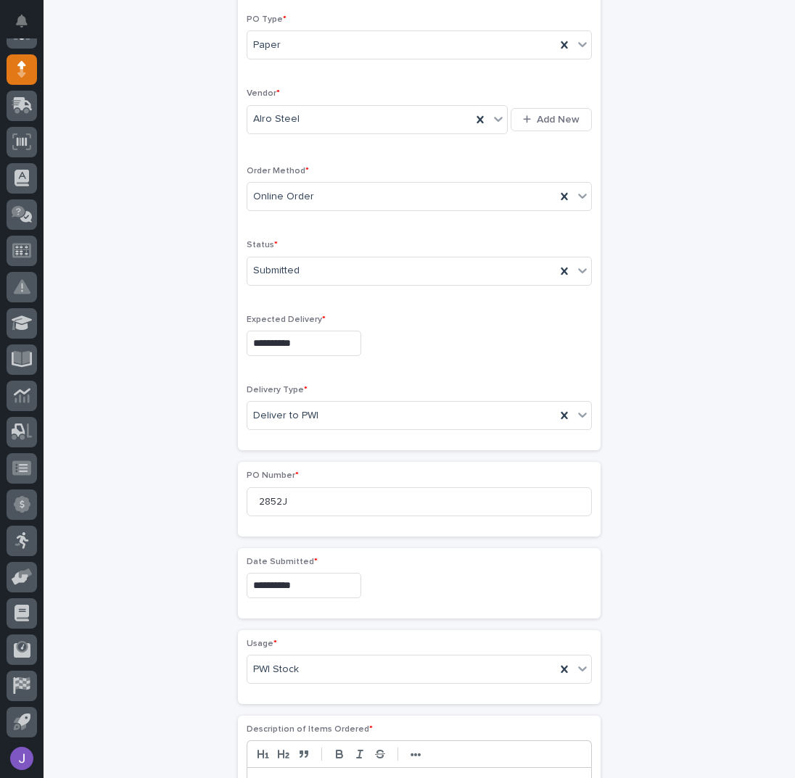
click at [163, 612] on div "**********" at bounding box center [419, 571] width 711 height 1442
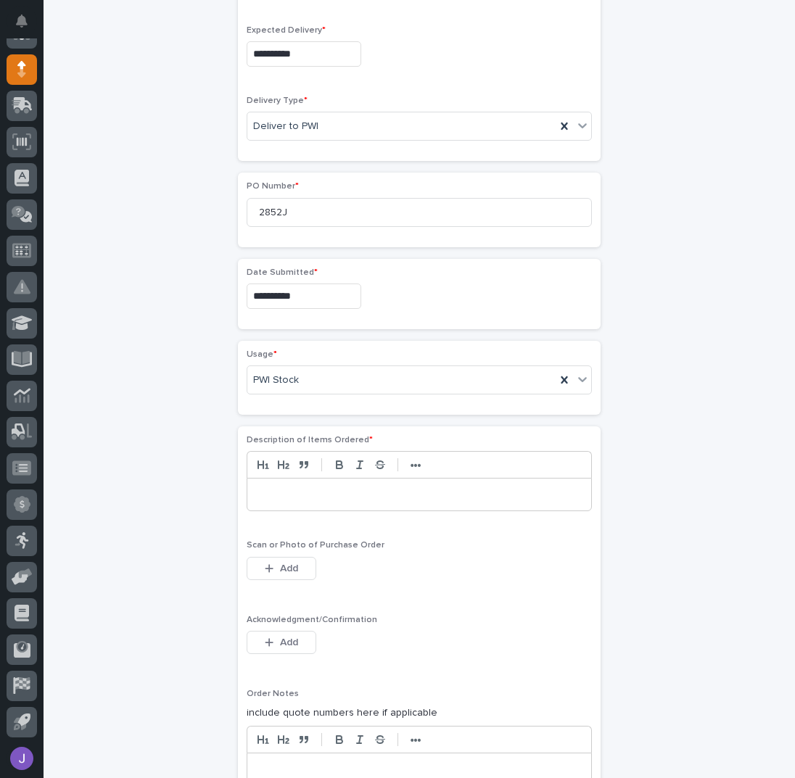
scroll to position [530, 0]
click at [292, 499] on div at bounding box center [419, 494] width 344 height 32
click at [270, 630] on button "Add" at bounding box center [282, 641] width 70 height 23
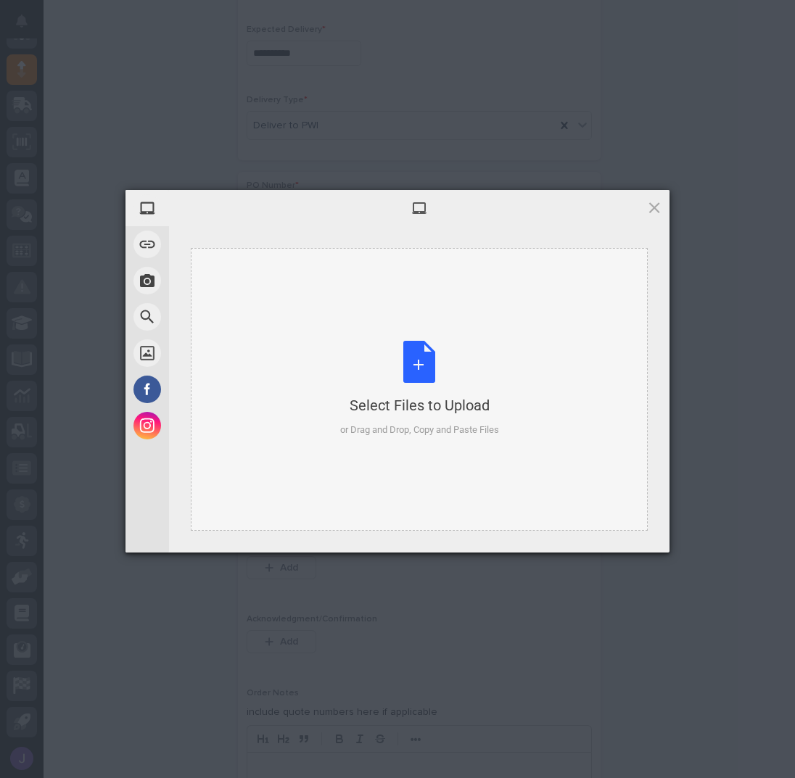
click at [435, 369] on div "Select Files to Upload or Drag and Drop, Copy and Paste Files" at bounding box center [419, 389] width 159 height 96
click at [416, 389] on div "Select Files to Upload or Drag and Drop, Copy and Paste Files" at bounding box center [419, 389] width 159 height 96
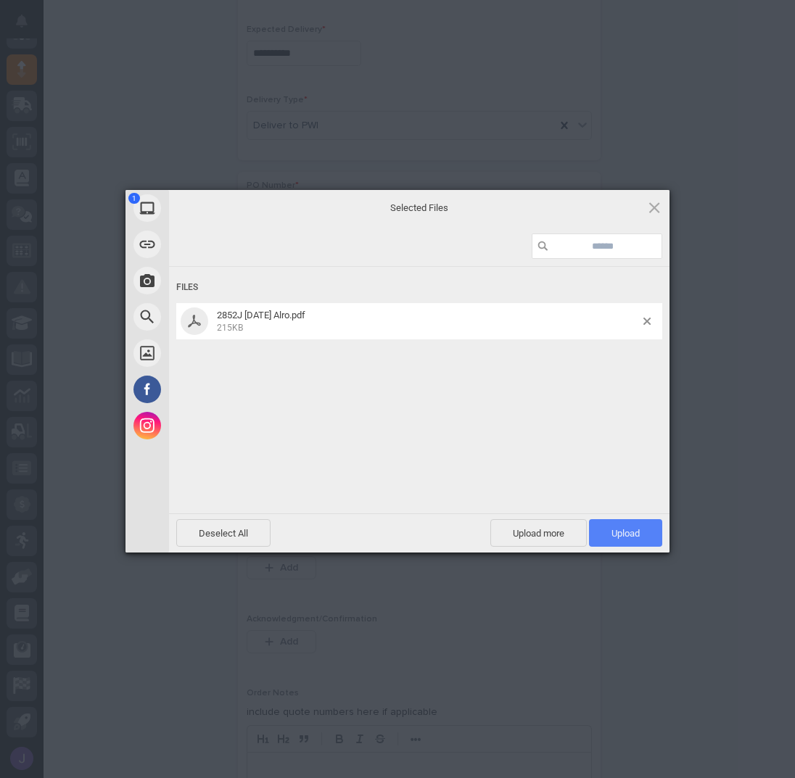
click at [608, 533] on span "Upload 1" at bounding box center [625, 533] width 73 height 28
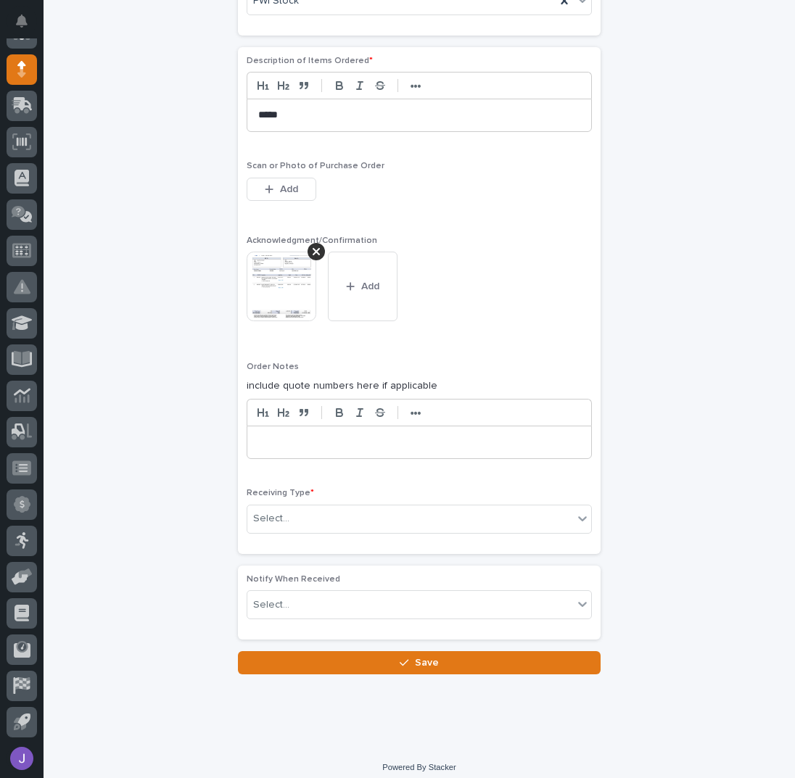
scroll to position [909, 0]
click at [279, 511] on div "Select..." at bounding box center [271, 518] width 36 height 15
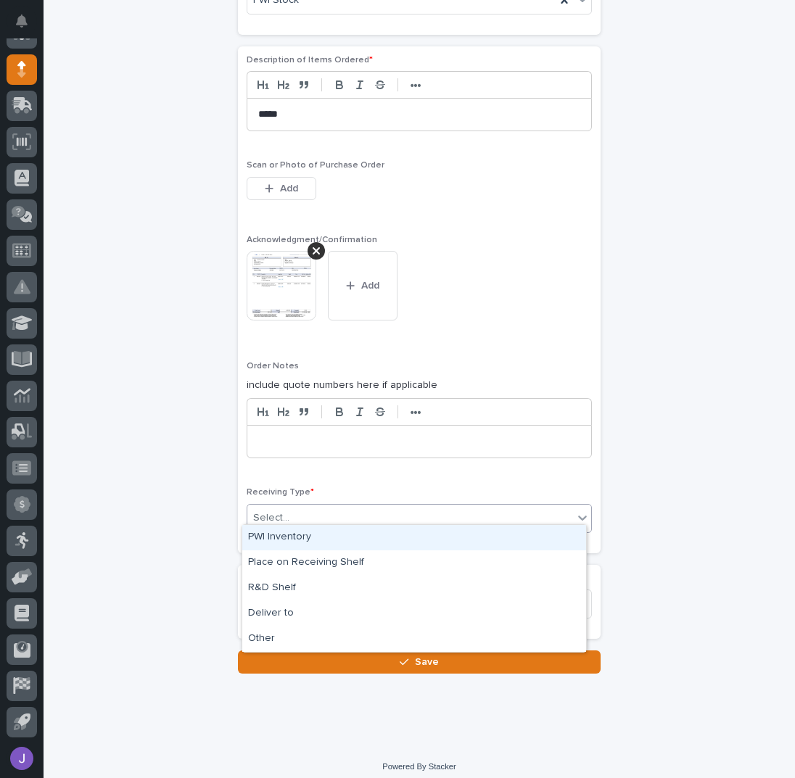
click at [266, 533] on div "PWI Inventory" at bounding box center [414, 537] width 344 height 25
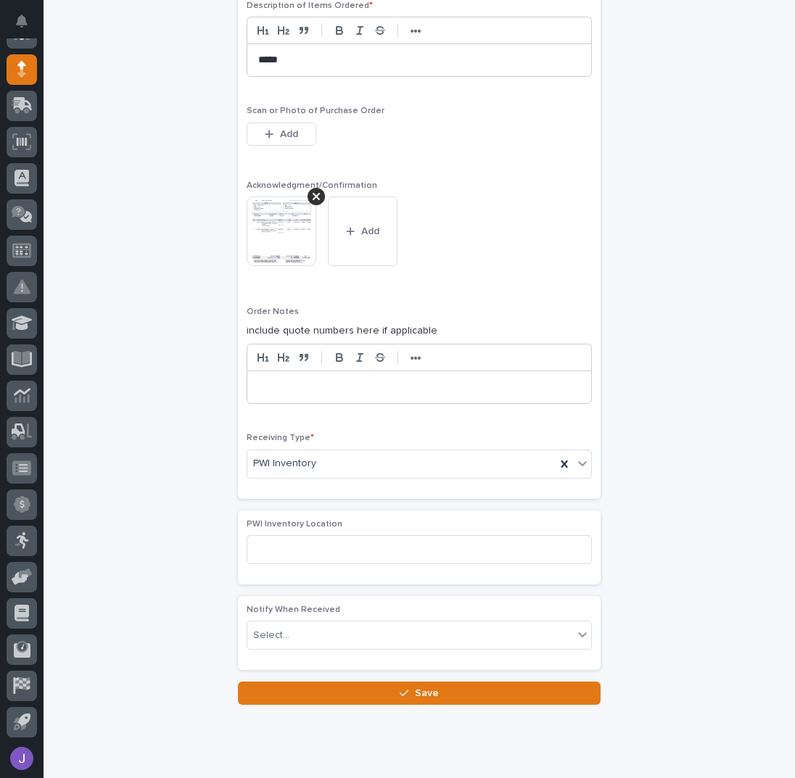
scroll to position [971, 0]
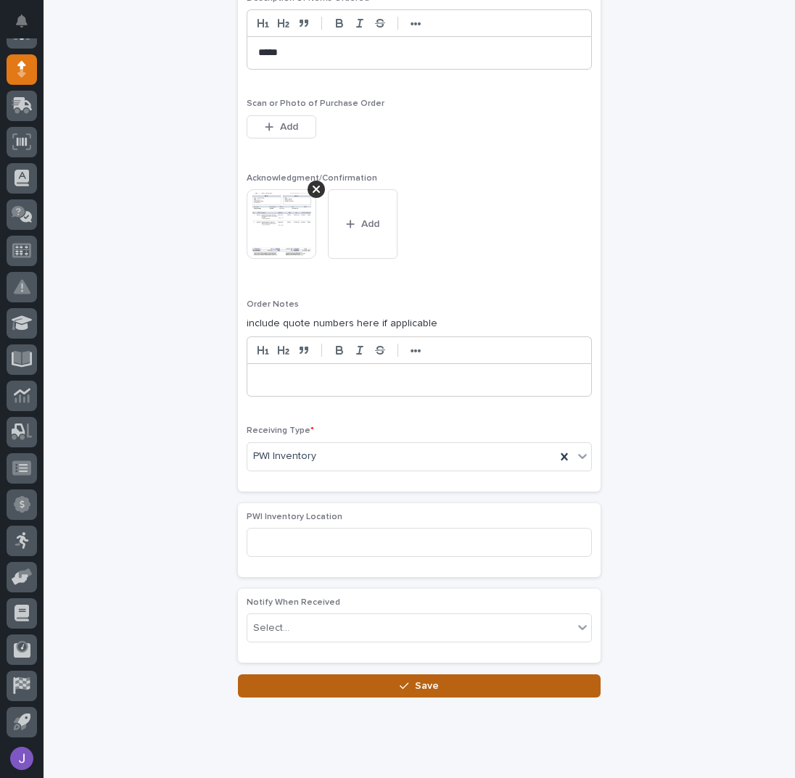
click at [400, 687] on button "Save" at bounding box center [419, 686] width 363 height 23
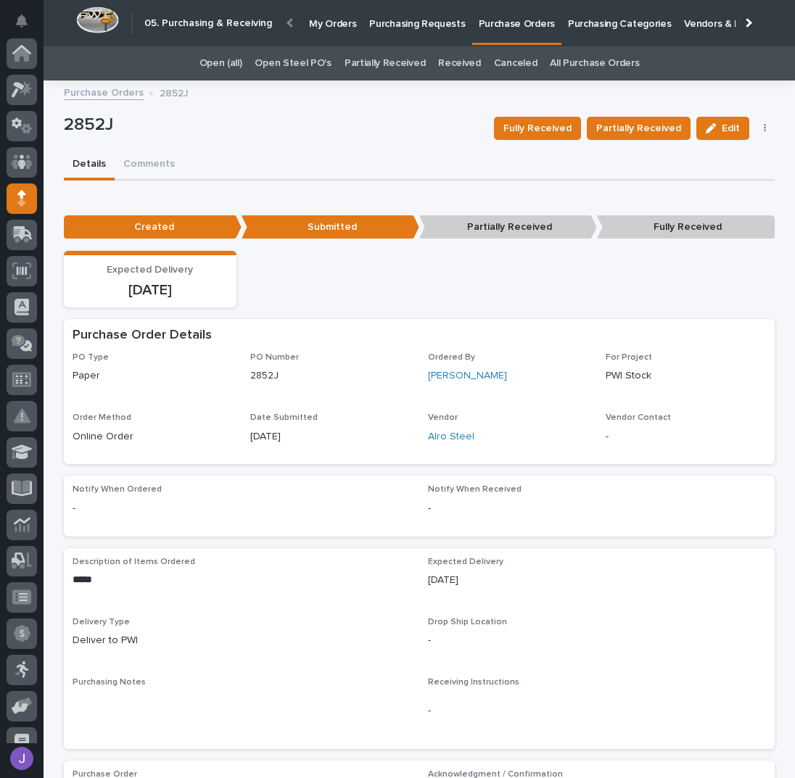
scroll to position [129, 0]
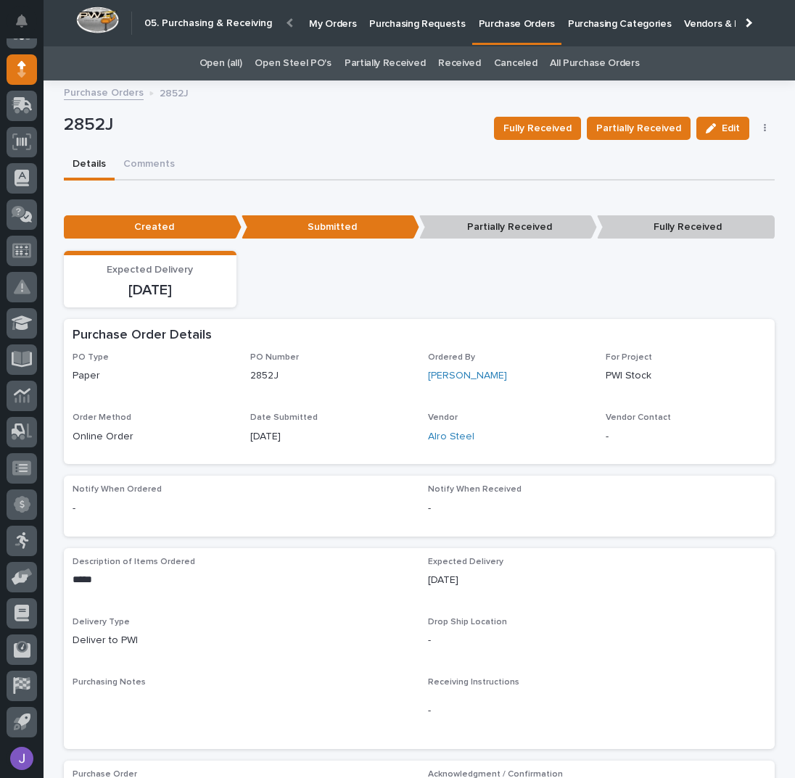
click at [393, 33] on link "Purchasing Requests" at bounding box center [417, 22] width 109 height 45
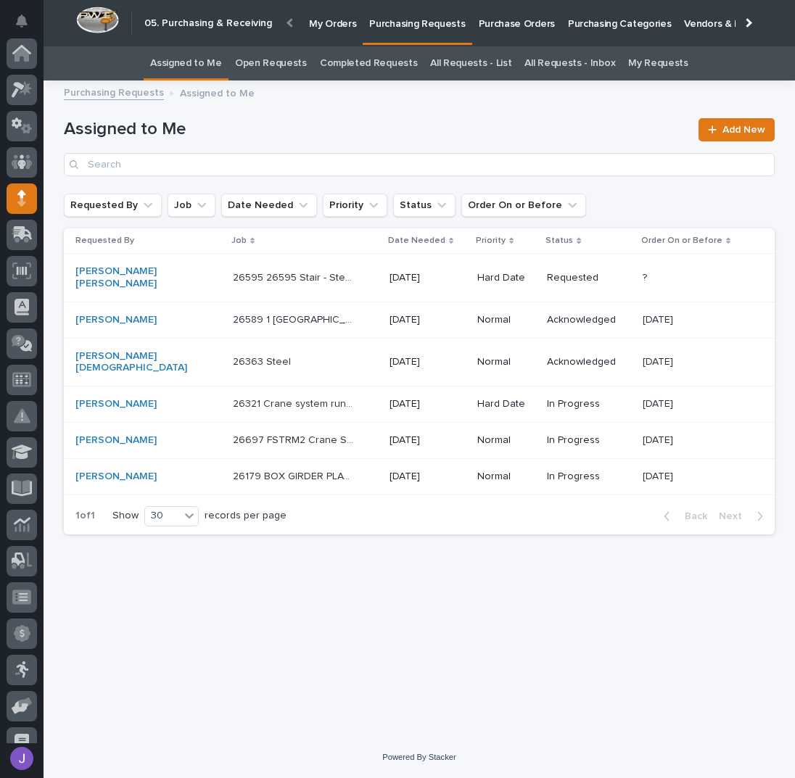
scroll to position [129, 0]
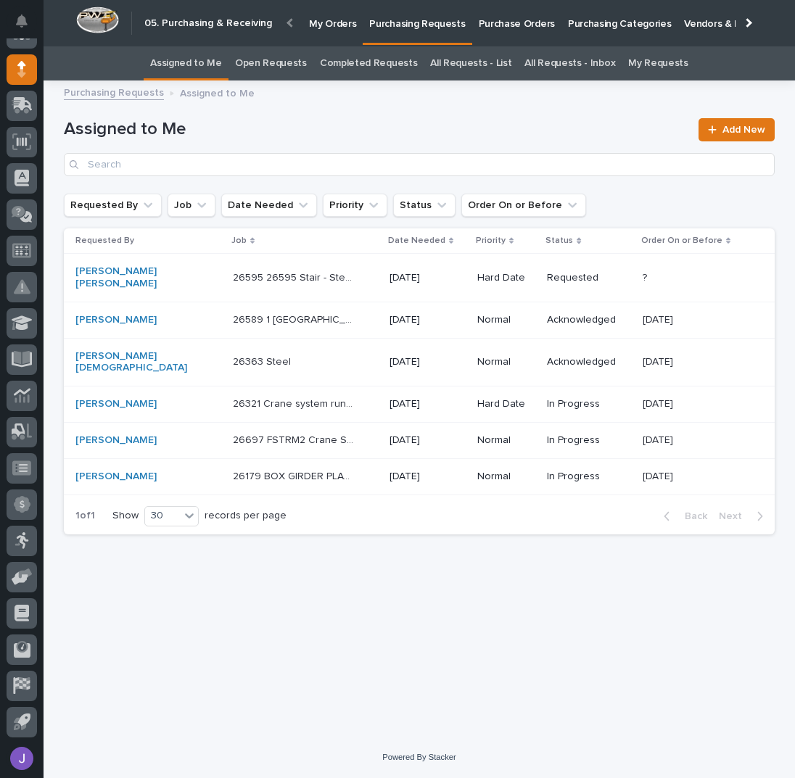
click at [382, 638] on div "Loading... Saving… Loading... Saving… Assigned to Me Add New Requested By Job D…" at bounding box center [420, 395] width 726 height 612
click at [326, 275] on div "26595 26595 Stair - Steel 26595 26595 Stair - Steel" at bounding box center [305, 278] width 145 height 24
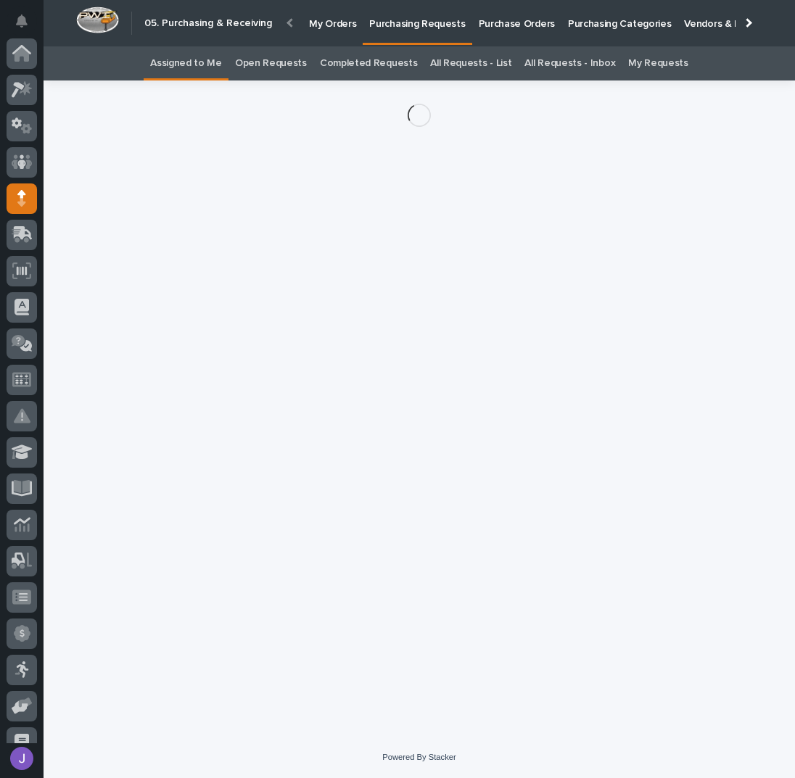
scroll to position [129, 0]
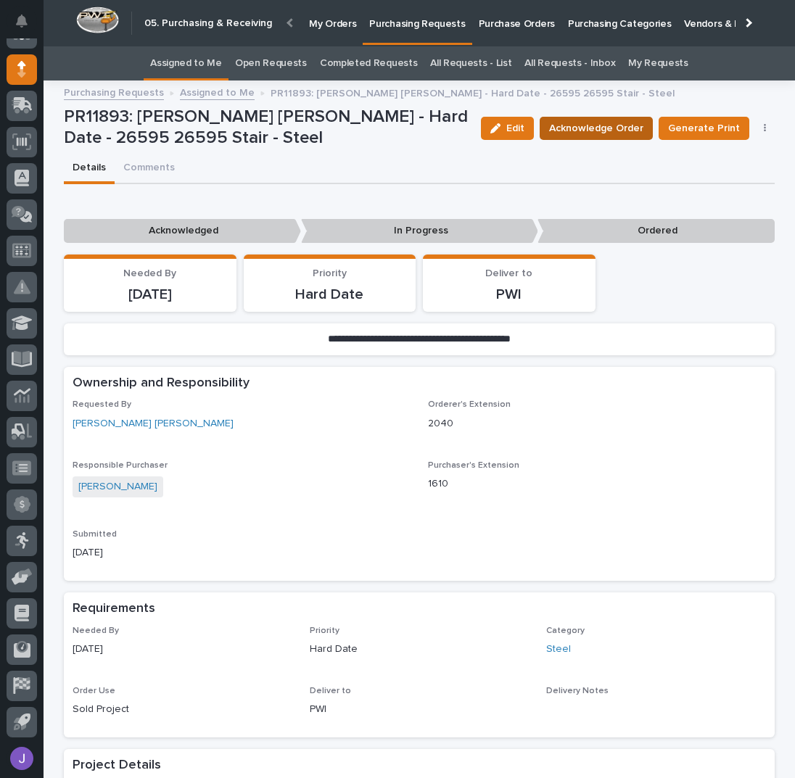
click at [617, 134] on span "Acknowledge Order" at bounding box center [596, 128] width 94 height 15
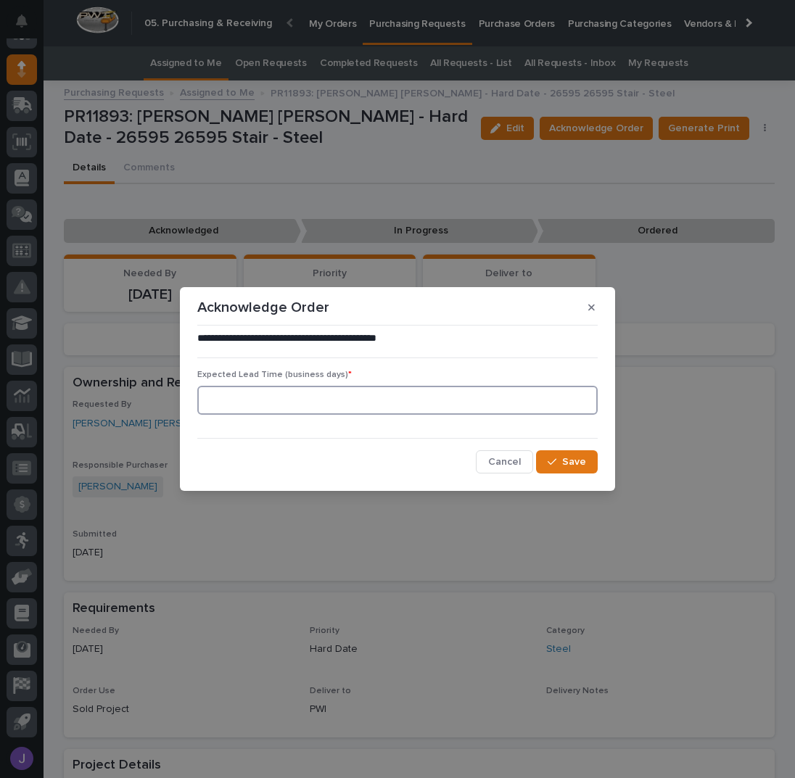
click at [291, 403] on input at bounding box center [397, 400] width 400 height 29
type input "0"
click at [564, 458] on span "Save" at bounding box center [574, 462] width 24 height 10
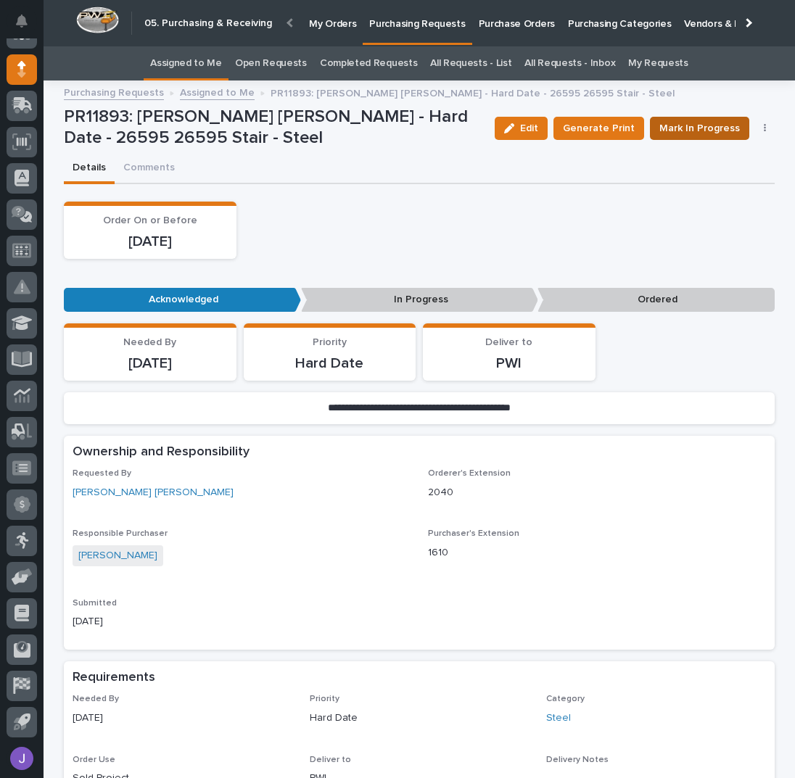
click at [672, 138] on button "Mark In Progress" at bounding box center [699, 128] width 99 height 23
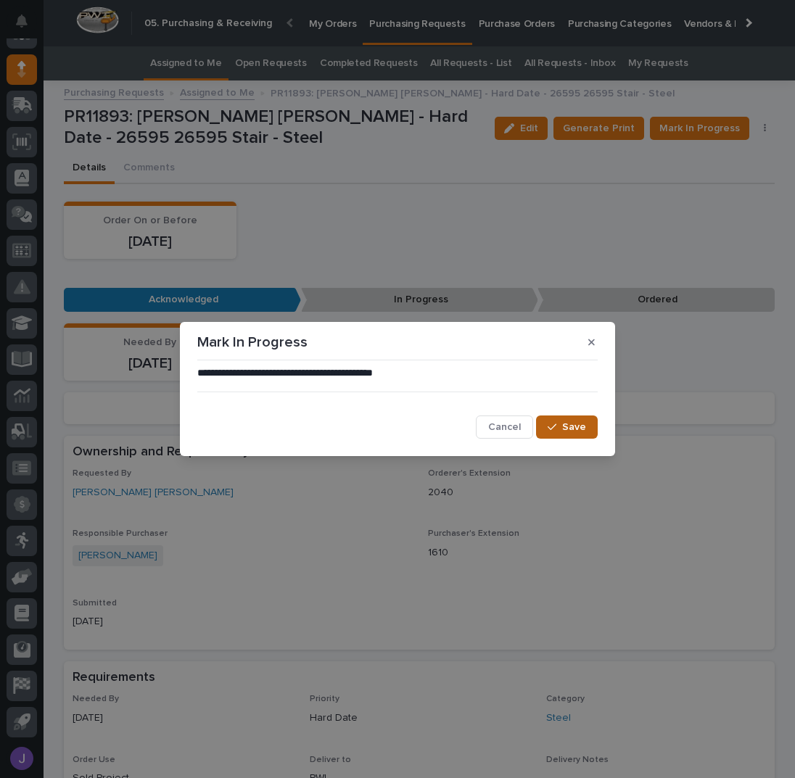
click at [570, 435] on button "Save" at bounding box center [567, 427] width 62 height 23
